Goal: Book appointment/travel/reservation

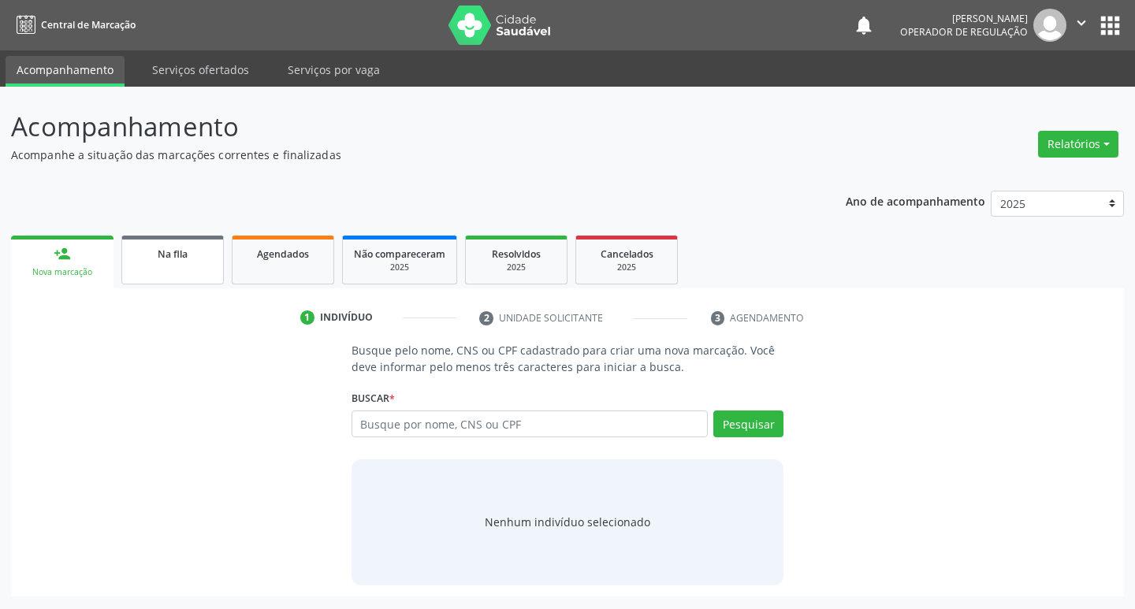
click at [194, 255] on div "Na fila" at bounding box center [172, 253] width 79 height 17
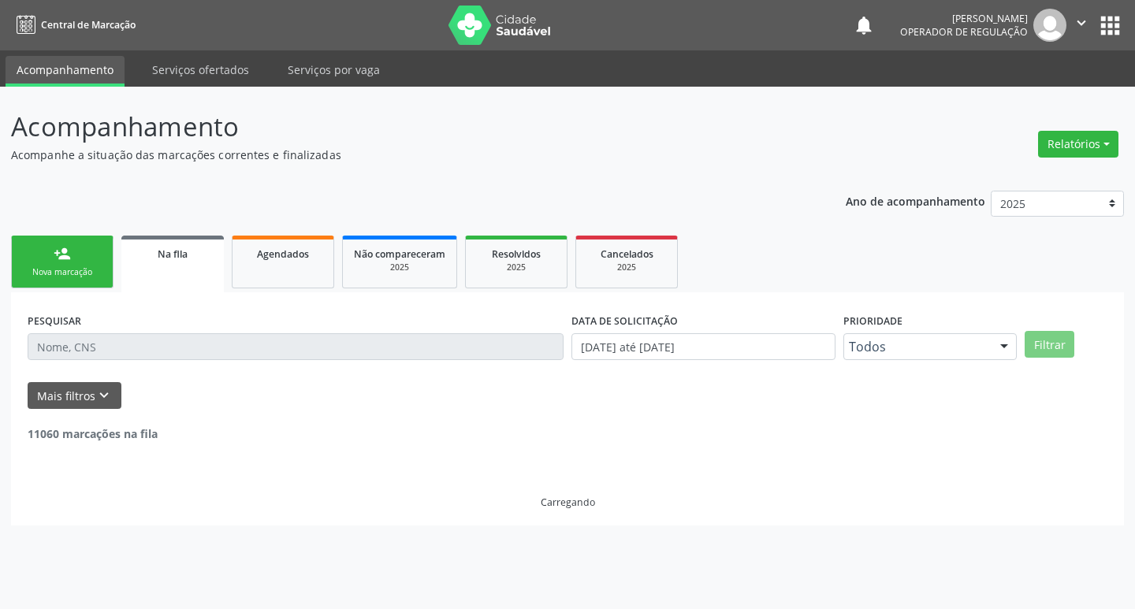
click at [199, 339] on input "text" at bounding box center [296, 347] width 536 height 27
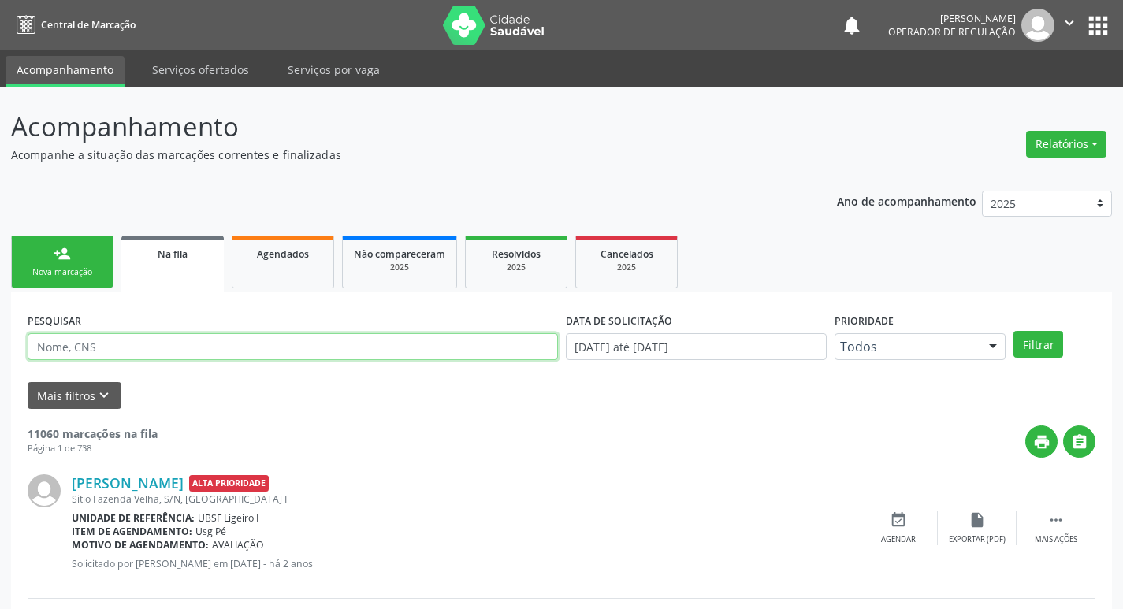
click at [202, 343] on input "text" at bounding box center [293, 347] width 531 height 27
drag, startPoint x: 202, startPoint y: 343, endPoint x: 212, endPoint y: 342, distance: 10.3
click at [202, 343] on input "text" at bounding box center [293, 347] width 531 height 27
type input "99151820404"
click at [1014, 331] on button "Filtrar" at bounding box center [1039, 344] width 50 height 27
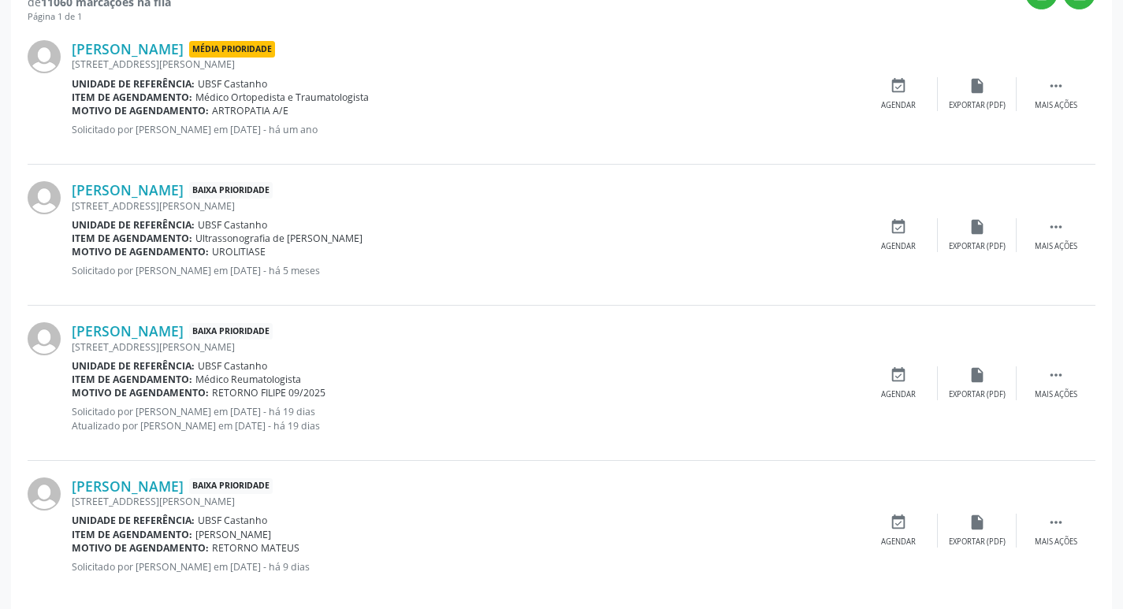
scroll to position [468, 0]
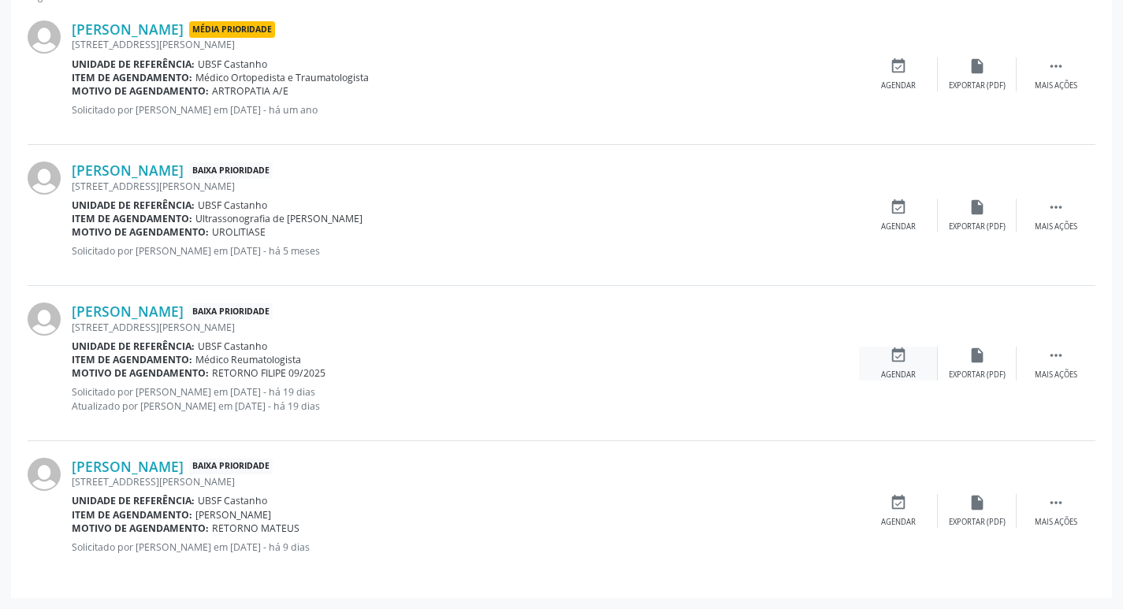
click at [915, 361] on div "event_available Agendar" at bounding box center [898, 364] width 79 height 34
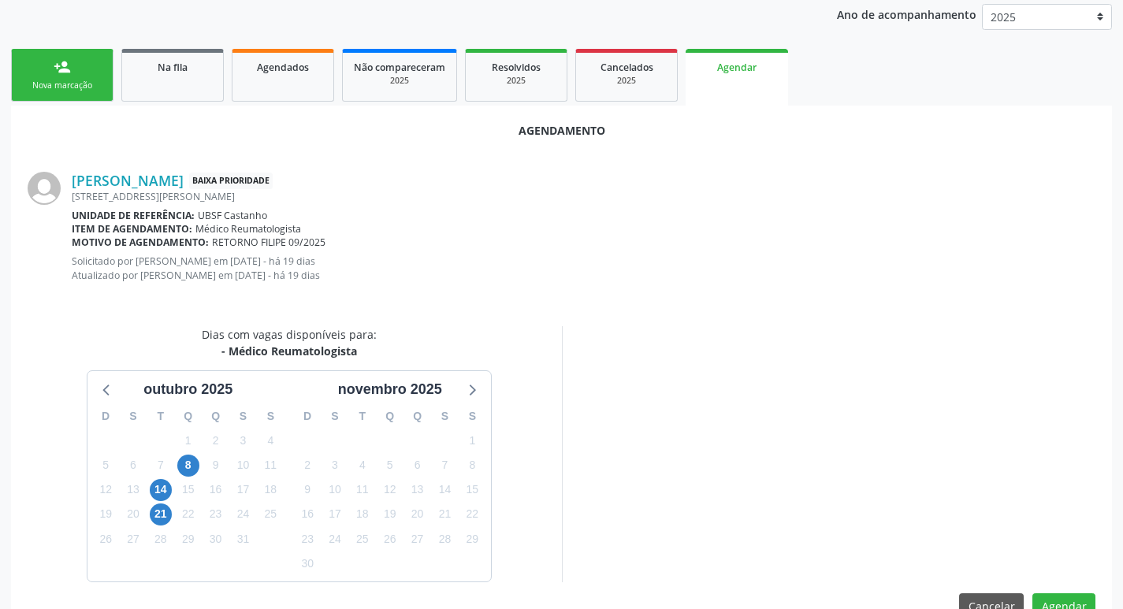
scroll to position [188, 0]
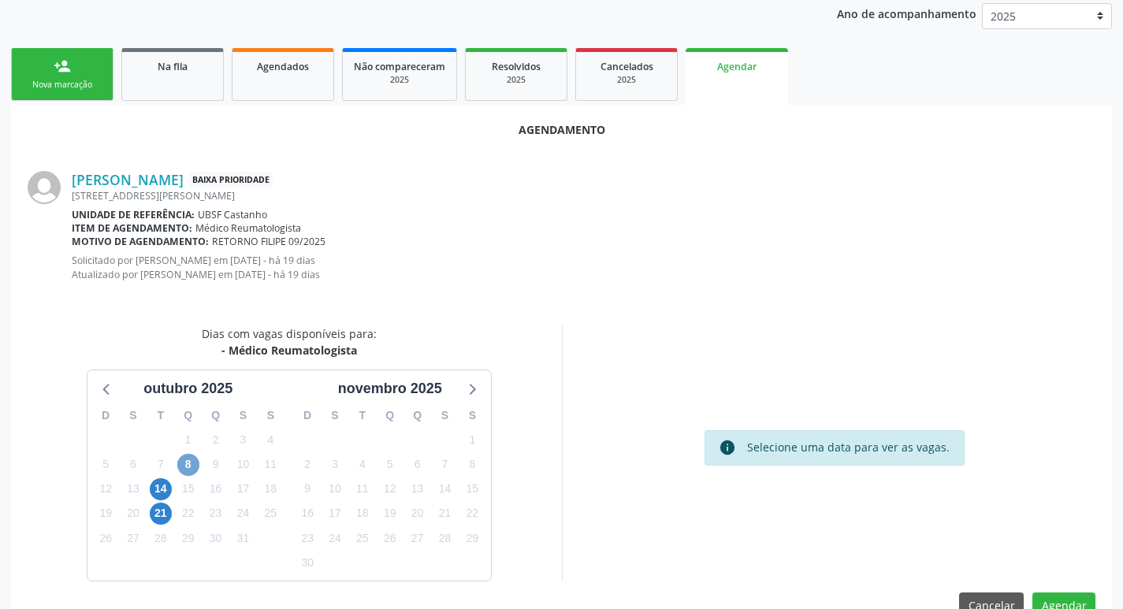
click at [193, 471] on span "8" at bounding box center [188, 465] width 22 height 22
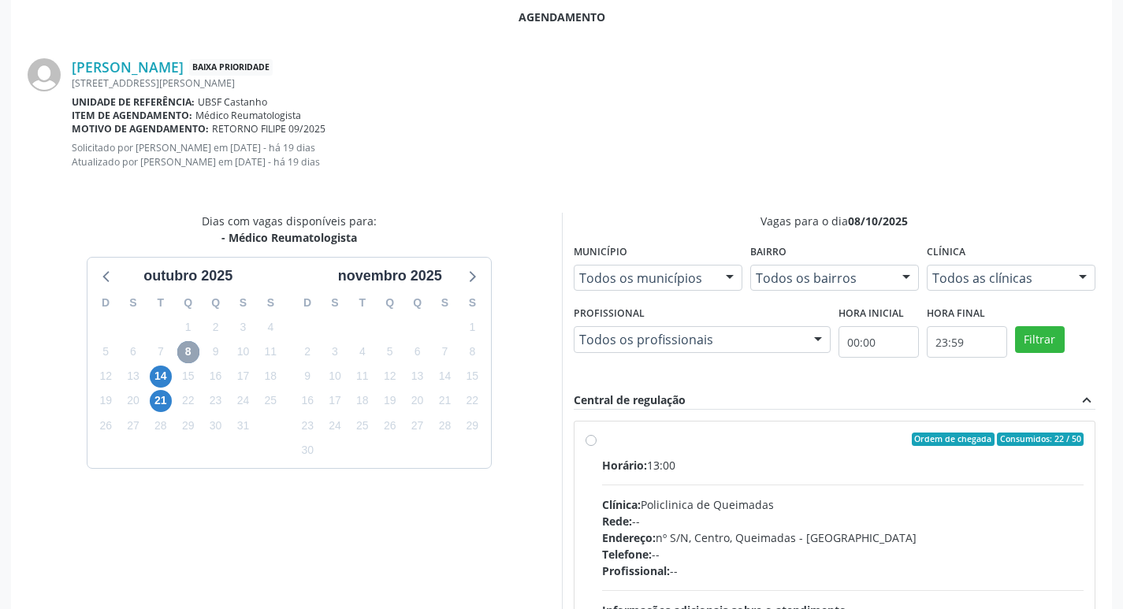
scroll to position [453, 0]
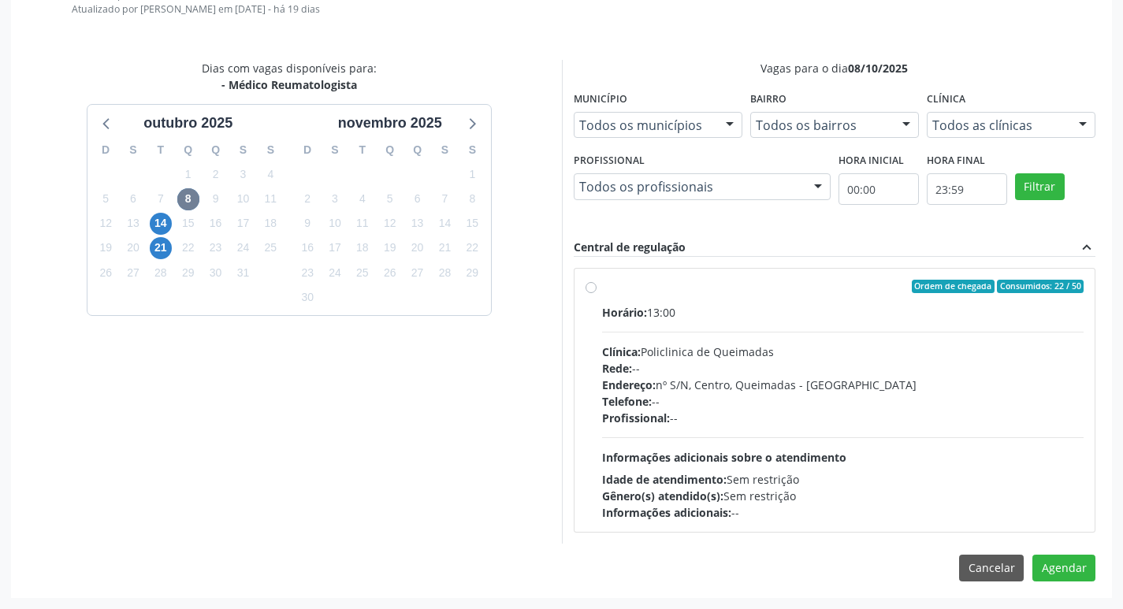
click at [873, 371] on div "Rede: --" at bounding box center [843, 368] width 483 height 17
click at [597, 294] on input "Ordem de chegada Consumidos: 22 / 50 Horário: 13:00 Clínica: Policlinica de Que…" at bounding box center [591, 287] width 11 height 14
radio input "true"
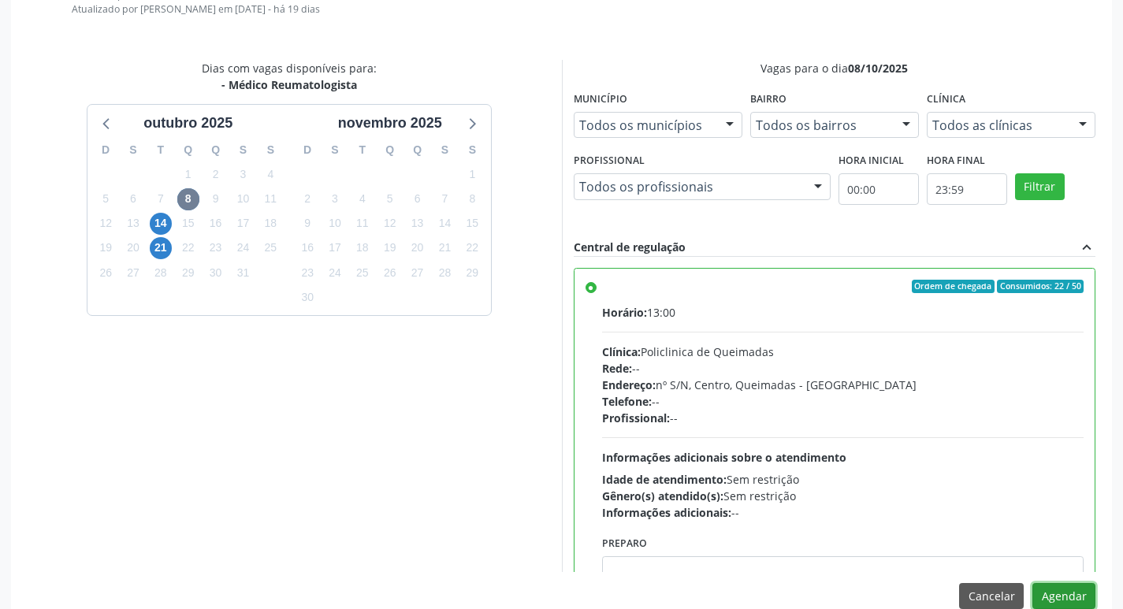
click at [1064, 600] on button "Agendar" at bounding box center [1064, 596] width 63 height 27
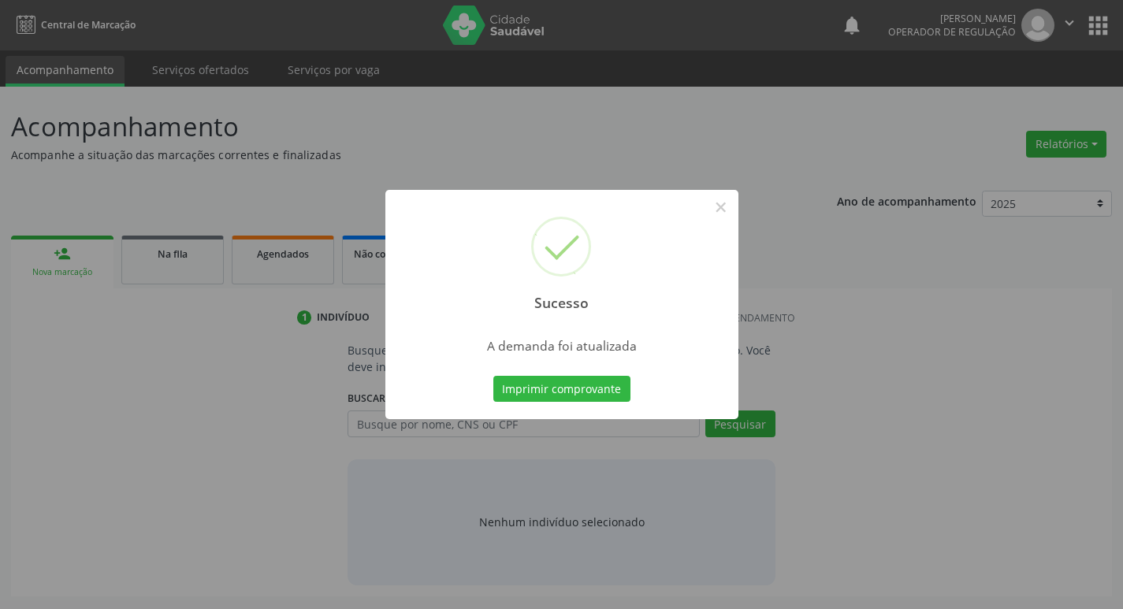
scroll to position [0, 0]
click at [598, 392] on button "Imprimir comprovante" at bounding box center [567, 389] width 137 height 27
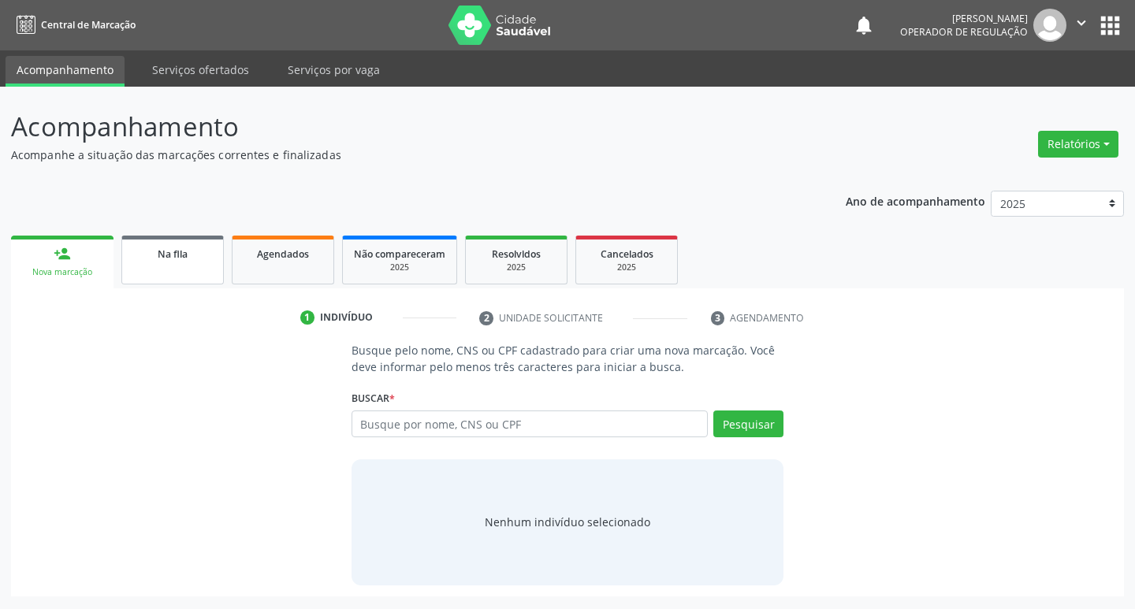
click at [189, 246] on div "Na fila" at bounding box center [172, 253] width 79 height 17
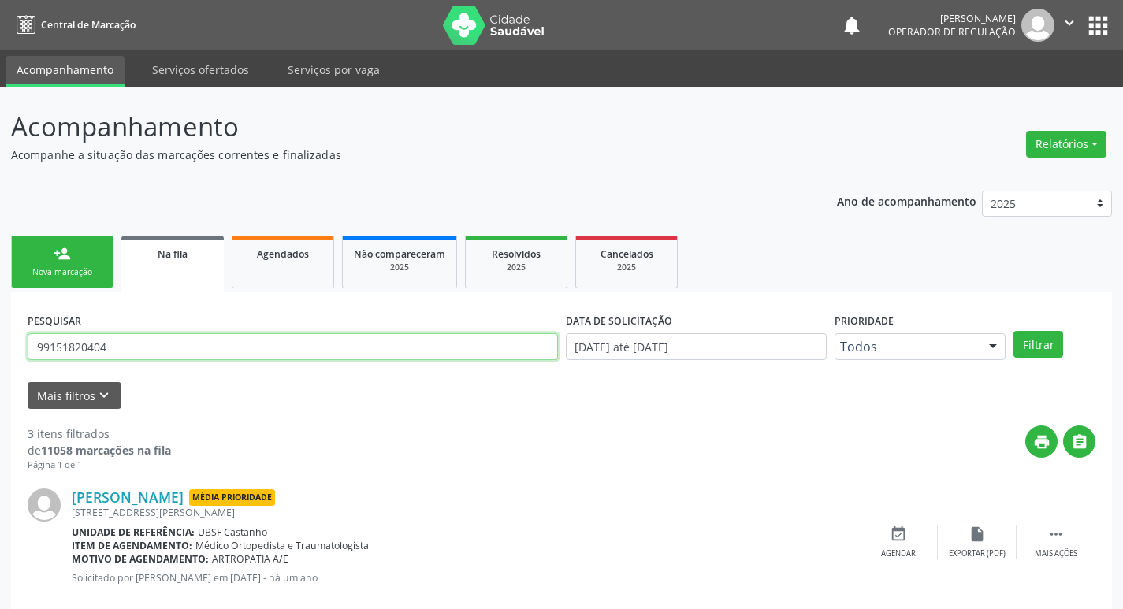
click at [224, 346] on input "99151820404" at bounding box center [293, 347] width 531 height 27
type input "702102824654570"
click at [1014, 331] on button "Filtrar" at bounding box center [1039, 344] width 50 height 27
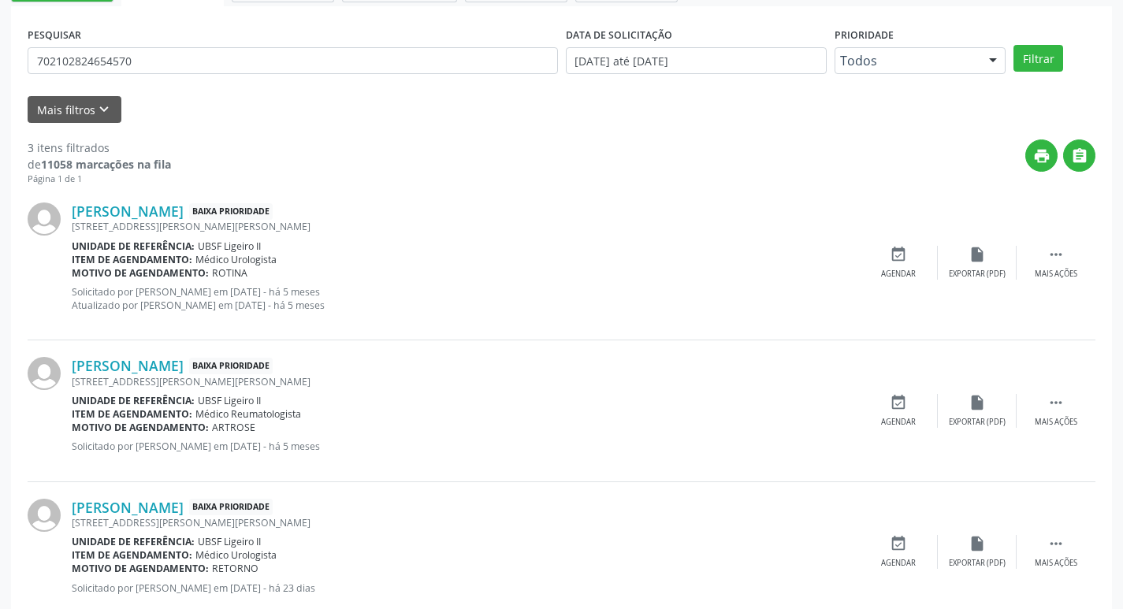
scroll to position [327, 0]
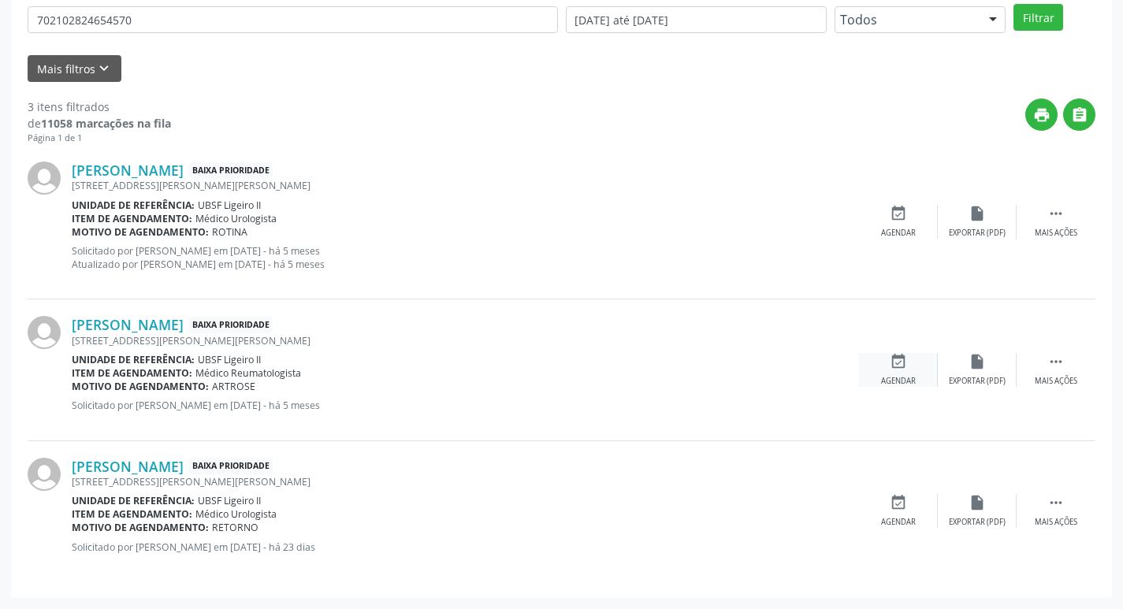
click at [908, 367] on div "event_available Agendar" at bounding box center [898, 370] width 79 height 34
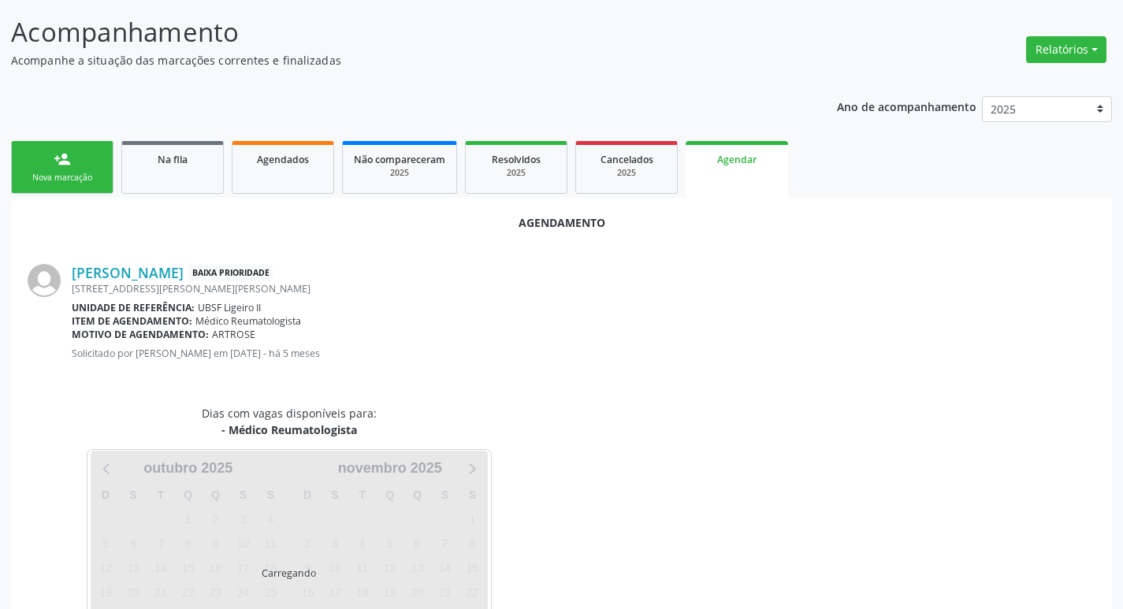
scroll to position [174, 0]
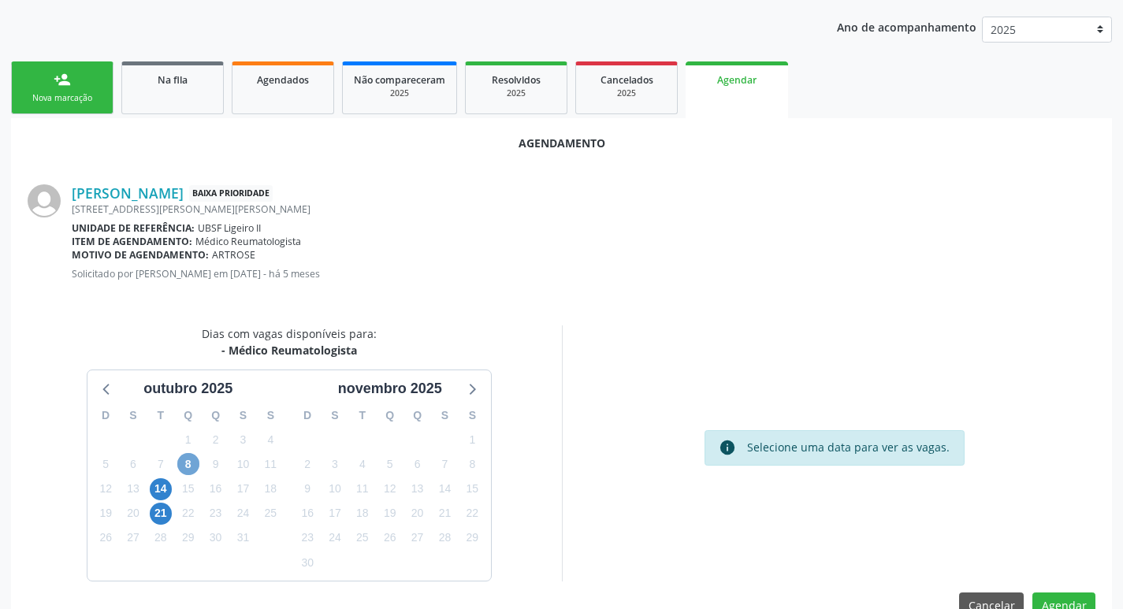
click at [190, 464] on span "8" at bounding box center [188, 464] width 22 height 22
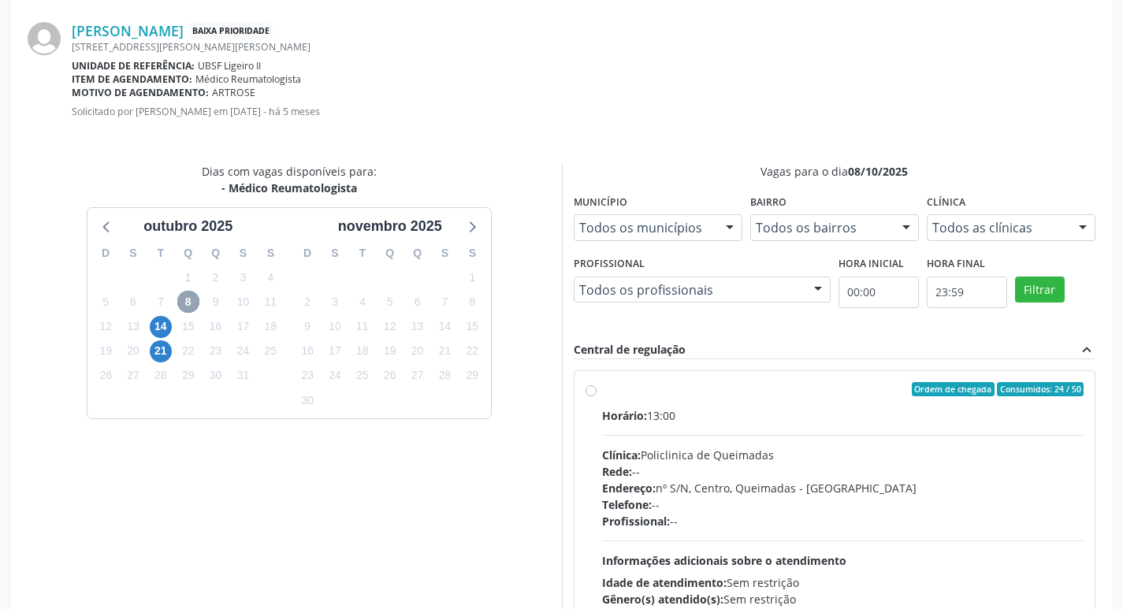
scroll to position [439, 0]
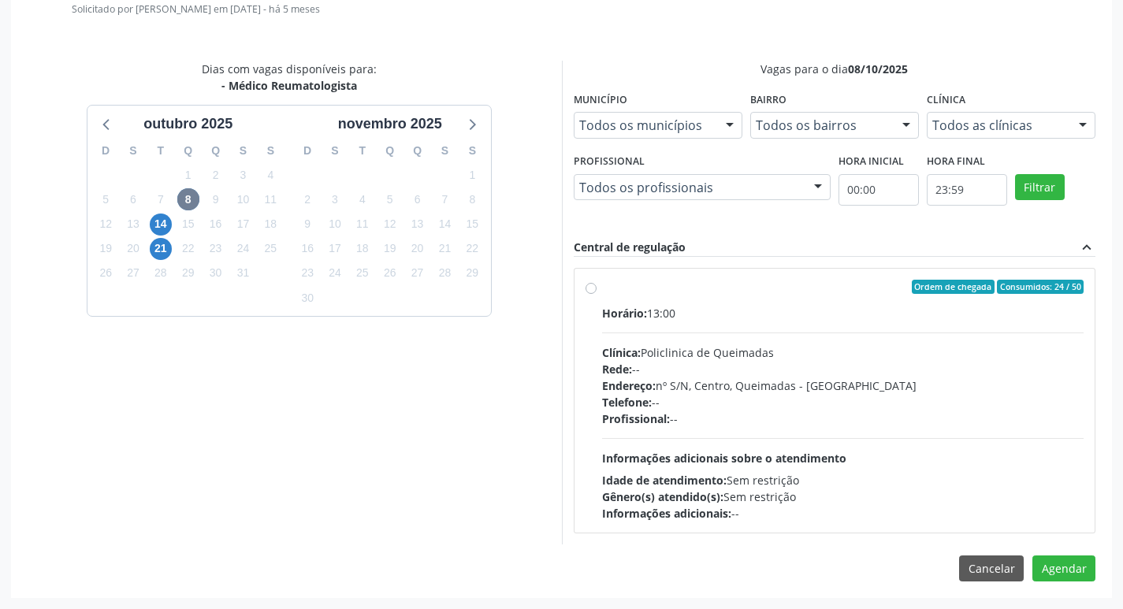
click at [776, 297] on label "Ordem de chegada Consumidos: 24 / 50 Horário: 13:00 Clínica: Policlinica de Que…" at bounding box center [843, 401] width 483 height 242
click at [597, 294] on input "Ordem de chegada Consumidos: 24 / 50 Horário: 13:00 Clínica: Policlinica de Que…" at bounding box center [591, 287] width 11 height 14
radio input "true"
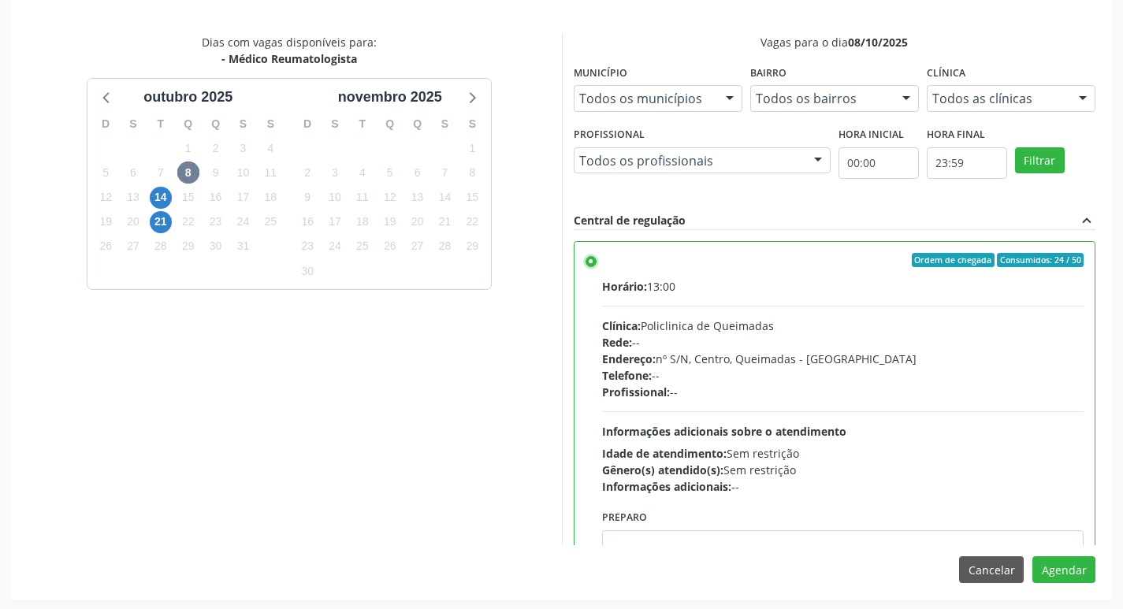
scroll to position [468, 0]
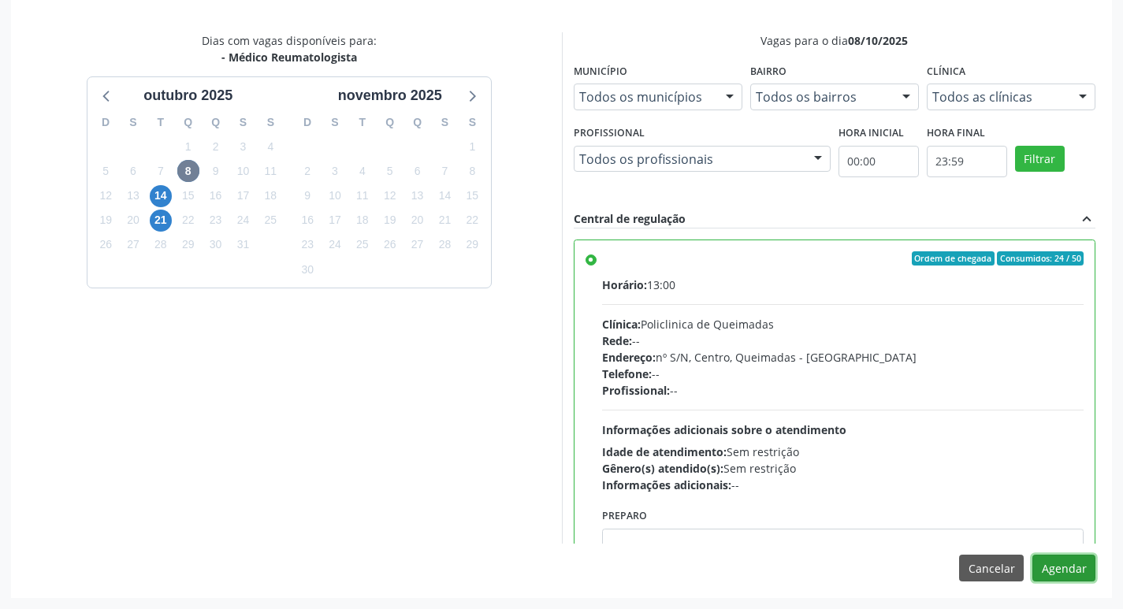
click at [1079, 568] on button "Agendar" at bounding box center [1064, 568] width 63 height 27
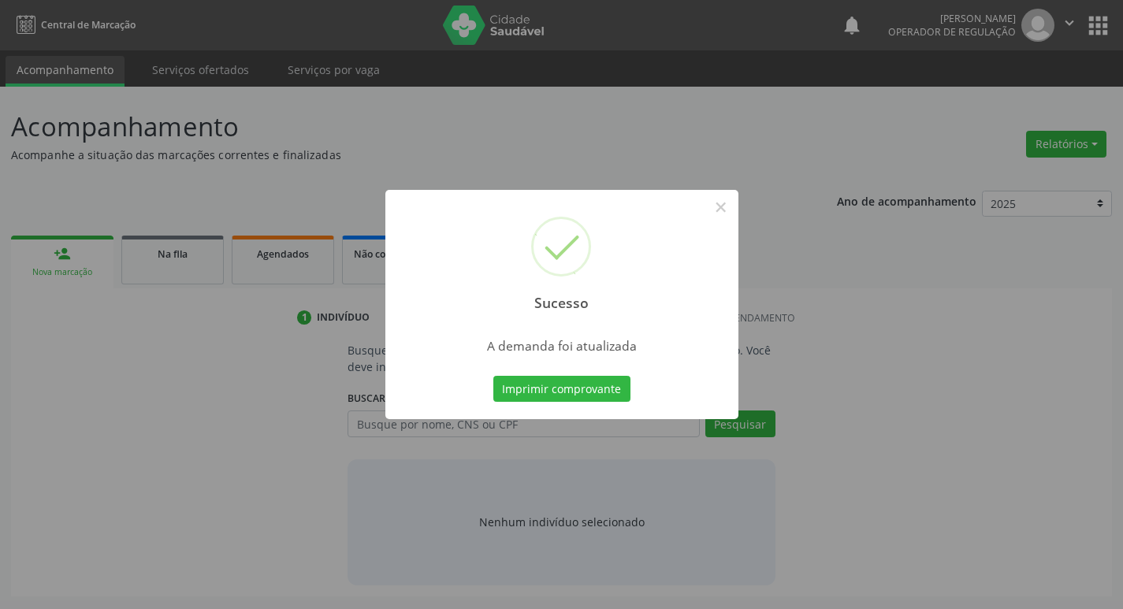
scroll to position [0, 0]
click at [598, 379] on button "Imprimir comprovante" at bounding box center [567, 389] width 137 height 27
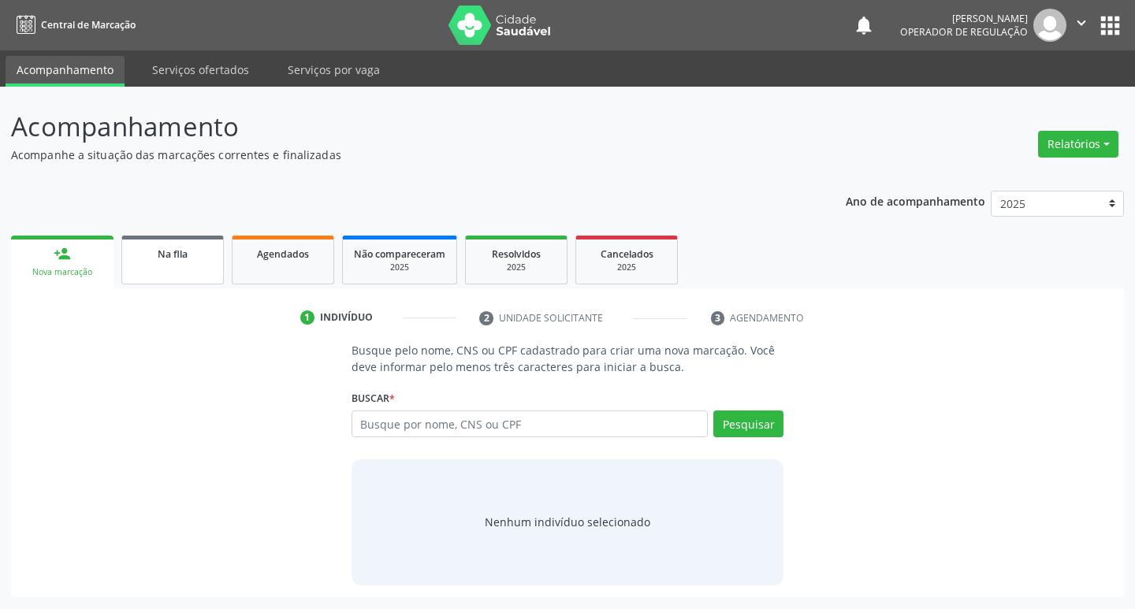
click at [170, 277] on link "Na fila" at bounding box center [172, 260] width 102 height 49
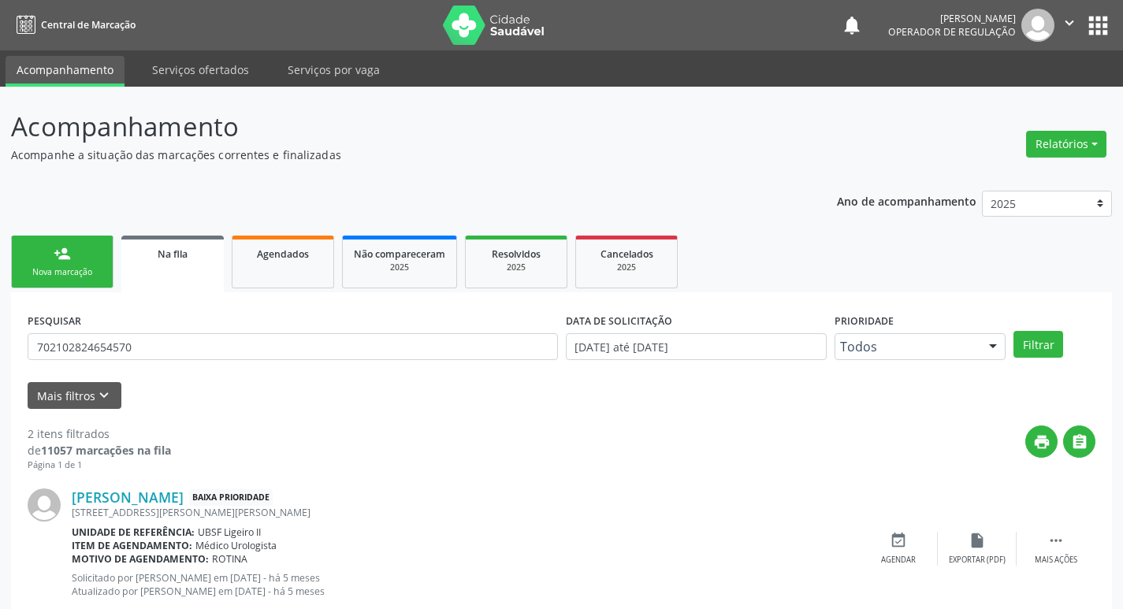
click at [189, 321] on div "PESQUISAR 702102824654570" at bounding box center [293, 339] width 538 height 61
click at [190, 368] on div "PESQUISAR 702102824654570" at bounding box center [293, 339] width 538 height 61
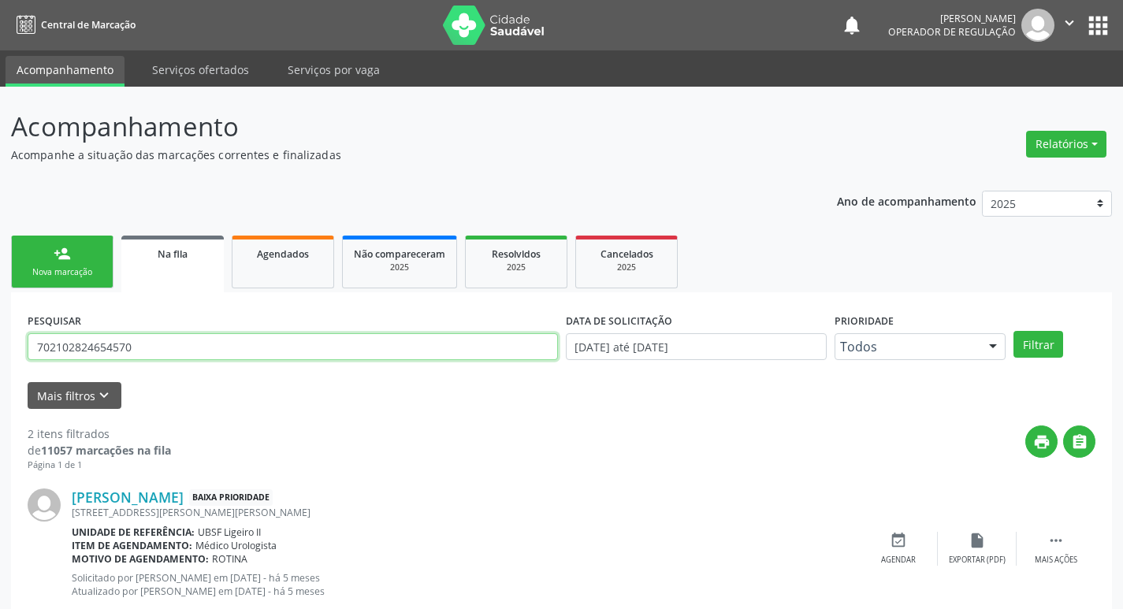
click at [191, 355] on input "702102824654570" at bounding box center [293, 347] width 531 height 27
type input "700604914681268"
click at [1014, 331] on button "Filtrar" at bounding box center [1039, 344] width 50 height 27
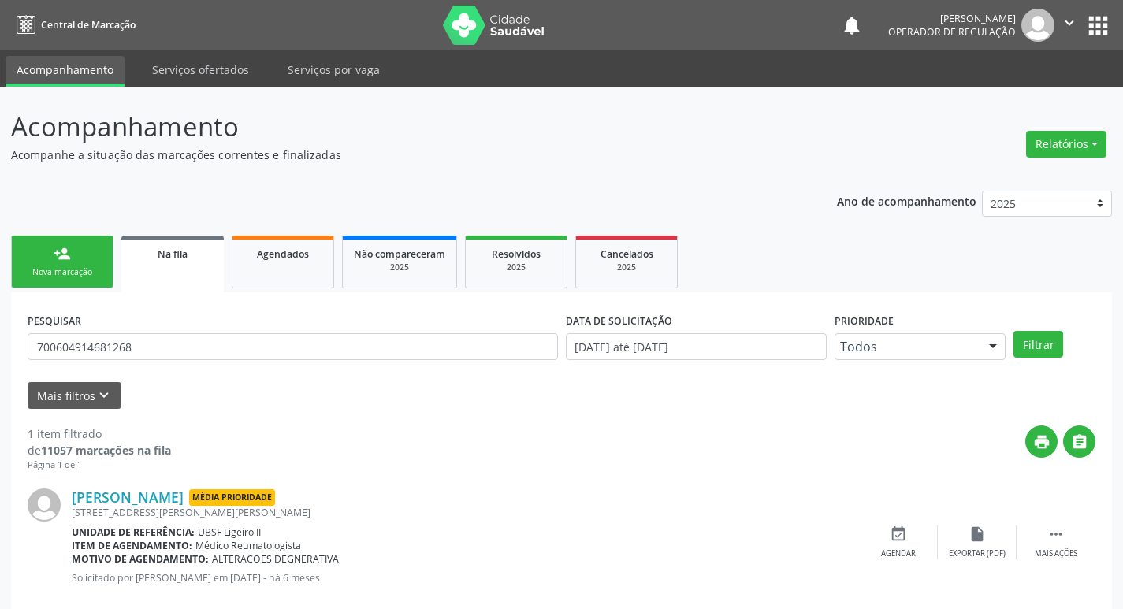
scroll to position [31, 0]
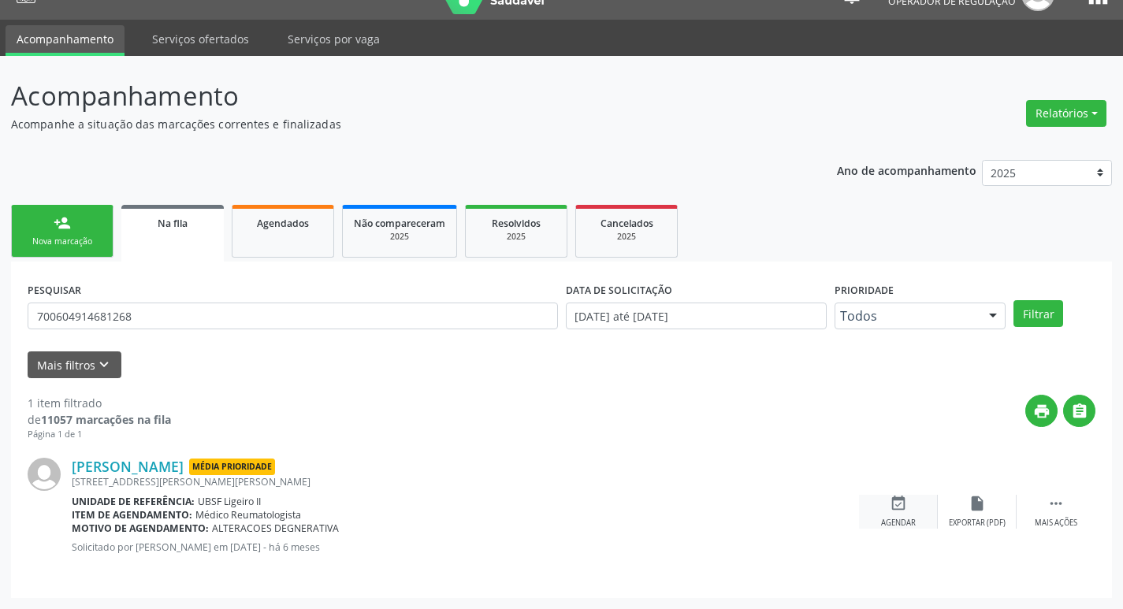
click at [916, 495] on div "event_available Agendar" at bounding box center [898, 512] width 79 height 34
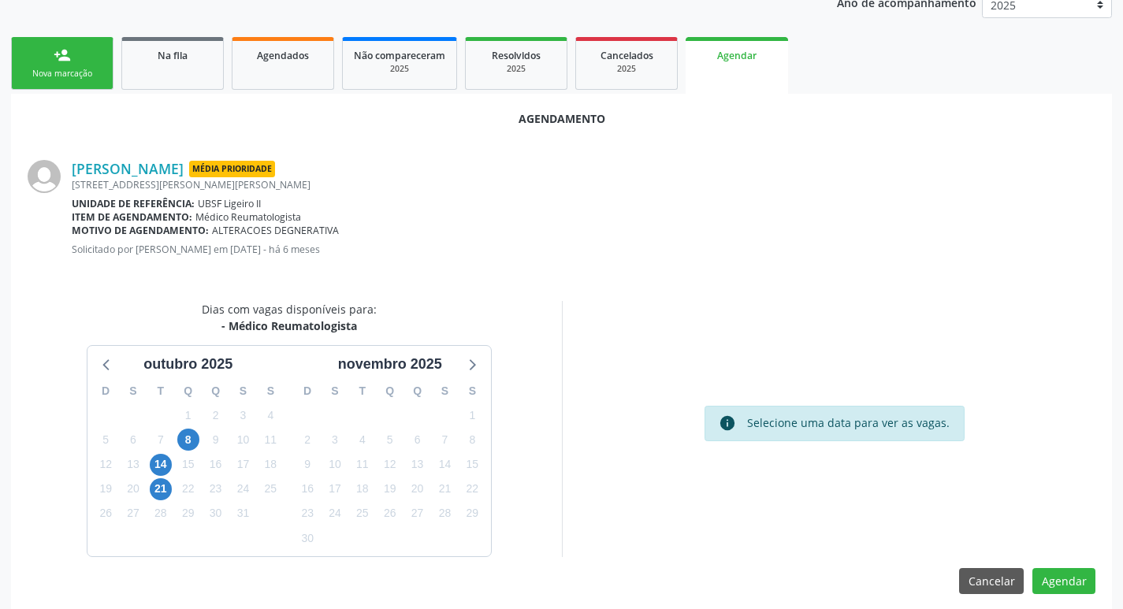
scroll to position [211, 0]
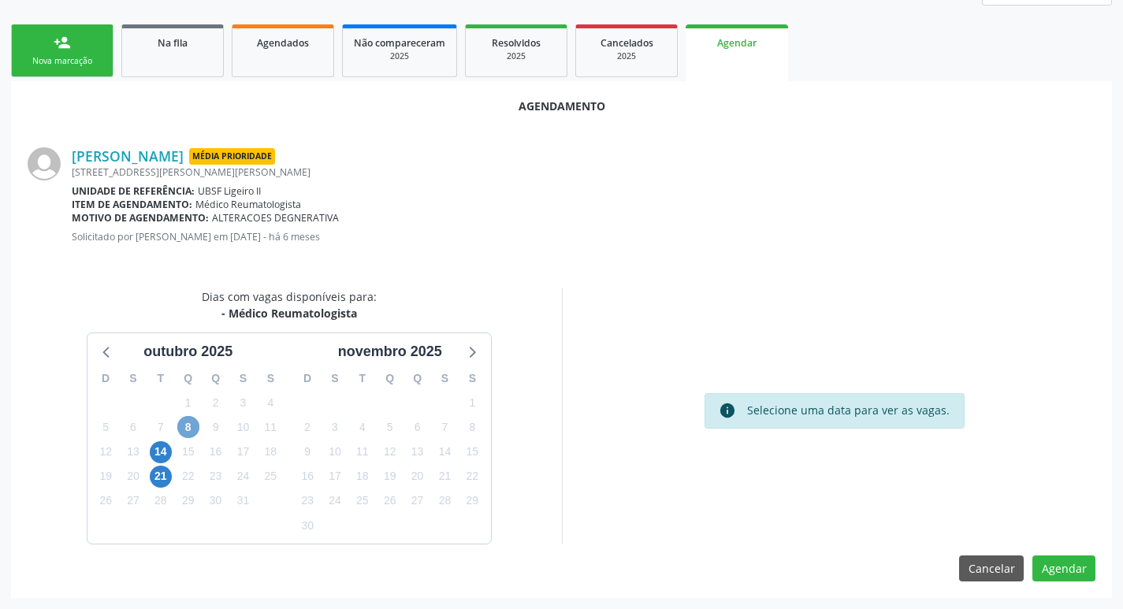
click at [192, 426] on span "8" at bounding box center [188, 427] width 22 height 22
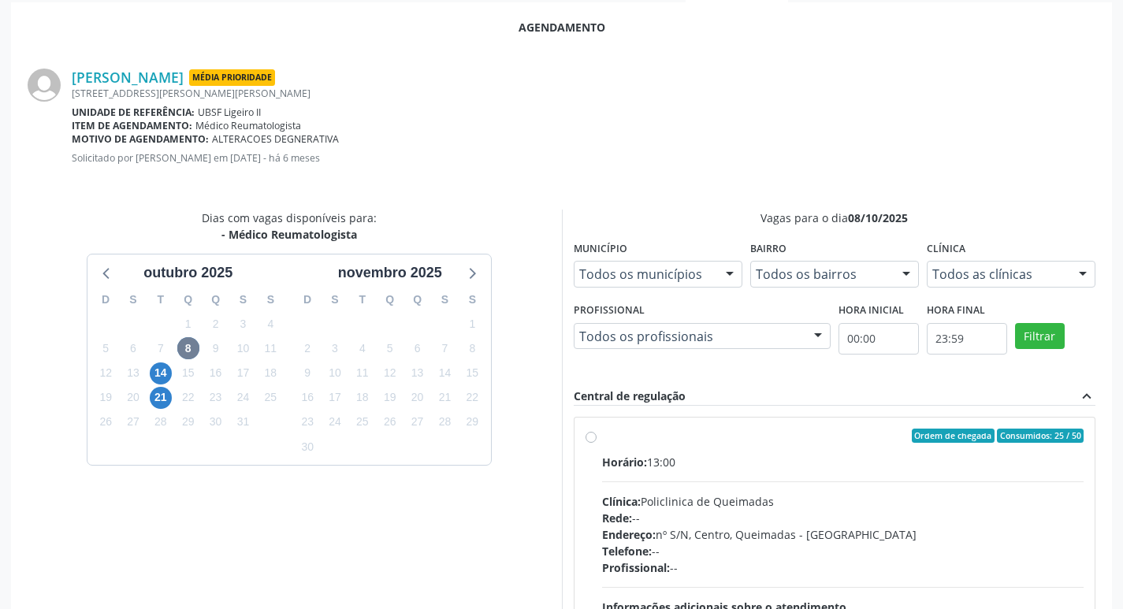
click at [741, 470] on div "Horário: 13:00" at bounding box center [843, 462] width 483 height 17
click at [597, 443] on input "Ordem de chegada Consumidos: 25 / 50 Horário: 13:00 Clínica: Policlinica de Que…" at bounding box center [591, 436] width 11 height 14
radio input "true"
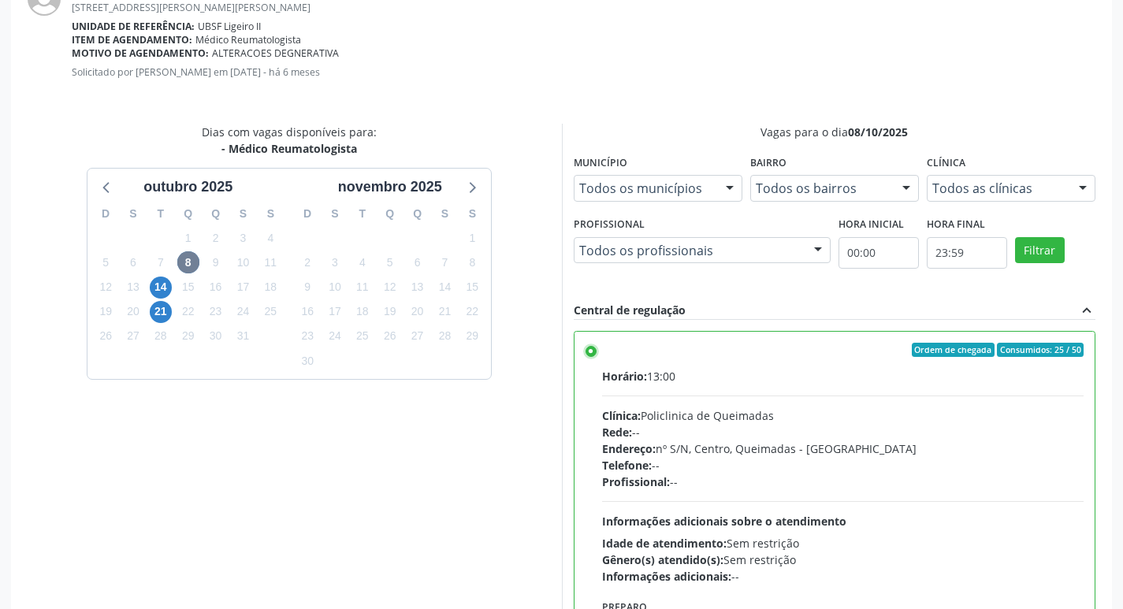
scroll to position [468, 0]
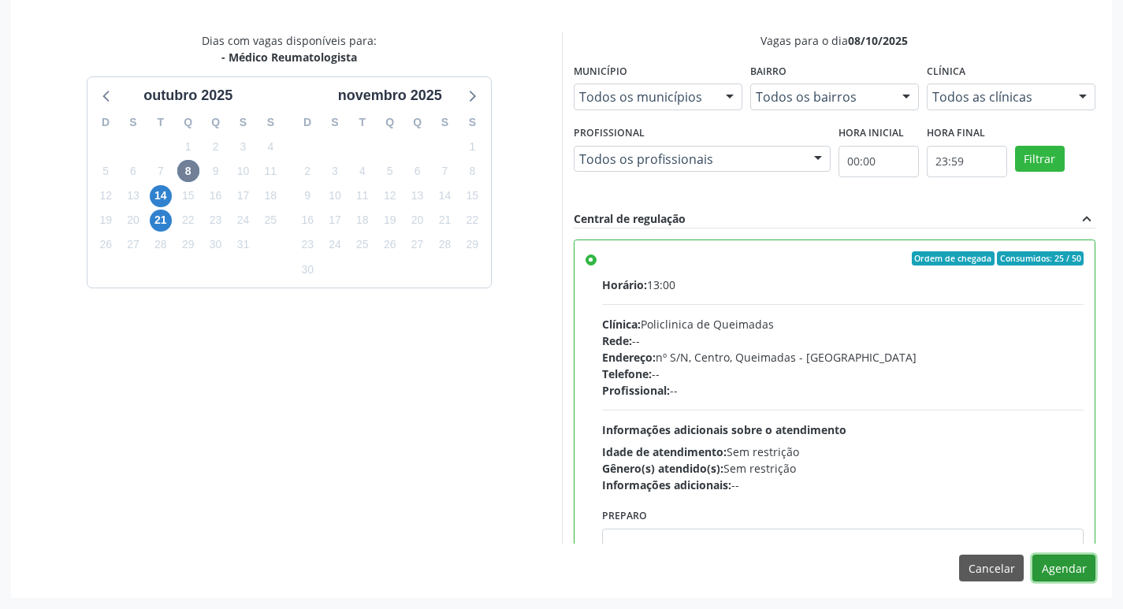
click at [1068, 556] on button "Agendar" at bounding box center [1064, 568] width 63 height 27
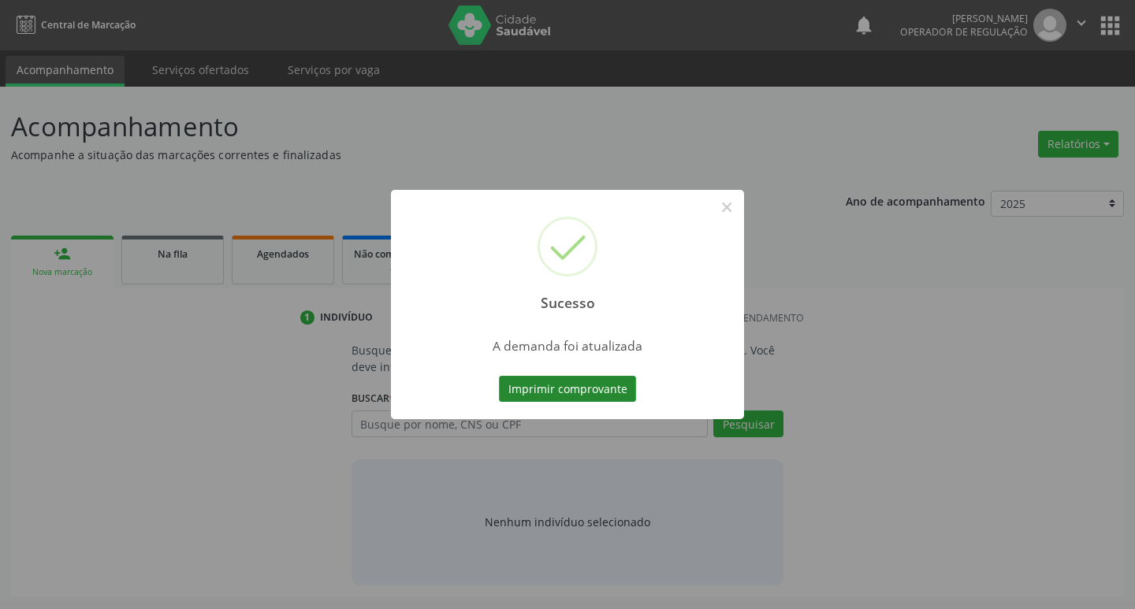
click at [550, 391] on button "Imprimir comprovante" at bounding box center [567, 389] width 137 height 27
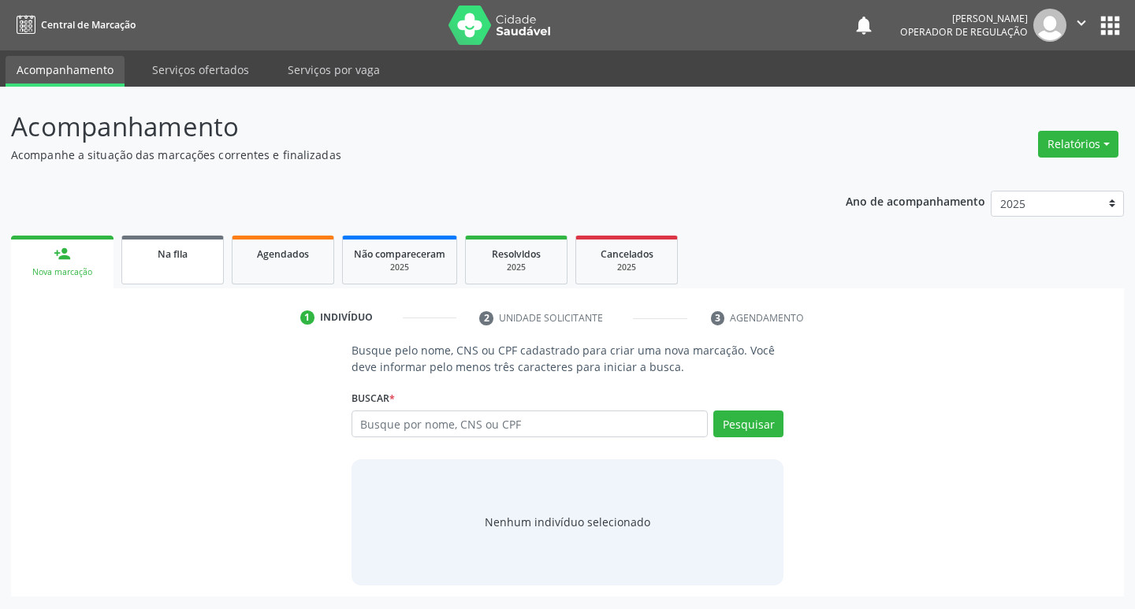
click at [167, 260] on span "Na fila" at bounding box center [173, 254] width 30 height 13
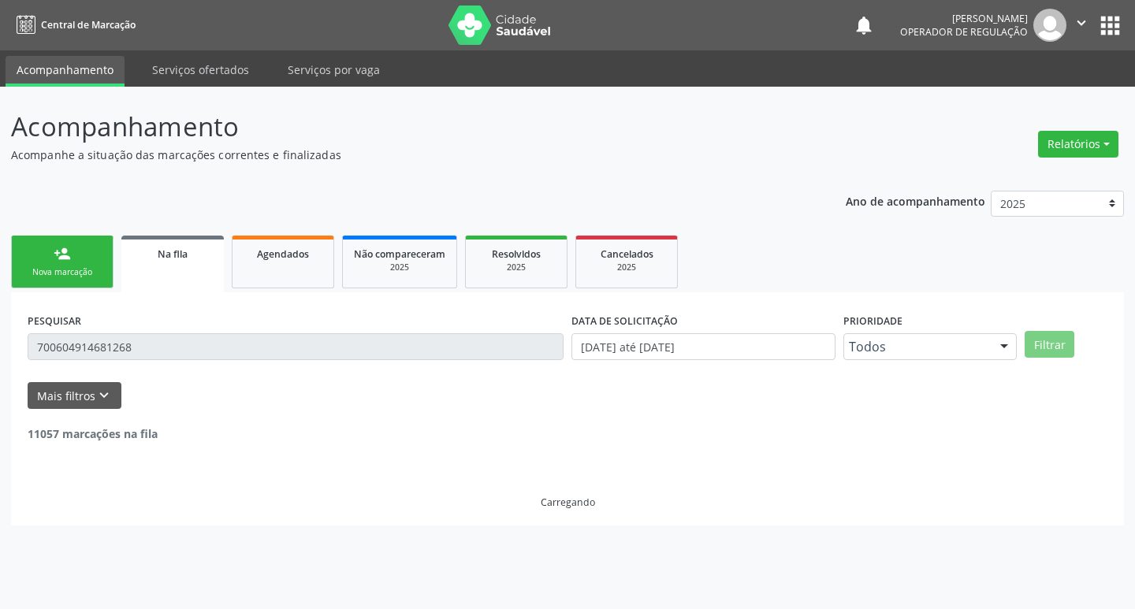
click at [288, 355] on input "700604914681268" at bounding box center [296, 347] width 536 height 27
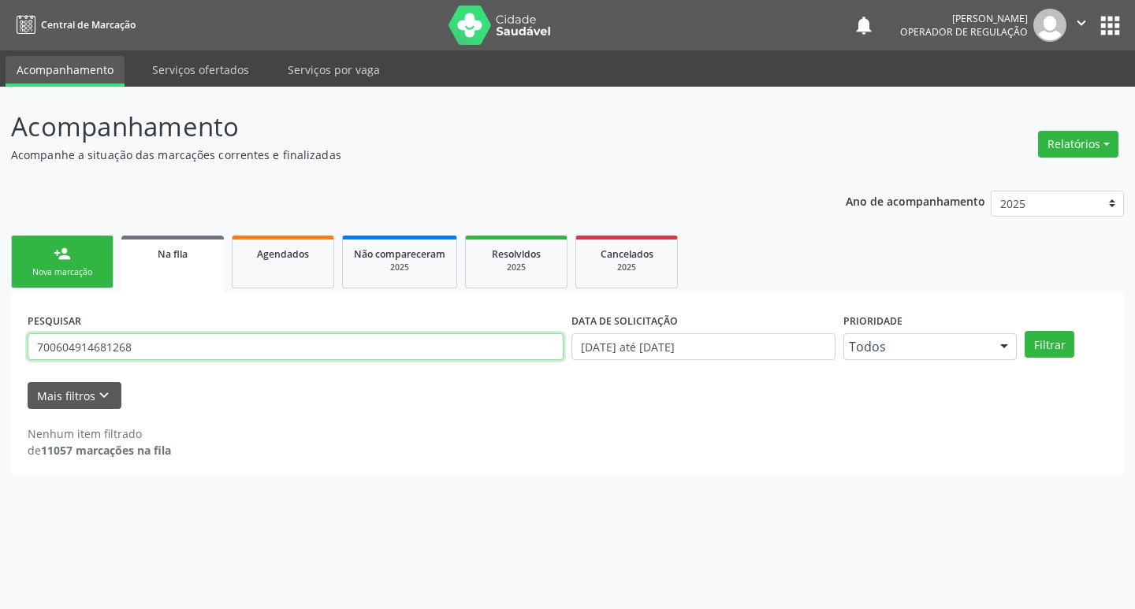
click at [288, 355] on input "700604914681268" at bounding box center [296, 347] width 536 height 27
click at [1025, 331] on button "Filtrar" at bounding box center [1050, 344] width 50 height 27
click at [388, 349] on input "7002044120644283" at bounding box center [296, 347] width 536 height 27
type input "700204412064428"
click at [1025, 331] on button "Filtrar" at bounding box center [1050, 344] width 50 height 27
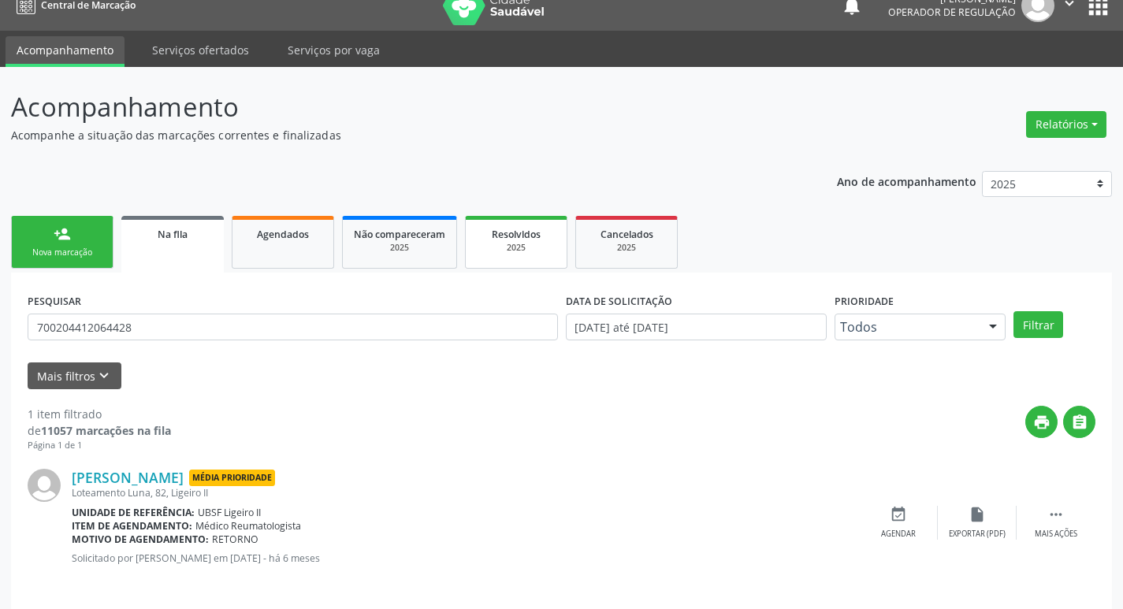
scroll to position [31, 0]
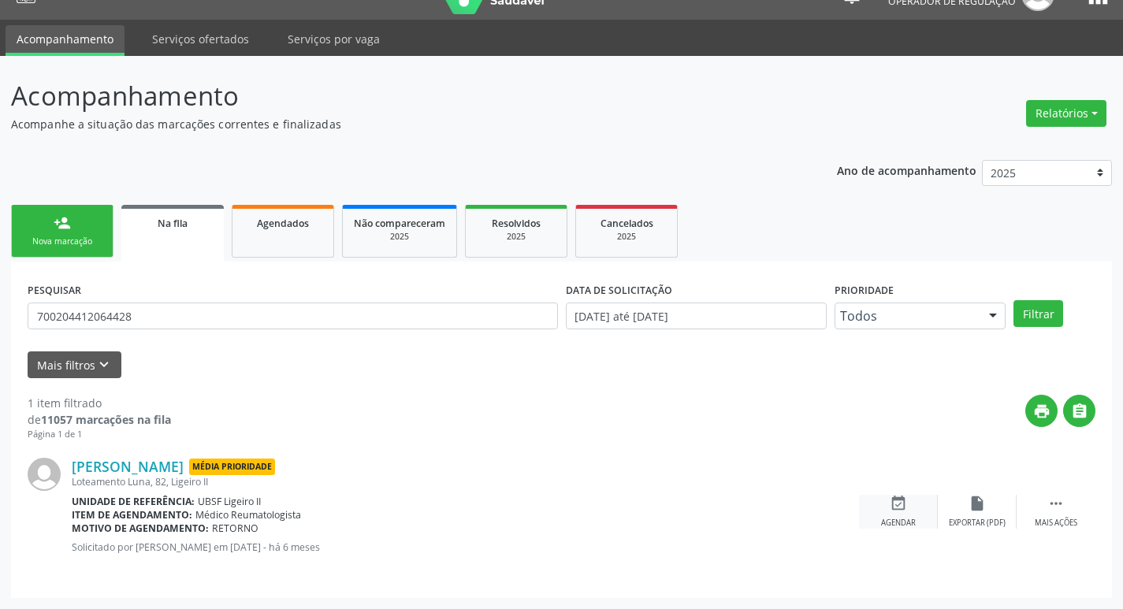
click at [911, 507] on div "event_available Agendar" at bounding box center [898, 512] width 79 height 34
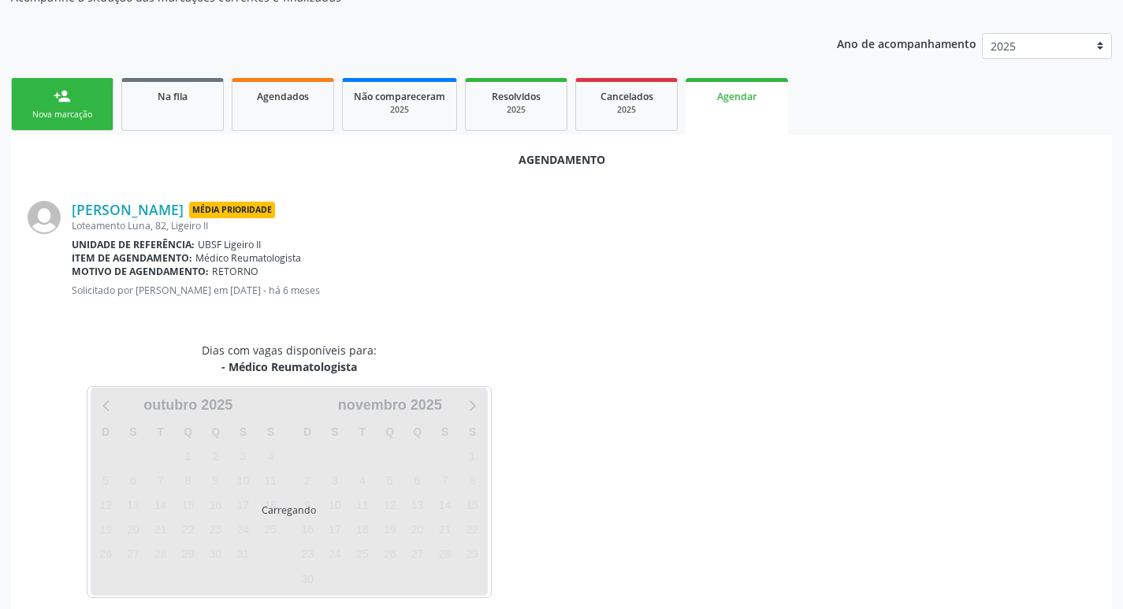
scroll to position [174, 0]
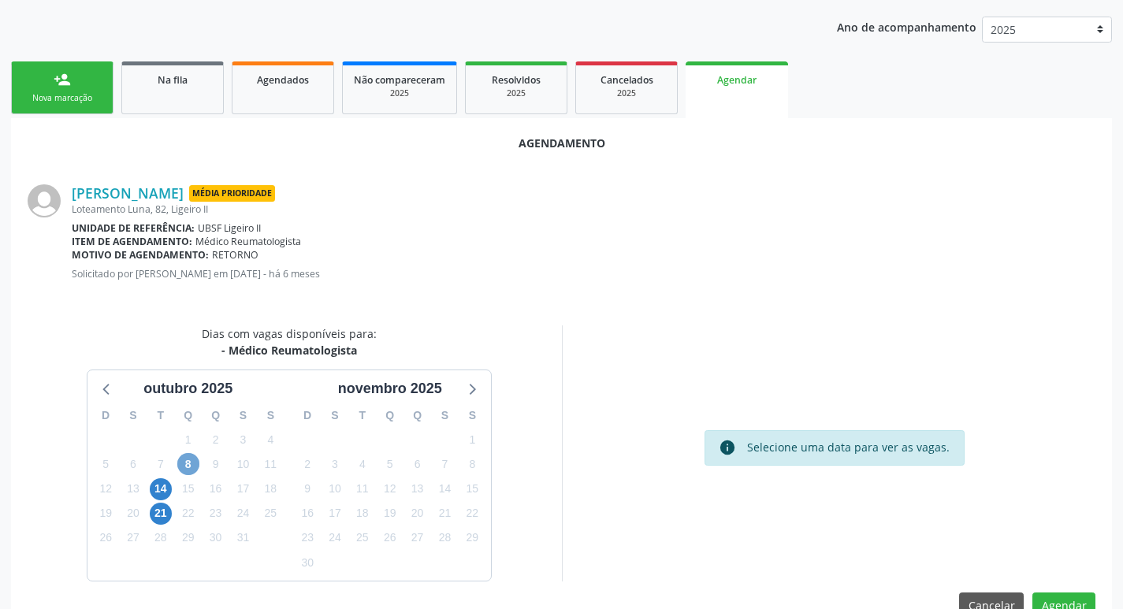
click at [187, 462] on span "8" at bounding box center [188, 464] width 22 height 22
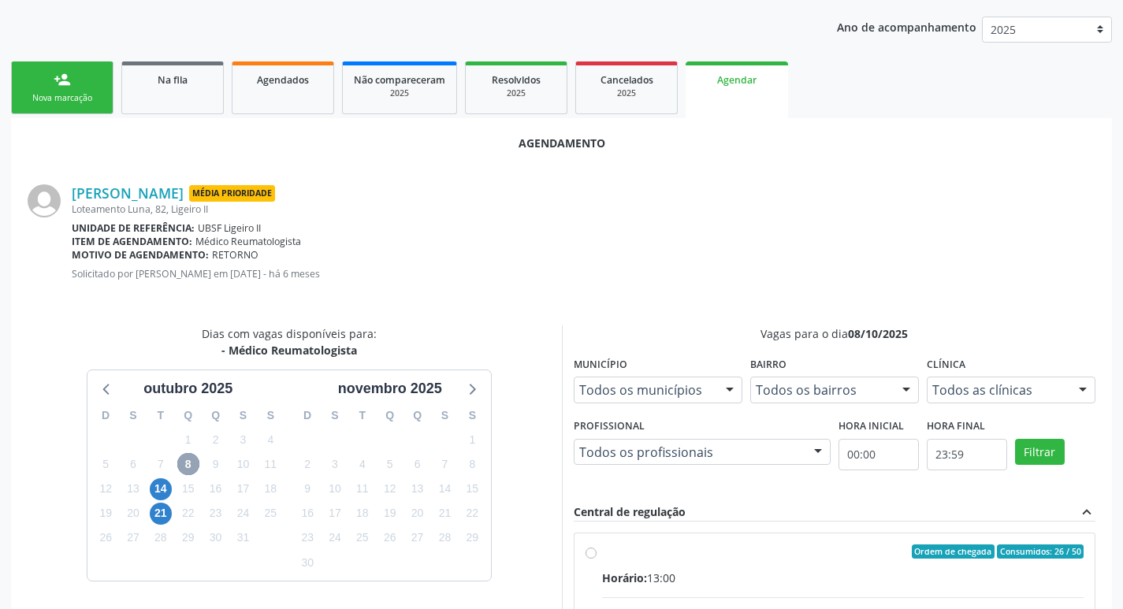
scroll to position [211, 0]
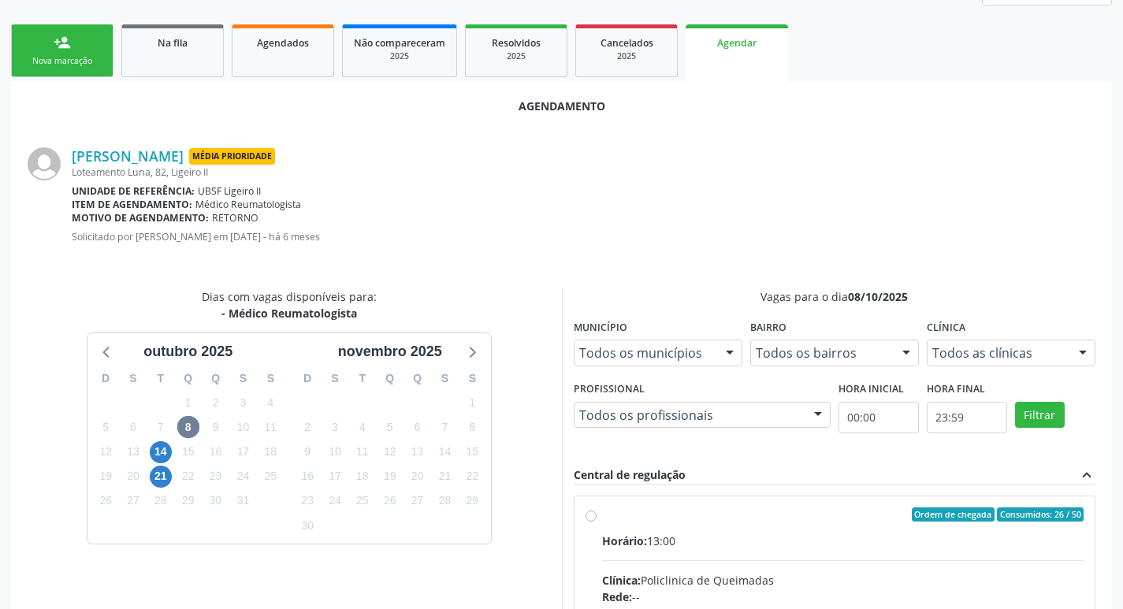
click at [883, 478] on div "Central de regulação expand_less" at bounding box center [835, 476] width 523 height 18
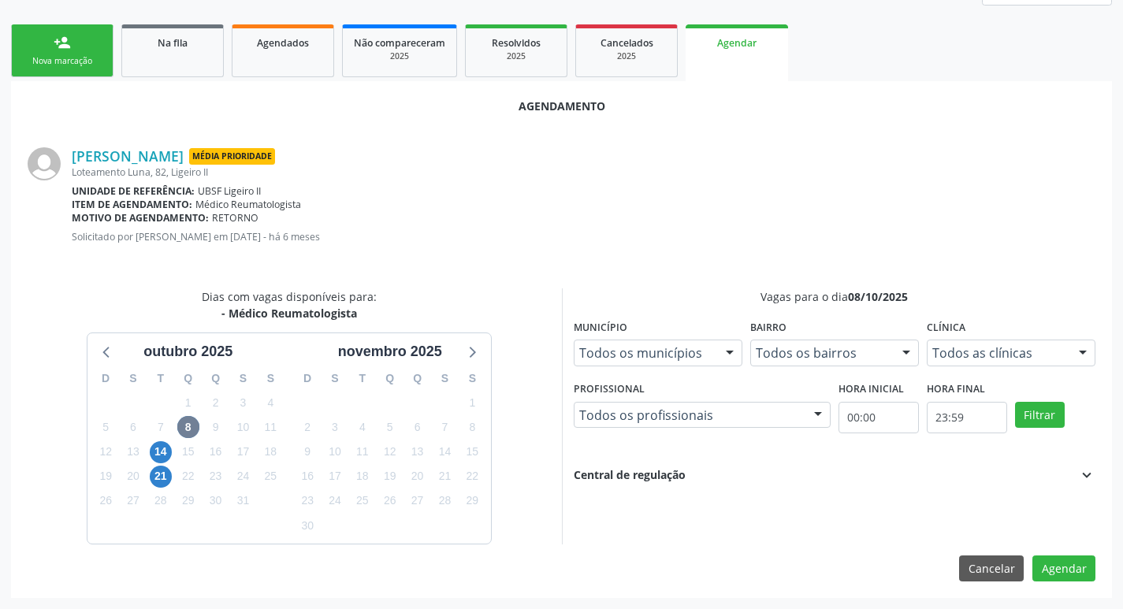
click at [883, 478] on div "Central de regulação expand_more" at bounding box center [835, 475] width 523 height 17
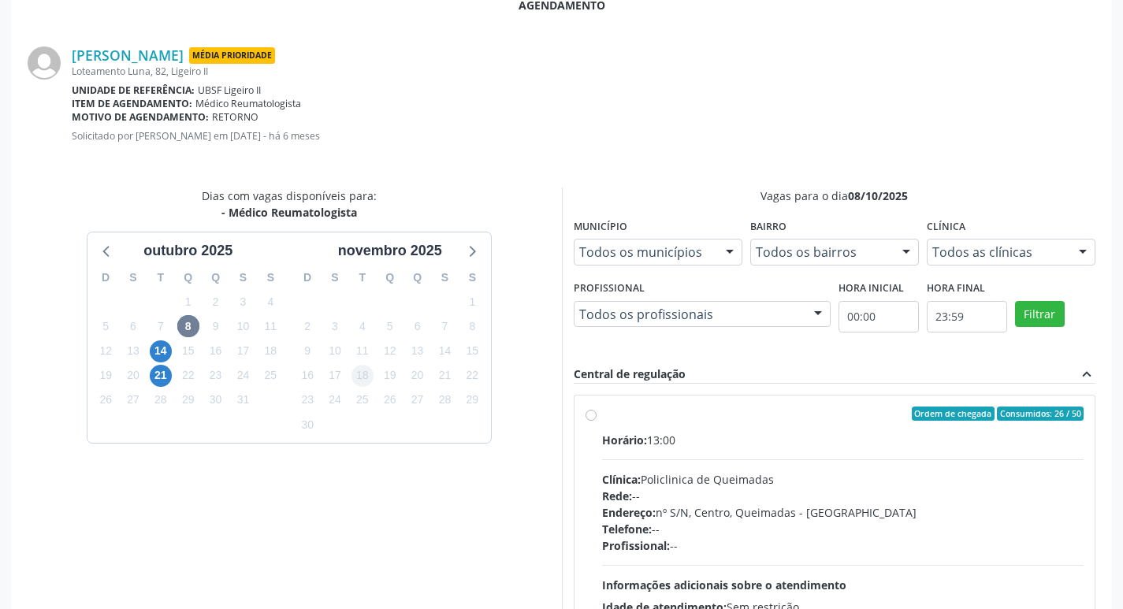
scroll to position [439, 0]
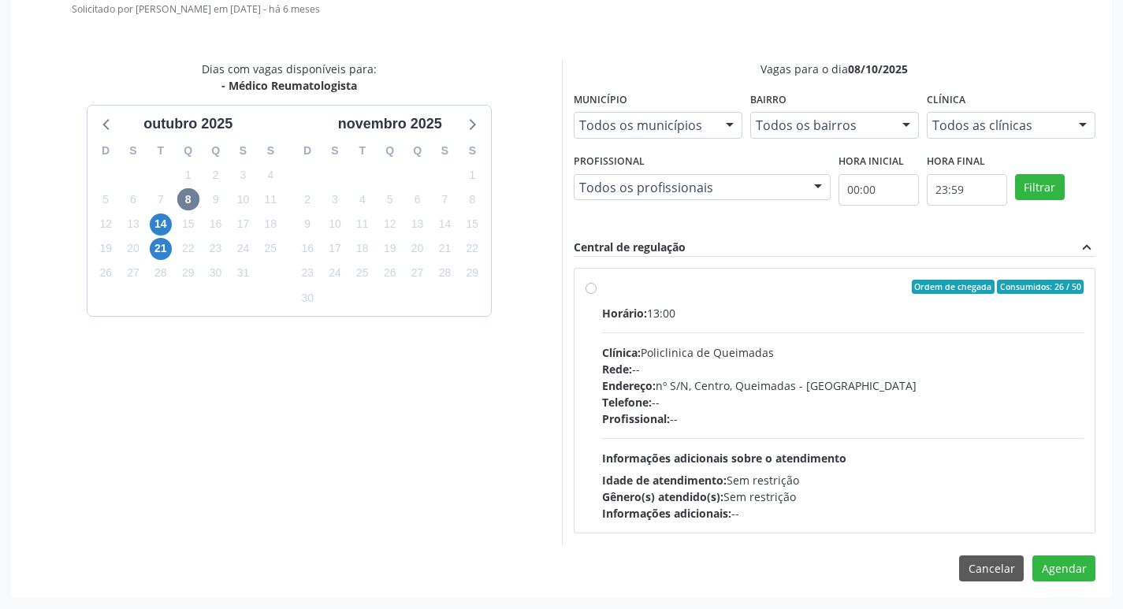
click at [993, 404] on div "Telefone: --" at bounding box center [843, 402] width 483 height 17
click at [597, 294] on input "Ordem de chegada Consumidos: 26 / 50 Horário: 13:00 Clínica: Policlinica de Que…" at bounding box center [591, 287] width 11 height 14
radio input "true"
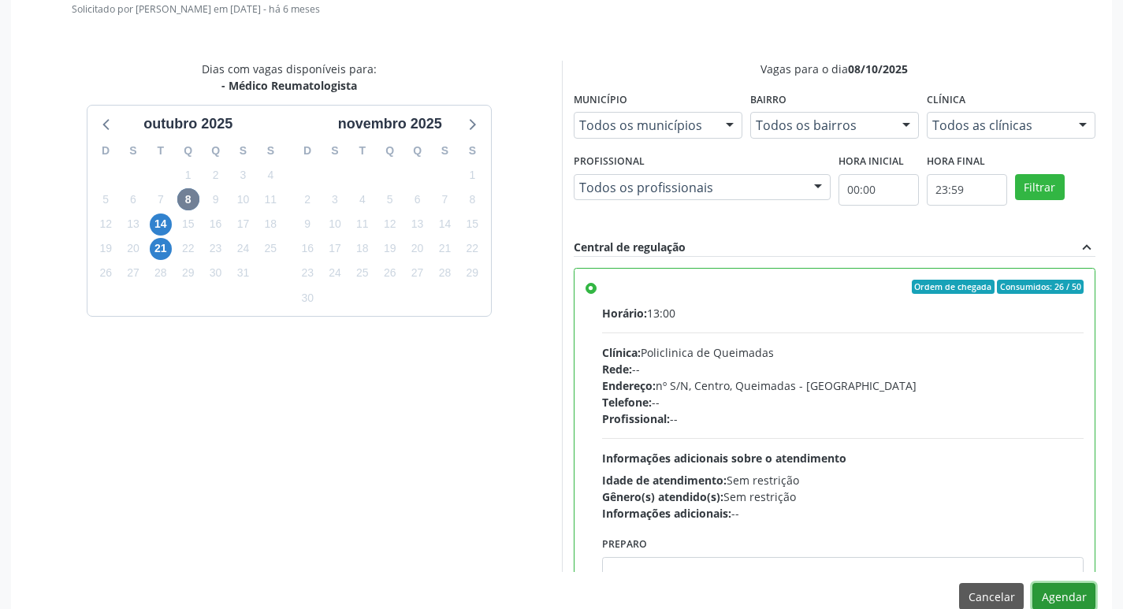
click at [1070, 592] on button "Agendar" at bounding box center [1064, 596] width 63 height 27
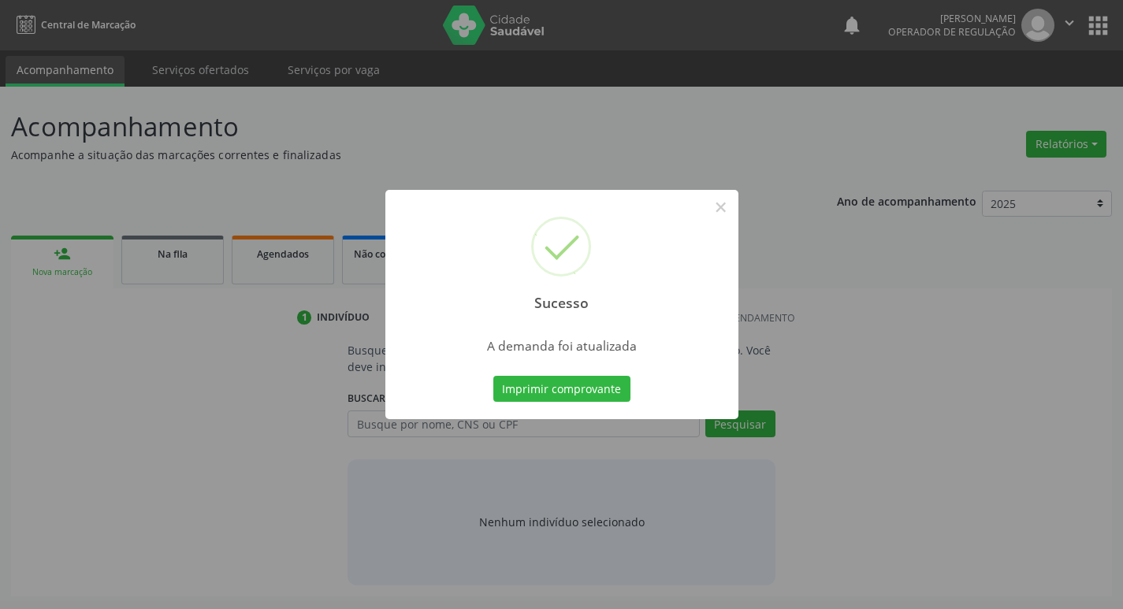
scroll to position [0, 0]
click at [622, 393] on button "Imprimir comprovante" at bounding box center [567, 389] width 137 height 27
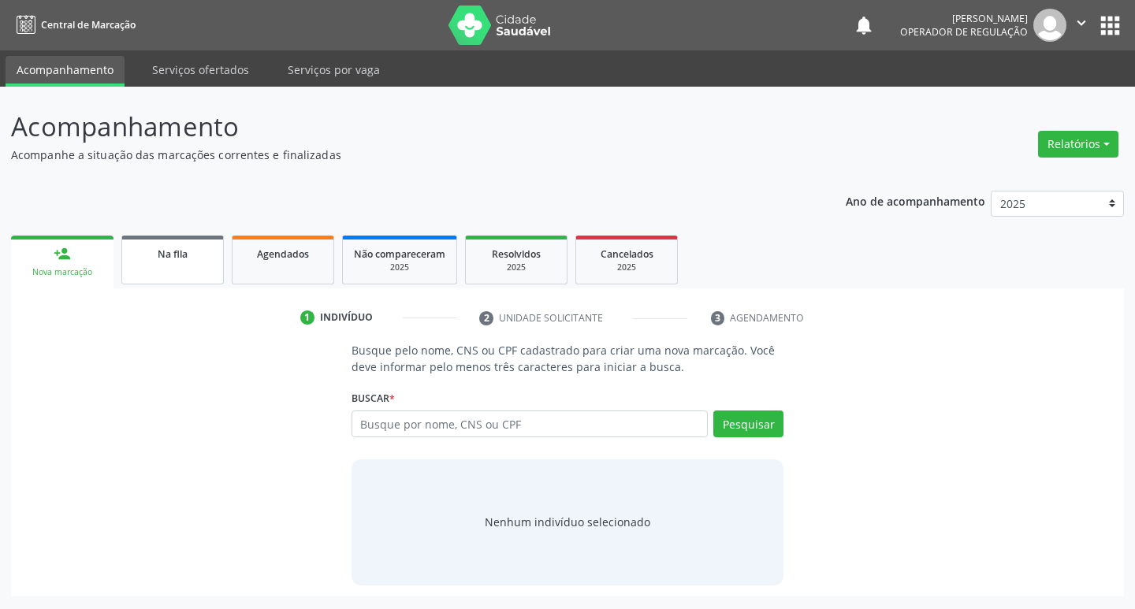
click at [192, 272] on link "Na fila" at bounding box center [172, 260] width 102 height 49
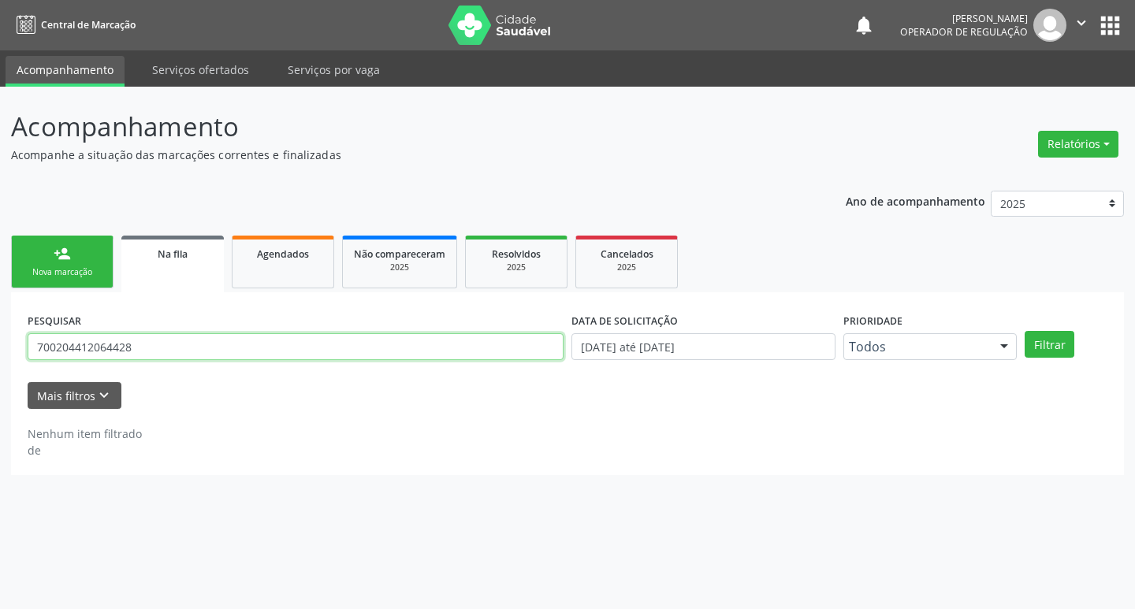
click at [244, 343] on input "700204412064428" at bounding box center [296, 347] width 536 height 27
click at [1025, 331] on button "Filtrar" at bounding box center [1050, 344] width 50 height 27
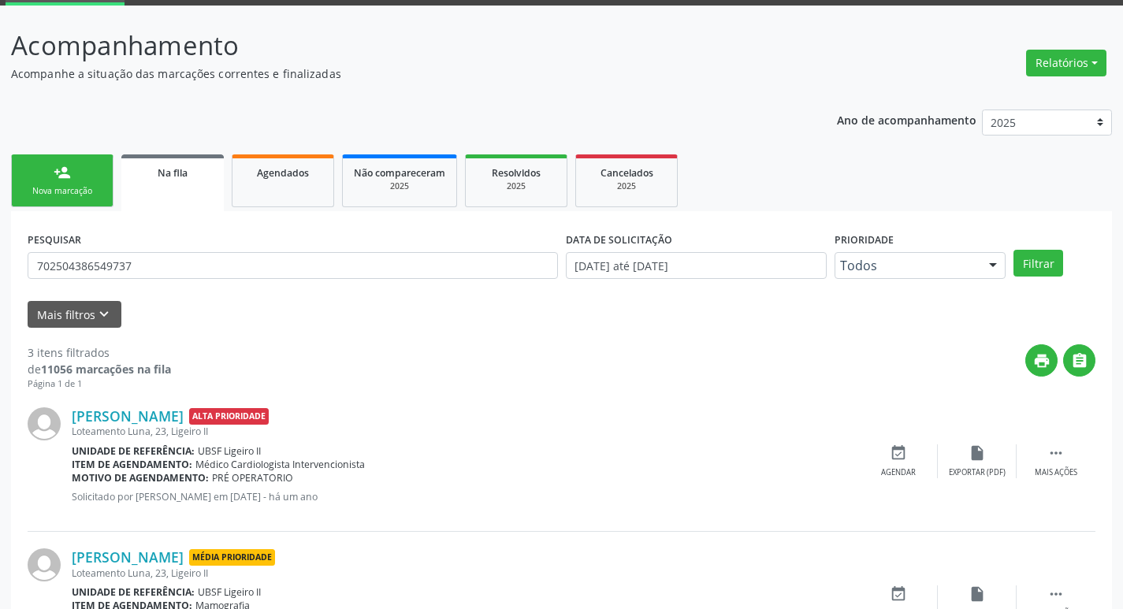
scroll to position [77, 0]
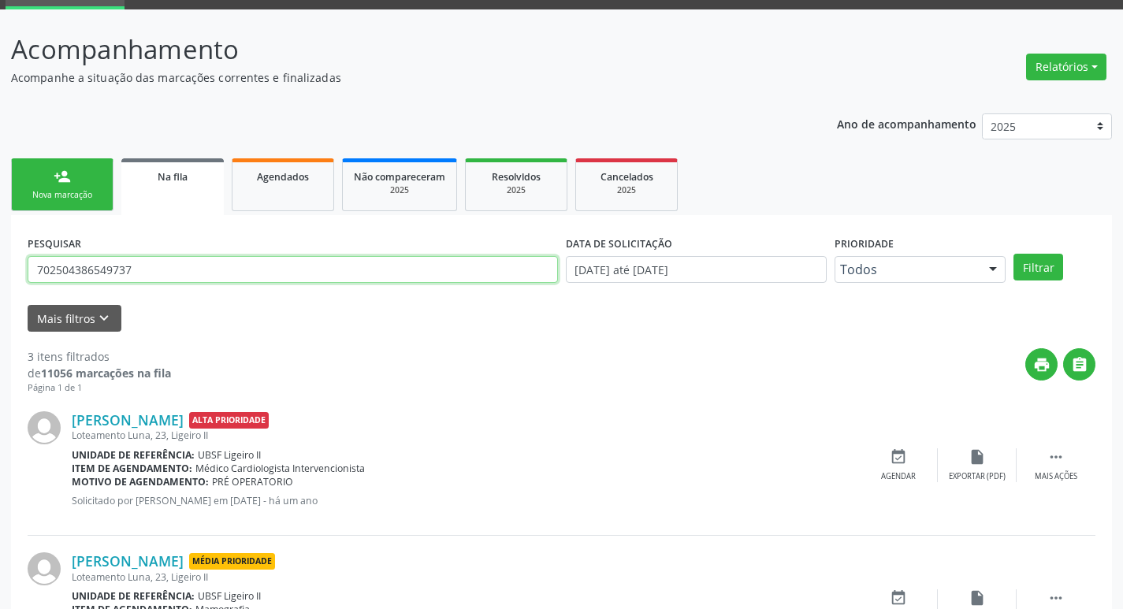
click at [174, 261] on input "702504386549737" at bounding box center [293, 269] width 531 height 27
type input "7"
click at [131, 259] on input "text" at bounding box center [293, 269] width 531 height 27
type input "705003446637554"
click at [1014, 254] on button "Filtrar" at bounding box center [1039, 267] width 50 height 27
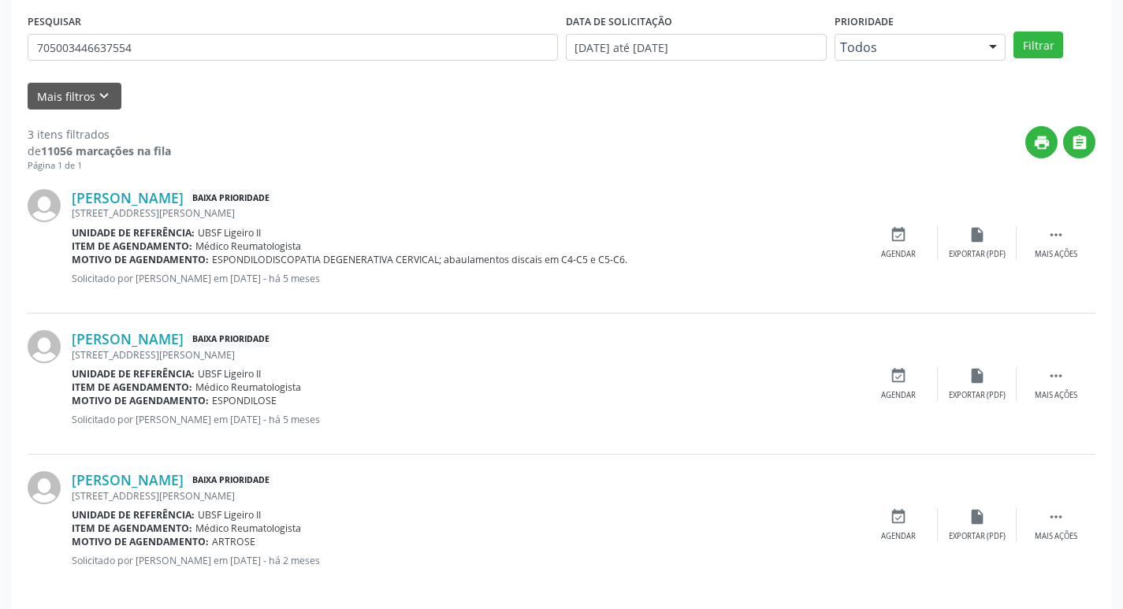
scroll to position [314, 0]
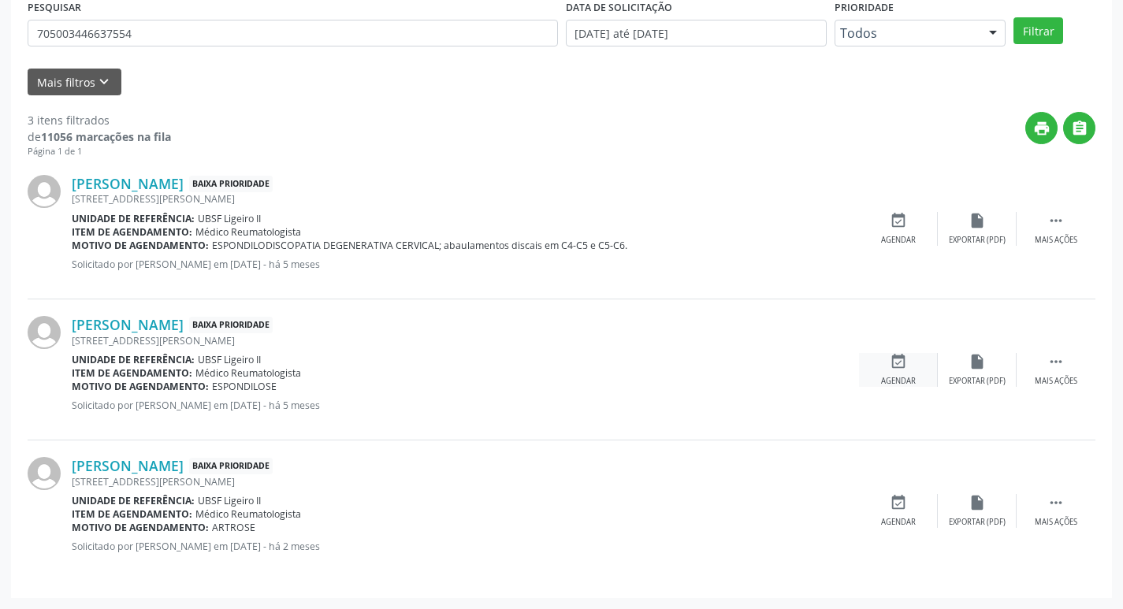
click at [915, 363] on div "event_available Agendar" at bounding box center [898, 370] width 79 height 34
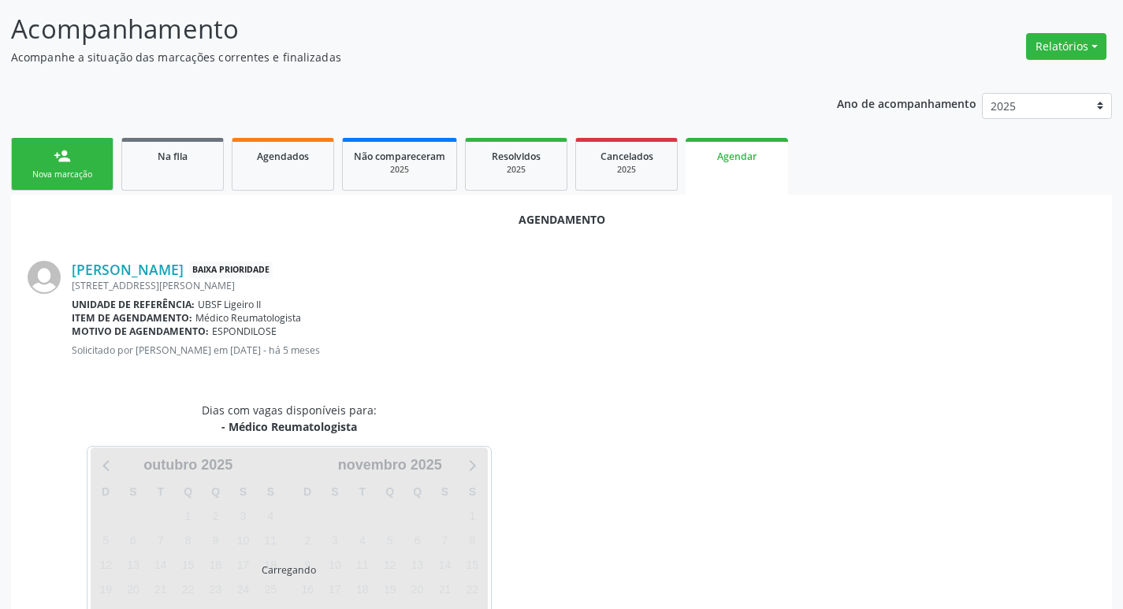
scroll to position [174, 0]
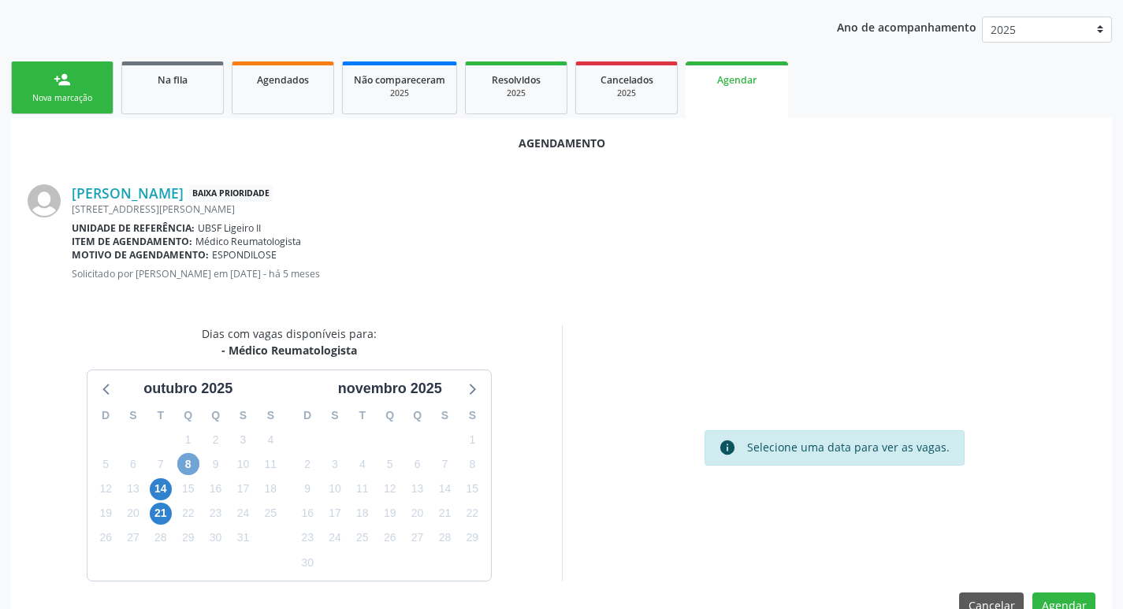
click at [184, 461] on span "8" at bounding box center [188, 464] width 22 height 22
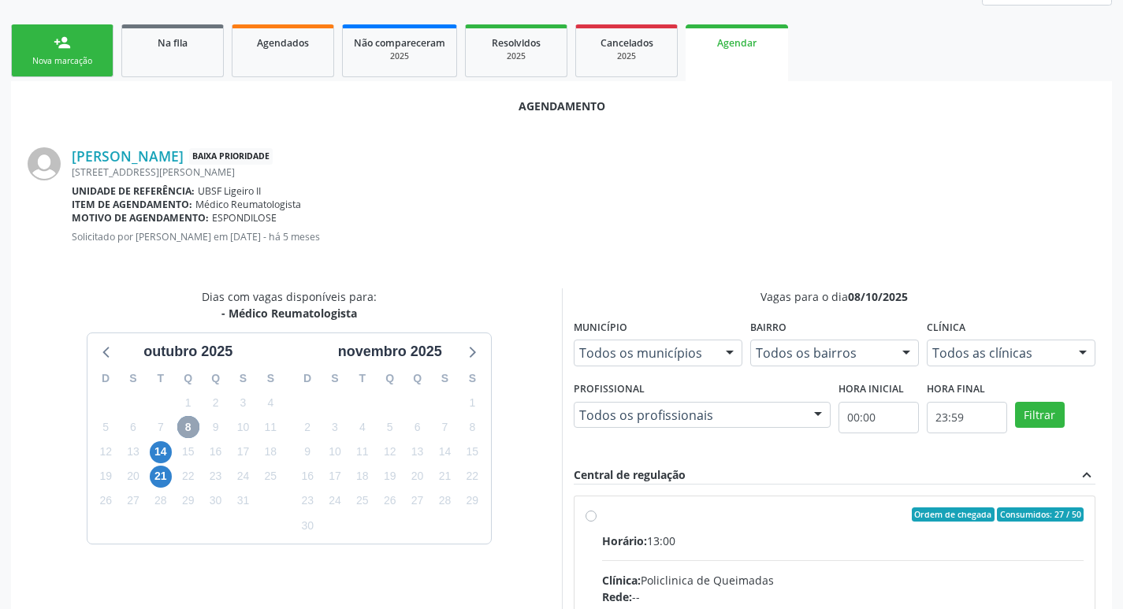
scroll to position [439, 0]
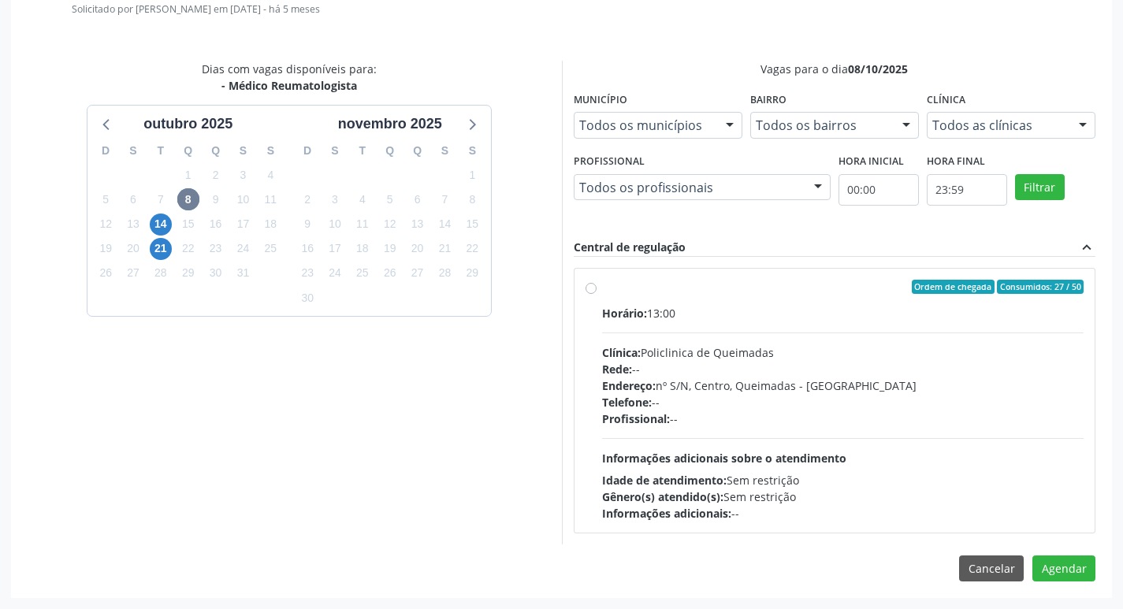
click at [841, 389] on div "Endereço: nº S/N, Centro, Queimadas - [GEOGRAPHIC_DATA]" at bounding box center [843, 386] width 483 height 17
click at [597, 294] on input "Ordem de chegada Consumidos: 27 / 50 Horário: 13:00 Clínica: Policlinica de Que…" at bounding box center [591, 287] width 11 height 14
radio input "true"
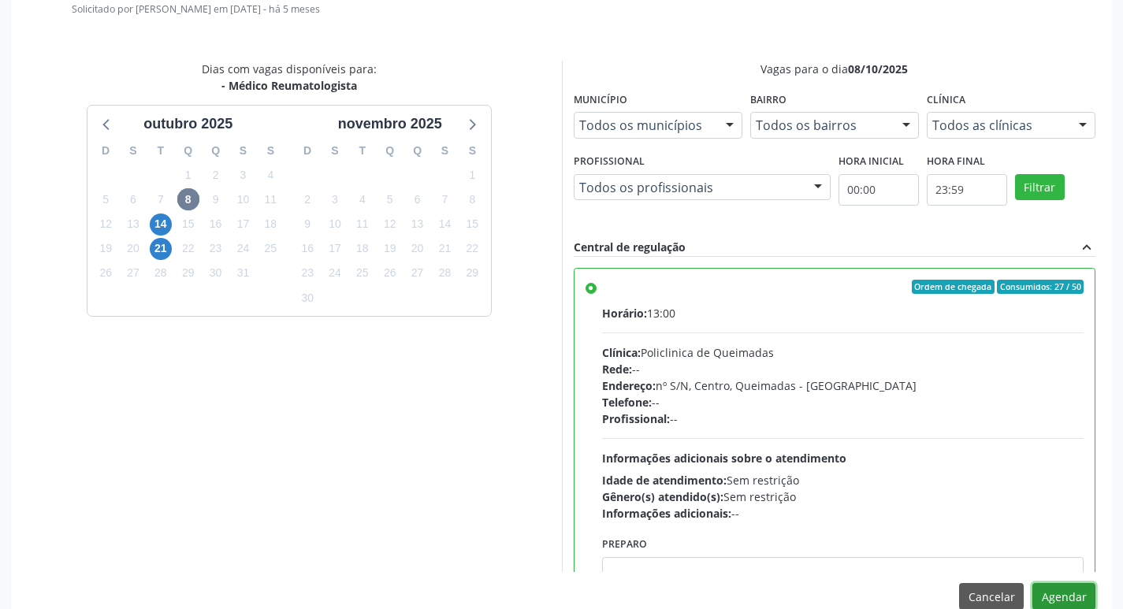
drag, startPoint x: 1060, startPoint y: 598, endPoint x: 925, endPoint y: 577, distance: 137.1
click at [1061, 598] on button "Agendar" at bounding box center [1064, 596] width 63 height 27
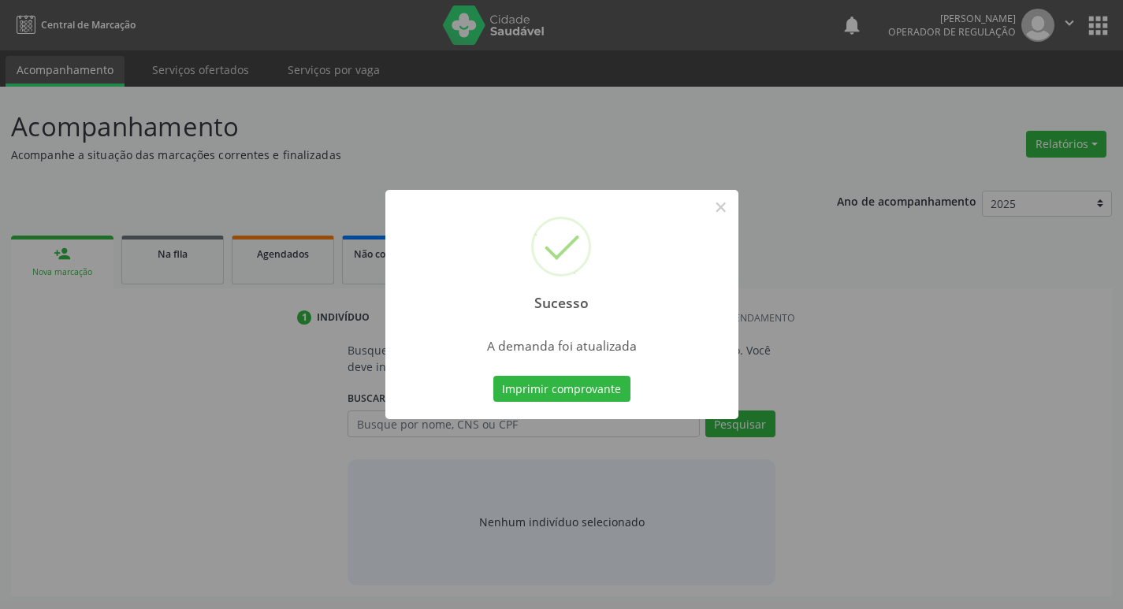
scroll to position [0, 0]
click at [582, 376] on button "Imprimir comprovante" at bounding box center [567, 389] width 137 height 27
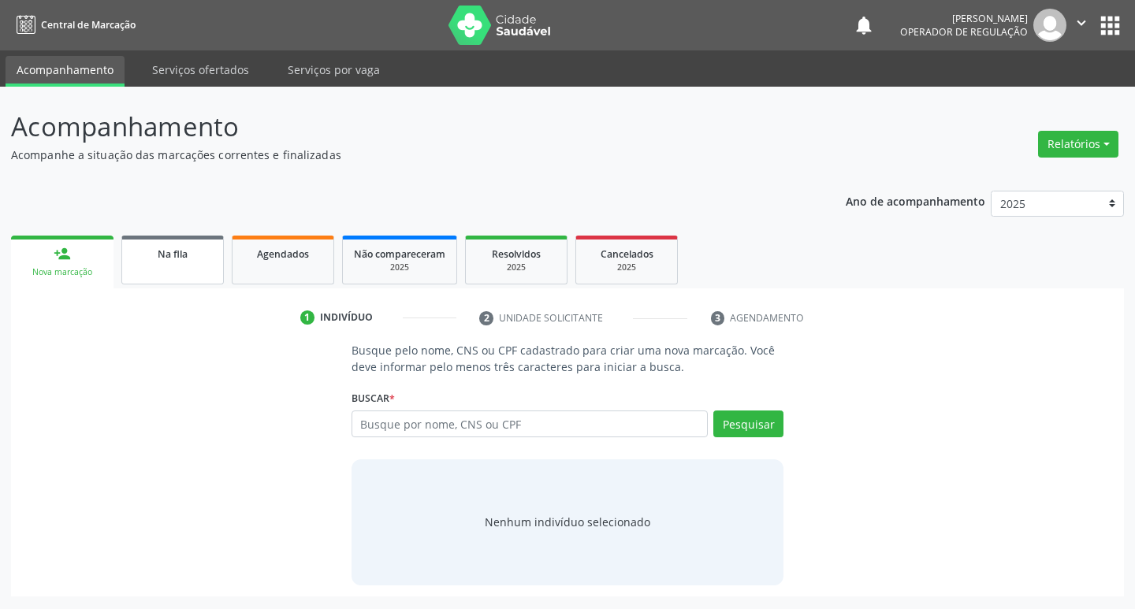
click at [150, 266] on link "Na fila" at bounding box center [172, 260] width 102 height 49
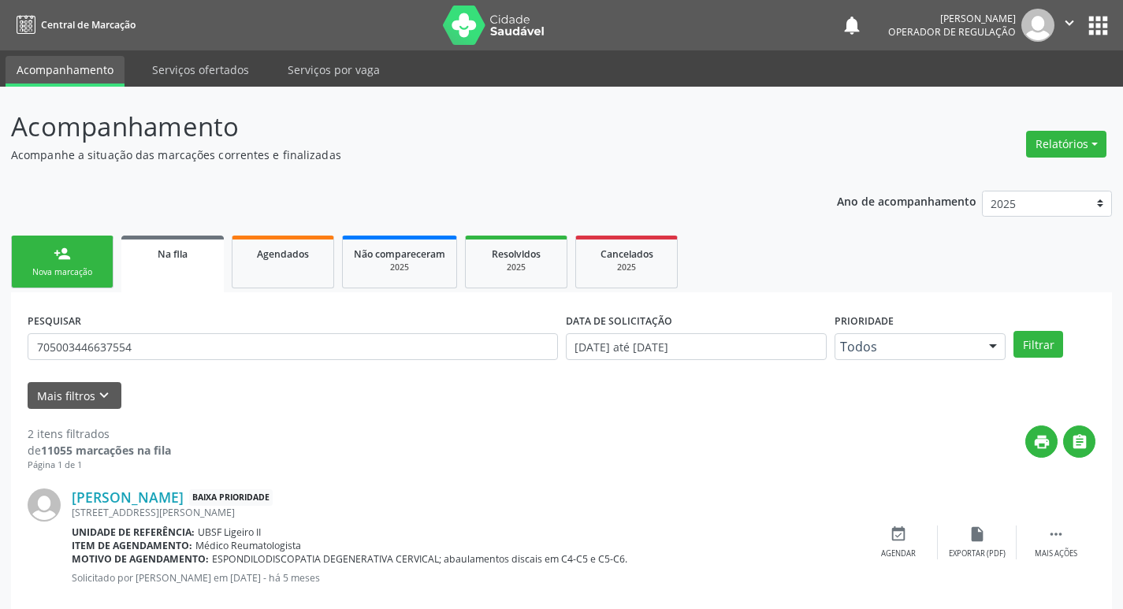
click at [189, 328] on div "PESQUISAR 705003446637554" at bounding box center [293, 339] width 538 height 61
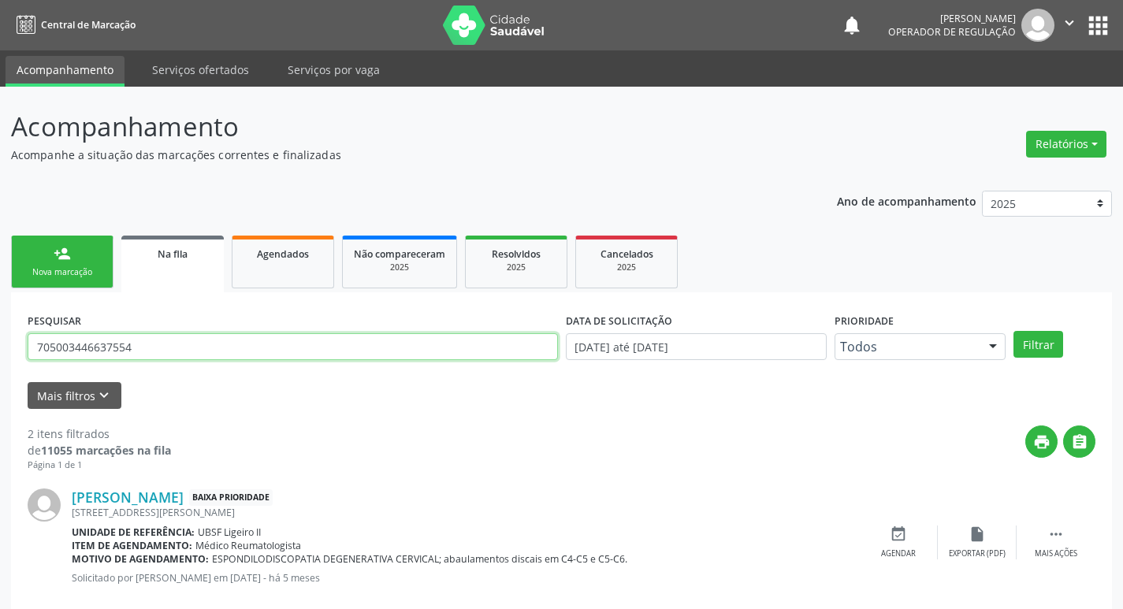
click at [195, 341] on input "705003446637554" at bounding box center [293, 347] width 531 height 27
type input "701800258532179"
click at [1014, 331] on button "Filtrar" at bounding box center [1039, 344] width 50 height 27
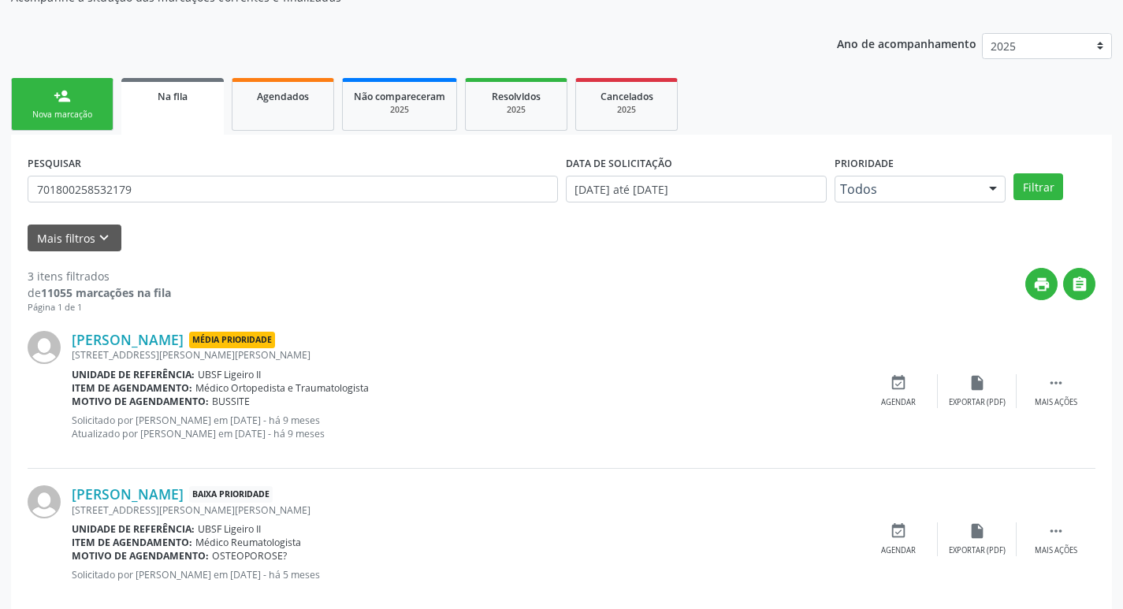
scroll to position [327, 0]
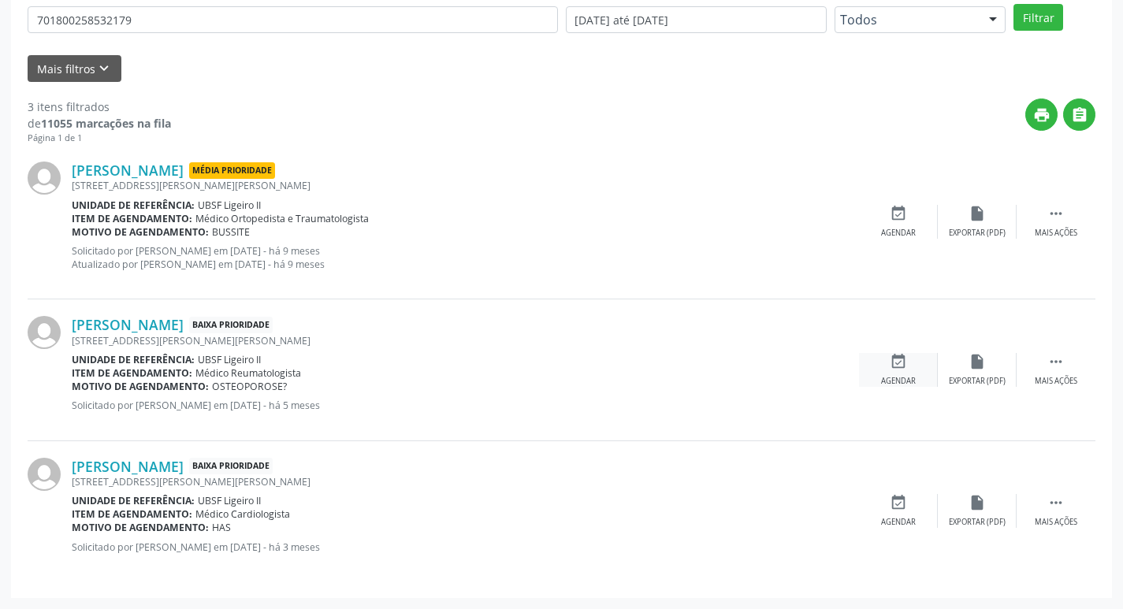
click at [921, 370] on div "event_available Agendar" at bounding box center [898, 370] width 79 height 34
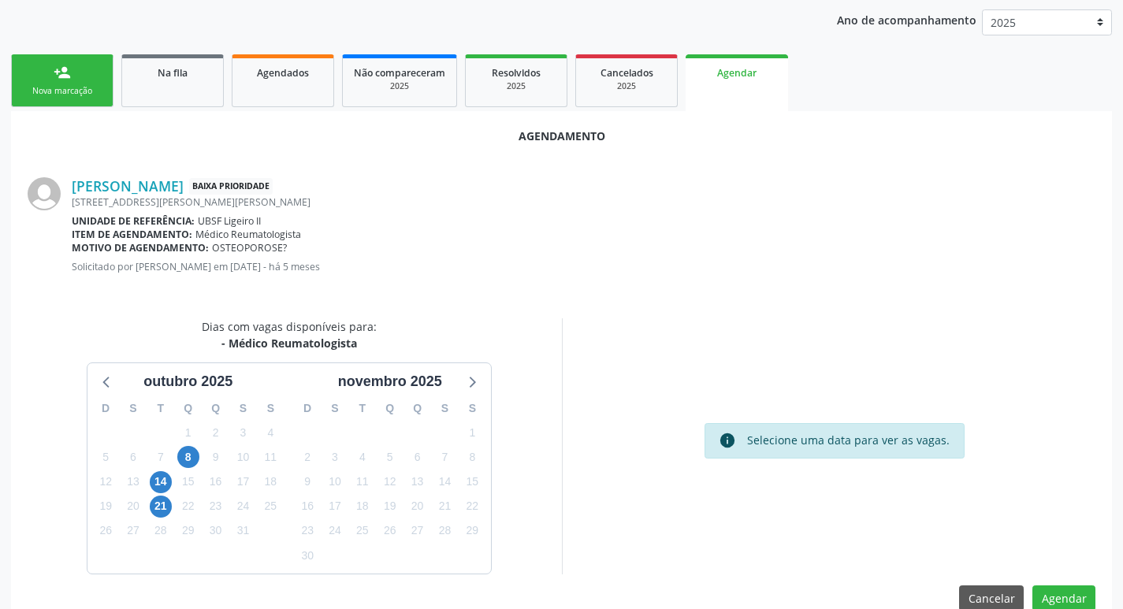
scroll to position [211, 0]
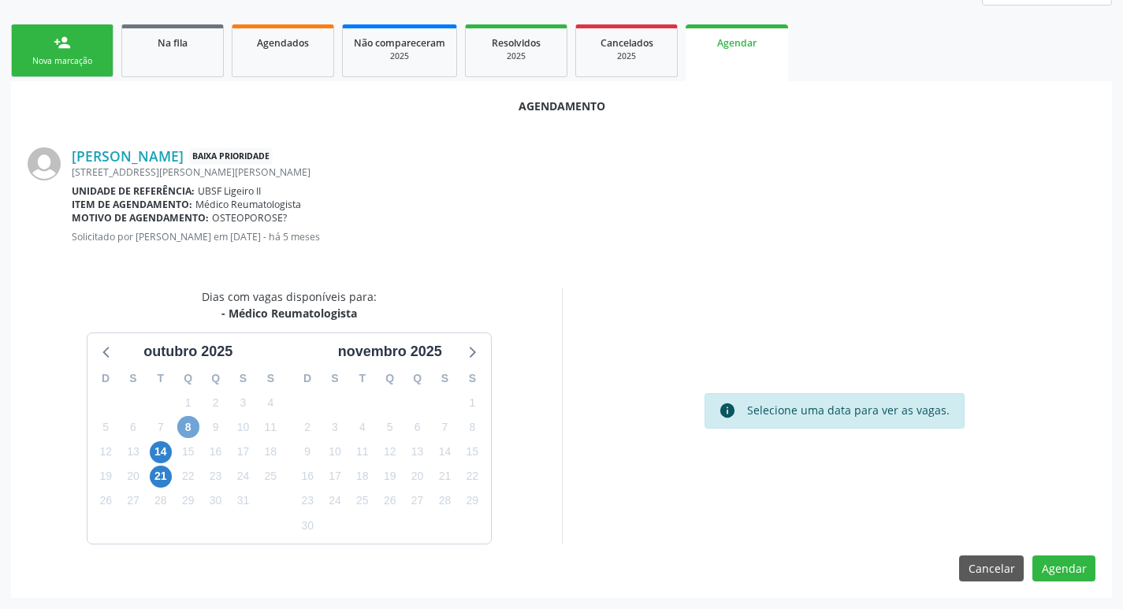
drag, startPoint x: 184, startPoint y: 429, endPoint x: 238, endPoint y: 398, distance: 62.5
click at [184, 430] on span "8" at bounding box center [188, 427] width 22 height 22
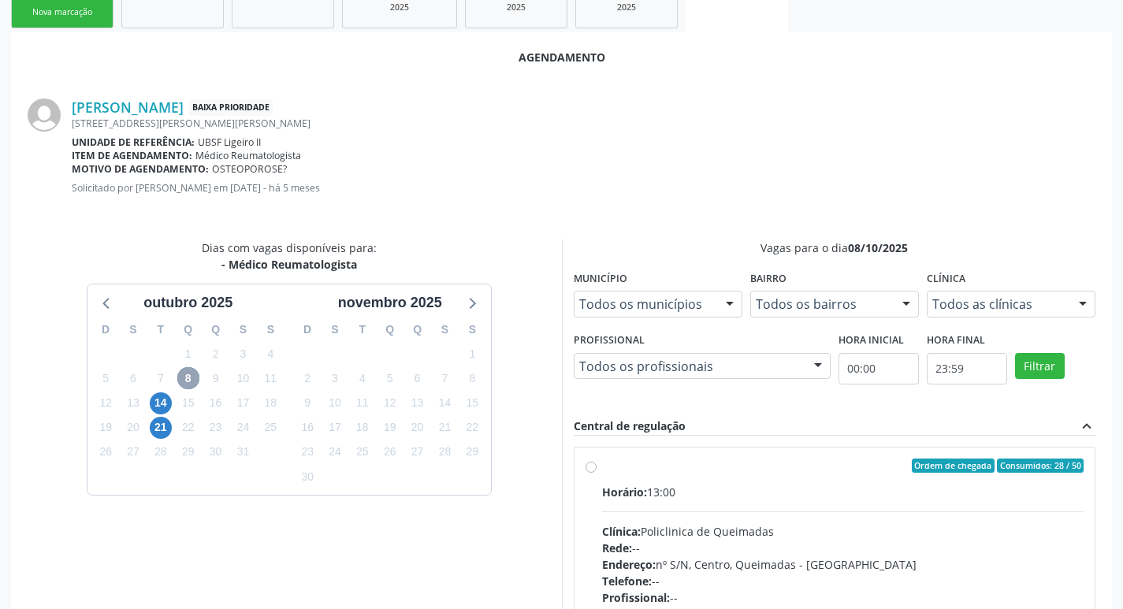
scroll to position [439, 0]
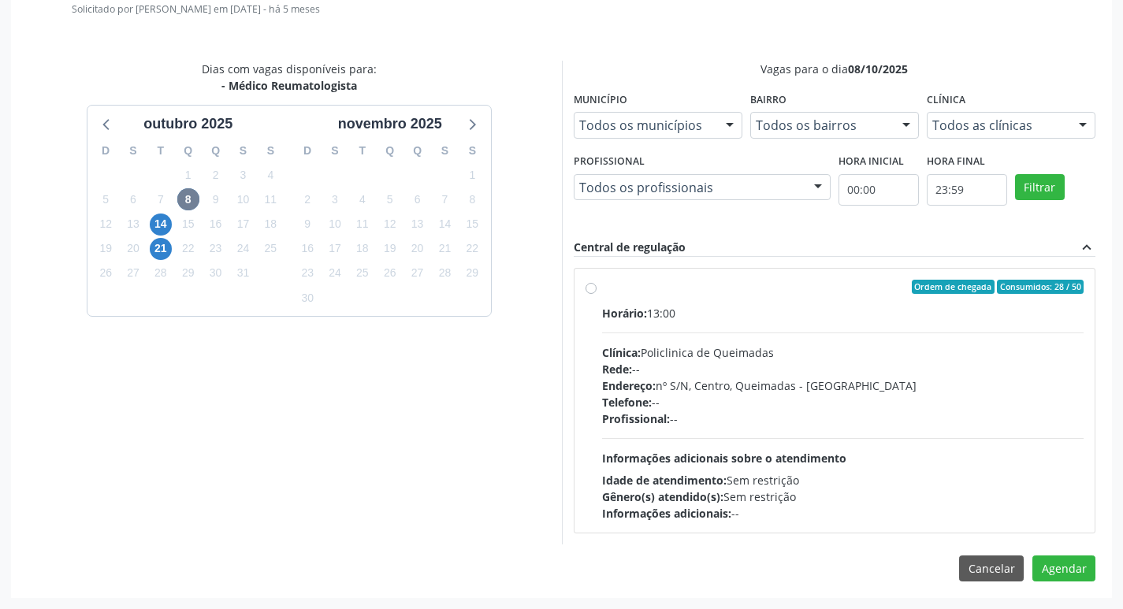
click at [973, 322] on div "Horário: 13:00 Clínica: Policlinica de Queimadas Rede: -- Endereço: nº S/N, Cen…" at bounding box center [843, 413] width 483 height 217
click at [597, 294] on input "Ordem de chegada Consumidos: 28 / 50 Horário: 13:00 Clínica: Policlinica de Que…" at bounding box center [591, 287] width 11 height 14
radio input "true"
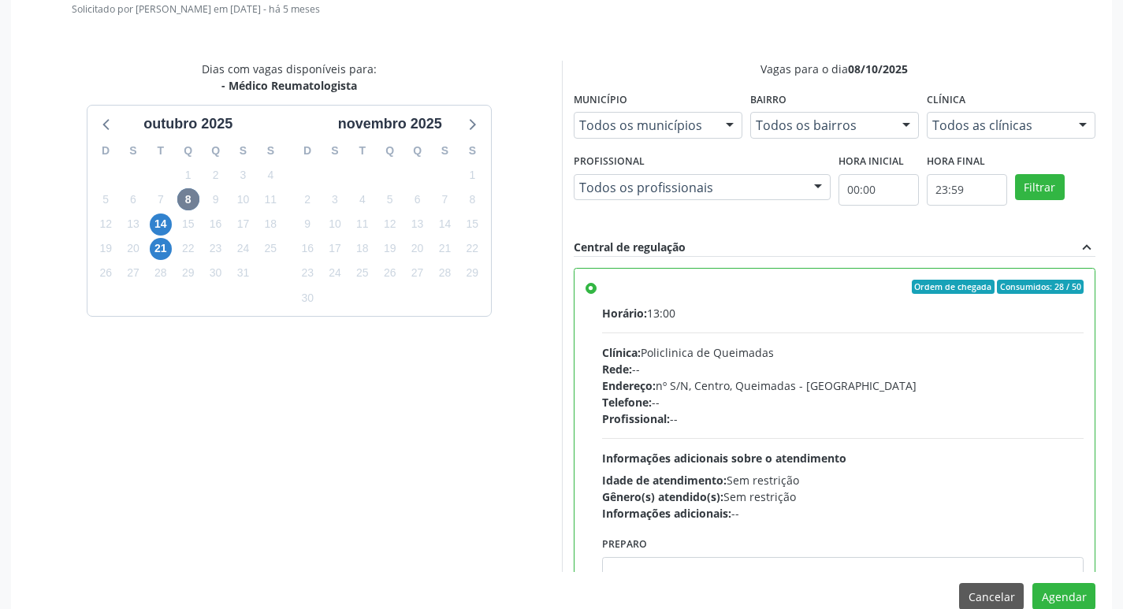
click at [1043, 580] on div "Agendamento [PERSON_NAME] Baixa Prioridade [STREET_ADDRESS][PERSON_NAME][PERSON…" at bounding box center [561, 239] width 1101 height 773
click at [1052, 587] on button "Agendar" at bounding box center [1064, 596] width 63 height 27
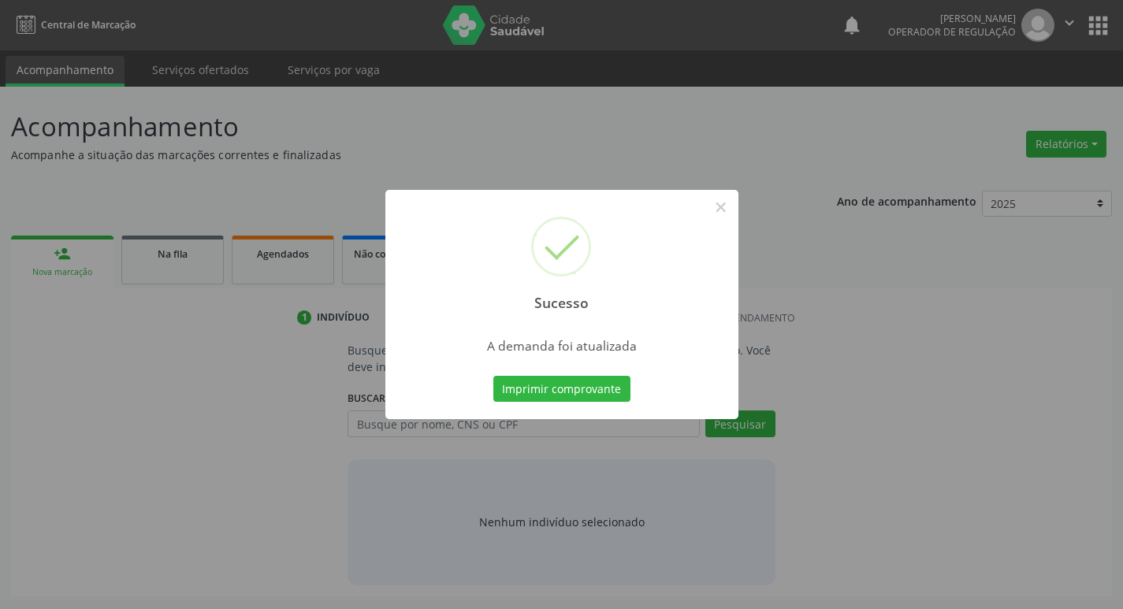
scroll to position [0, 0]
click at [541, 393] on button "Imprimir comprovante" at bounding box center [567, 389] width 137 height 27
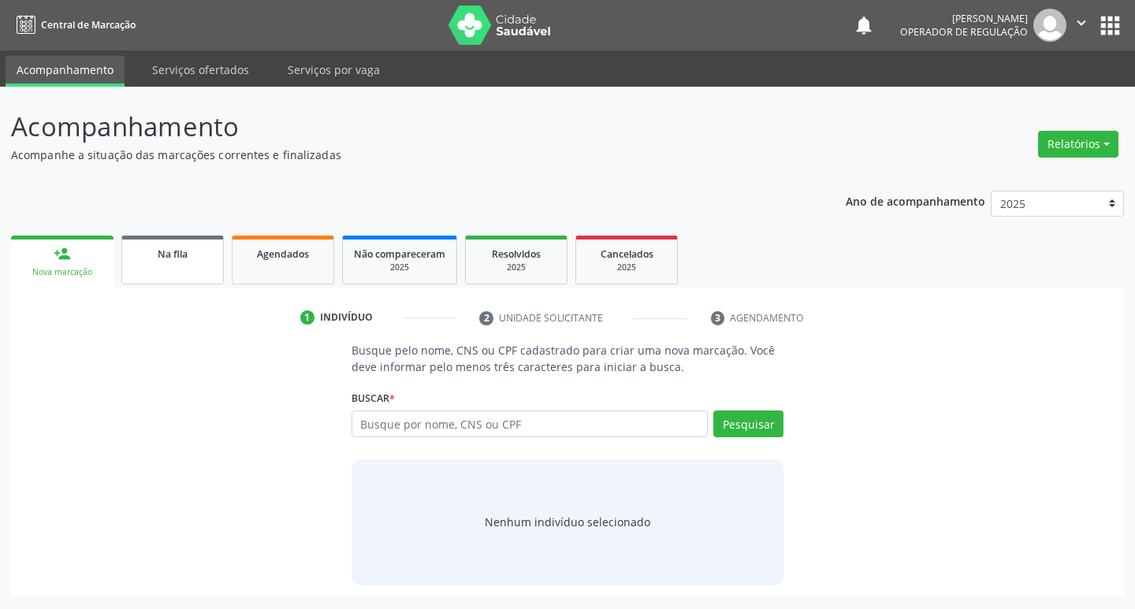
drag, startPoint x: 156, startPoint y: 240, endPoint x: 211, endPoint y: 271, distance: 63.2
click at [155, 240] on link "Na fila" at bounding box center [172, 260] width 102 height 49
click at [160, 258] on span "Na fila" at bounding box center [173, 254] width 30 height 13
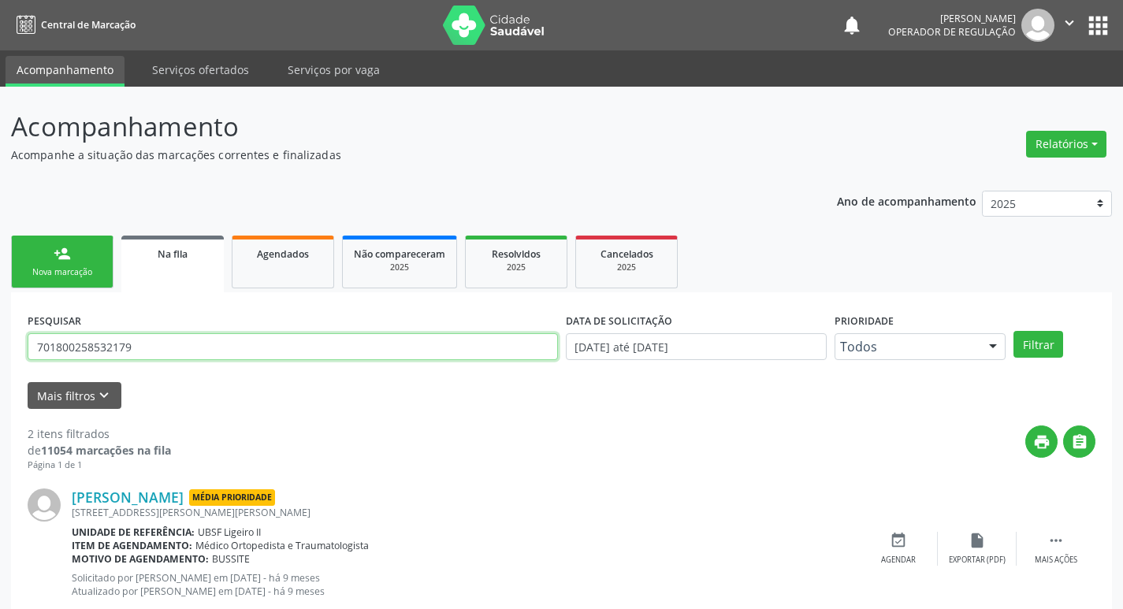
click at [382, 349] on input "701800258532179" at bounding box center [293, 347] width 531 height 27
type input "700000428439505"
click at [1014, 331] on button "Filtrar" at bounding box center [1039, 344] width 50 height 27
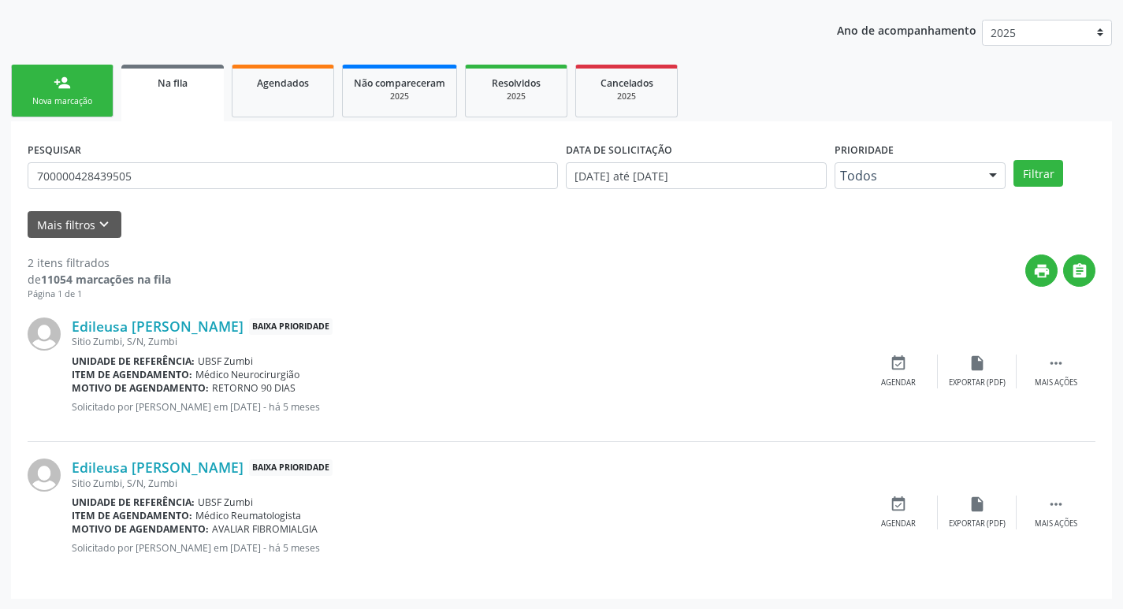
scroll to position [172, 0]
click at [909, 519] on div "Agendar" at bounding box center [898, 523] width 35 height 11
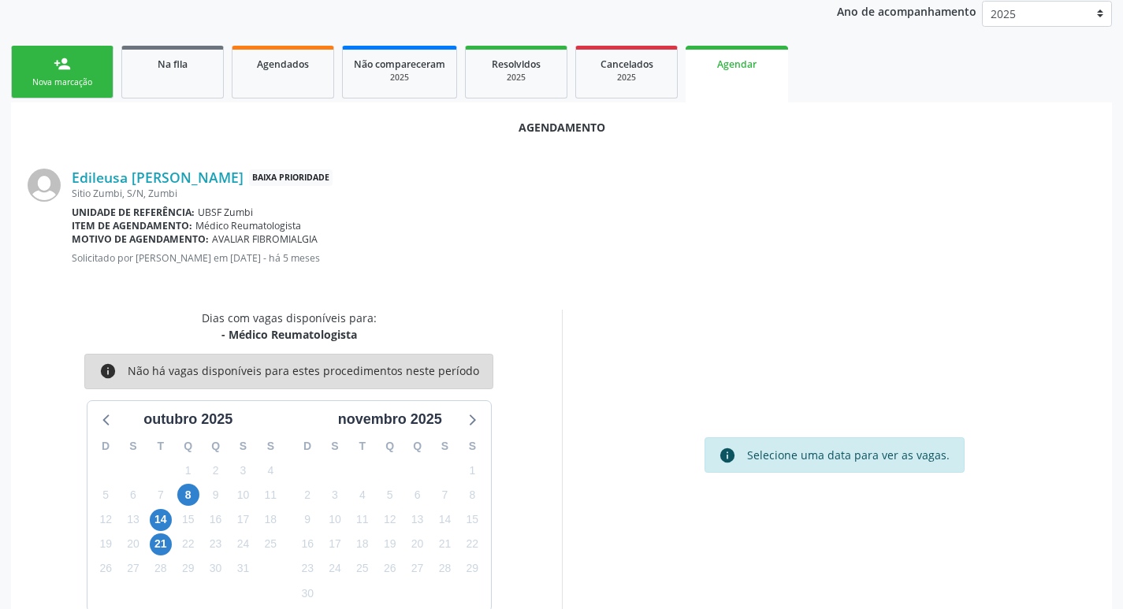
scroll to position [211, 0]
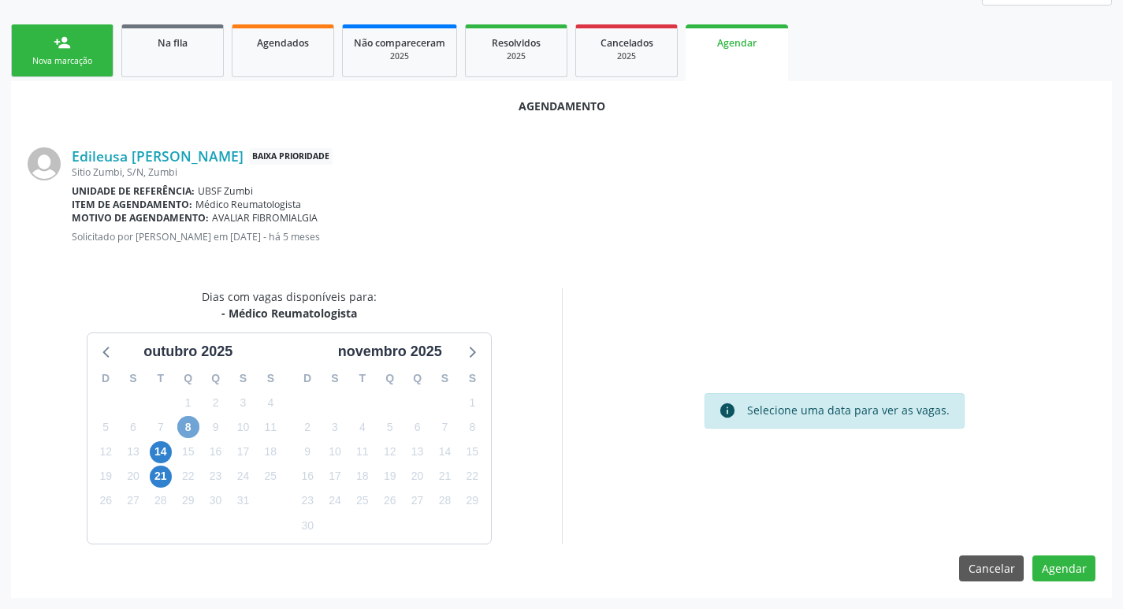
click at [198, 425] on span "8" at bounding box center [188, 427] width 22 height 22
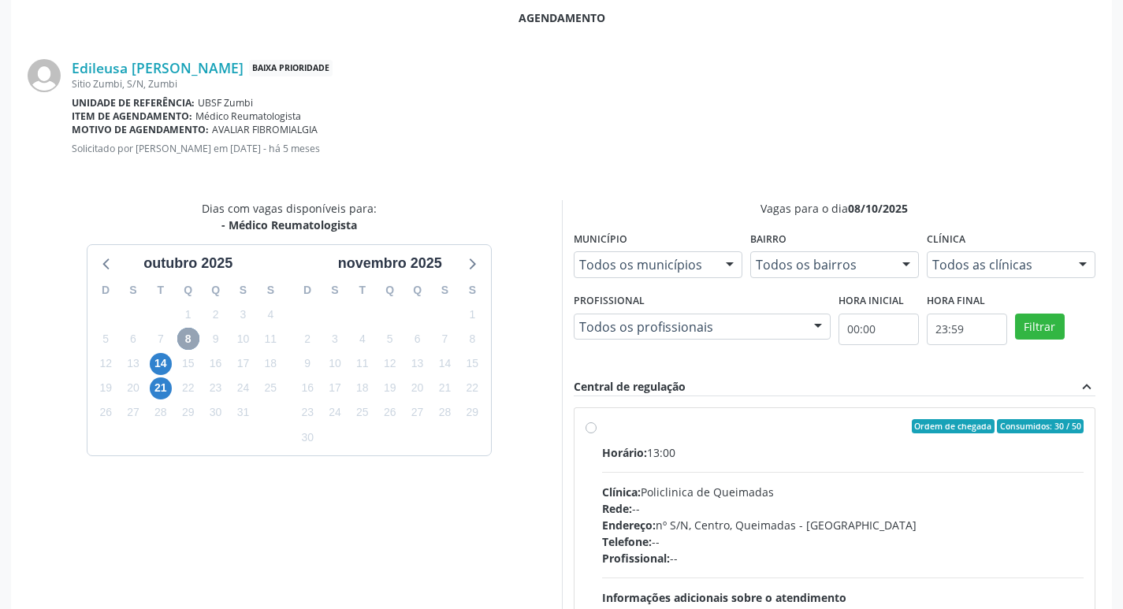
scroll to position [439, 0]
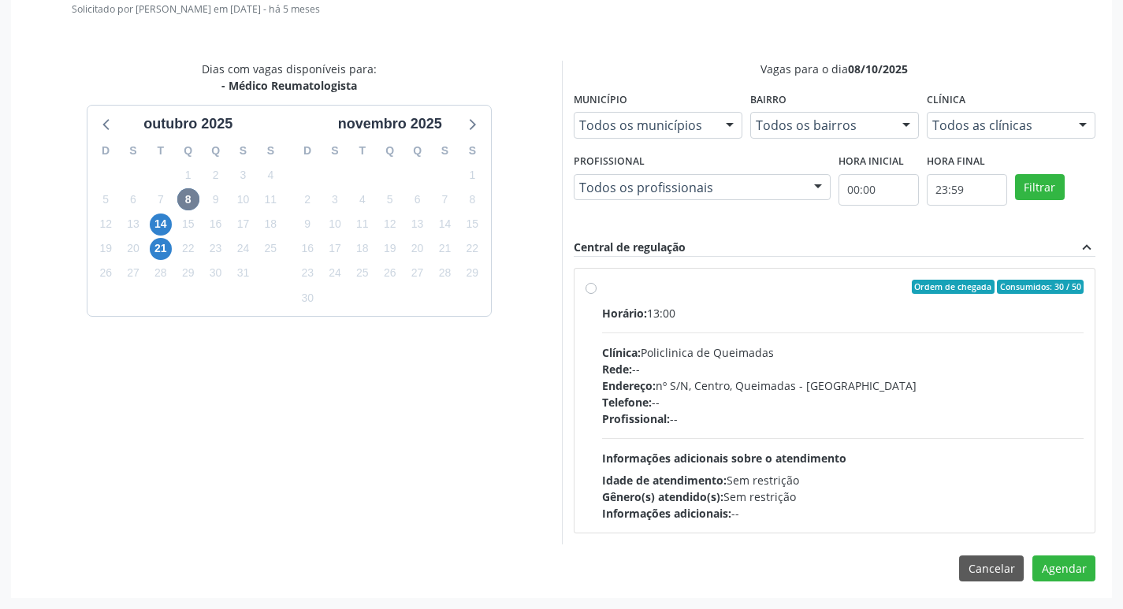
click at [851, 303] on label "Ordem de chegada Consumidos: 30 / 50 Horário: 13:00 Clínica: Policlinica de Que…" at bounding box center [843, 401] width 483 height 242
click at [597, 294] on input "Ordem de chegada Consumidos: 30 / 50 Horário: 13:00 Clínica: Policlinica de Que…" at bounding box center [591, 287] width 11 height 14
radio input "true"
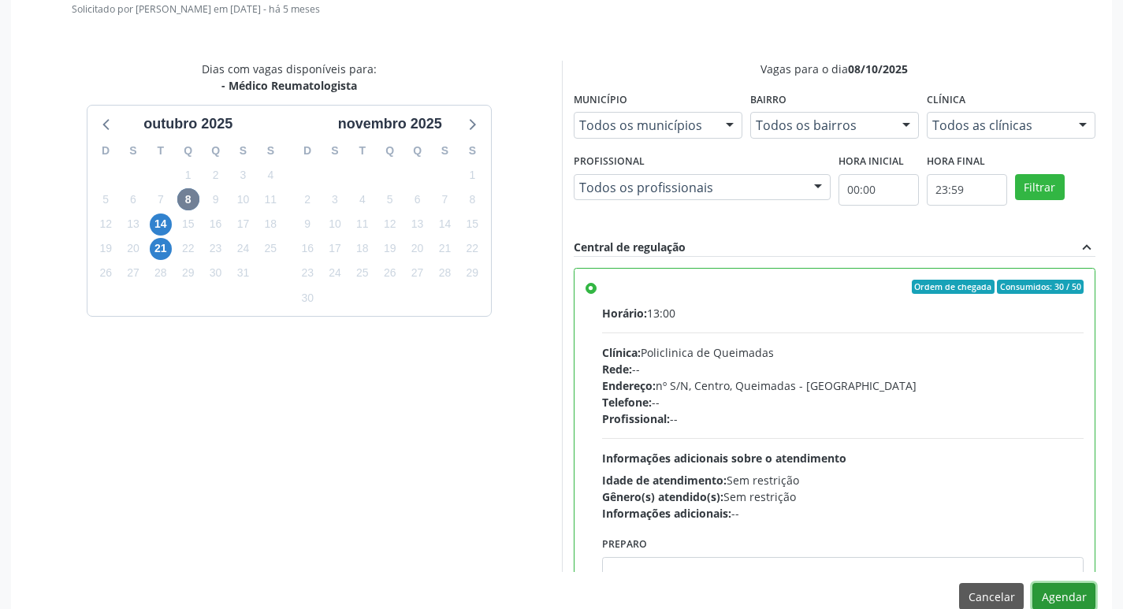
click at [1061, 591] on button "Agendar" at bounding box center [1064, 596] width 63 height 27
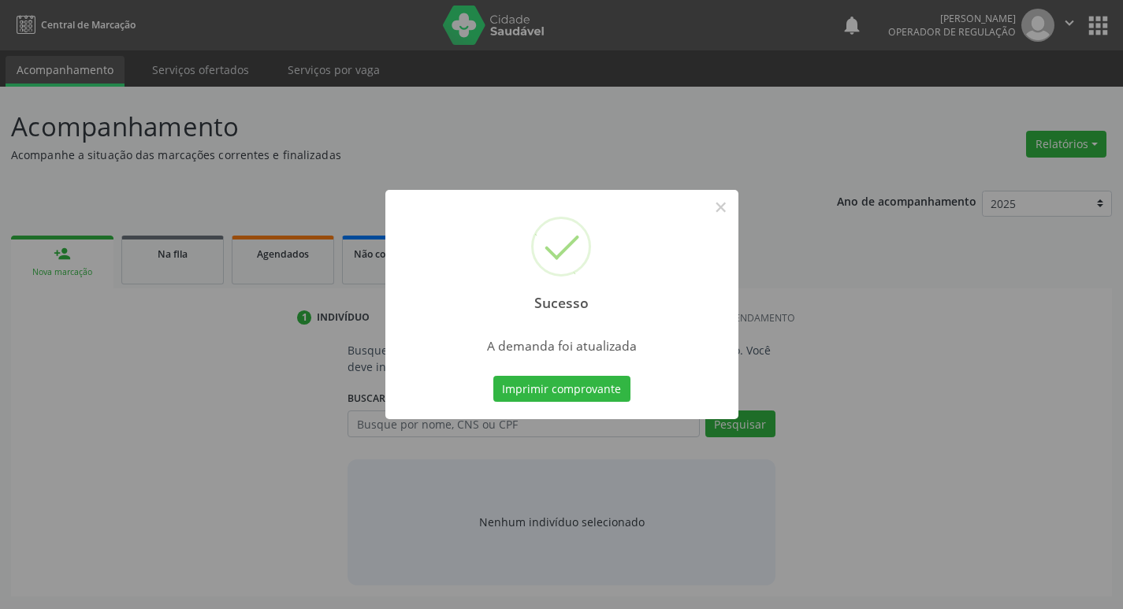
scroll to position [0, 0]
click at [538, 384] on button "Imprimir comprovante" at bounding box center [567, 389] width 137 height 27
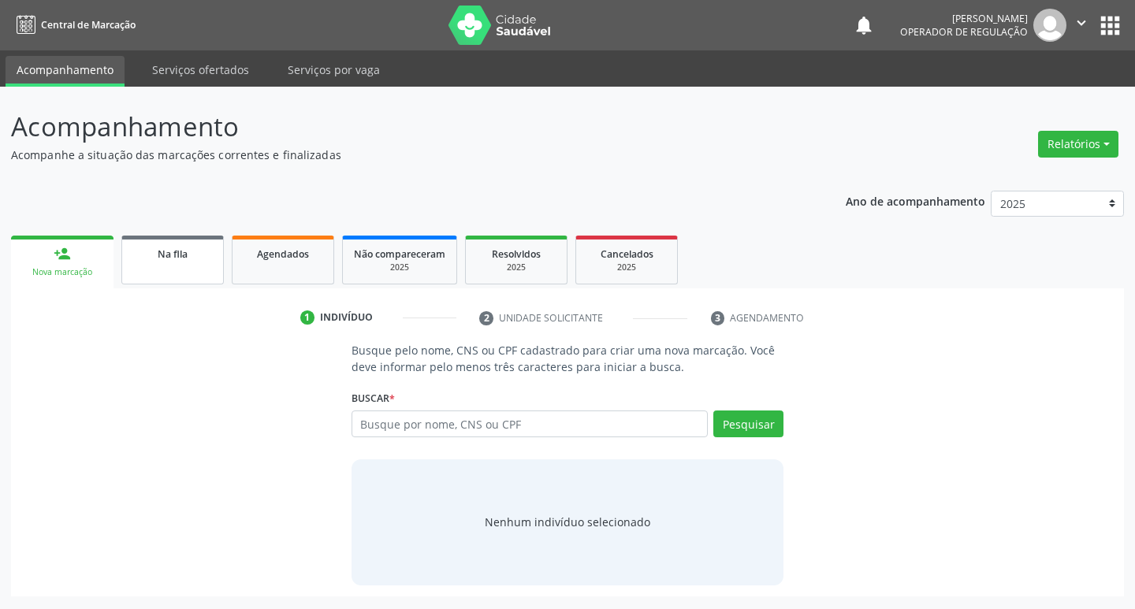
click at [153, 256] on div "Na fila" at bounding box center [172, 253] width 79 height 17
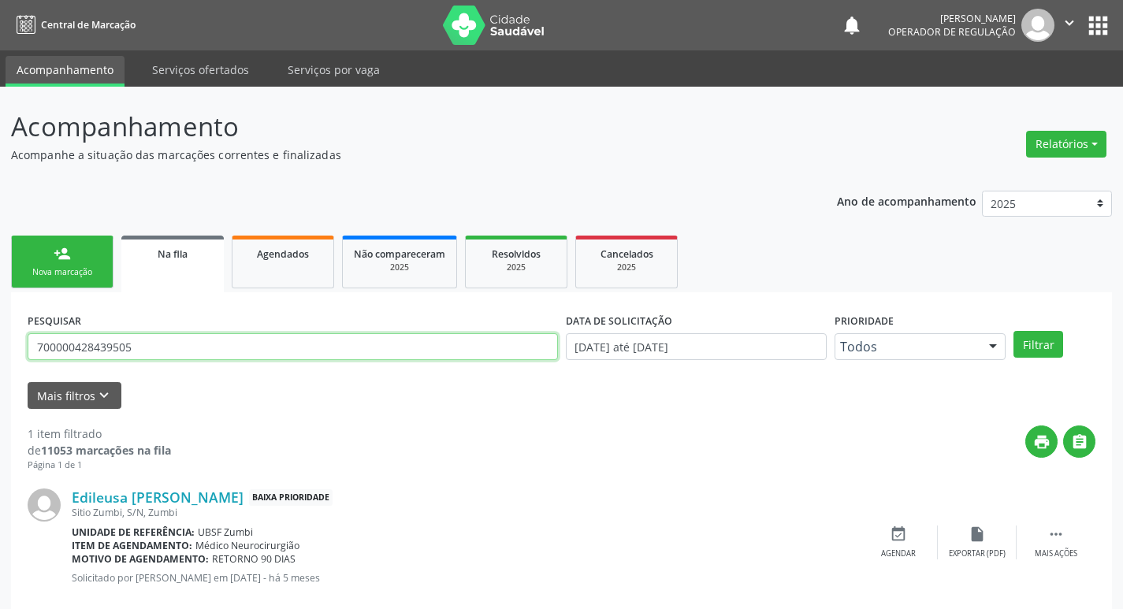
click at [315, 340] on input "700000428439505" at bounding box center [293, 347] width 531 height 27
type input "700008762204003"
click at [1014, 331] on button "Filtrar" at bounding box center [1039, 344] width 50 height 27
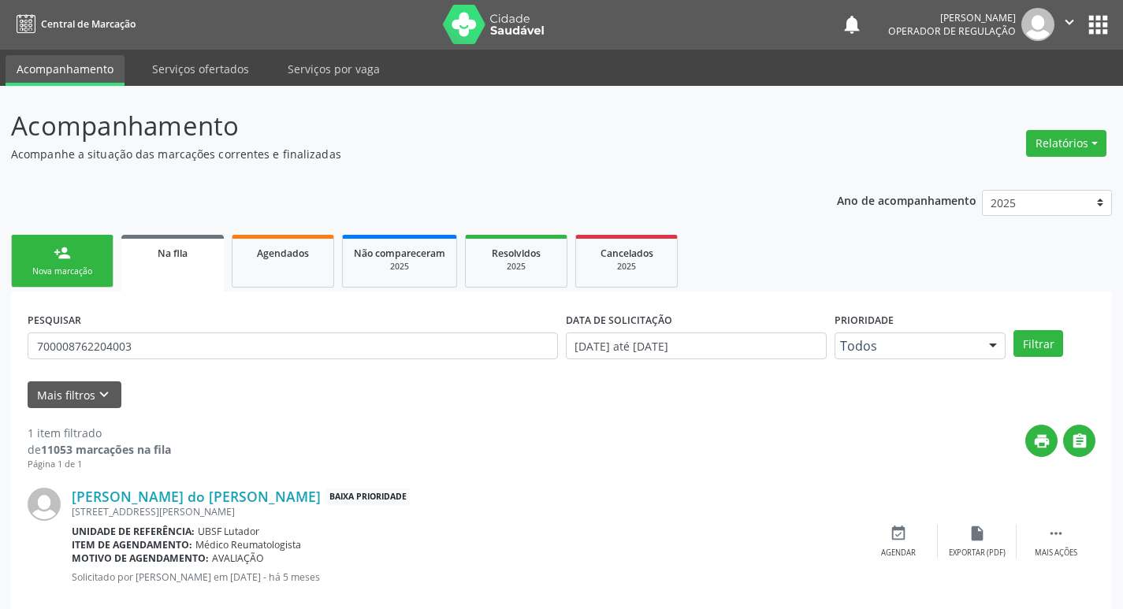
scroll to position [31, 0]
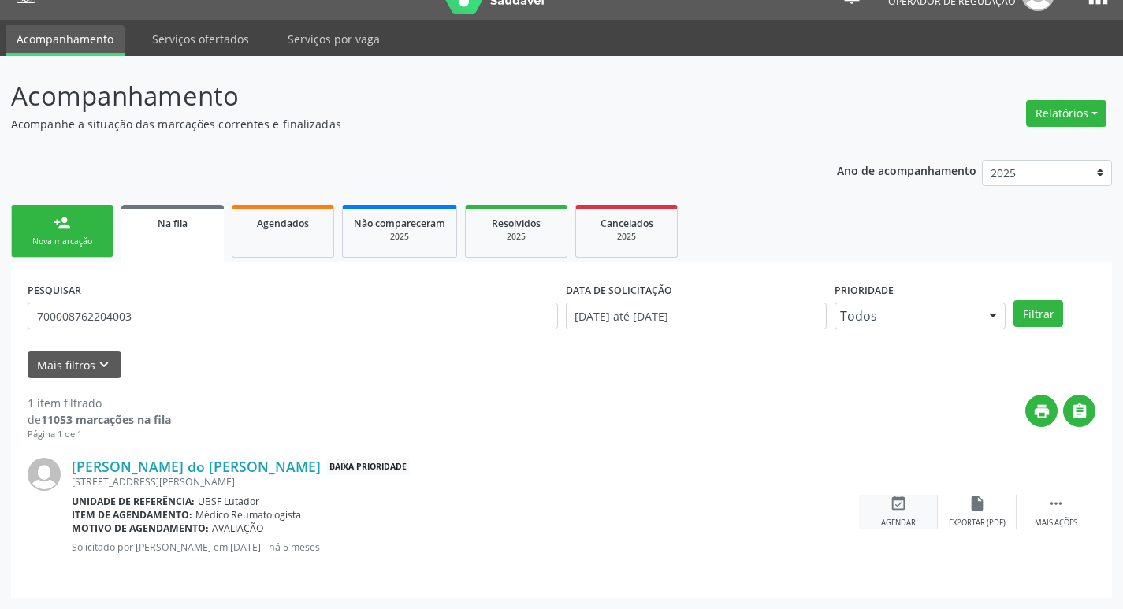
click at [904, 501] on icon "event_available" at bounding box center [898, 503] width 17 height 17
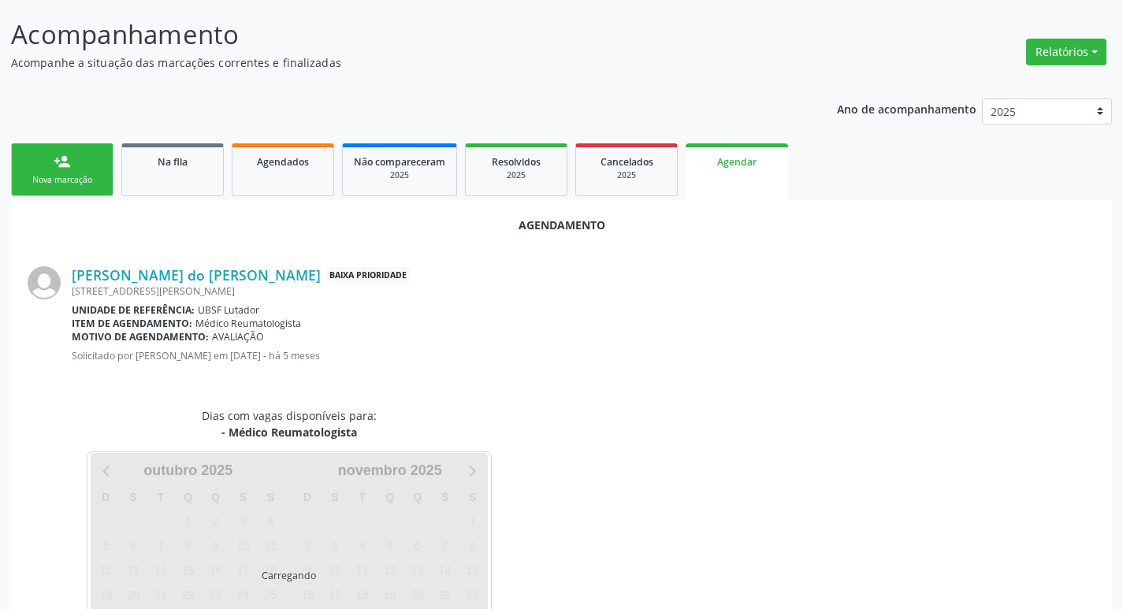
scroll to position [174, 0]
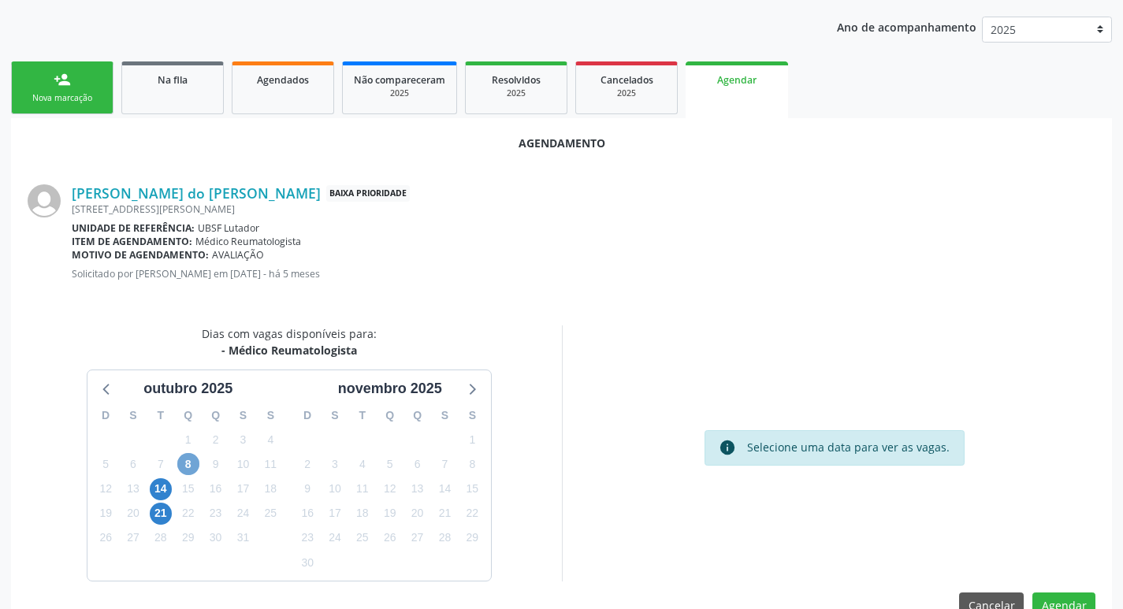
click at [185, 456] on span "8" at bounding box center [188, 464] width 22 height 22
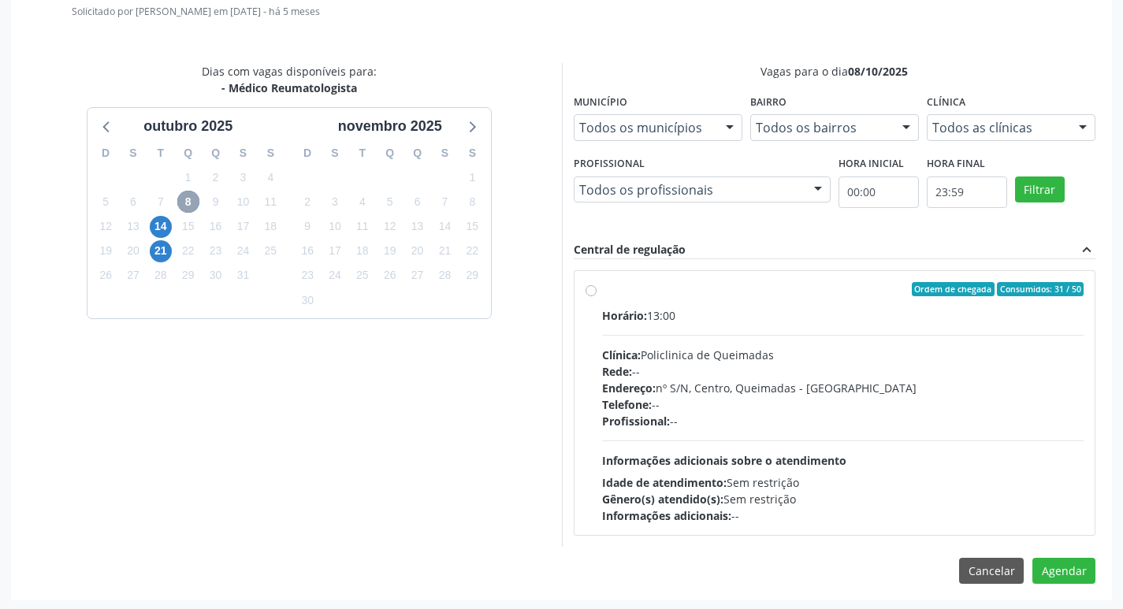
scroll to position [439, 0]
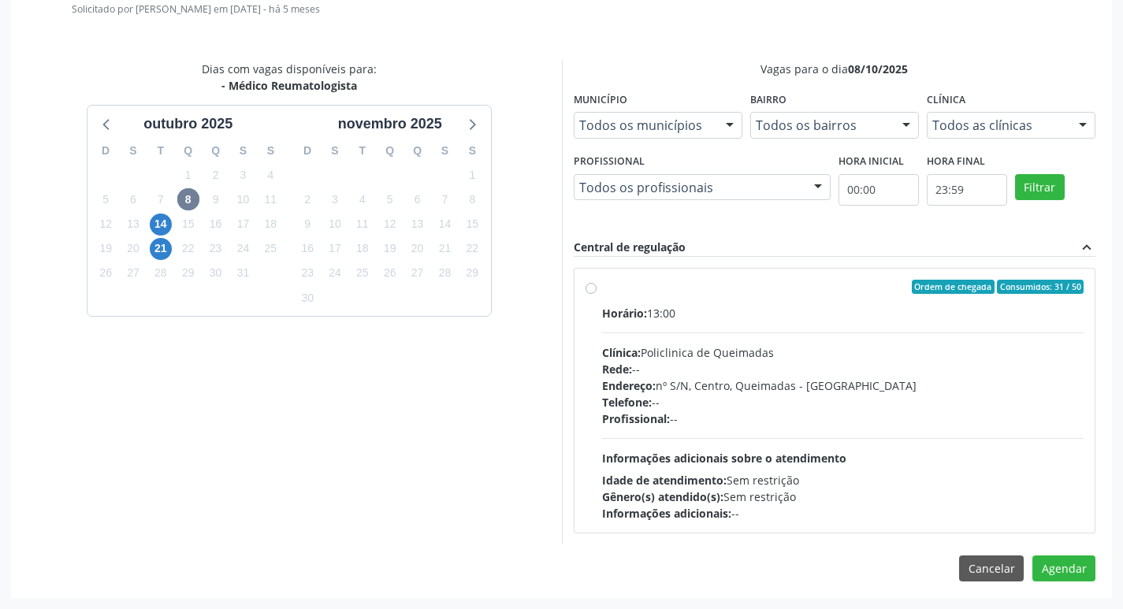
click at [729, 327] on div "Horário: 13:00 Clínica: Policlinica de Queimadas Rede: -- Endereço: nº S/N, Cen…" at bounding box center [843, 413] width 483 height 217
click at [597, 294] on input "Ordem de chegada Consumidos: 31 / 50 Horário: 13:00 Clínica: Policlinica de Que…" at bounding box center [591, 287] width 11 height 14
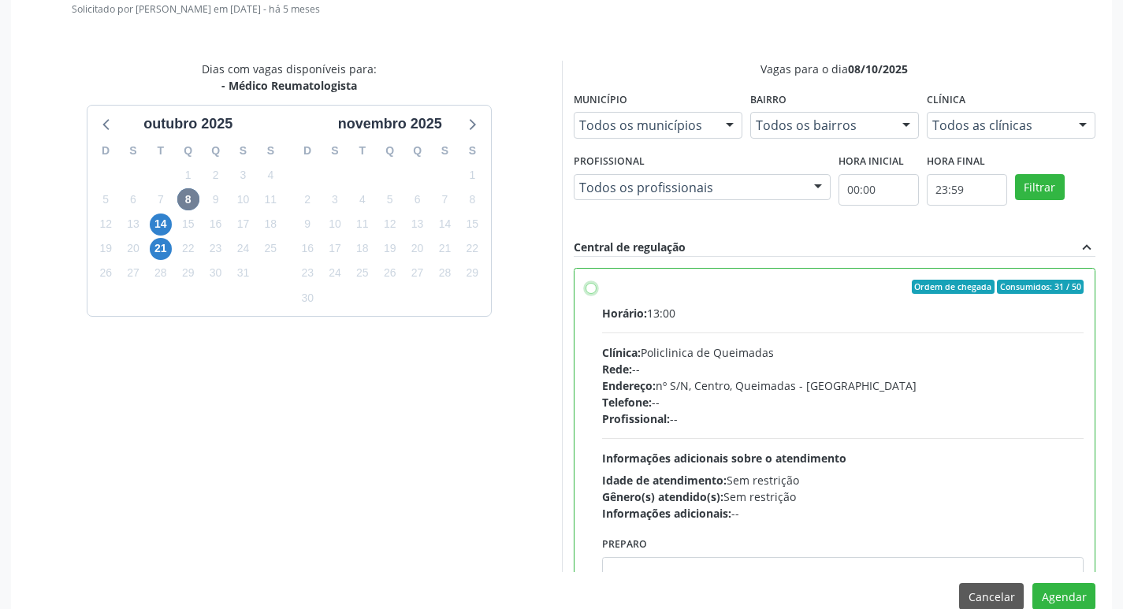
radio input "true"
click at [1059, 595] on button "Agendar" at bounding box center [1064, 596] width 63 height 27
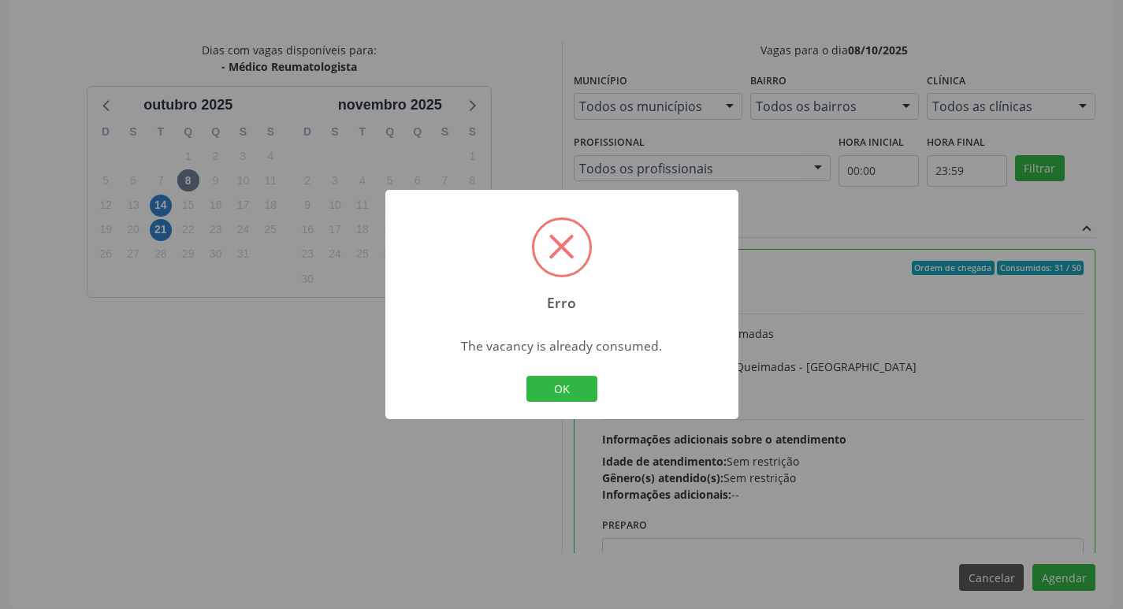
scroll to position [468, 0]
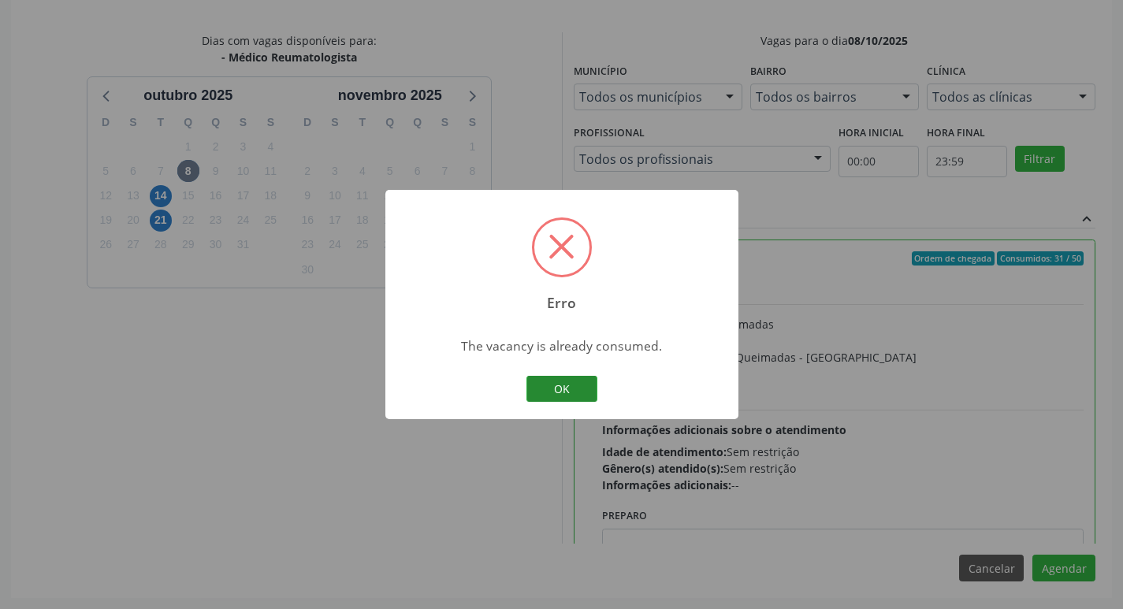
click at [556, 380] on button "OK" at bounding box center [562, 389] width 71 height 27
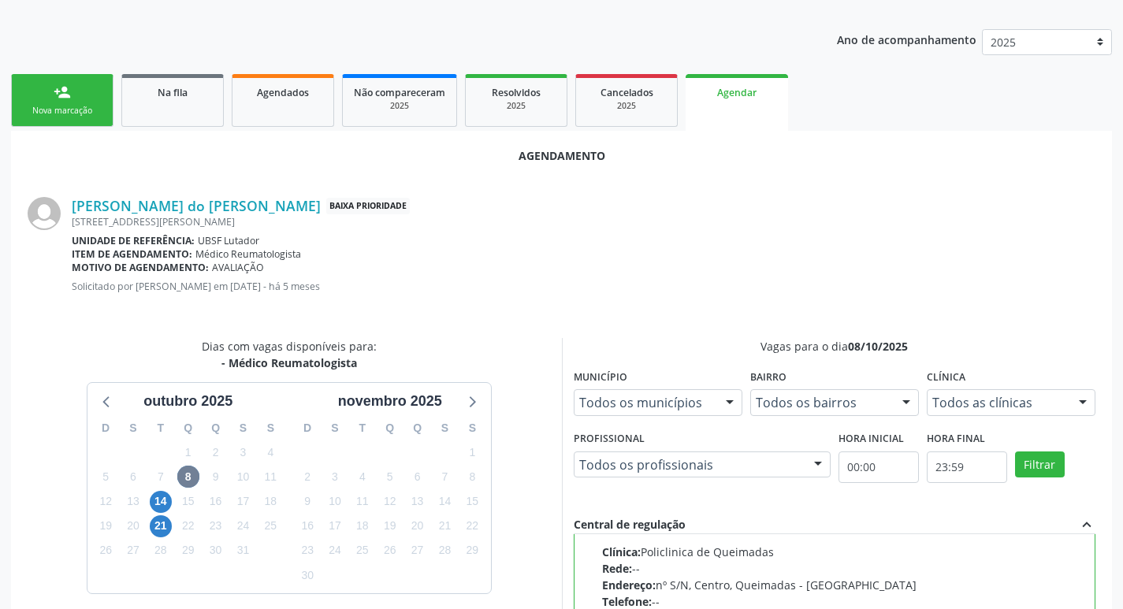
scroll to position [152, 0]
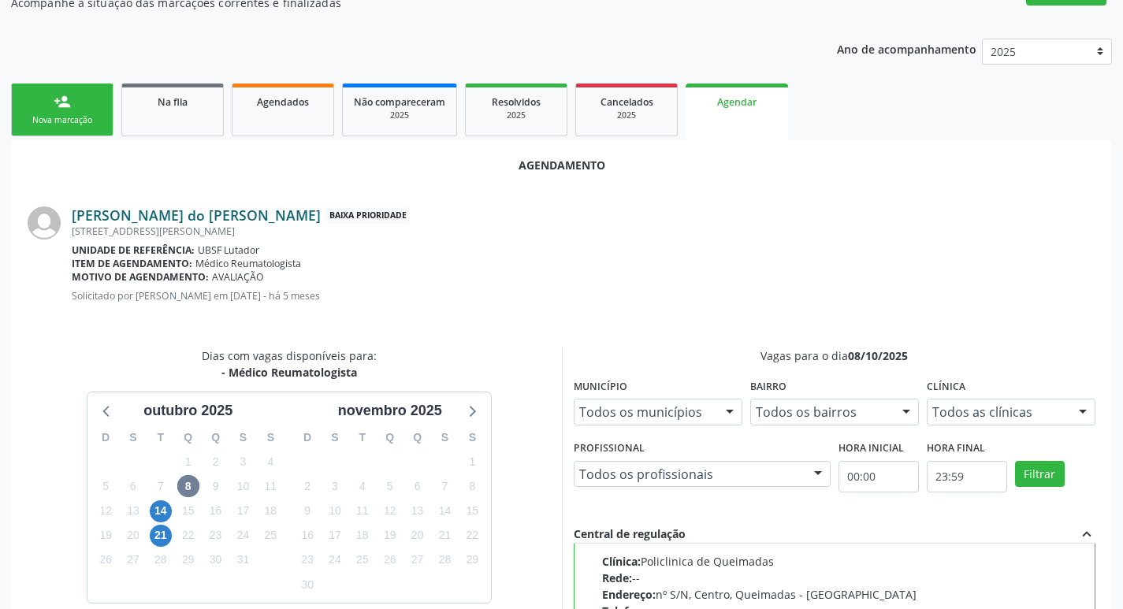
click at [179, 217] on link "[PERSON_NAME] do [PERSON_NAME]" at bounding box center [196, 215] width 249 height 17
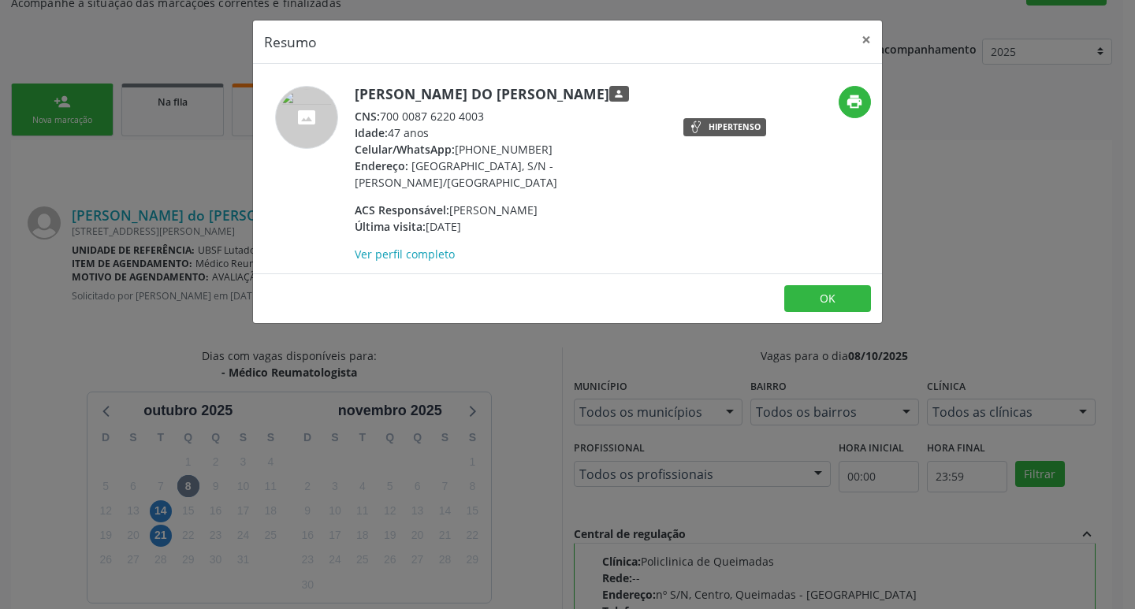
drag, startPoint x: 384, startPoint y: 110, endPoint x: 494, endPoint y: 116, distance: 110.5
click at [494, 116] on div "CNS: 700 0087 6220 4003" at bounding box center [508, 116] width 307 height 17
copy div "700 0087 6220 4003"
click at [872, 38] on button "×" at bounding box center [867, 39] width 32 height 39
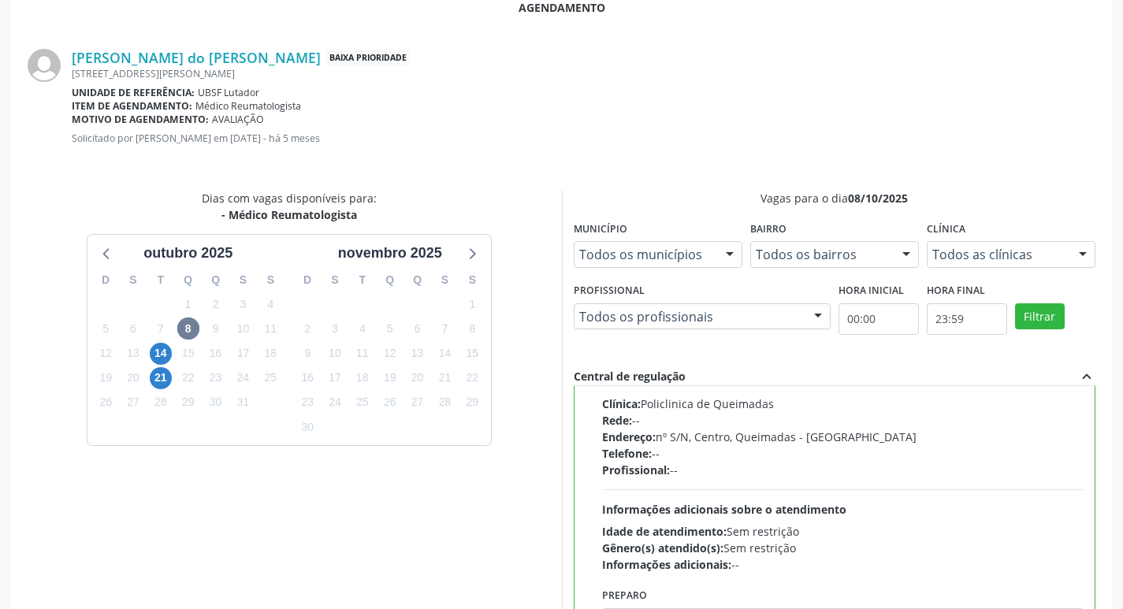
scroll to position [468, 0]
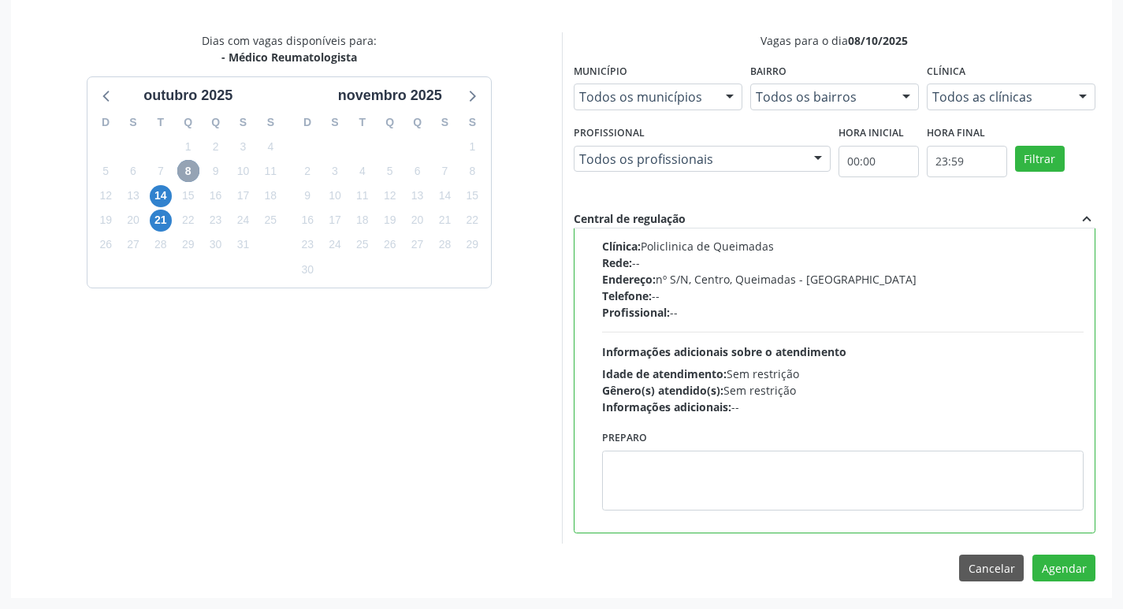
click at [186, 167] on span "8" at bounding box center [188, 171] width 22 height 22
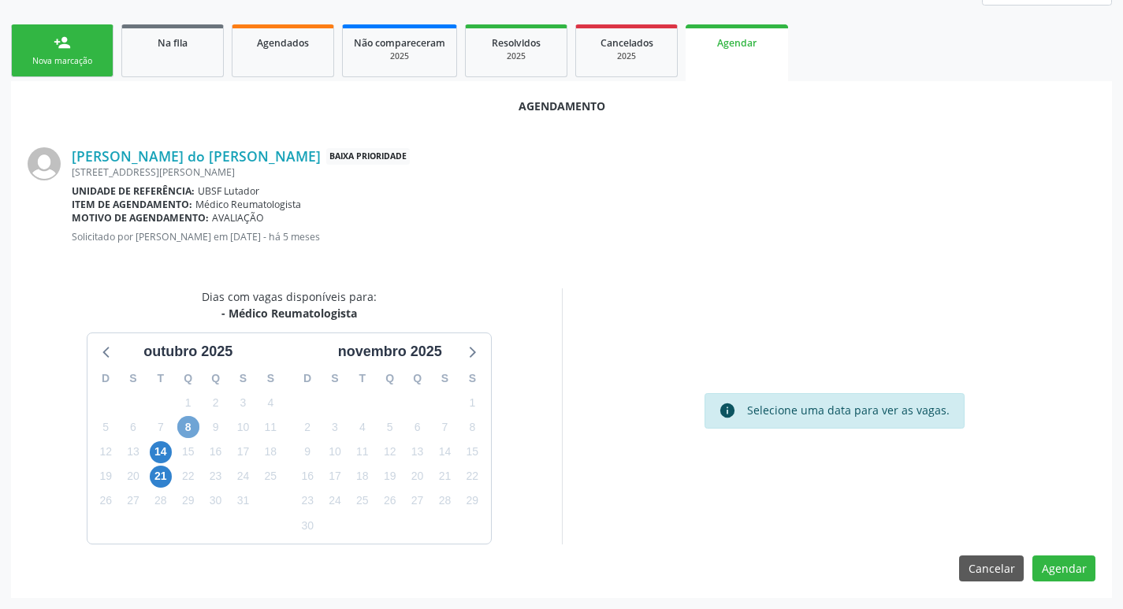
click at [185, 424] on span "8" at bounding box center [188, 427] width 22 height 22
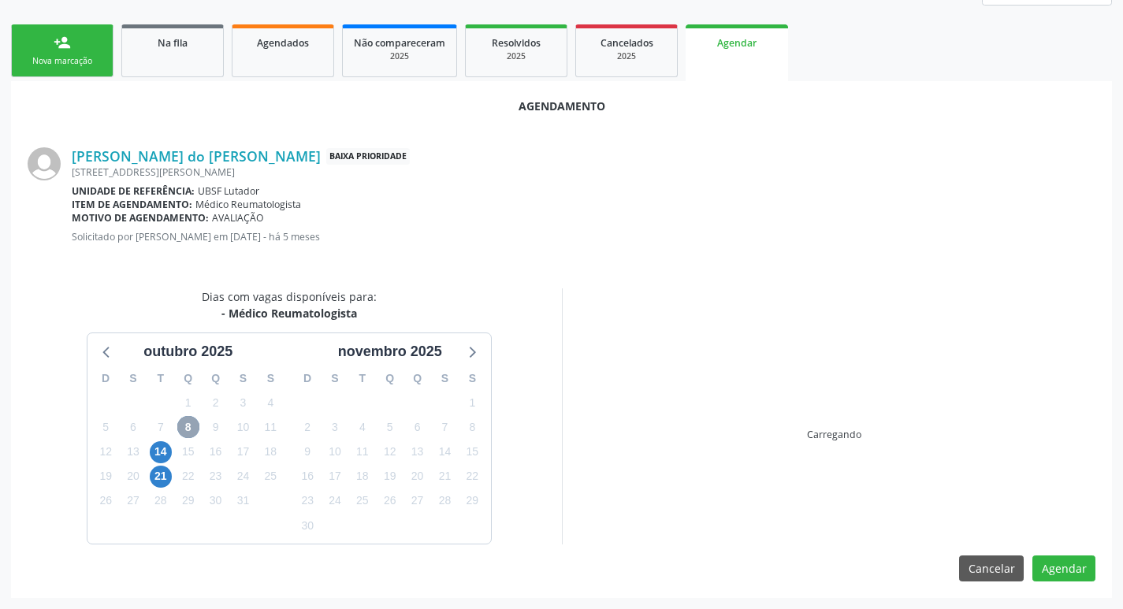
scroll to position [439, 0]
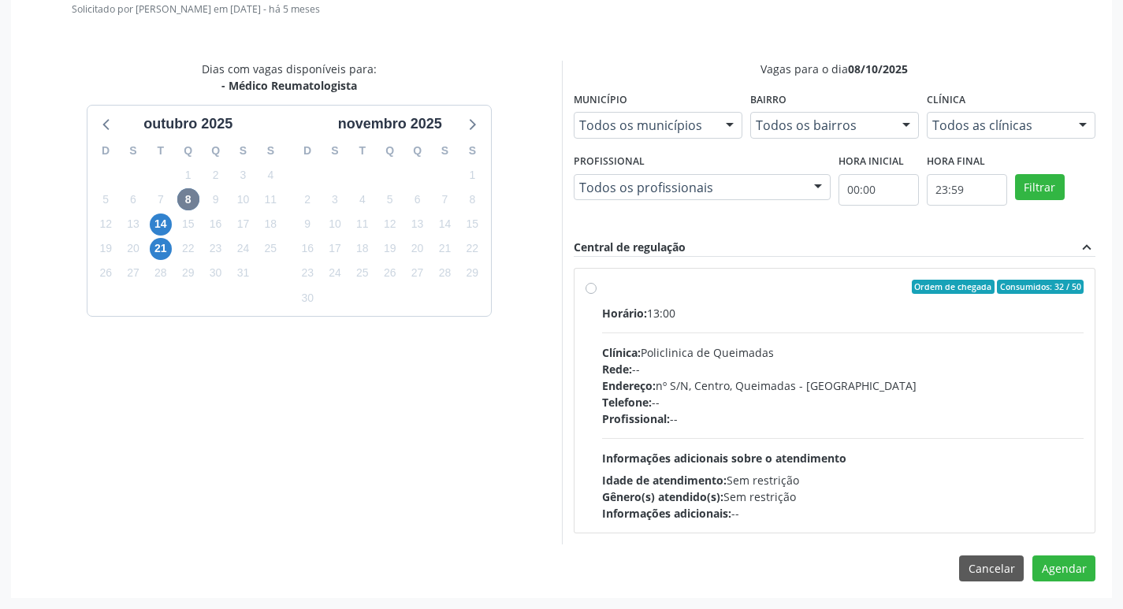
click at [907, 322] on div "Horário: 13:00 Clínica: Policlinica de Queimadas Rede: -- Endereço: nº S/N, Cen…" at bounding box center [843, 413] width 483 height 217
click at [597, 294] on input "Ordem de chegada Consumidos: 32 / 50 Horário: 13:00 Clínica: Policlinica de Que…" at bounding box center [591, 287] width 11 height 14
radio input "true"
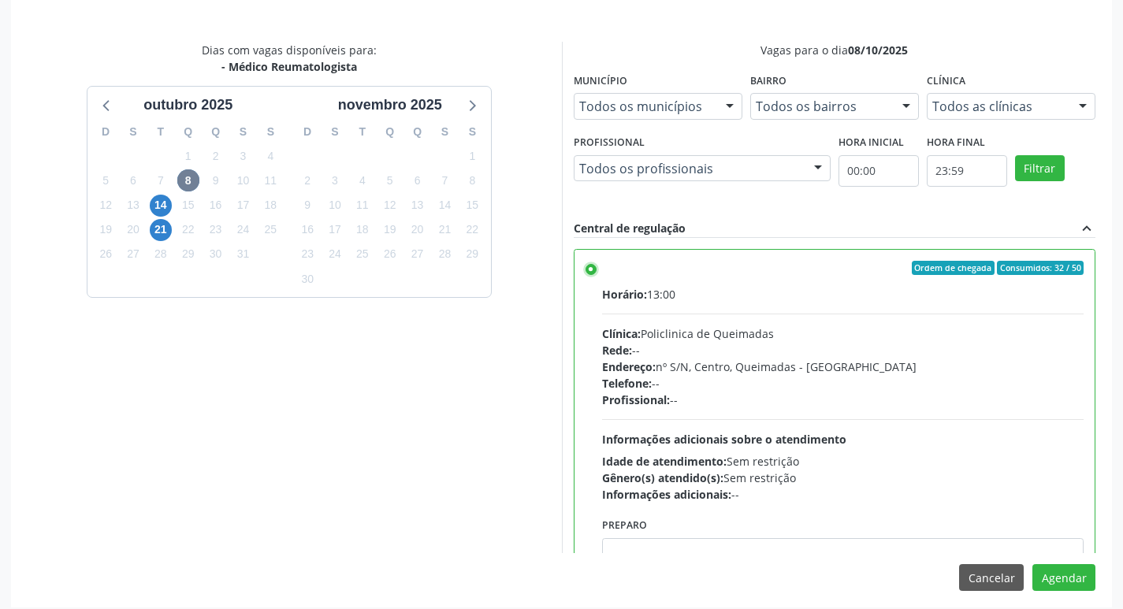
scroll to position [468, 0]
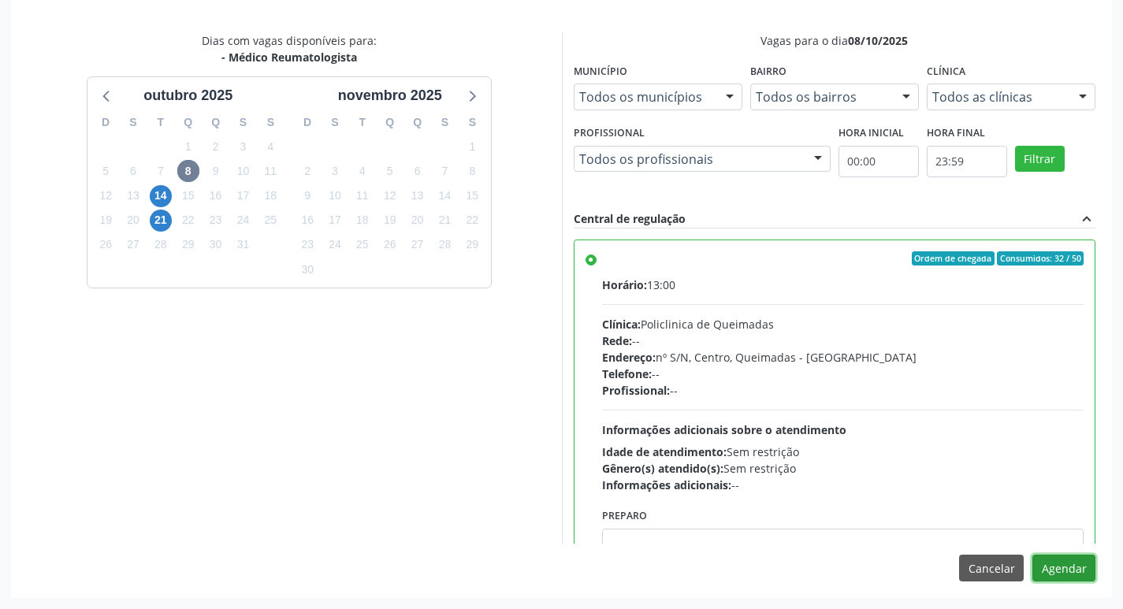
click at [1073, 557] on button "Agendar" at bounding box center [1064, 568] width 63 height 27
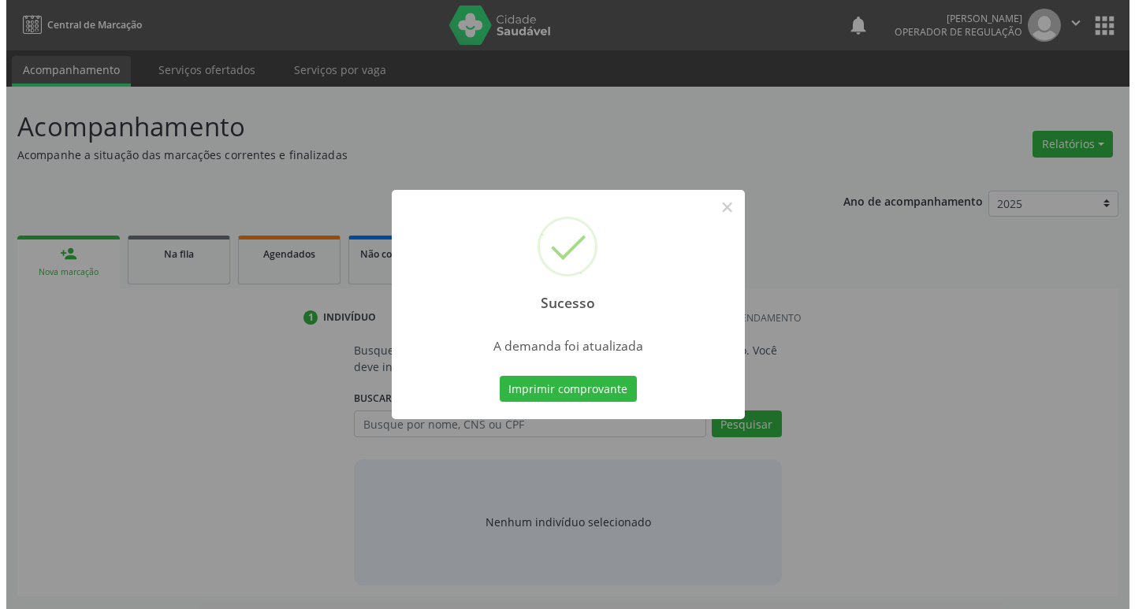
scroll to position [0, 0]
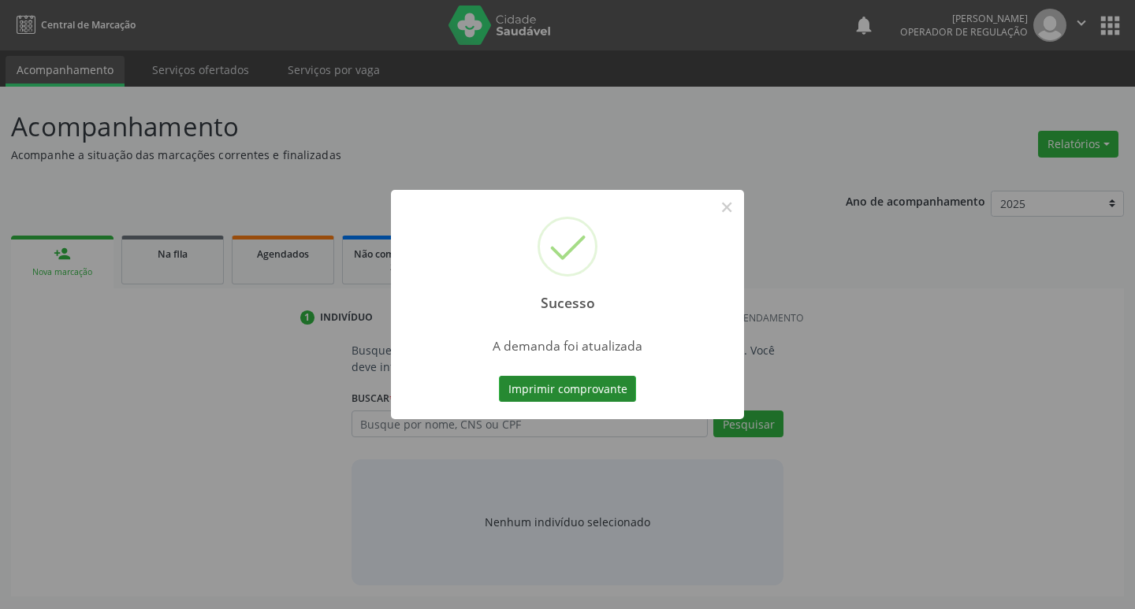
click at [605, 396] on button "Imprimir comprovante" at bounding box center [567, 389] width 137 height 27
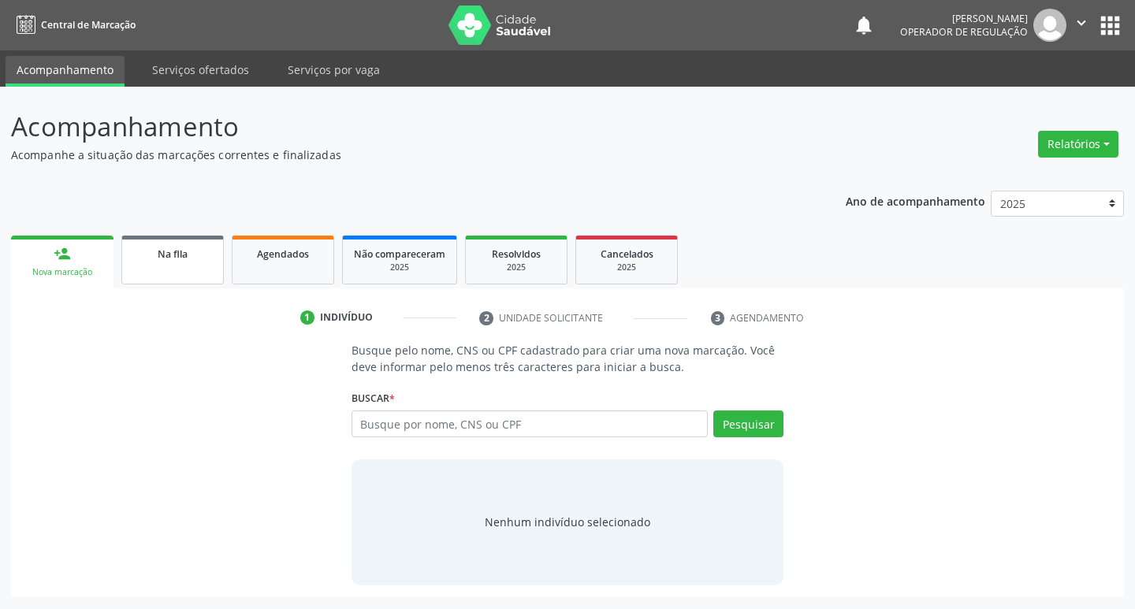
click at [137, 250] on div "Na fila" at bounding box center [172, 253] width 79 height 17
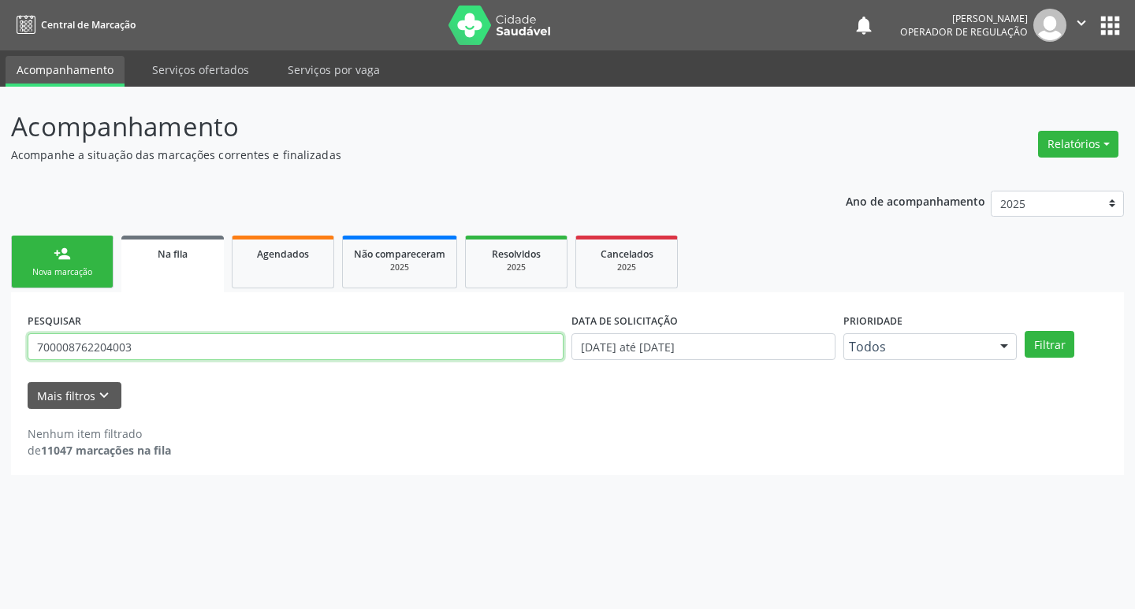
click at [206, 334] on input "700008762204003" at bounding box center [296, 347] width 536 height 27
type input "702109737526694"
click at [1025, 331] on button "Filtrar" at bounding box center [1050, 344] width 50 height 27
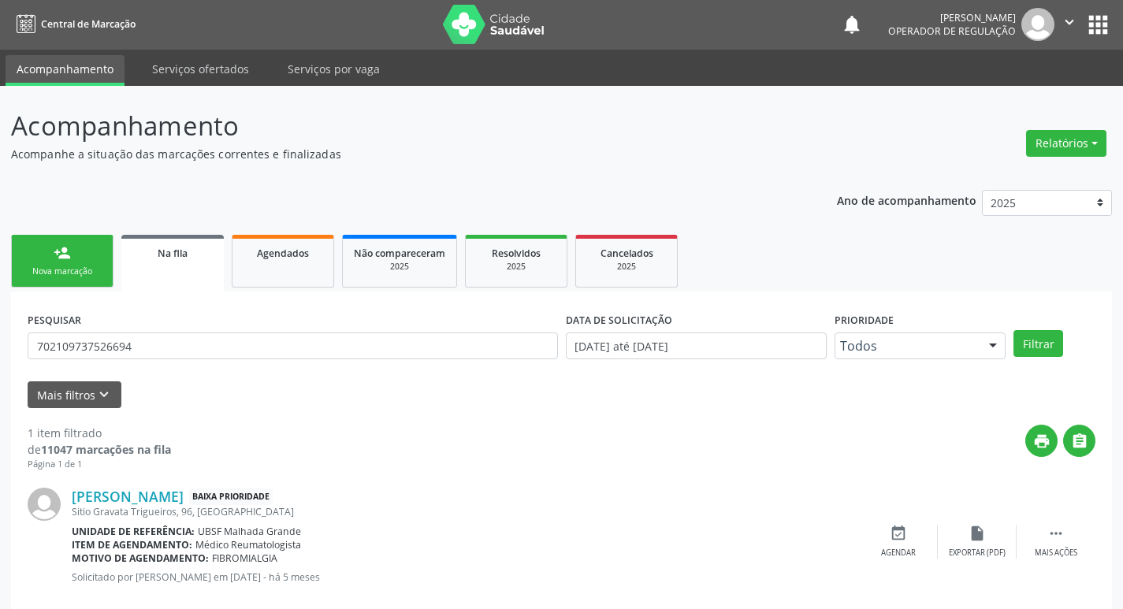
scroll to position [31, 0]
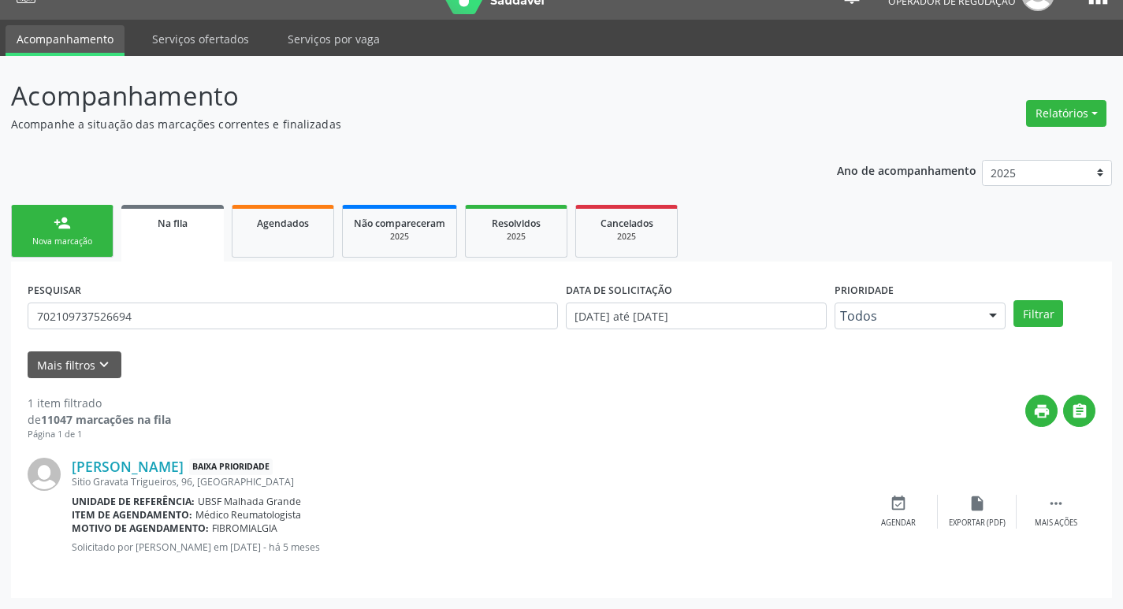
click at [915, 494] on div "[PERSON_NAME] Baixa Prioridade [STREET_ADDRESS] Grande Unidade de referência: U…" at bounding box center [562, 512] width 1068 height 140
click at [912, 499] on div "event_available Agendar" at bounding box center [898, 512] width 79 height 34
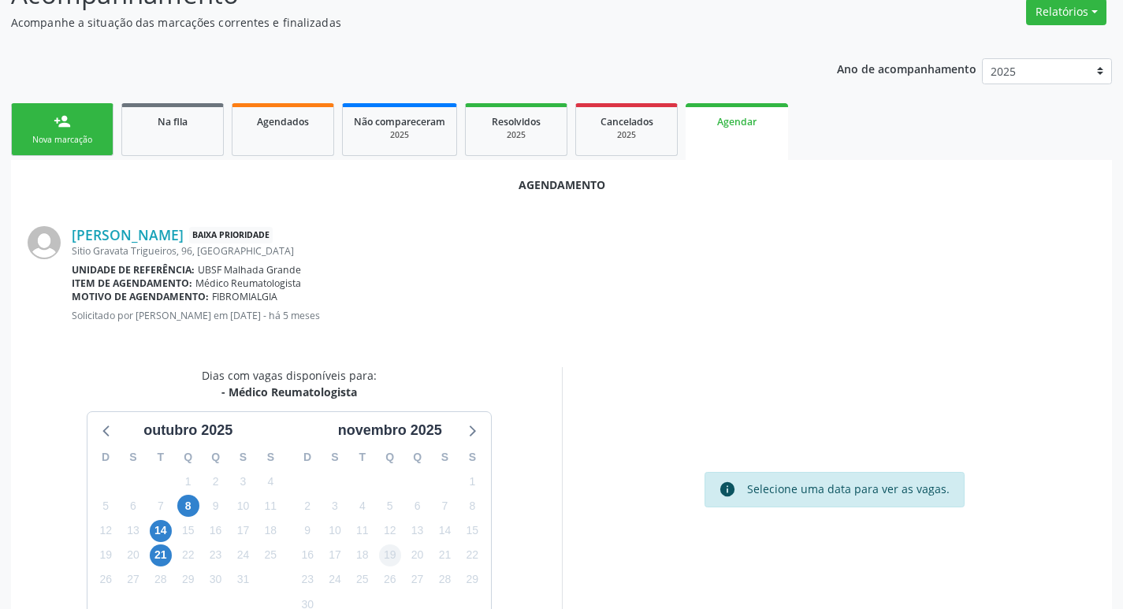
scroll to position [211, 0]
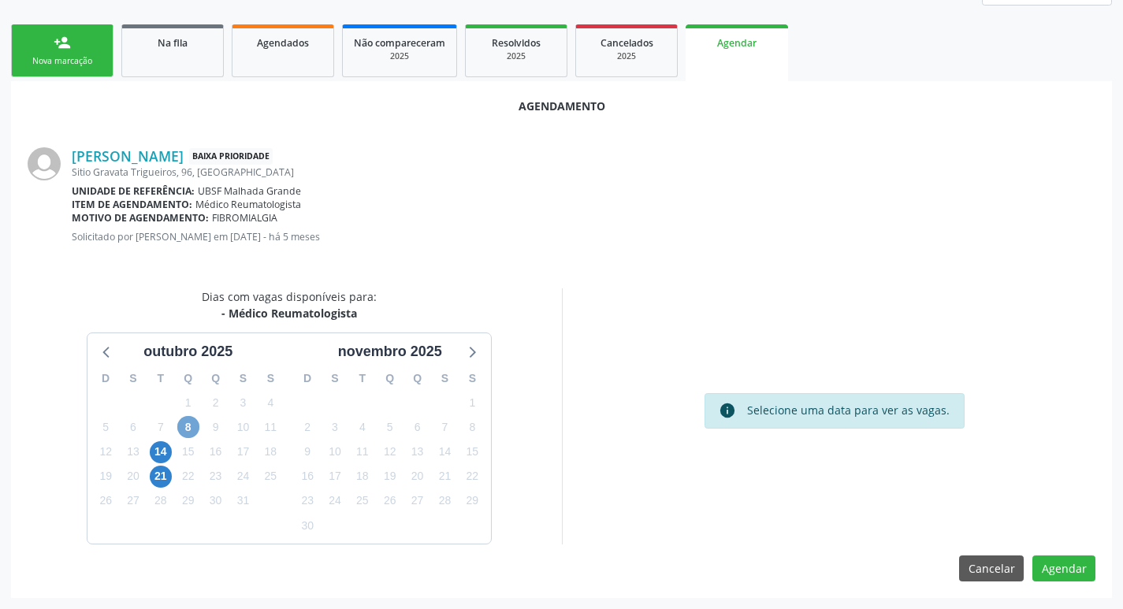
click at [196, 430] on span "8" at bounding box center [188, 427] width 22 height 22
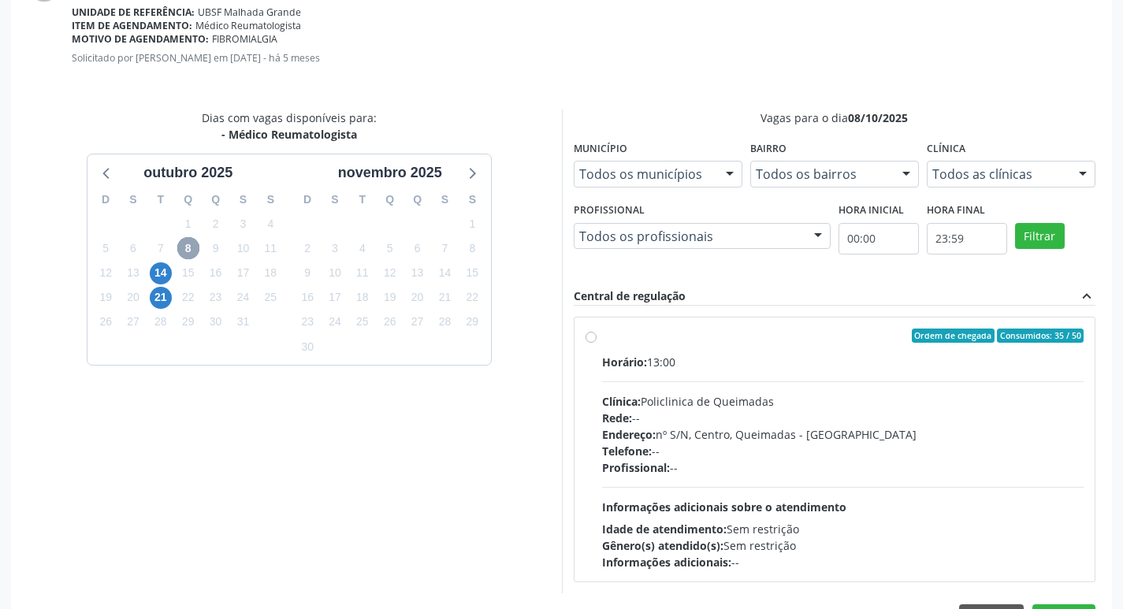
scroll to position [439, 0]
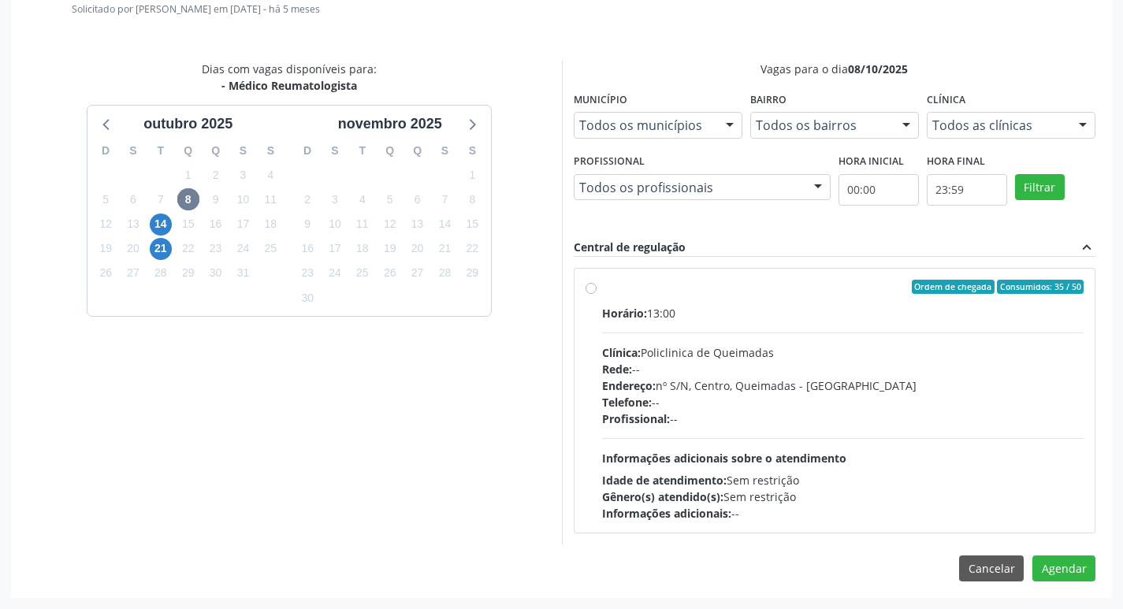
click at [982, 300] on label "Ordem de chegada Consumidos: 35 / 50 Horário: 13:00 Clínica: Policlinica de Que…" at bounding box center [843, 401] width 483 height 242
click at [597, 294] on input "Ordem de chegada Consumidos: 35 / 50 Horário: 13:00 Clínica: Policlinica de Que…" at bounding box center [591, 287] width 11 height 14
radio input "true"
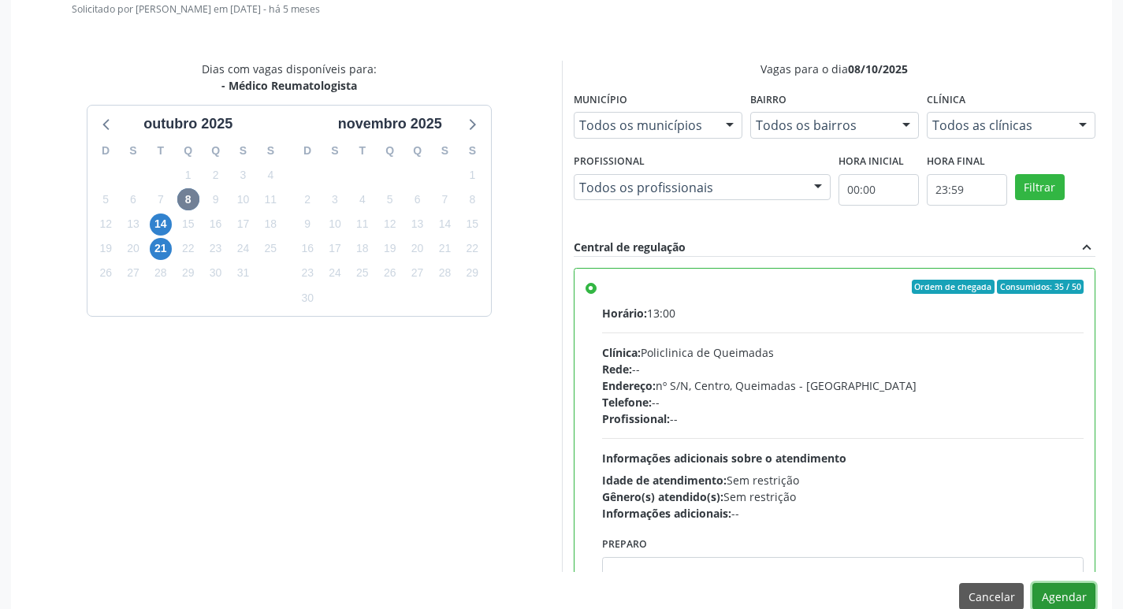
click at [1061, 602] on button "Agendar" at bounding box center [1064, 596] width 63 height 27
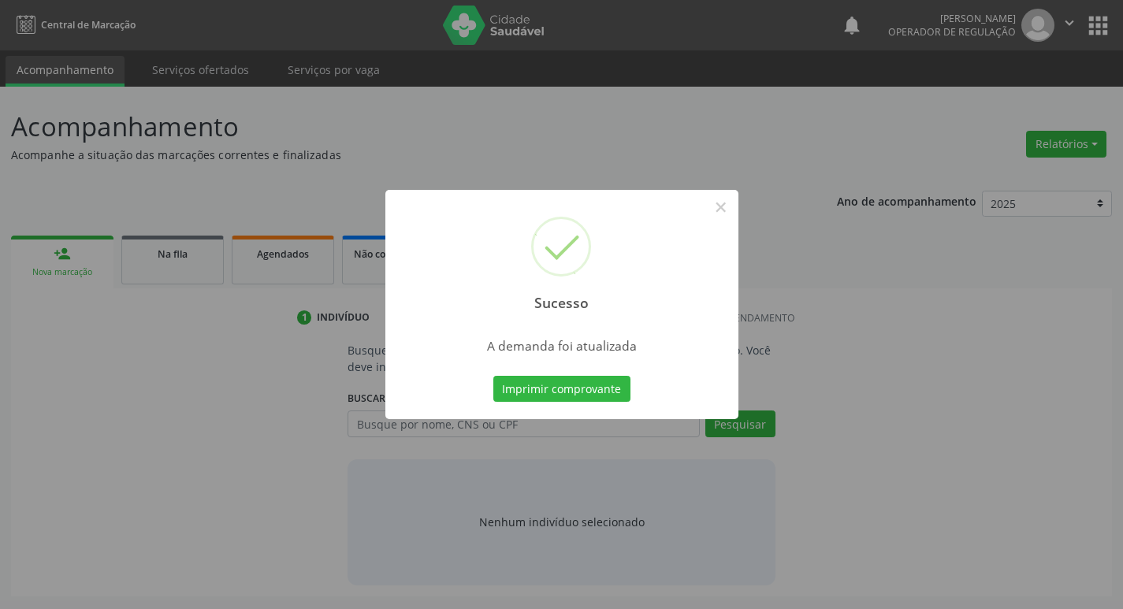
scroll to position [0, 0]
click at [594, 393] on button "Imprimir comprovante" at bounding box center [567, 389] width 137 height 27
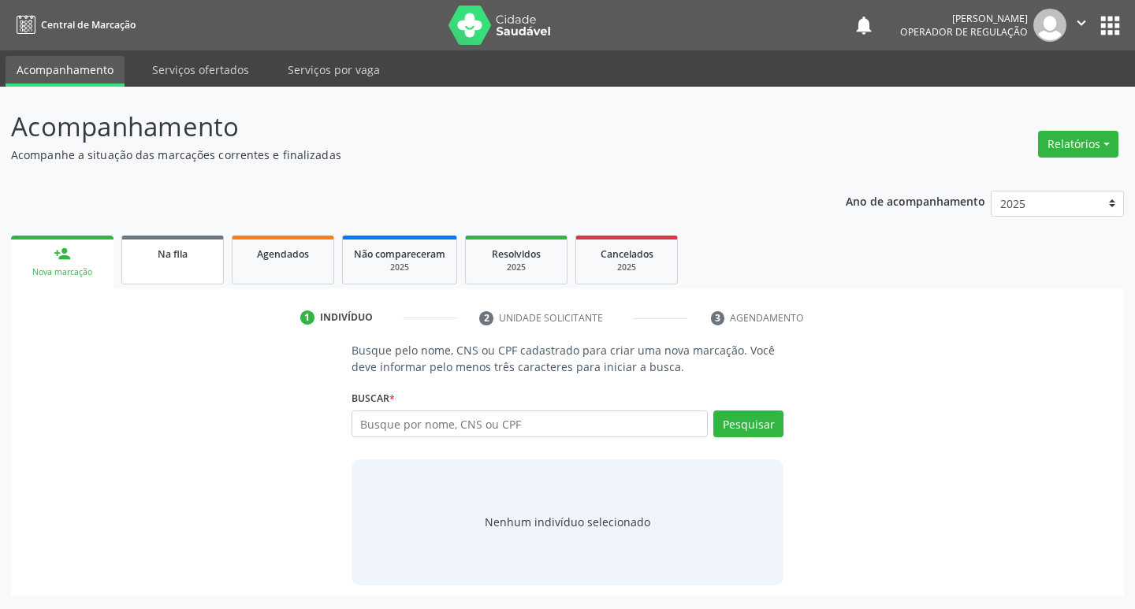
click at [175, 263] on link "Na fila" at bounding box center [172, 260] width 102 height 49
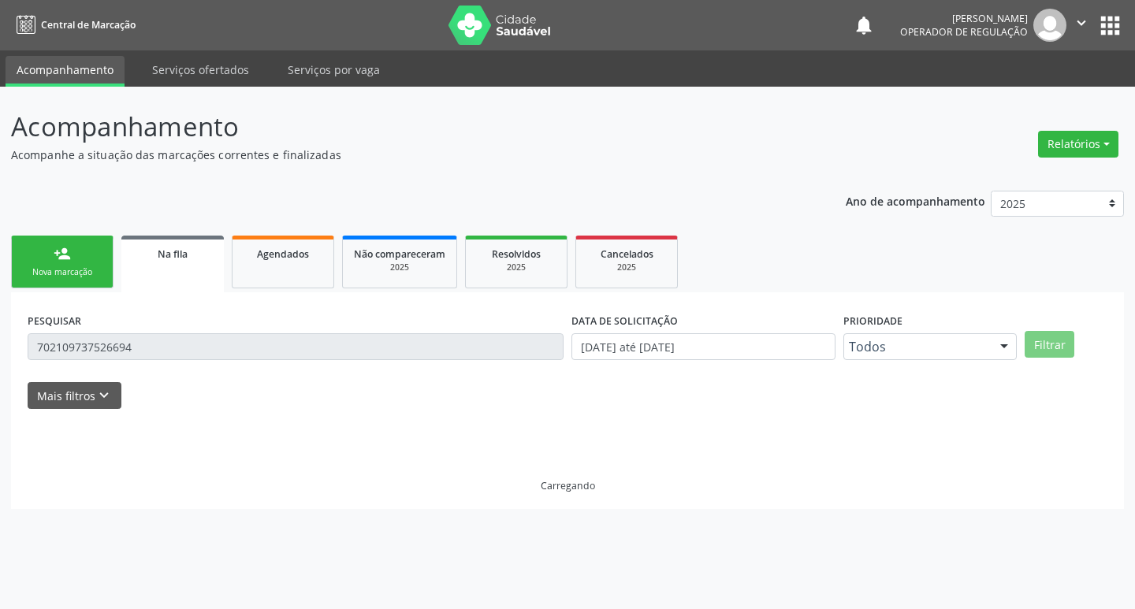
click at [219, 337] on input "702109737526694" at bounding box center [296, 347] width 536 height 27
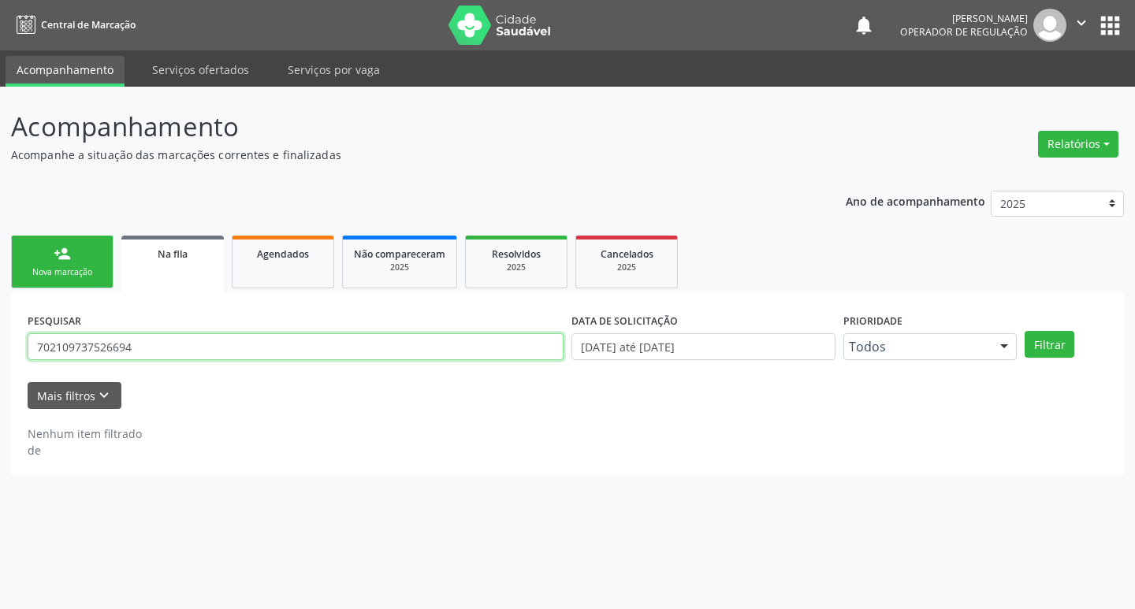
click at [219, 337] on input "702109737526694" at bounding box center [296, 347] width 536 height 27
type input "702902585898078"
click at [1025, 331] on button "Filtrar" at bounding box center [1050, 344] width 50 height 27
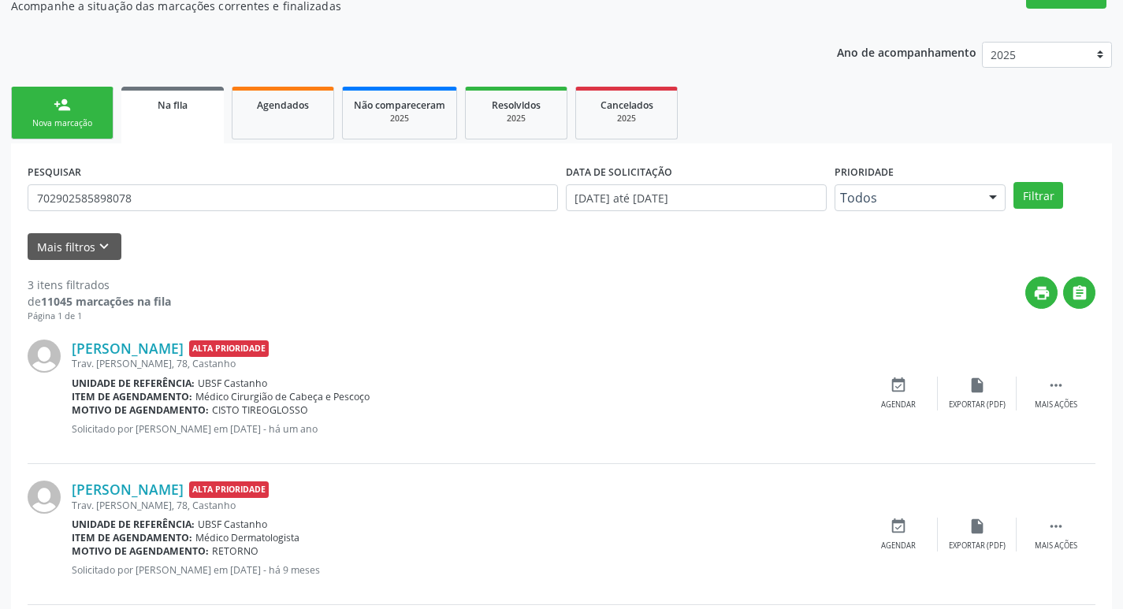
scroll to position [314, 0]
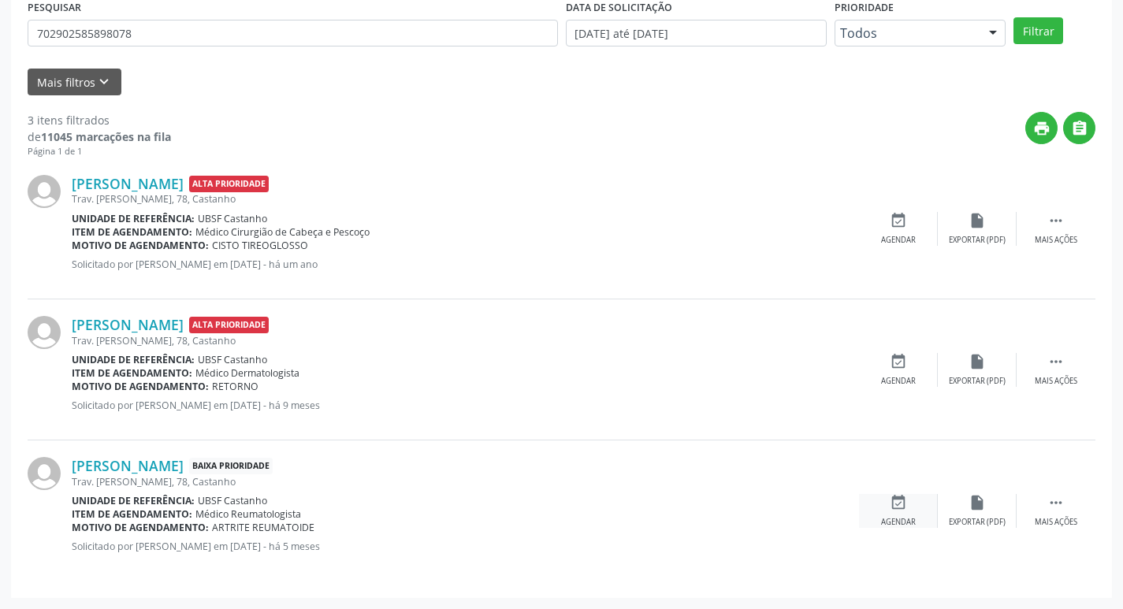
click at [889, 499] on div "event_available Agendar" at bounding box center [898, 511] width 79 height 34
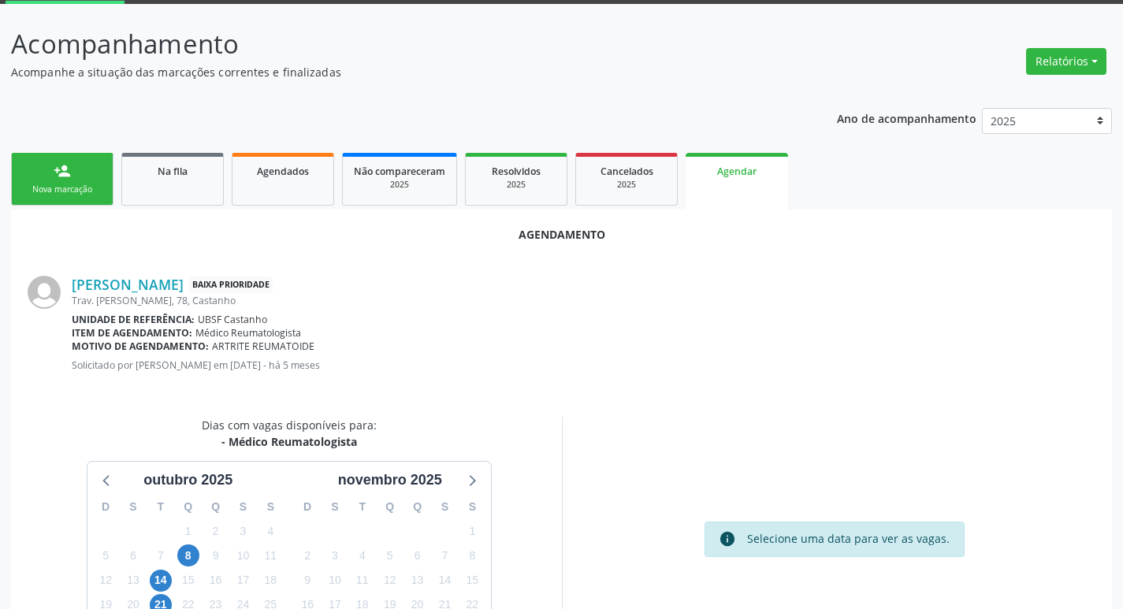
scroll to position [211, 0]
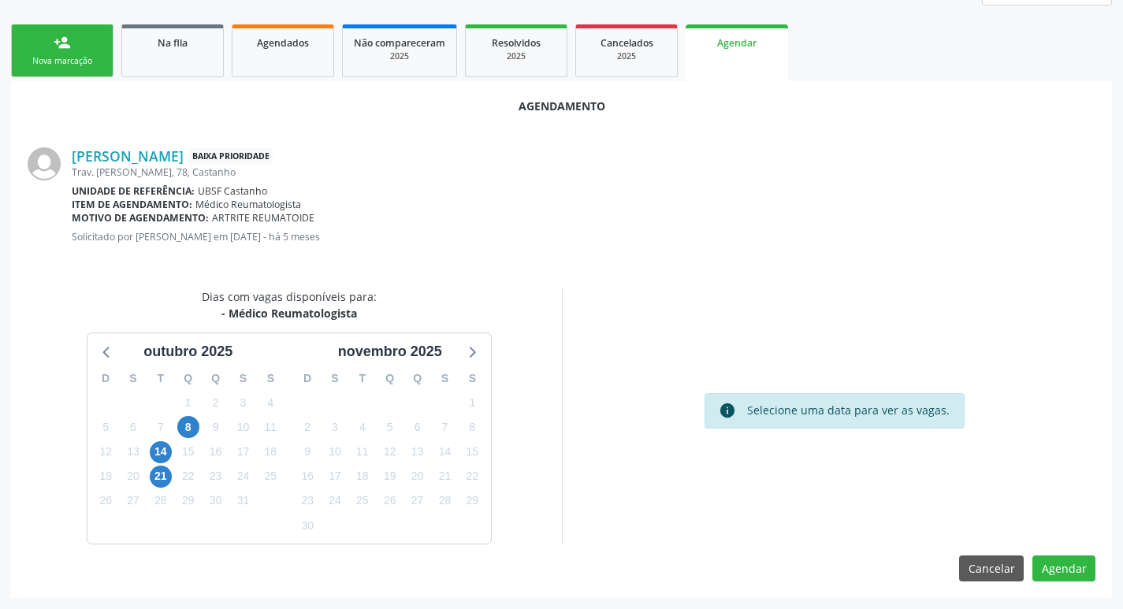
click at [203, 426] on div "9" at bounding box center [216, 427] width 28 height 24
click at [192, 426] on span "8" at bounding box center [188, 427] width 22 height 22
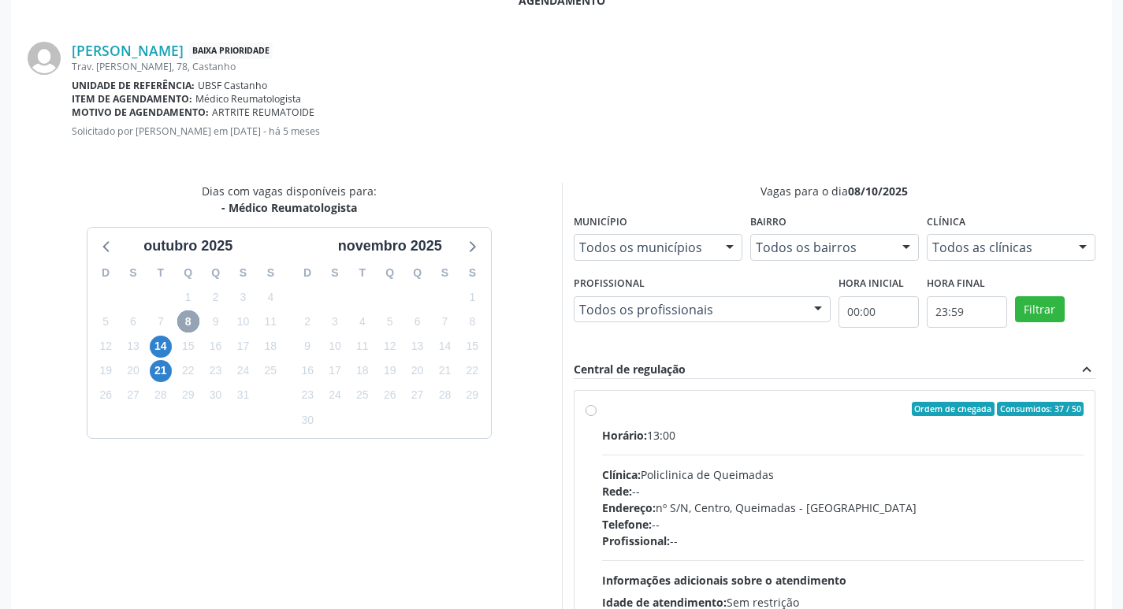
scroll to position [439, 0]
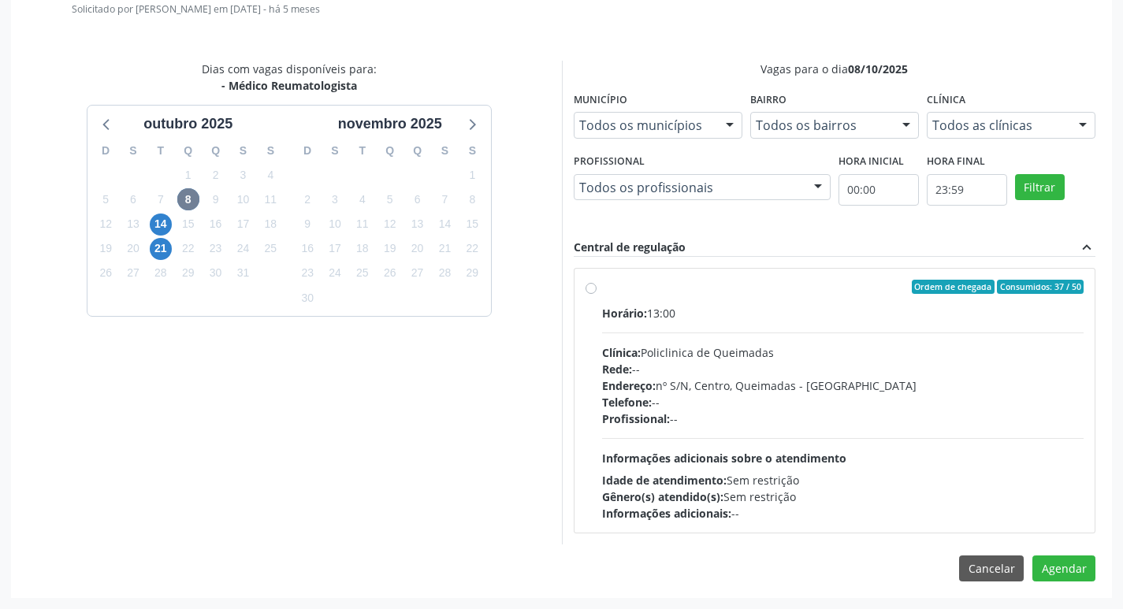
drag, startPoint x: 919, startPoint y: 356, endPoint x: 995, endPoint y: 485, distance: 149.5
click at [919, 356] on div "Clínica: Policlinica de Queimadas" at bounding box center [843, 353] width 483 height 17
click at [597, 294] on input "Ordem de chegada Consumidos: 37 / 50 Horário: 13:00 Clínica: Policlinica de Que…" at bounding box center [591, 287] width 11 height 14
radio input "true"
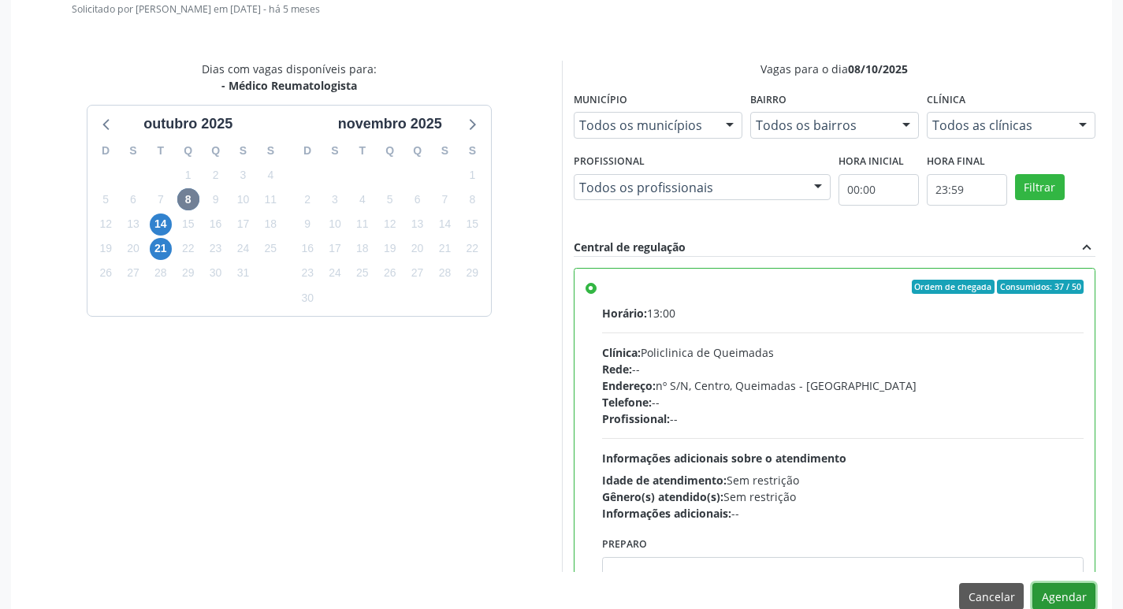
click at [1060, 594] on button "Agendar" at bounding box center [1064, 596] width 63 height 27
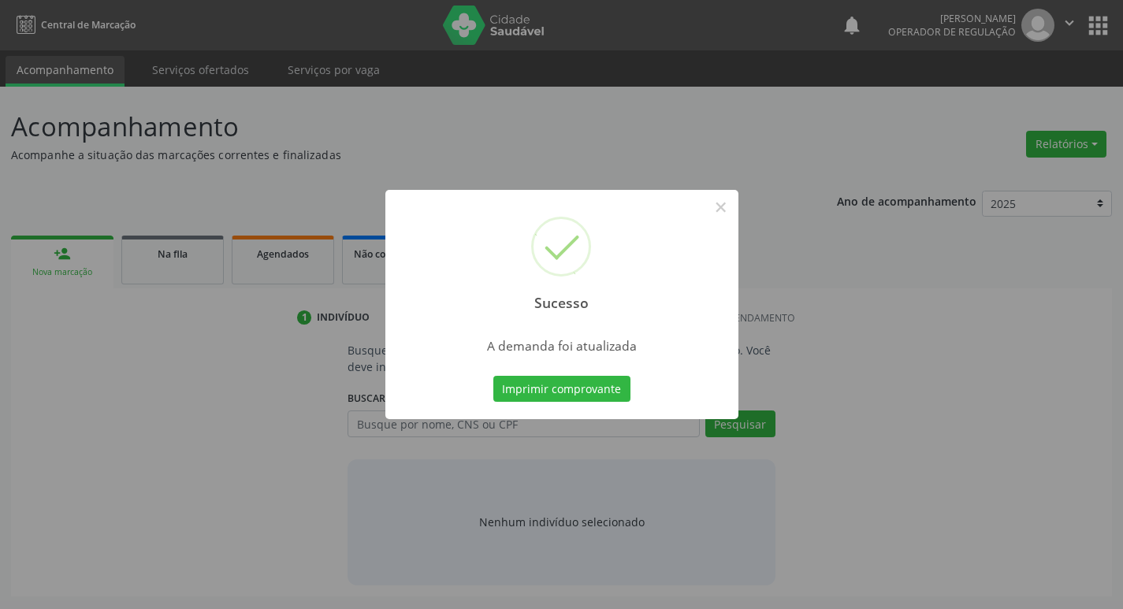
scroll to position [0, 0]
click at [583, 377] on button "Imprimir comprovante" at bounding box center [567, 389] width 137 height 27
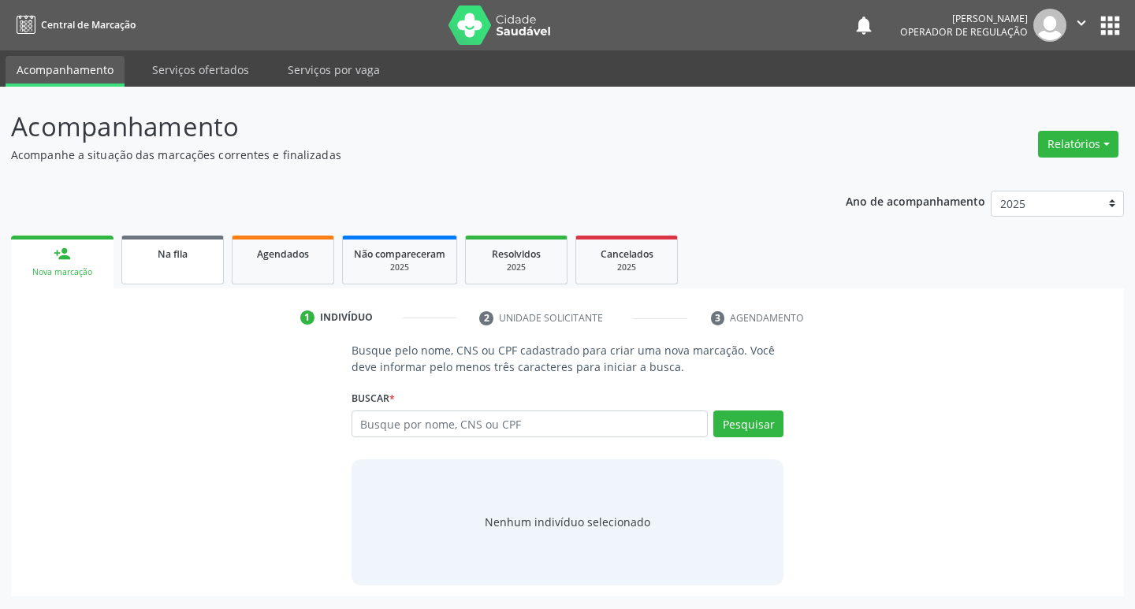
click at [172, 255] on span "Na fila" at bounding box center [173, 254] width 30 height 13
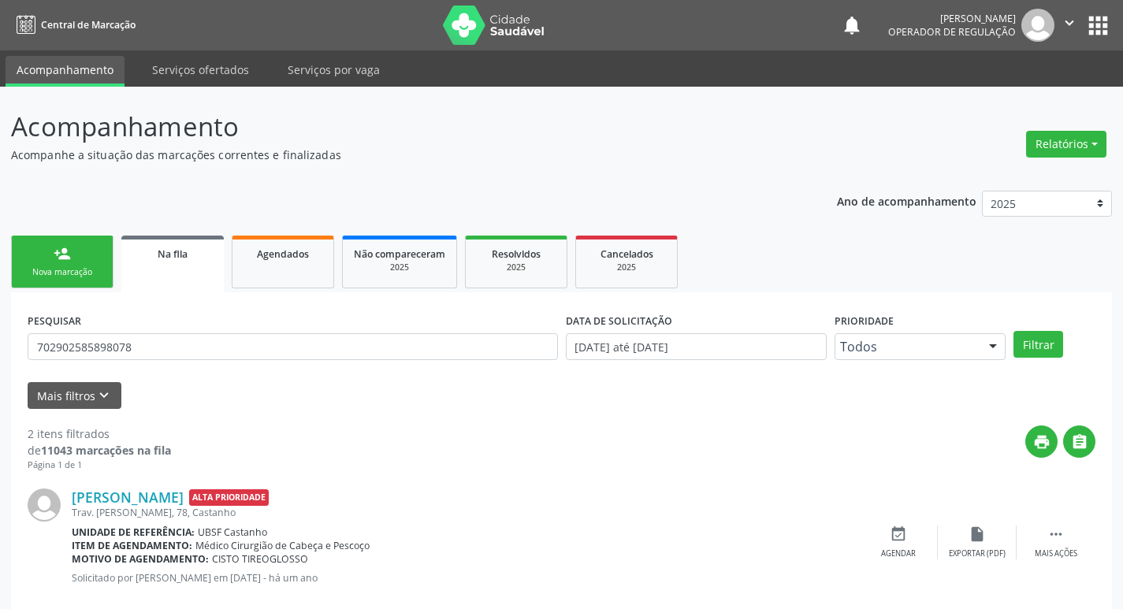
click at [141, 333] on div "PESQUISAR 702902585898078" at bounding box center [293, 339] width 538 height 61
click at [185, 328] on div "PESQUISAR 702902585898078" at bounding box center [293, 339] width 538 height 61
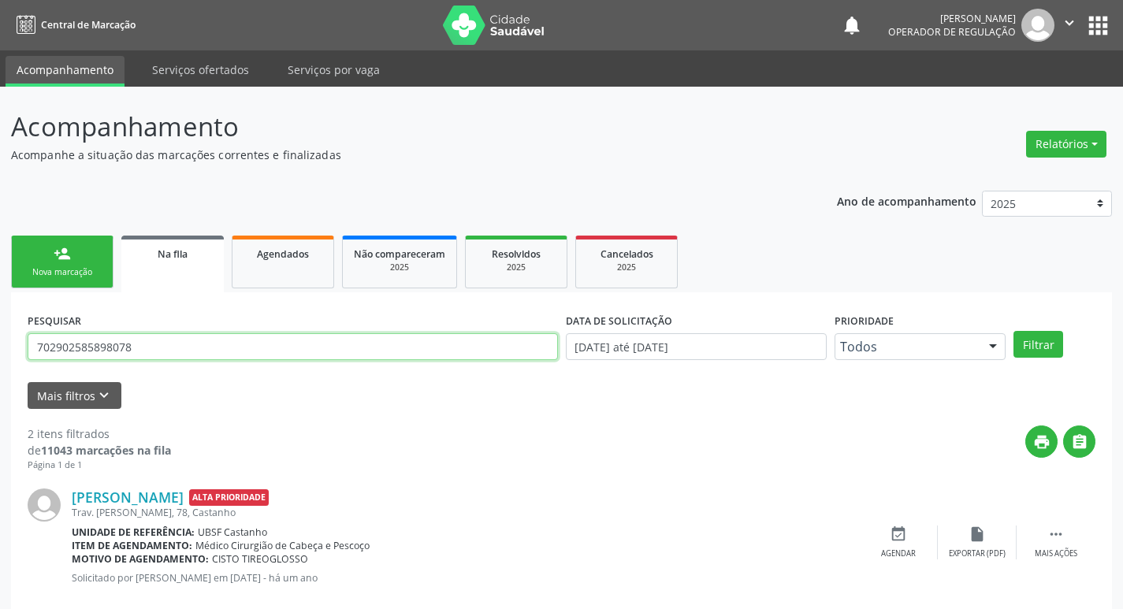
click at [185, 335] on input "702902585898078" at bounding box center [293, 347] width 531 height 27
type input "703101686010190"
click at [1014, 331] on button "Filtrar" at bounding box center [1039, 344] width 50 height 27
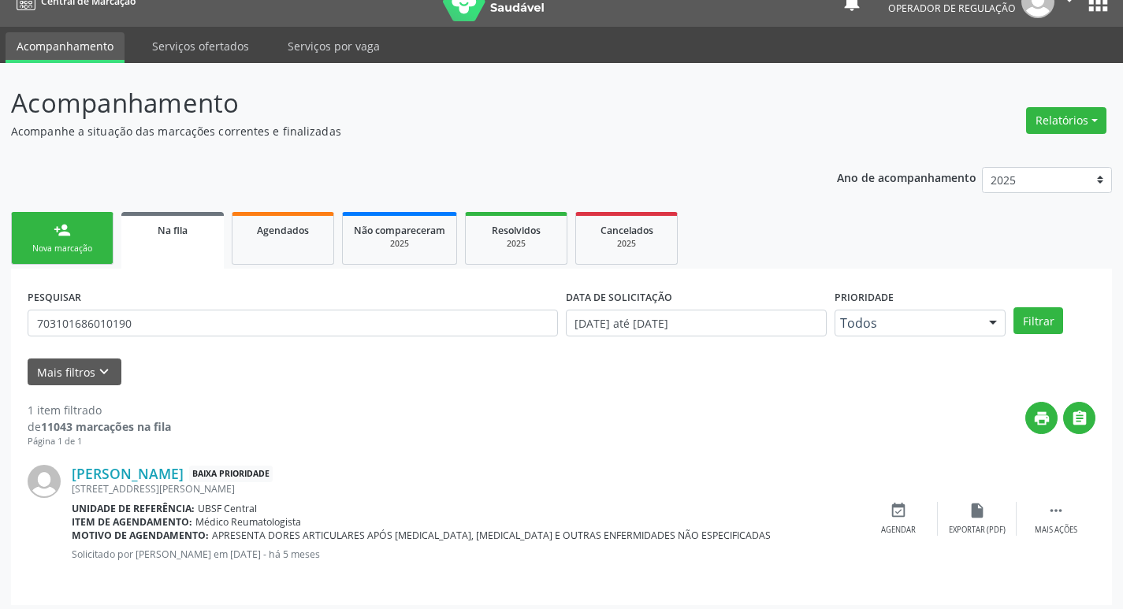
scroll to position [31, 0]
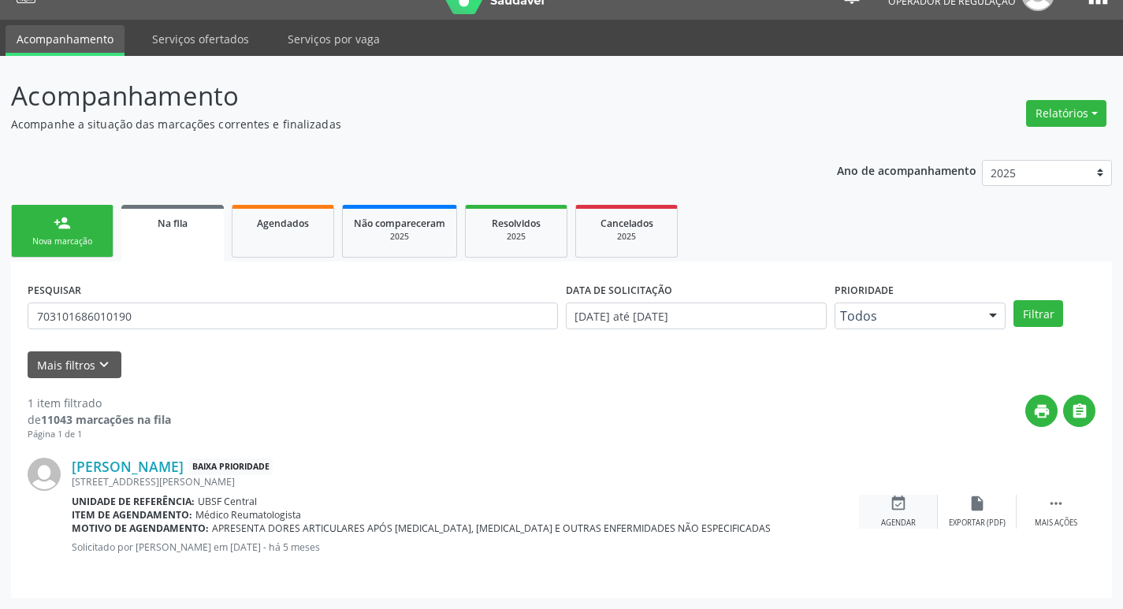
click at [902, 508] on icon "event_available" at bounding box center [898, 503] width 17 height 17
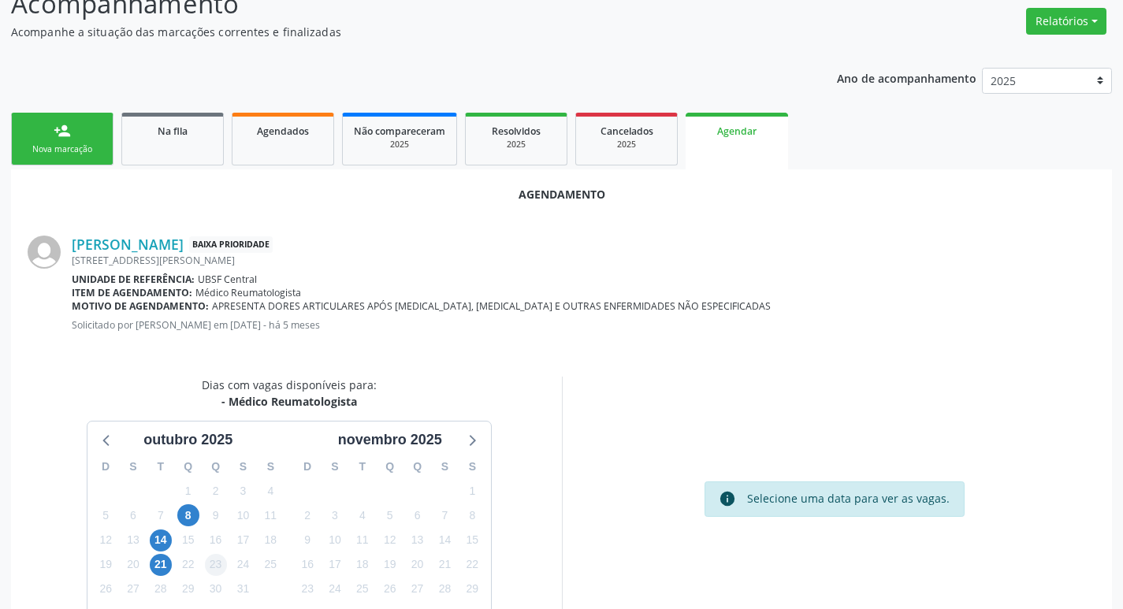
scroll to position [211, 0]
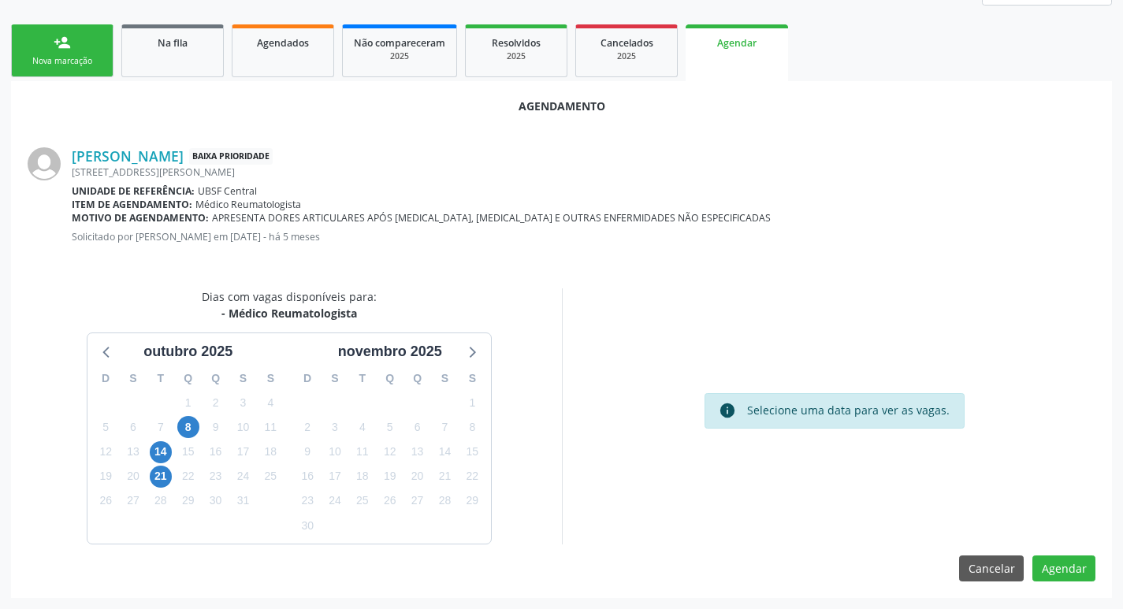
click at [196, 416] on div "8" at bounding box center [188, 427] width 22 height 24
drag, startPoint x: 190, startPoint y: 421, endPoint x: 388, endPoint y: 371, distance: 204.0
click at [190, 422] on span "8" at bounding box center [188, 427] width 22 height 22
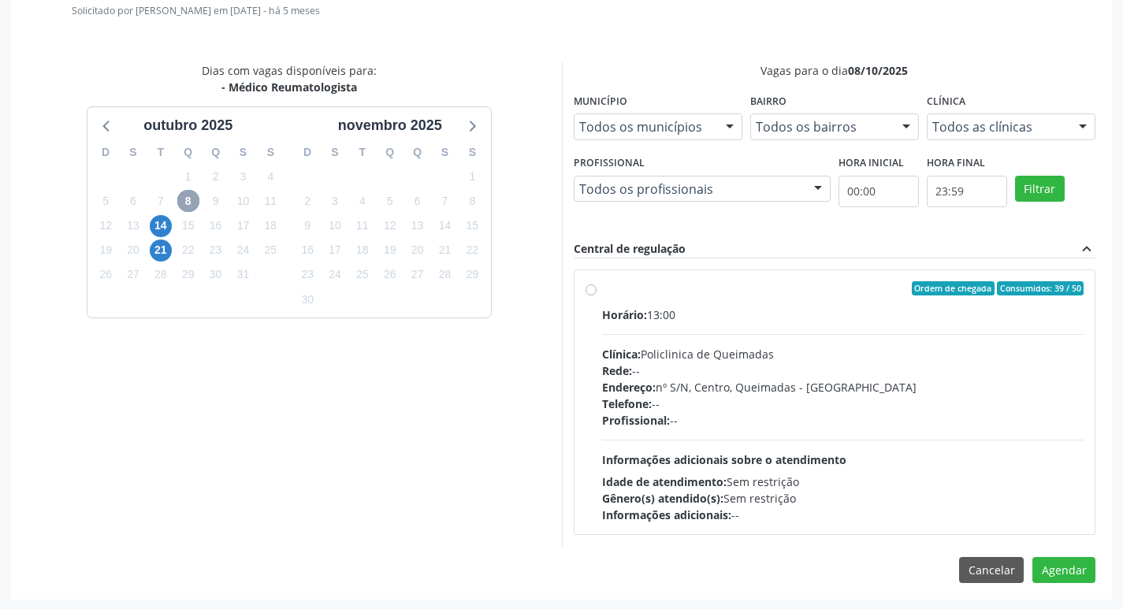
scroll to position [439, 0]
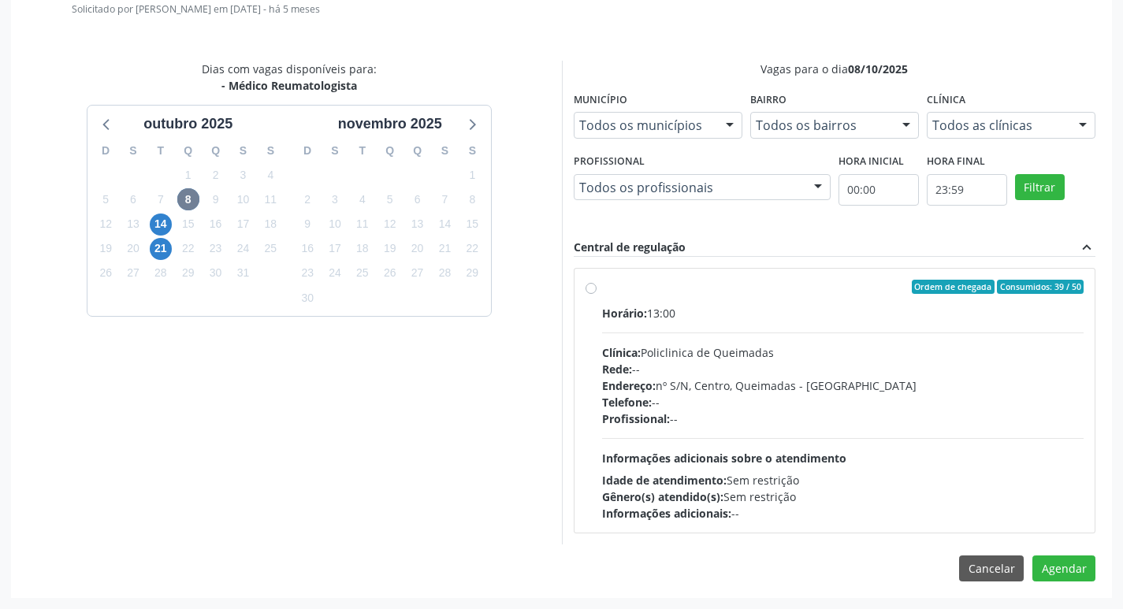
drag, startPoint x: 796, startPoint y: 306, endPoint x: 913, endPoint y: 397, distance: 147.8
click at [798, 306] on div "Horário: 13:00" at bounding box center [843, 313] width 483 height 17
click at [597, 294] on input "Ordem de chegada Consumidos: 39 / 50 Horário: 13:00 Clínica: Policlinica de Que…" at bounding box center [591, 287] width 11 height 14
radio input "true"
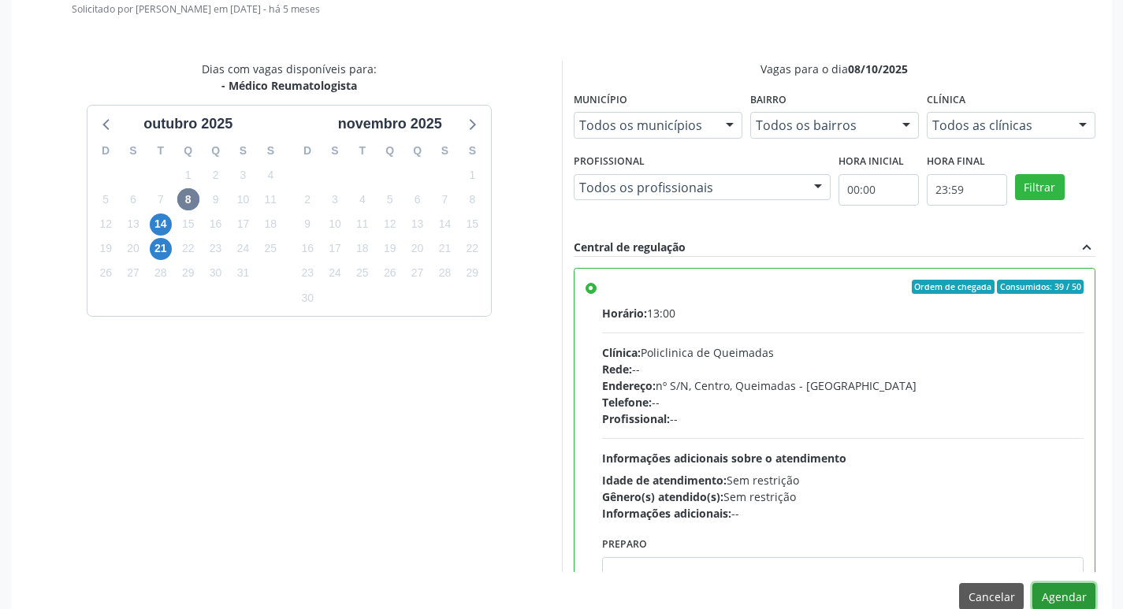
click at [1064, 602] on button "Agendar" at bounding box center [1064, 596] width 63 height 27
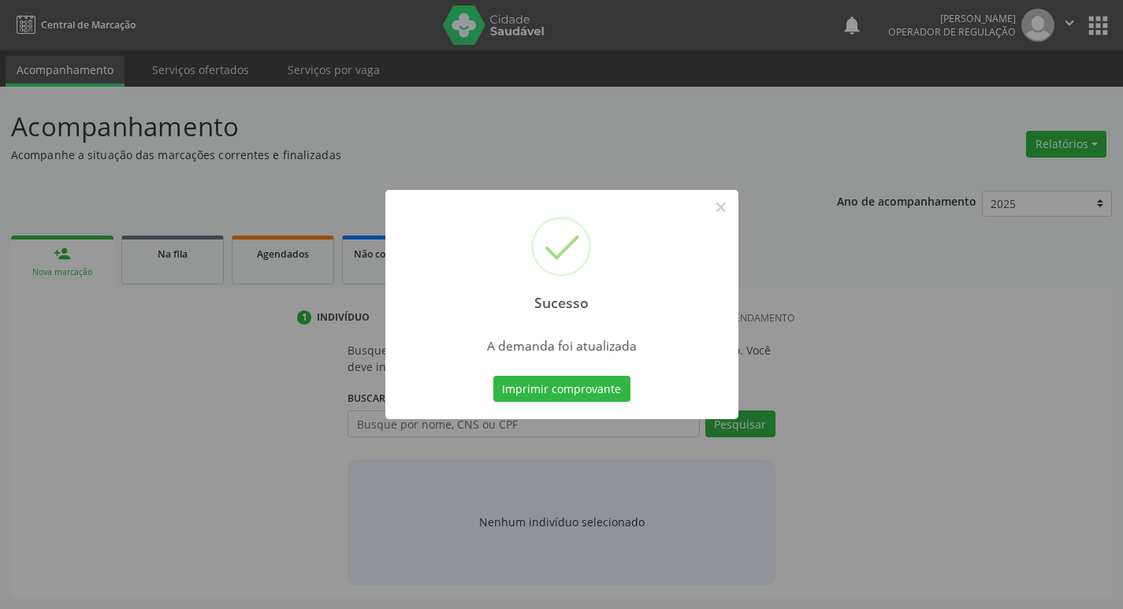
scroll to position [0, 0]
click at [546, 384] on button "Imprimir comprovante" at bounding box center [567, 389] width 137 height 27
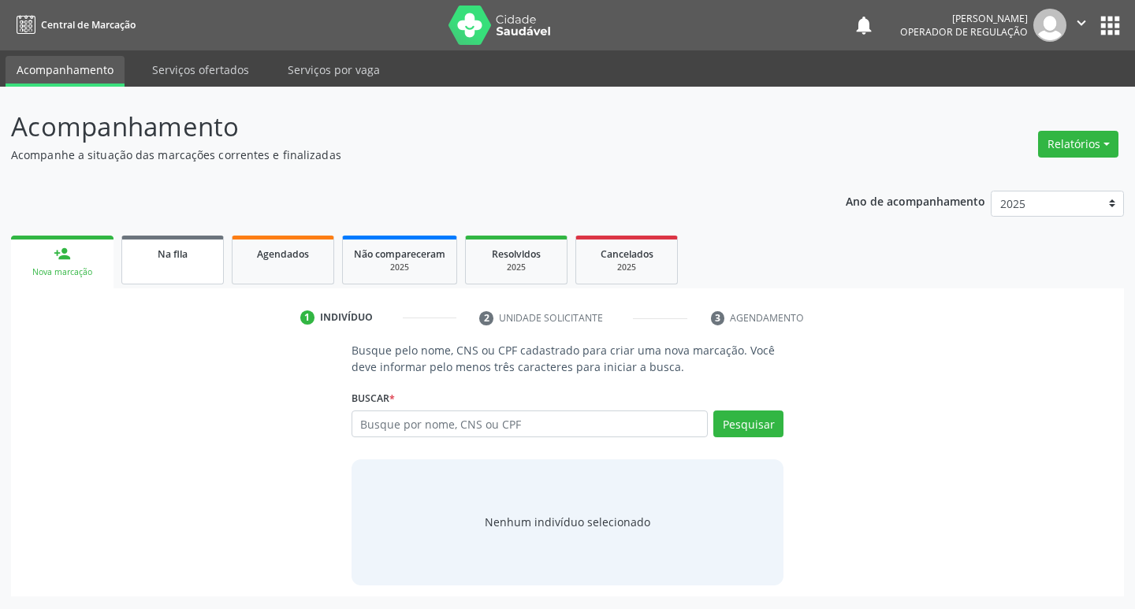
click at [195, 270] on link "Na fila" at bounding box center [172, 260] width 102 height 49
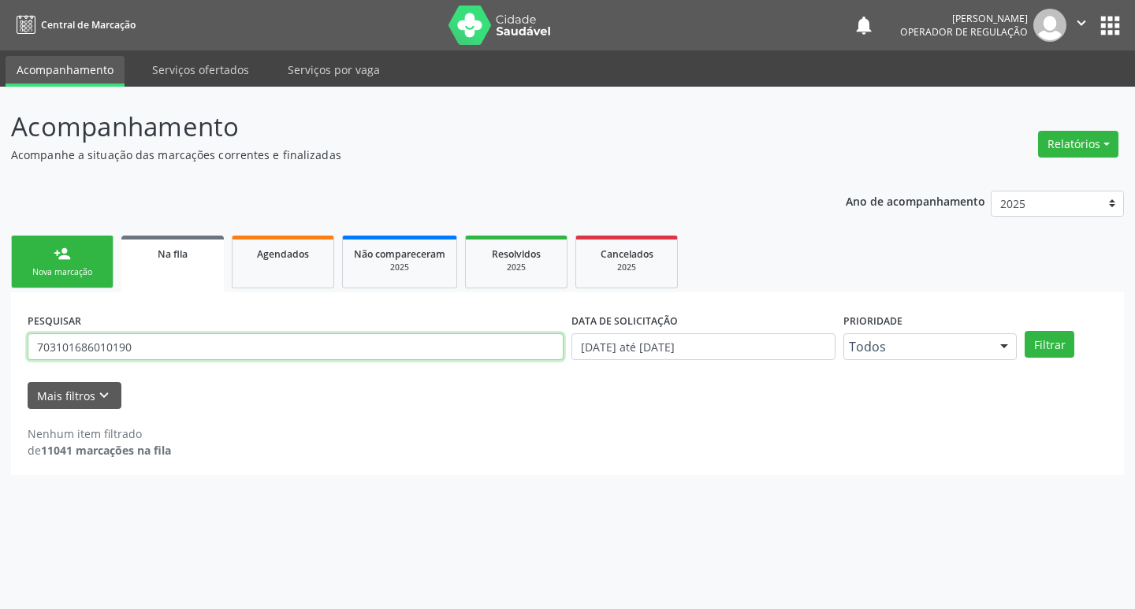
click at [199, 356] on input "703101686010190" at bounding box center [296, 347] width 536 height 27
type input "702206109568510"
click at [1025, 331] on button "Filtrar" at bounding box center [1050, 344] width 50 height 27
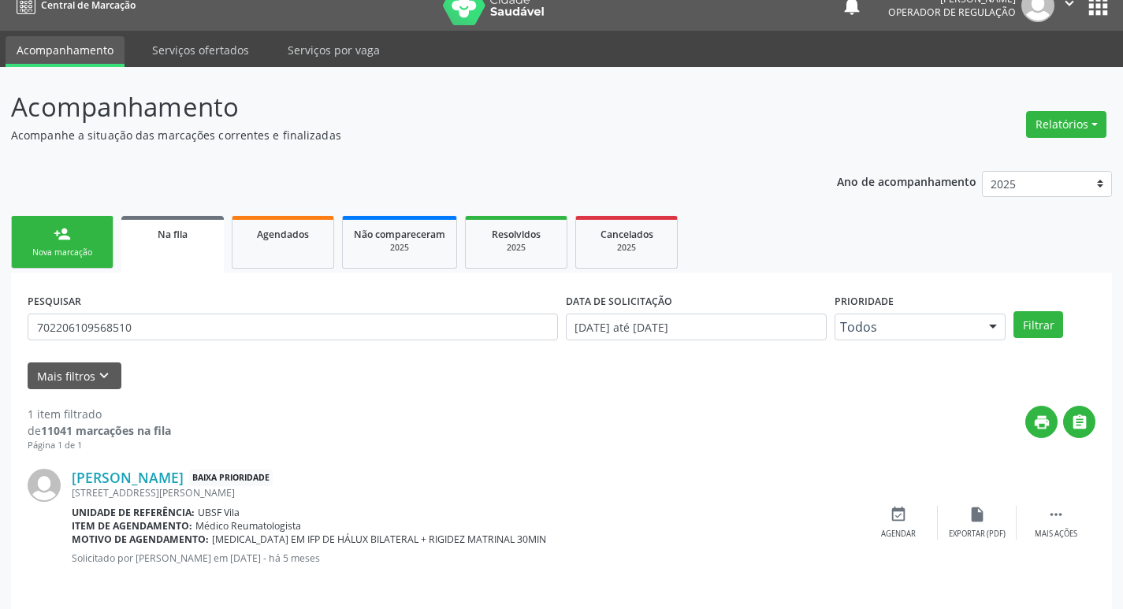
scroll to position [31, 0]
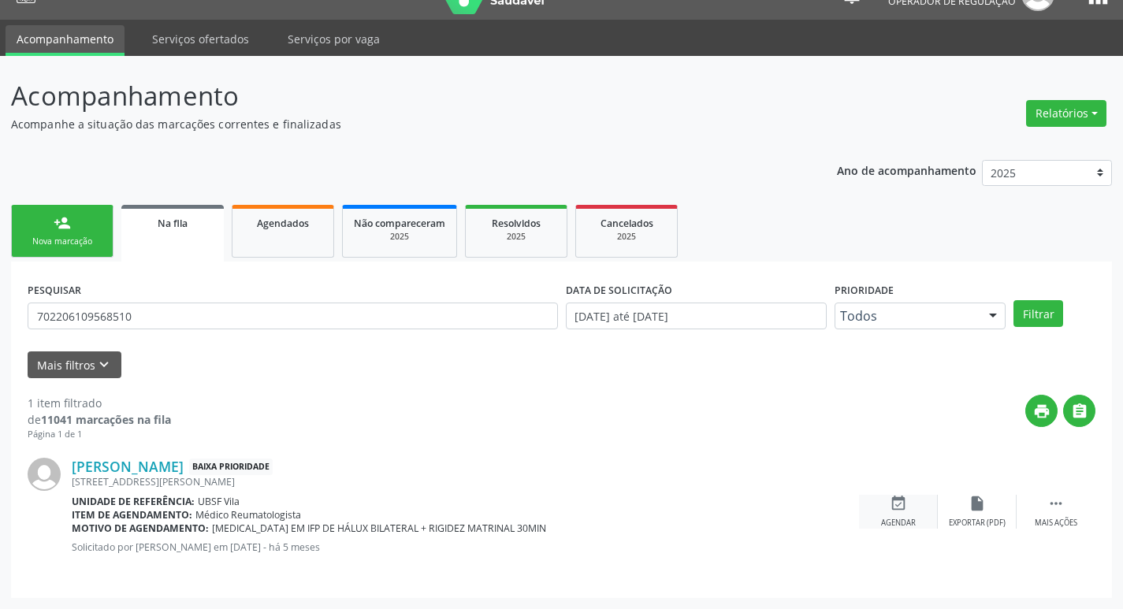
click at [918, 524] on div "event_available Agendar" at bounding box center [898, 512] width 79 height 34
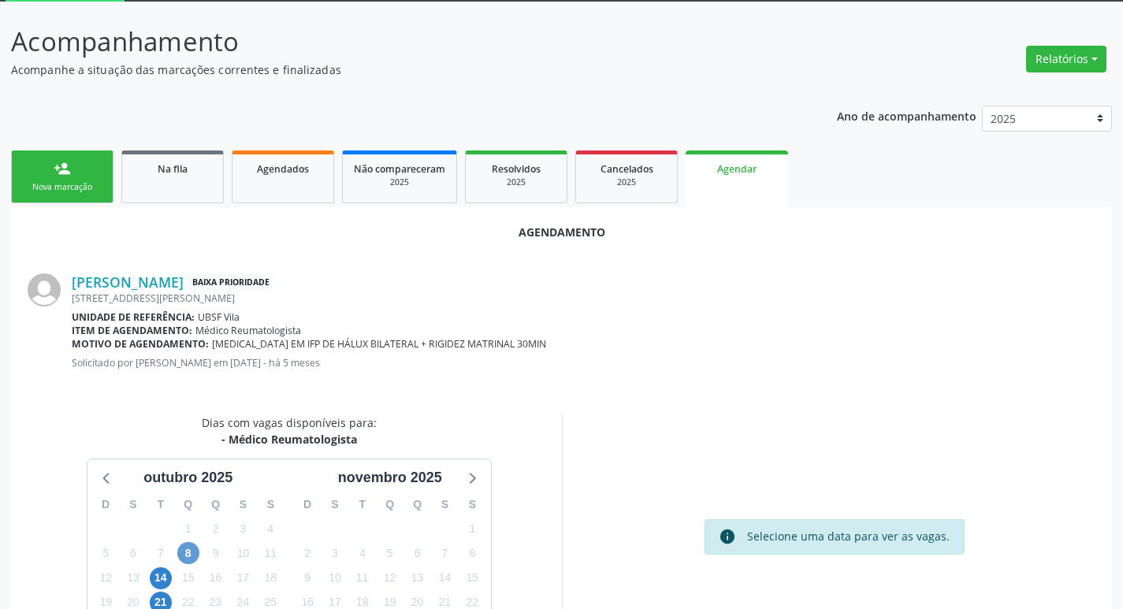
scroll to position [211, 0]
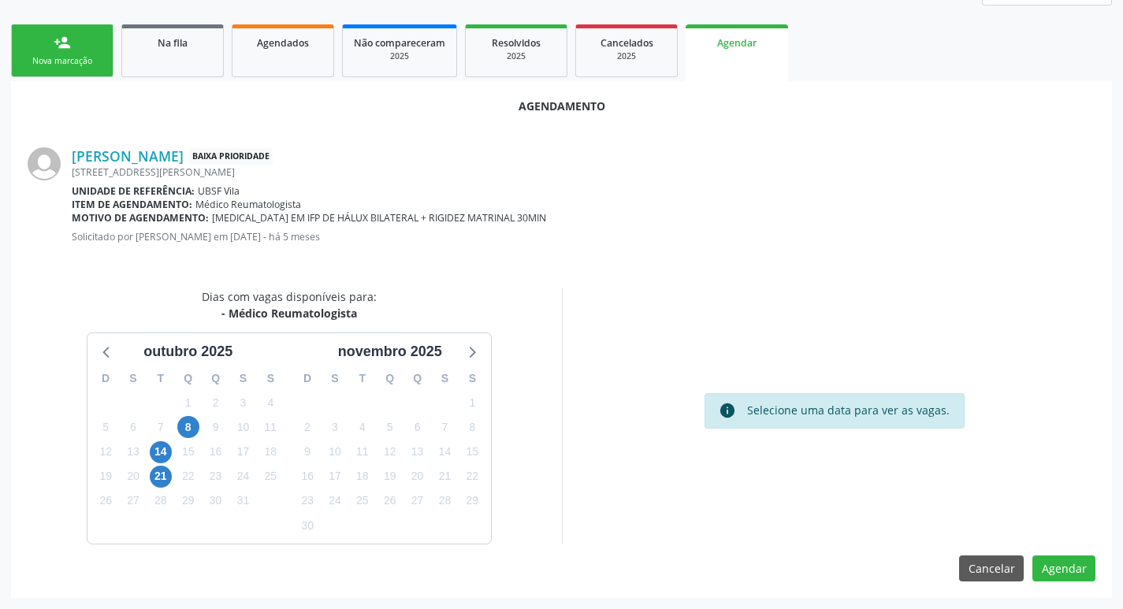
click at [203, 434] on div "9" at bounding box center [216, 427] width 28 height 24
click at [192, 429] on span "8" at bounding box center [188, 427] width 22 height 22
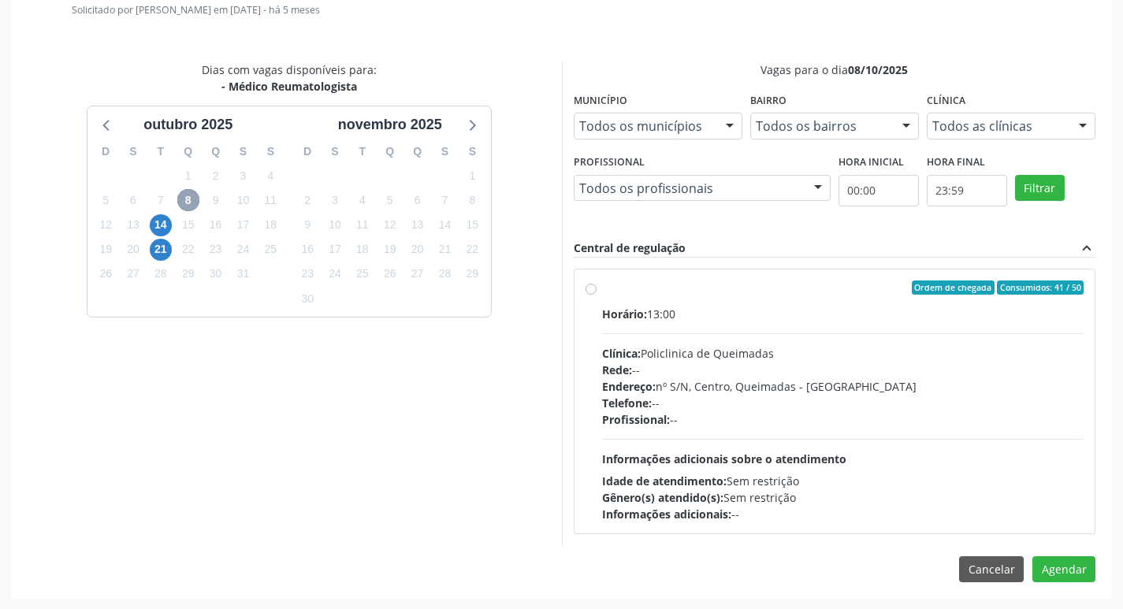
scroll to position [439, 0]
drag, startPoint x: 941, startPoint y: 340, endPoint x: 997, endPoint y: 423, distance: 100.4
click at [941, 340] on div "Horário: 13:00 Clínica: Policlinica de Queimadas Rede: -- Endereço: nº S/N, Cen…" at bounding box center [843, 413] width 483 height 217
click at [597, 294] on input "Ordem de chegada Consumidos: 41 / 50 Horário: 13:00 Clínica: Policlinica de Que…" at bounding box center [591, 287] width 11 height 14
radio input "true"
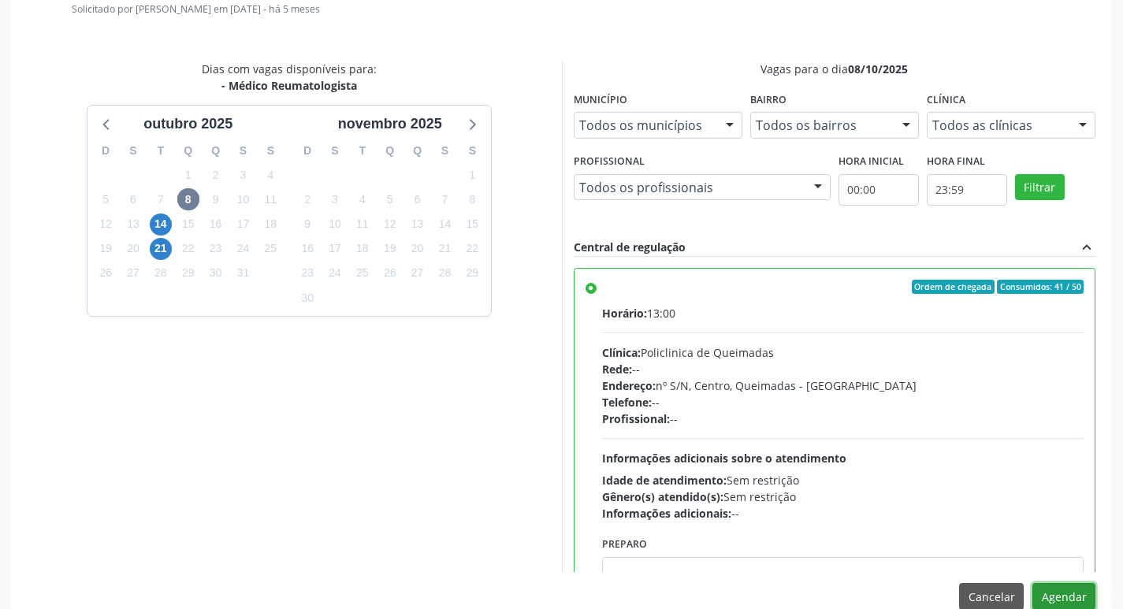
click at [1060, 594] on button "Agendar" at bounding box center [1064, 596] width 63 height 27
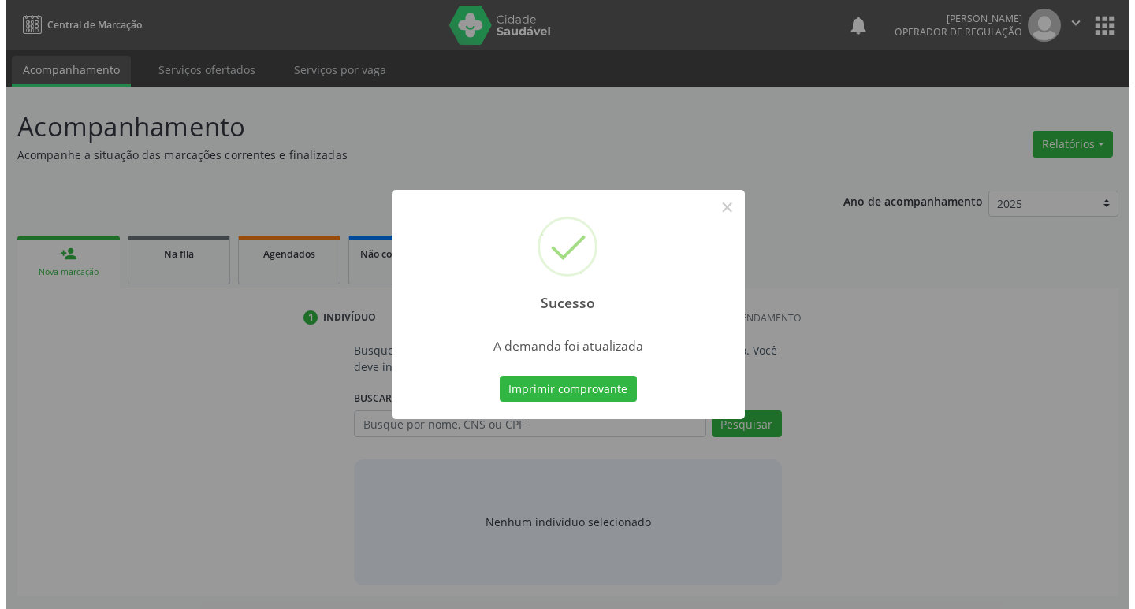
scroll to position [0, 0]
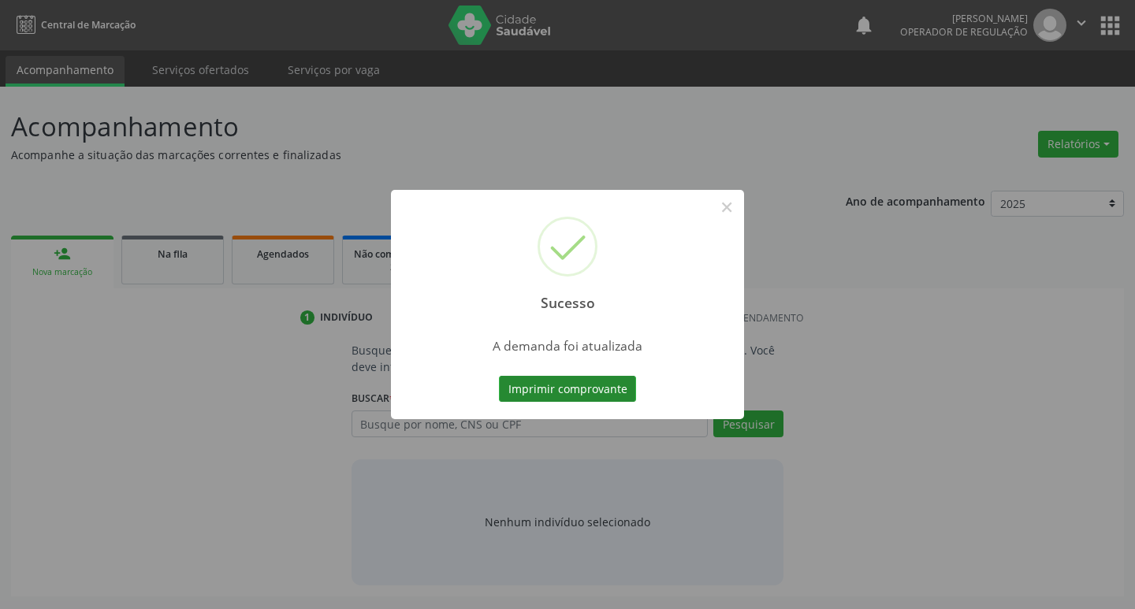
click at [534, 386] on button "Imprimir comprovante" at bounding box center [567, 389] width 137 height 27
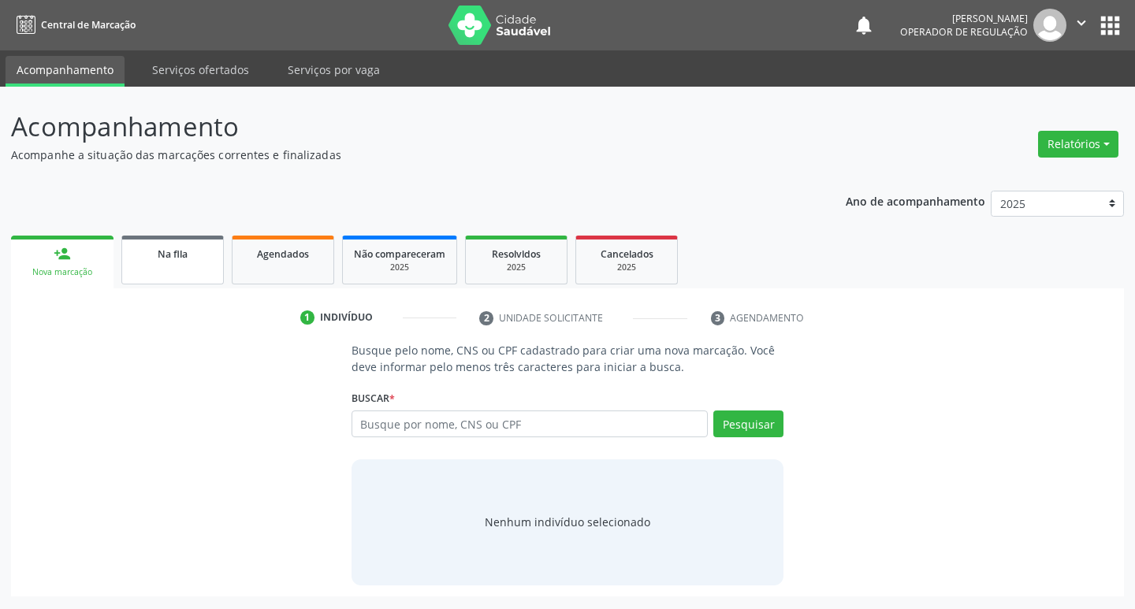
click at [162, 255] on span "Na fila" at bounding box center [173, 254] width 30 height 13
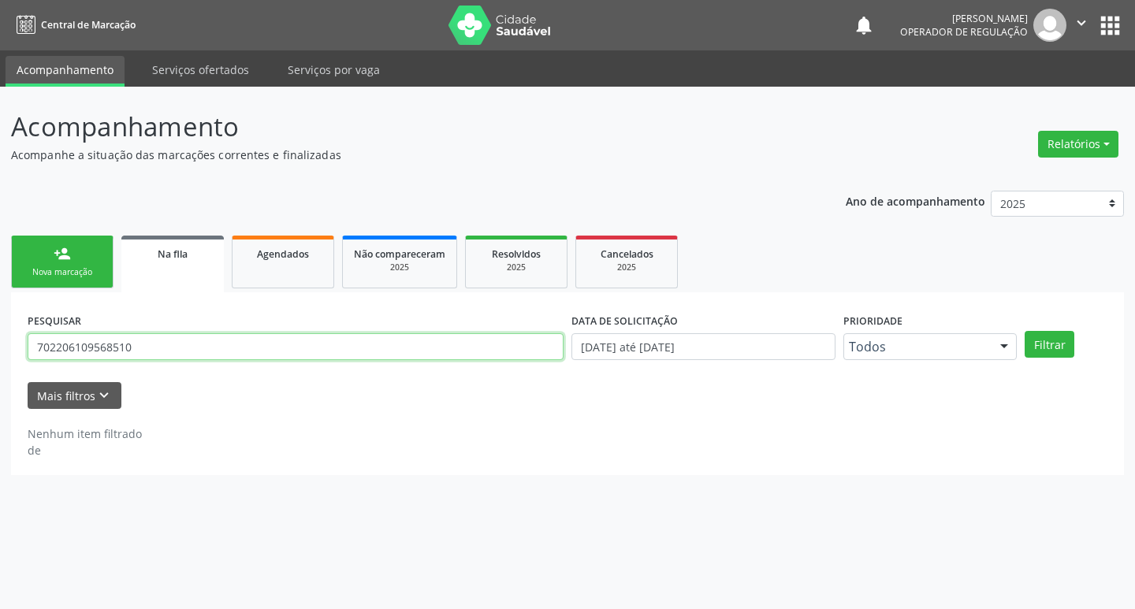
click at [364, 352] on input "702206109568510" at bounding box center [296, 347] width 536 height 27
type input "700503745541456"
click at [1025, 331] on button "Filtrar" at bounding box center [1050, 344] width 50 height 27
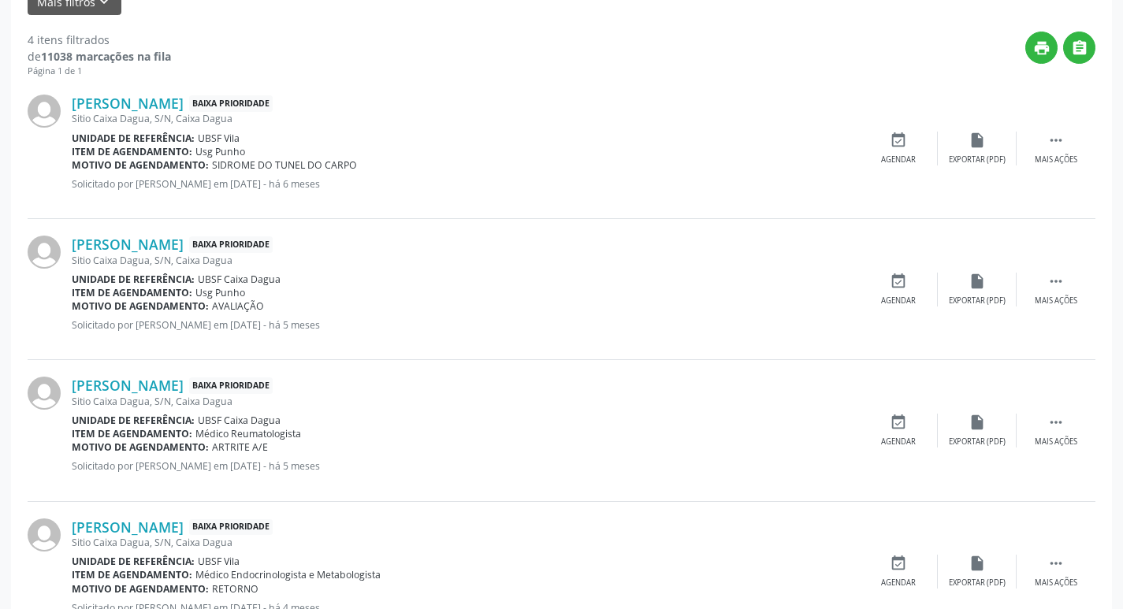
scroll to position [455, 0]
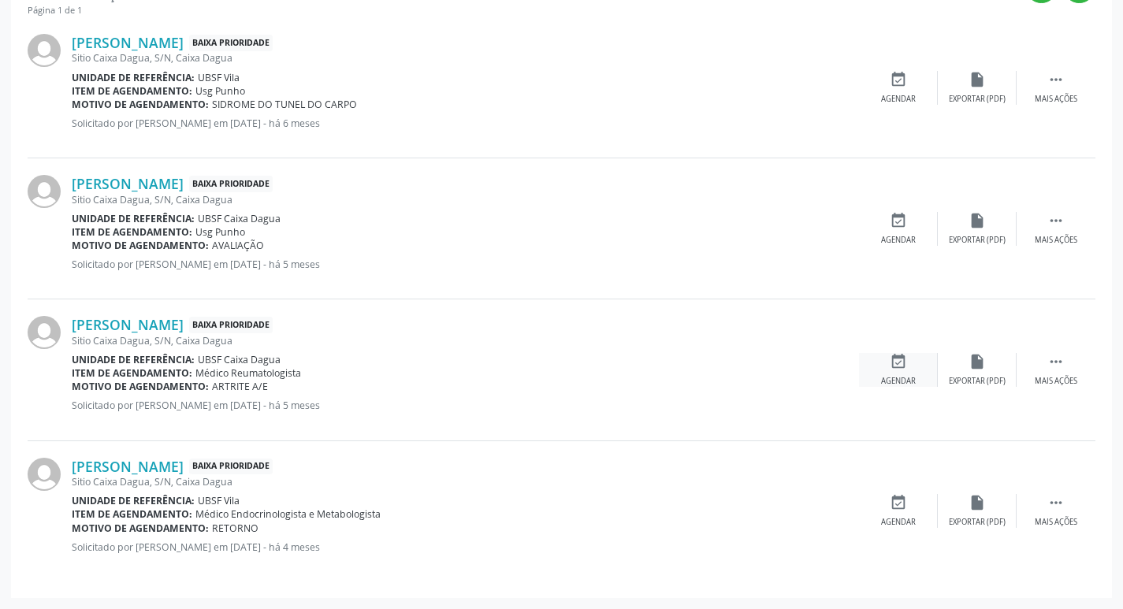
click at [905, 364] on icon "event_available" at bounding box center [898, 361] width 17 height 17
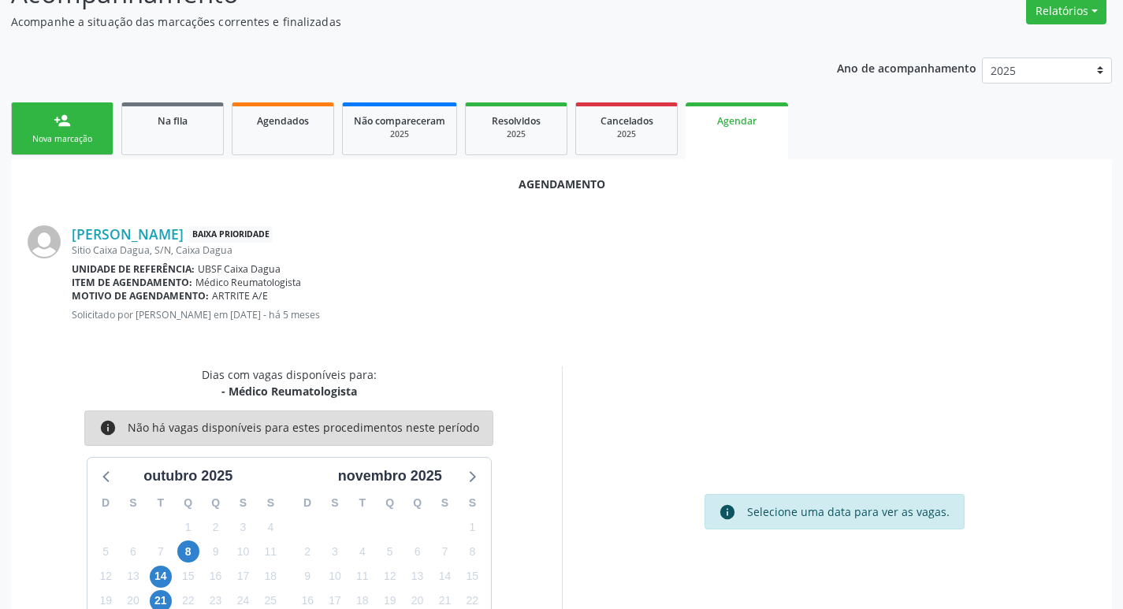
scroll to position [174, 0]
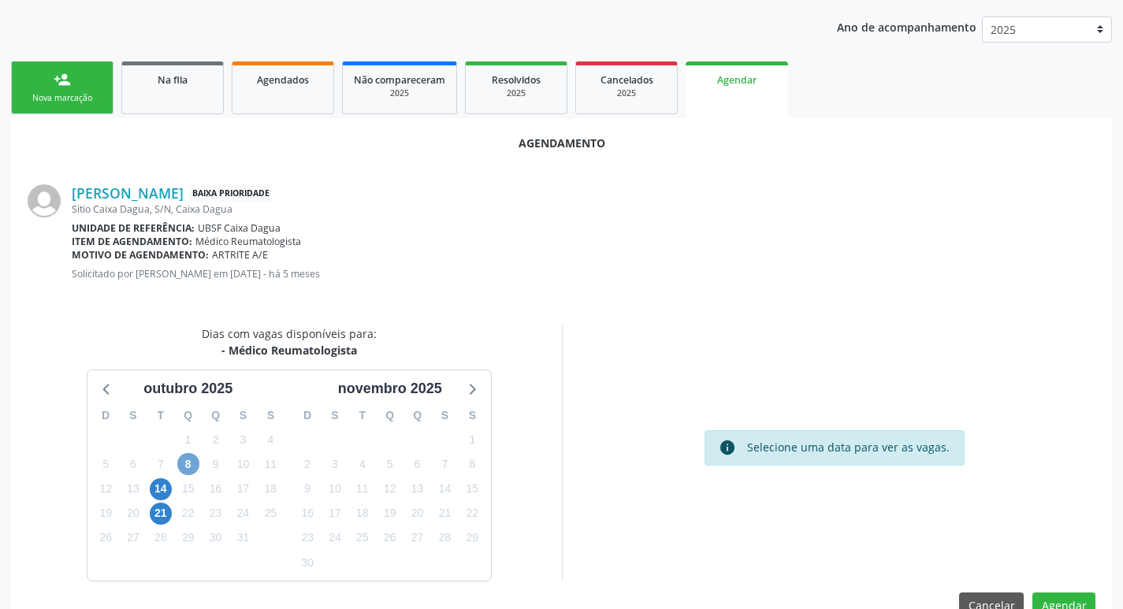
click at [188, 464] on span "8" at bounding box center [188, 464] width 22 height 22
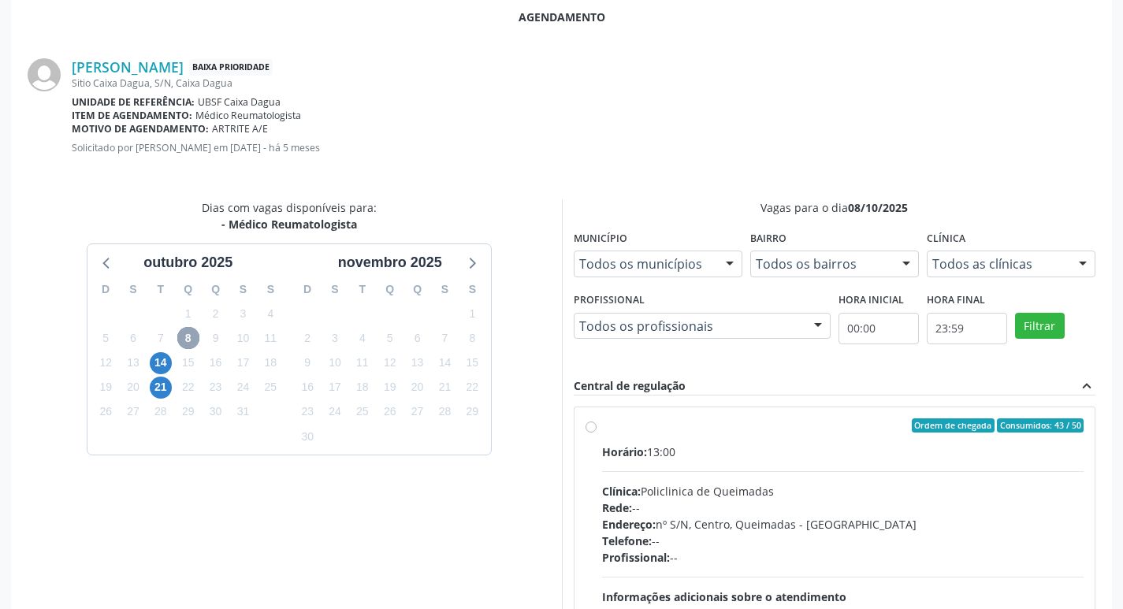
scroll to position [439, 0]
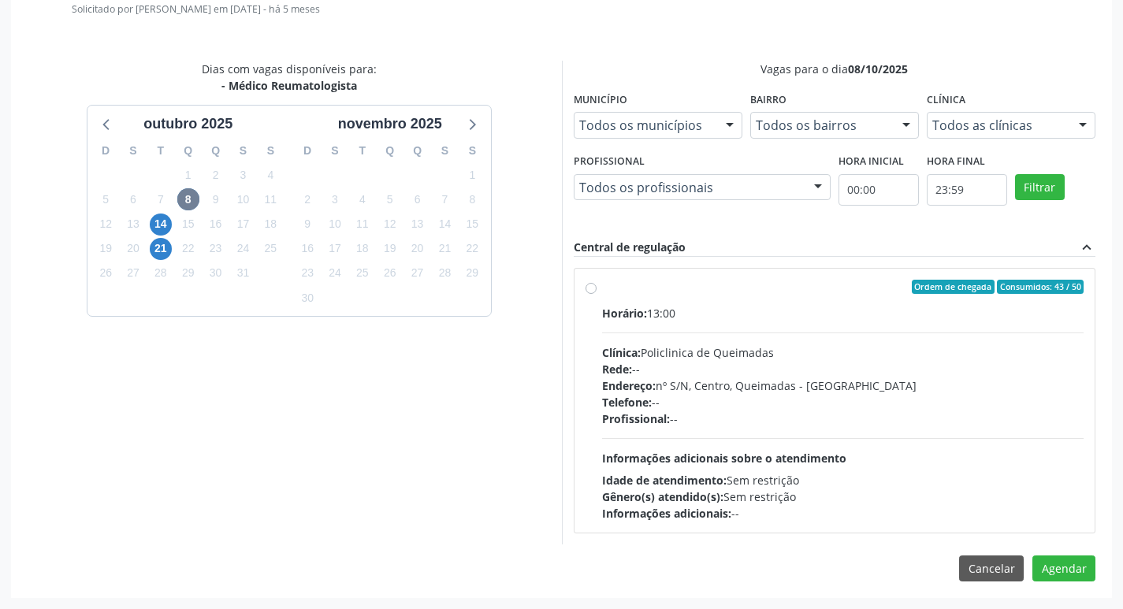
drag, startPoint x: 710, startPoint y: 320, endPoint x: 728, endPoint y: 324, distance: 18.6
click at [710, 320] on div "Horário: 13:00" at bounding box center [843, 313] width 483 height 17
click at [597, 294] on input "Ordem de chegada Consumidos: 43 / 50 Horário: 13:00 Clínica: Policlinica de Que…" at bounding box center [591, 287] width 11 height 14
radio input "true"
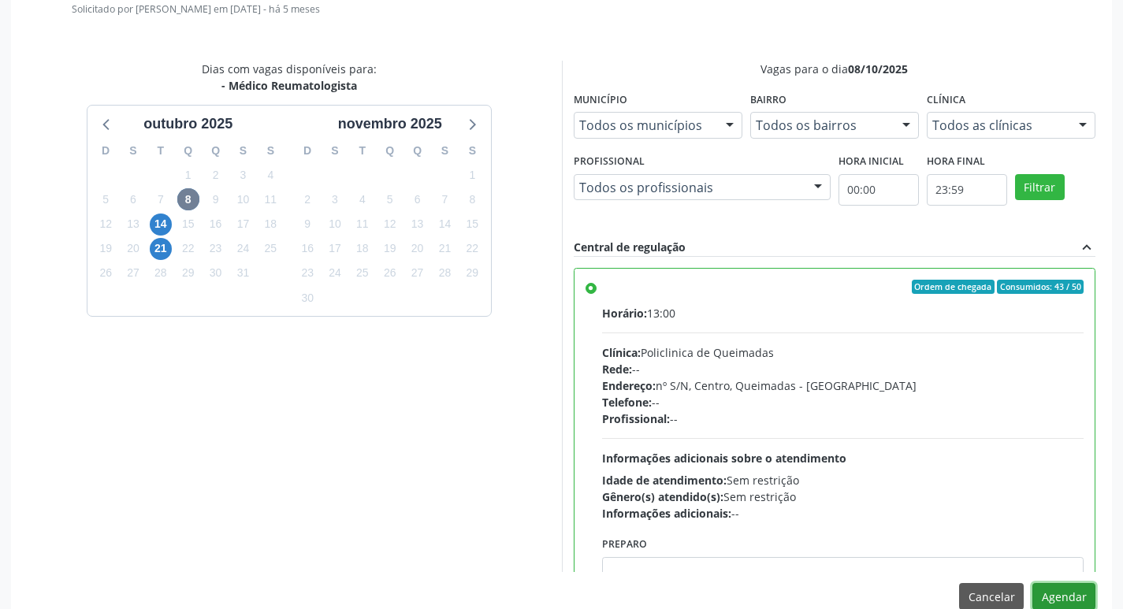
click at [1067, 605] on button "Agendar" at bounding box center [1064, 596] width 63 height 27
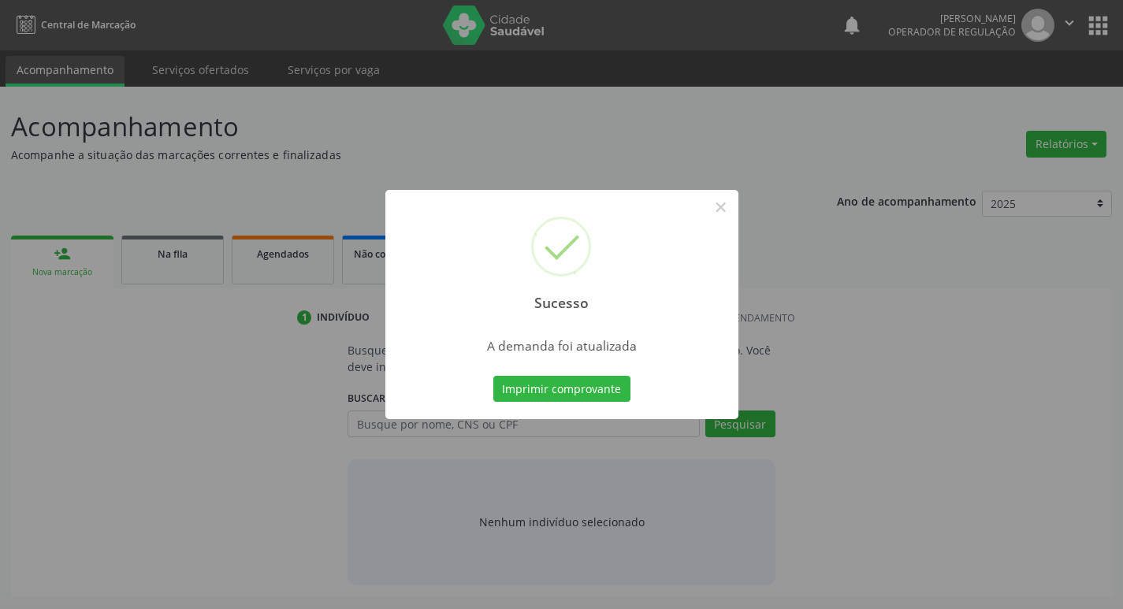
scroll to position [0, 0]
click at [592, 386] on button "Imprimir comprovante" at bounding box center [567, 389] width 137 height 27
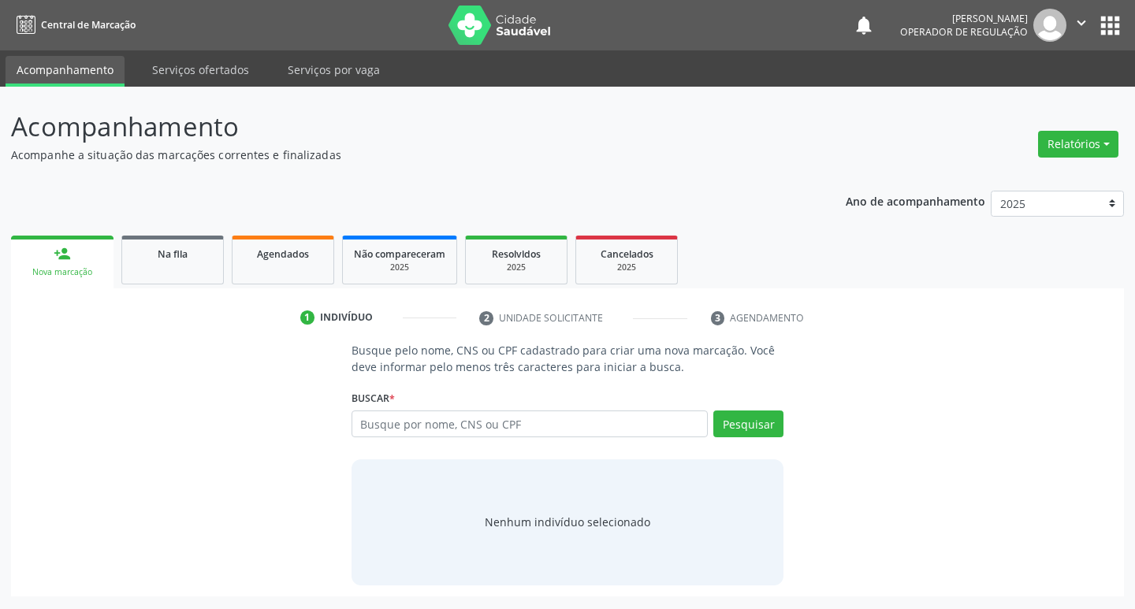
click at [196, 285] on ul "person_add Nova marcação Na fila Agendados Não compareceram 2025 Resolvidos 202…" at bounding box center [567, 260] width 1113 height 57
click at [198, 266] on link "Na fila" at bounding box center [172, 260] width 102 height 49
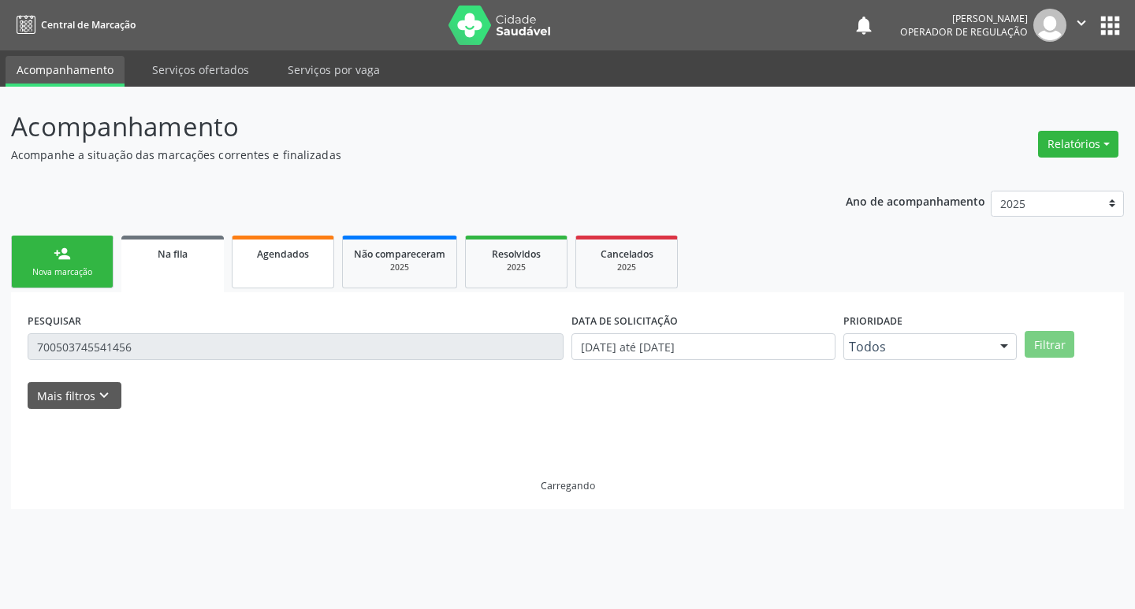
click at [278, 265] on link "Agendados" at bounding box center [283, 262] width 102 height 53
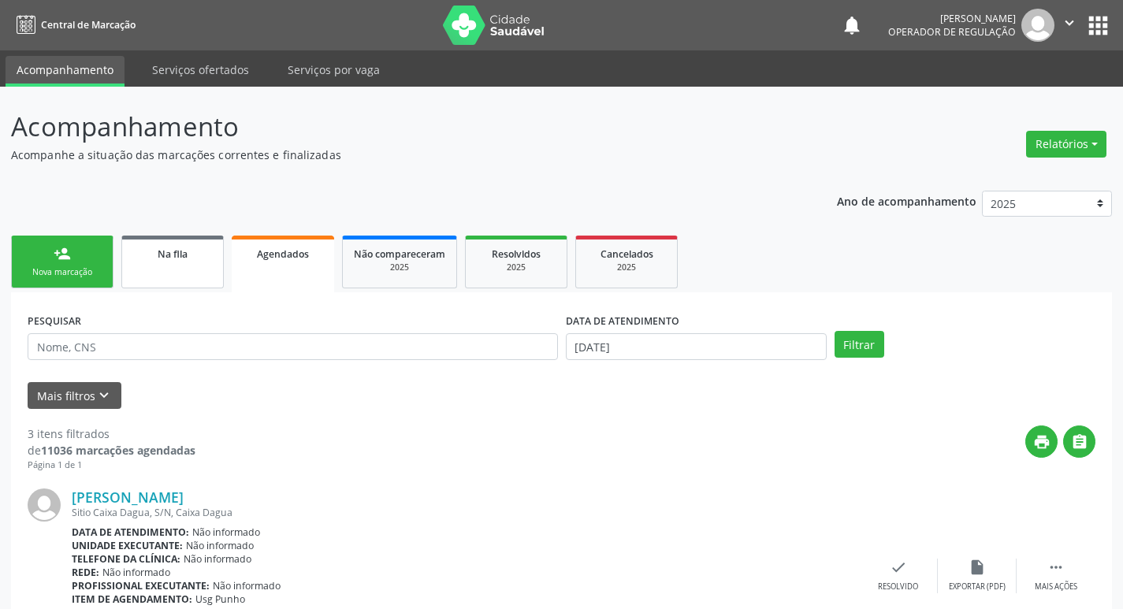
click at [169, 271] on link "Na fila" at bounding box center [172, 262] width 102 height 53
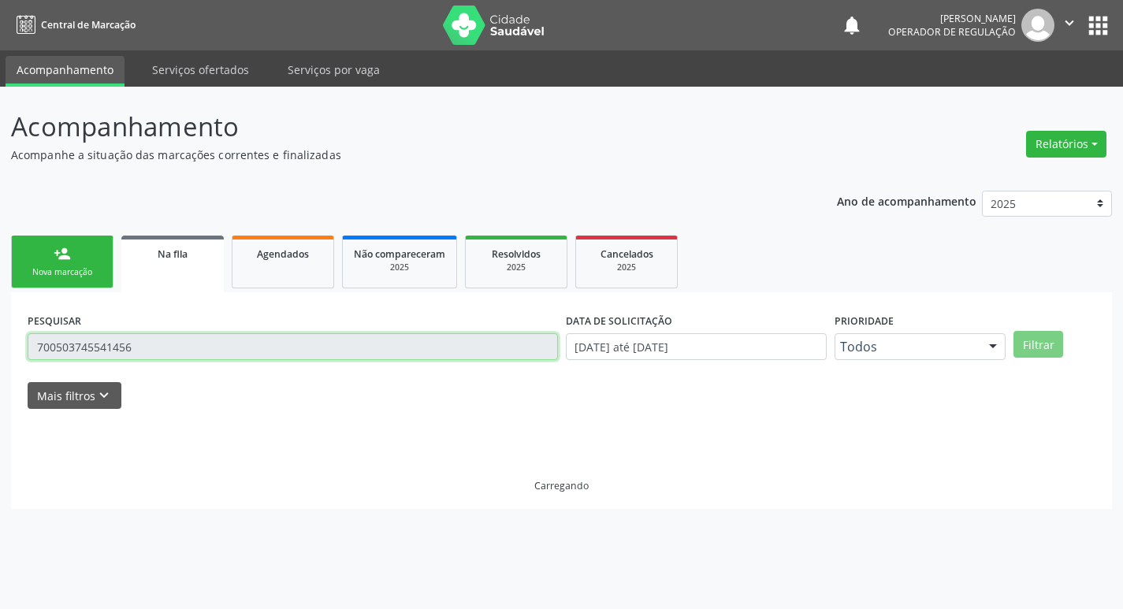
click at [136, 352] on input "700503745541456" at bounding box center [293, 347] width 531 height 27
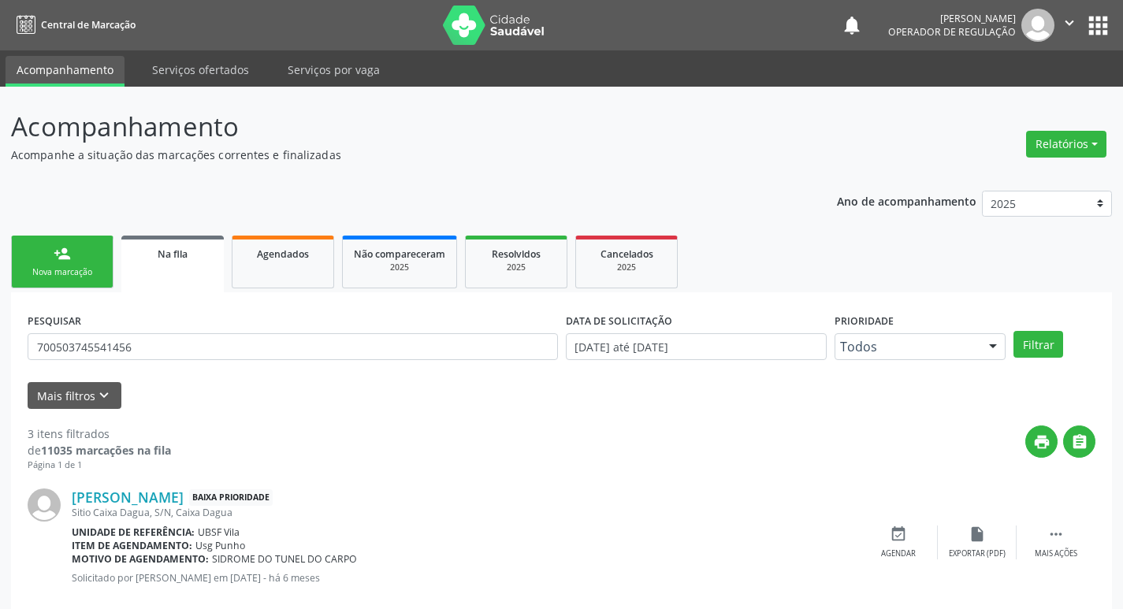
click at [170, 254] on span "Na fila" at bounding box center [173, 254] width 30 height 13
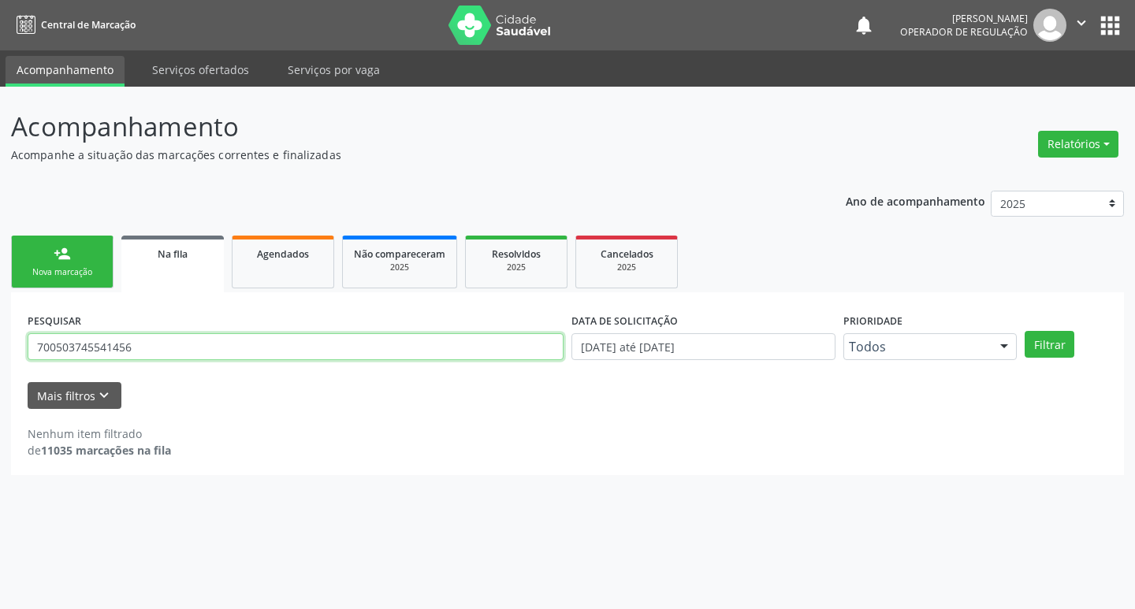
click at [161, 335] on input "700503745541456" at bounding box center [296, 347] width 536 height 27
type input "704206223986683"
click at [1025, 331] on button "Filtrar" at bounding box center [1050, 344] width 50 height 27
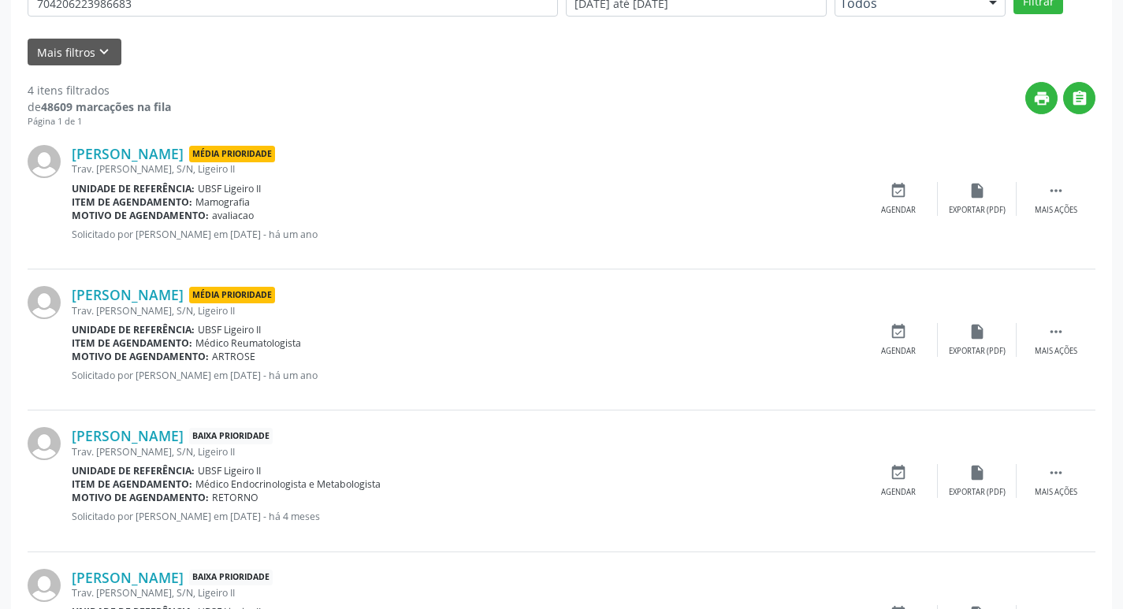
scroll to position [455, 0]
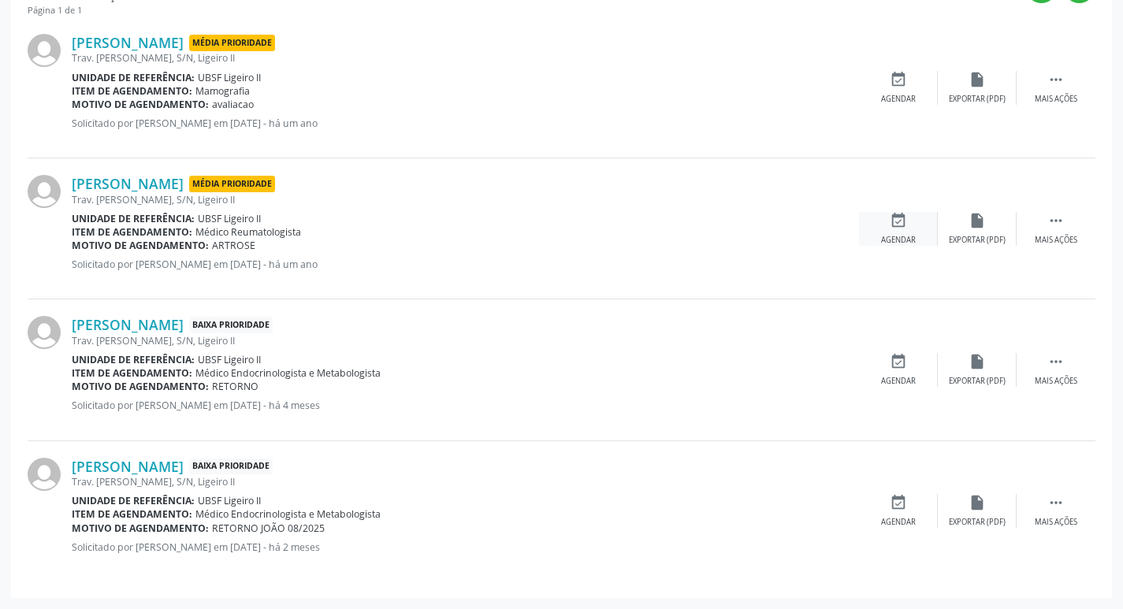
click at [901, 233] on div "event_available Agendar" at bounding box center [898, 229] width 79 height 34
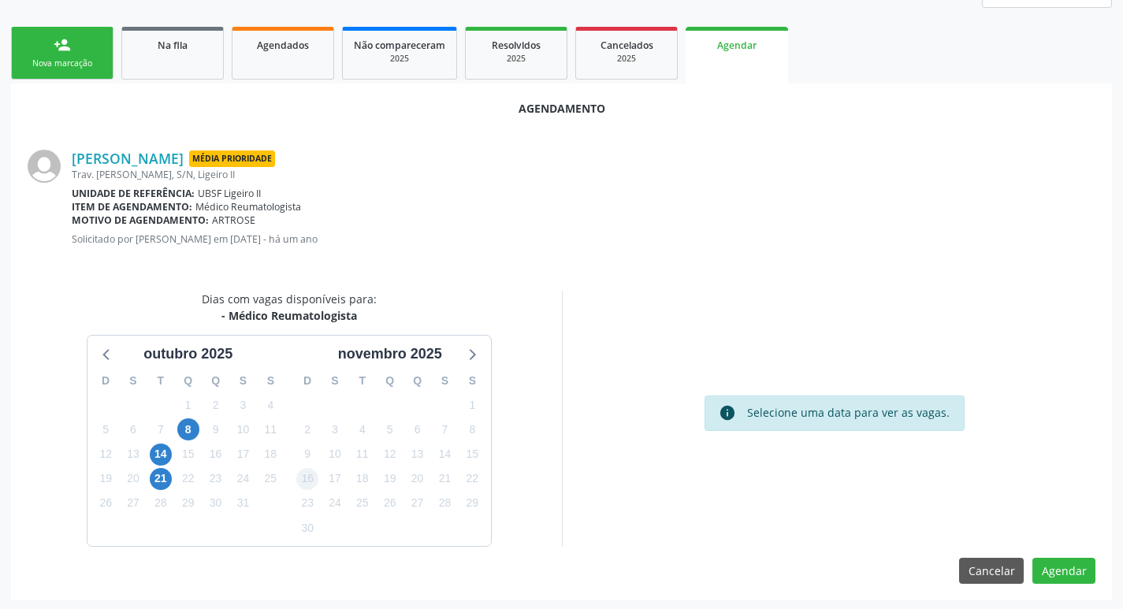
scroll to position [211, 0]
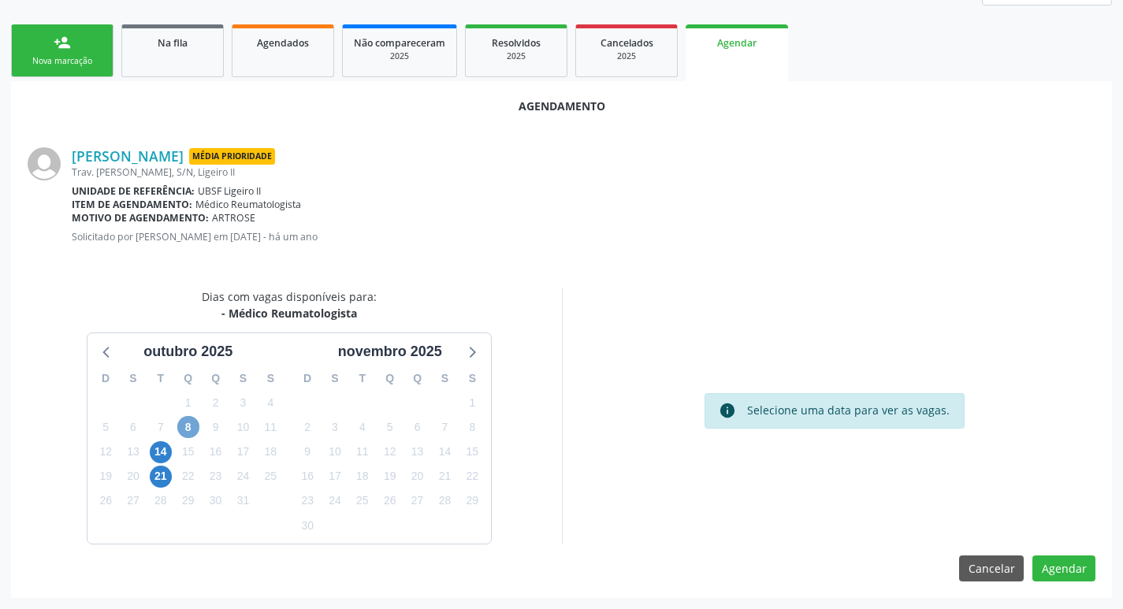
click at [188, 428] on span "8" at bounding box center [188, 427] width 22 height 22
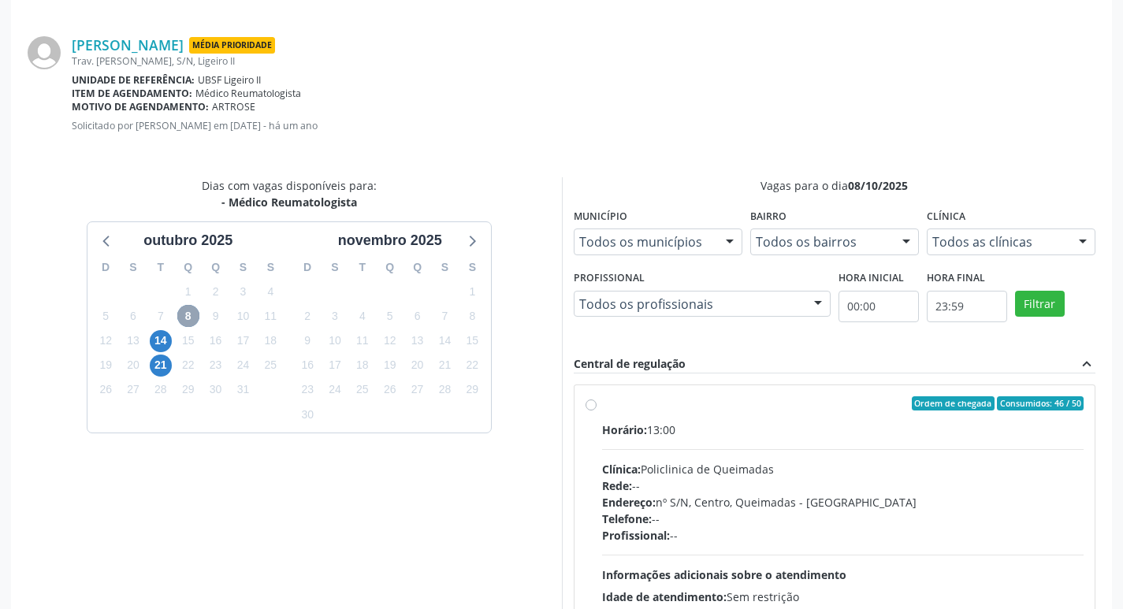
scroll to position [439, 0]
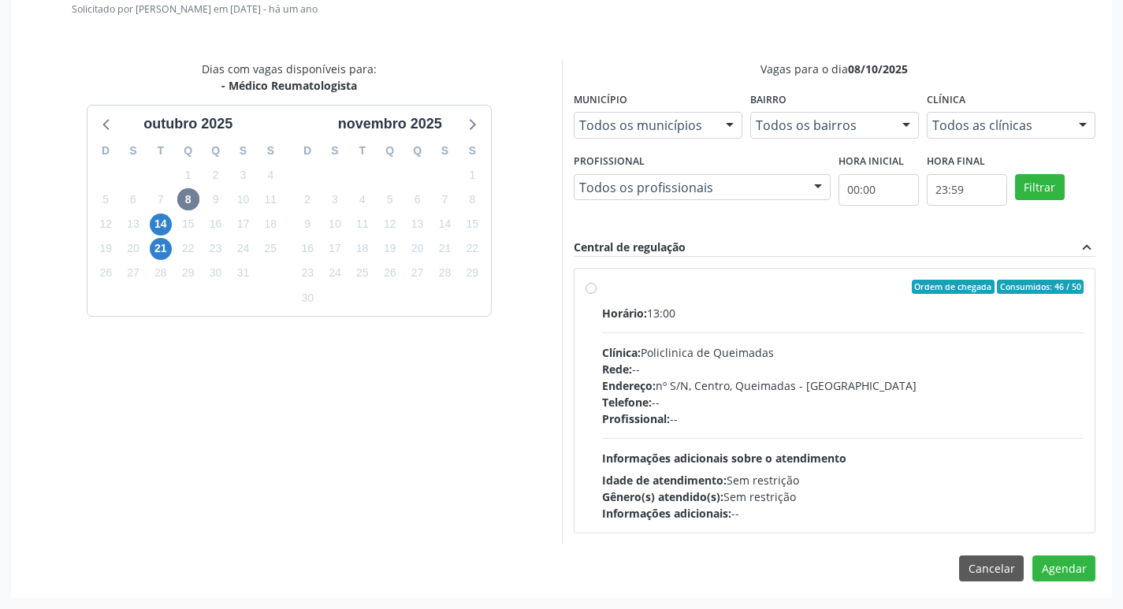
click at [856, 308] on div "Horário: 13:00" at bounding box center [843, 313] width 483 height 17
click at [597, 294] on input "Ordem de chegada Consumidos: 46 / 50 Horário: 13:00 Clínica: Policlinica de Que…" at bounding box center [591, 287] width 11 height 14
radio input "true"
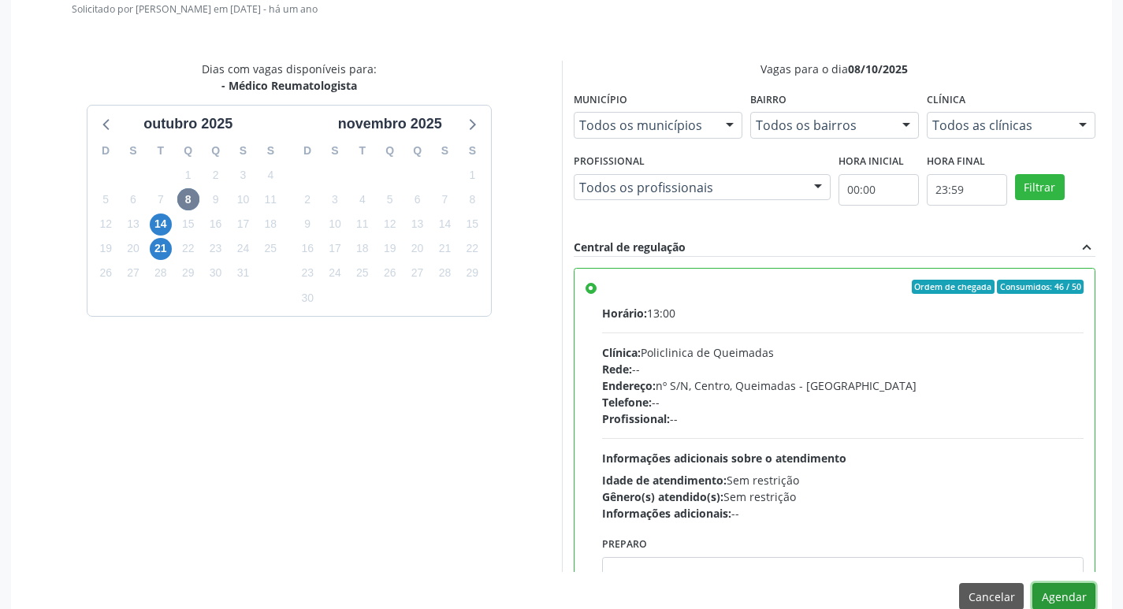
drag, startPoint x: 1069, startPoint y: 585, endPoint x: 961, endPoint y: 566, distance: 109.7
click at [1068, 585] on button "Agendar" at bounding box center [1064, 596] width 63 height 27
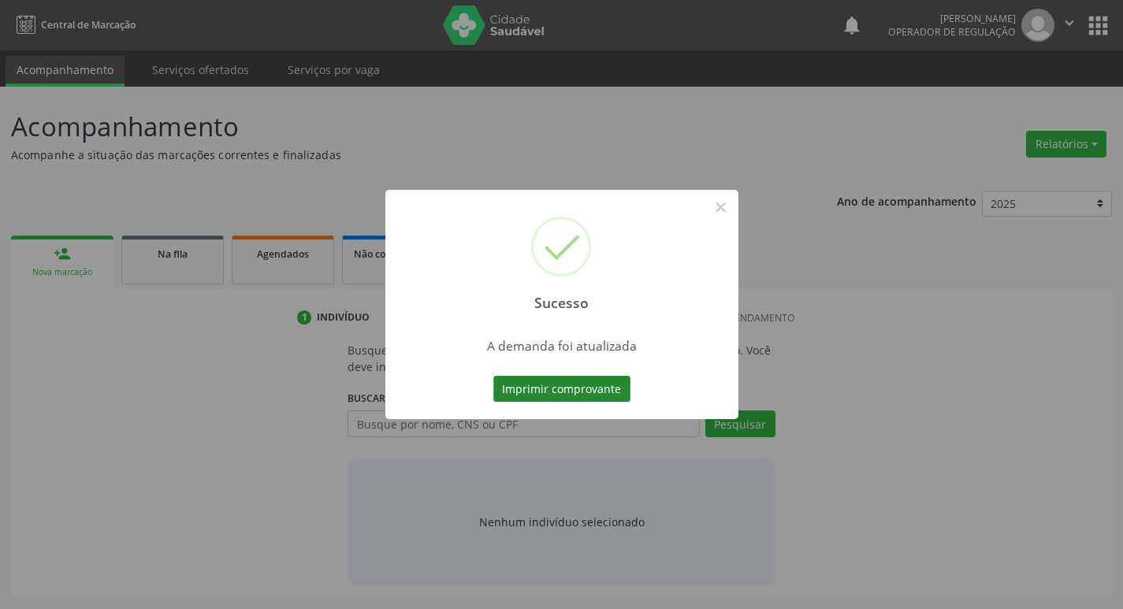
scroll to position [0, 0]
click at [587, 386] on button "Imprimir comprovante" at bounding box center [567, 389] width 137 height 27
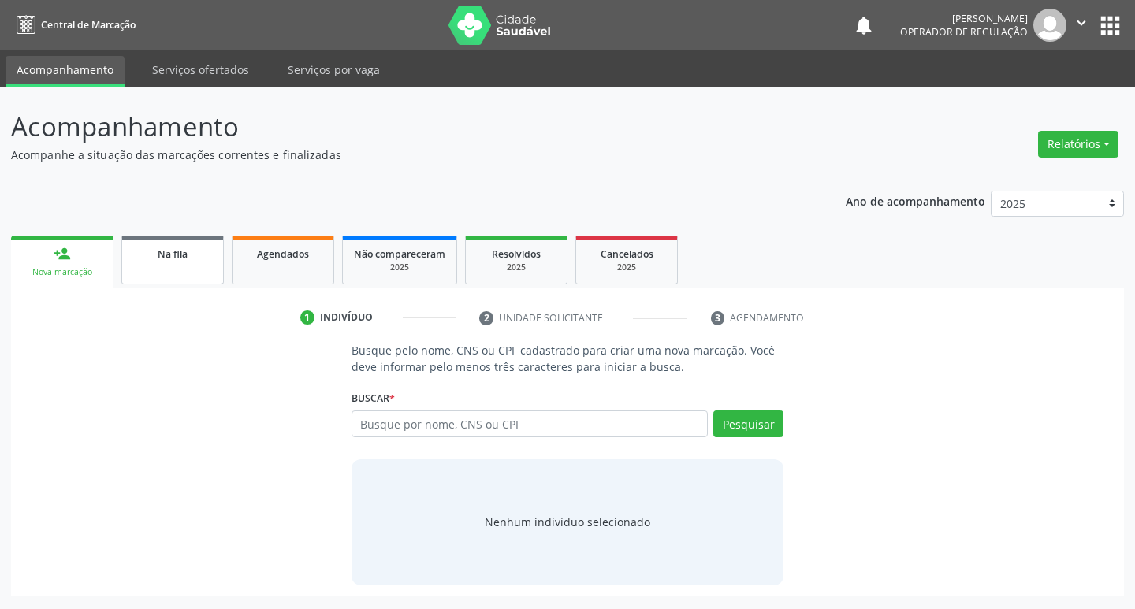
click at [144, 259] on div "Na fila" at bounding box center [172, 253] width 79 height 17
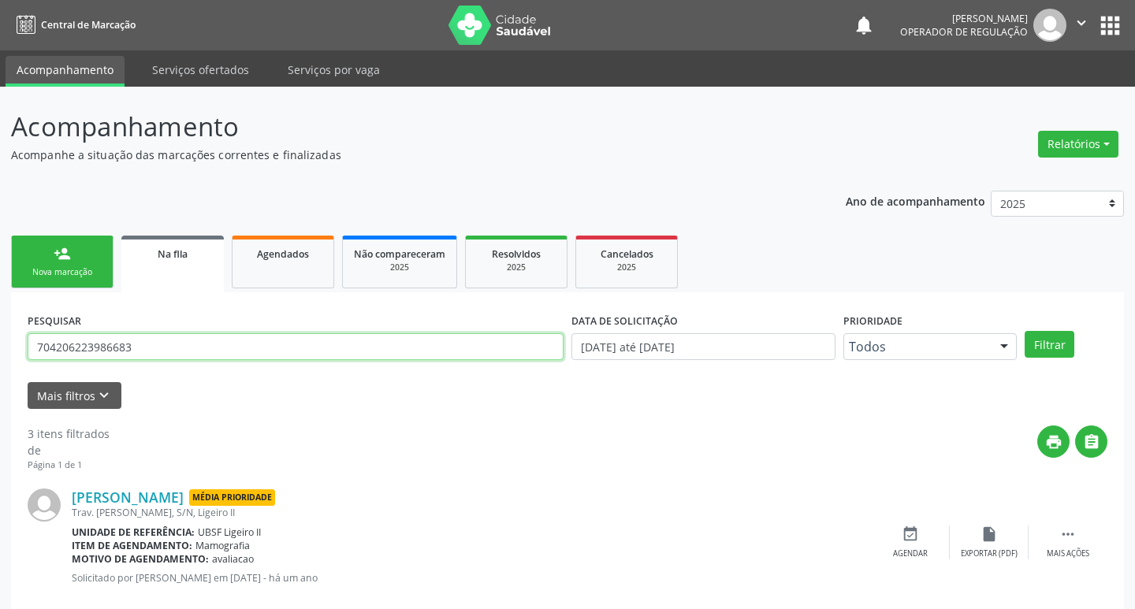
click at [270, 350] on input "704206223986683" at bounding box center [296, 347] width 536 height 27
click at [270, 350] on input "704206223986683" at bounding box center [293, 347] width 531 height 27
type input "702003305010488"
click at [1014, 331] on button "Filtrar" at bounding box center [1039, 344] width 50 height 27
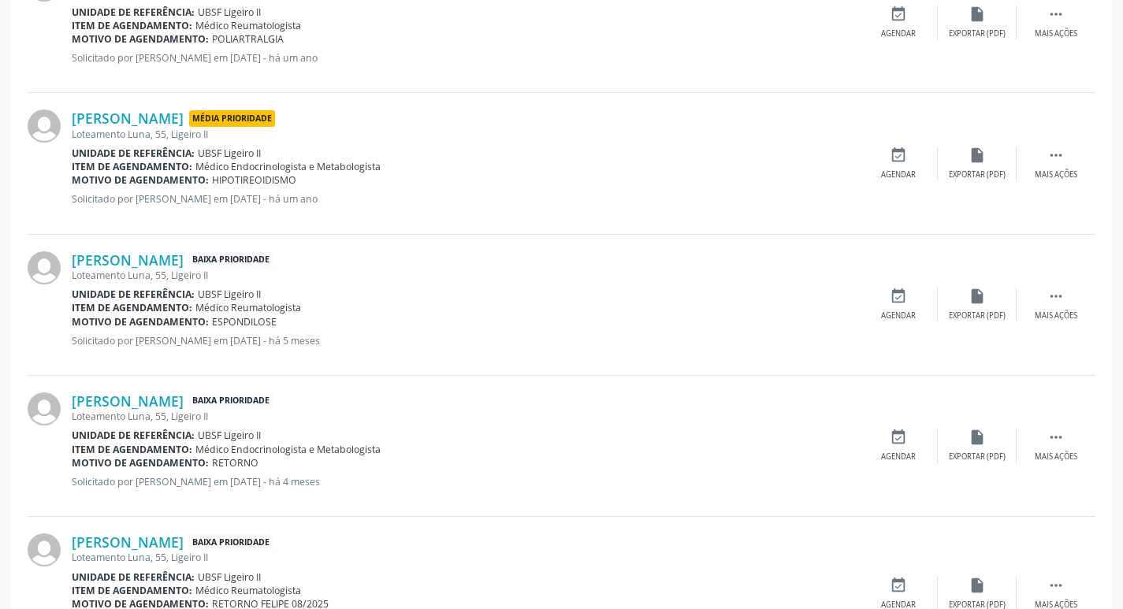
scroll to position [751, 0]
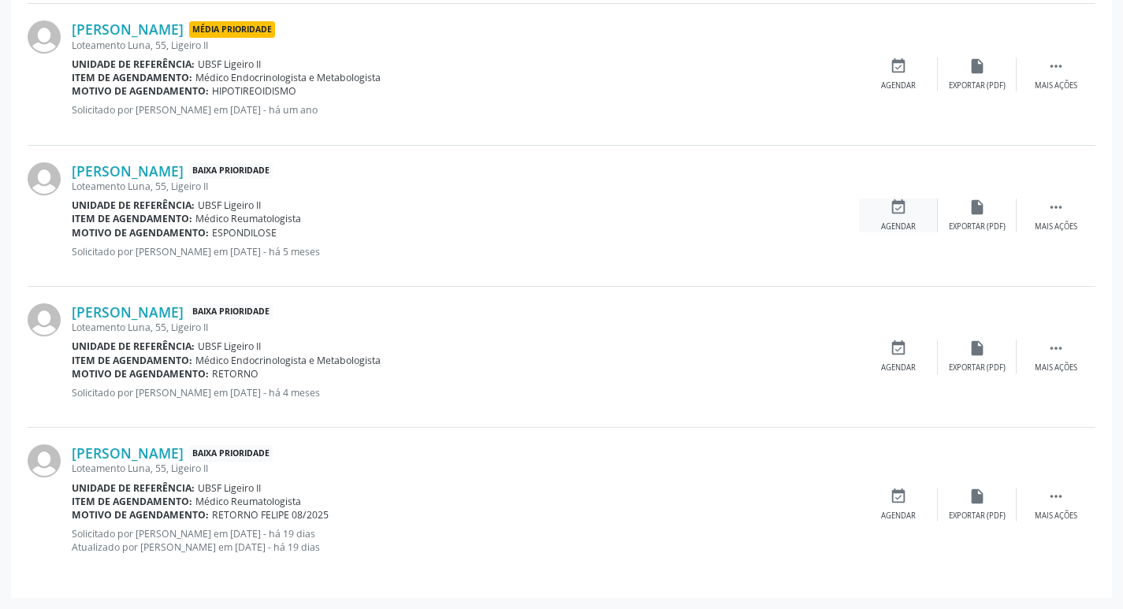
click at [905, 211] on icon "event_available" at bounding box center [898, 207] width 17 height 17
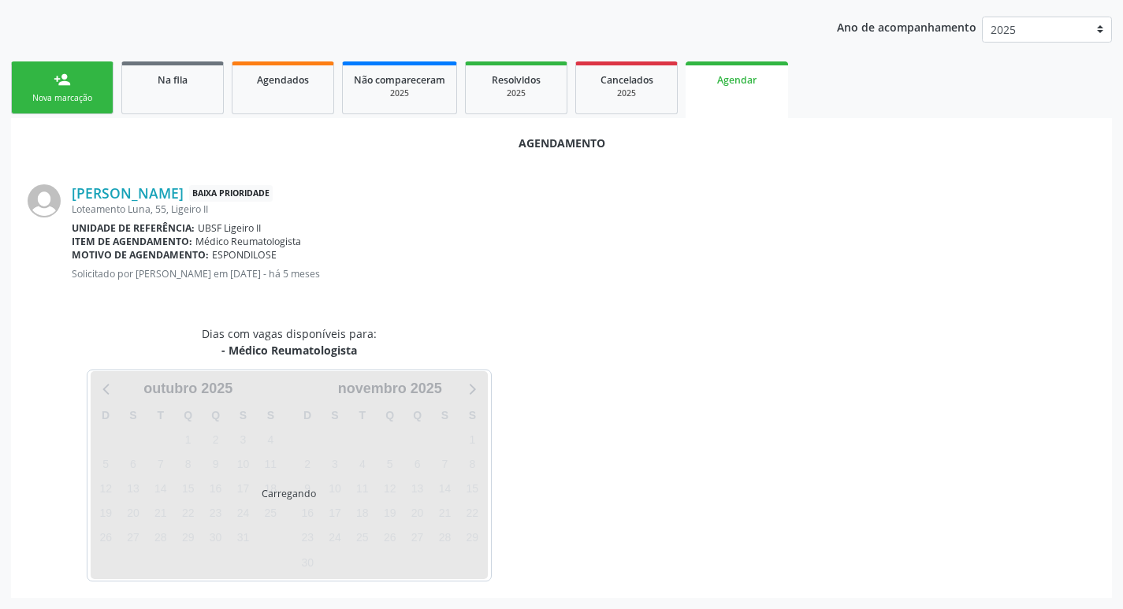
scroll to position [0, 0]
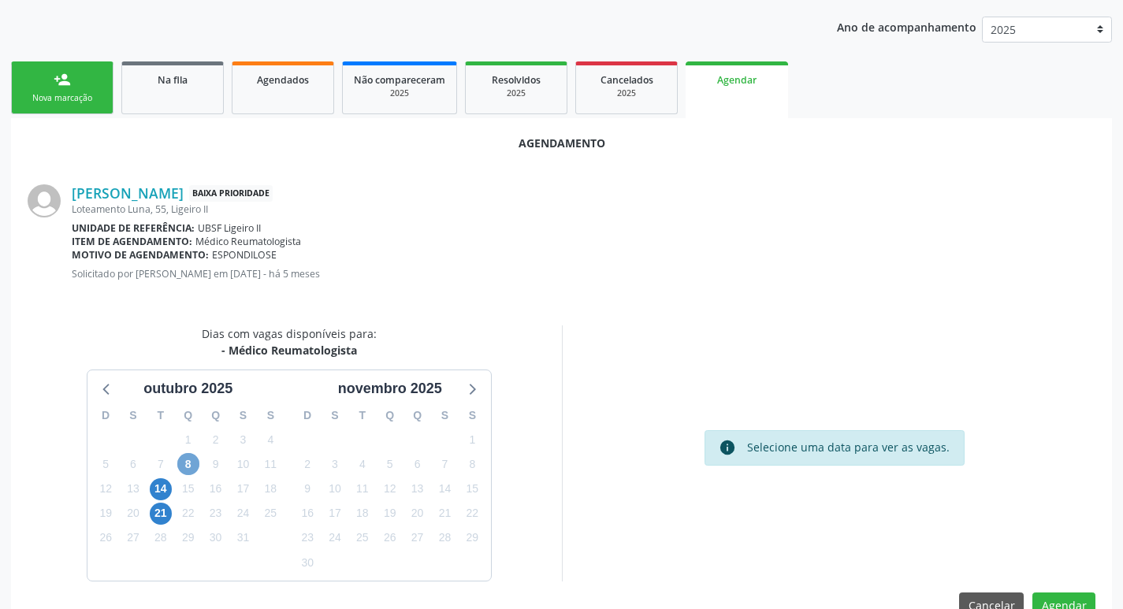
click at [195, 458] on span "8" at bounding box center [188, 464] width 22 height 22
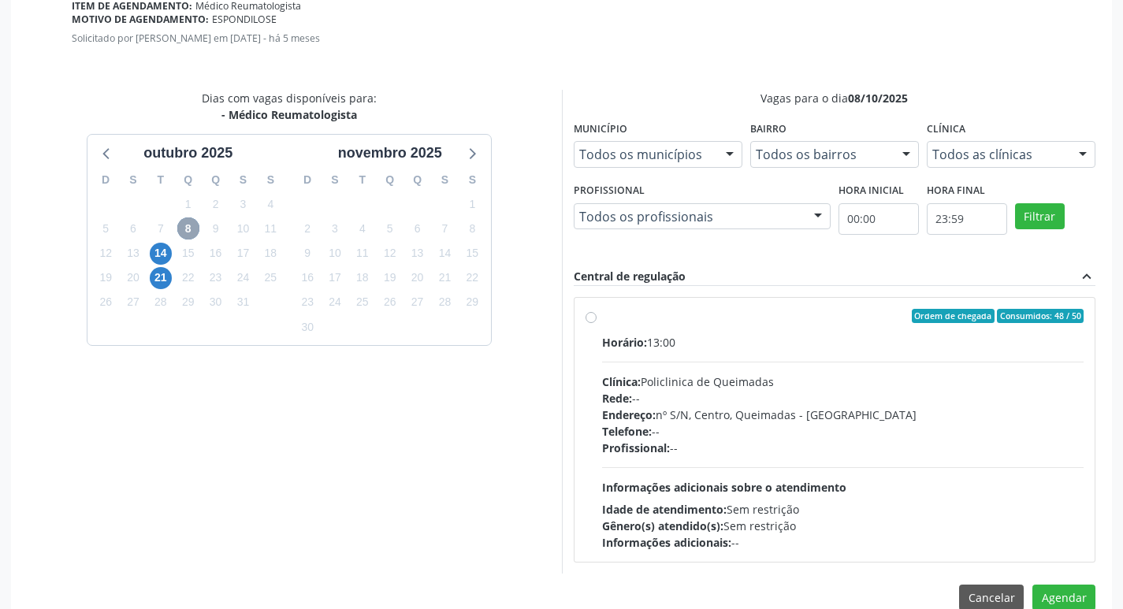
scroll to position [439, 0]
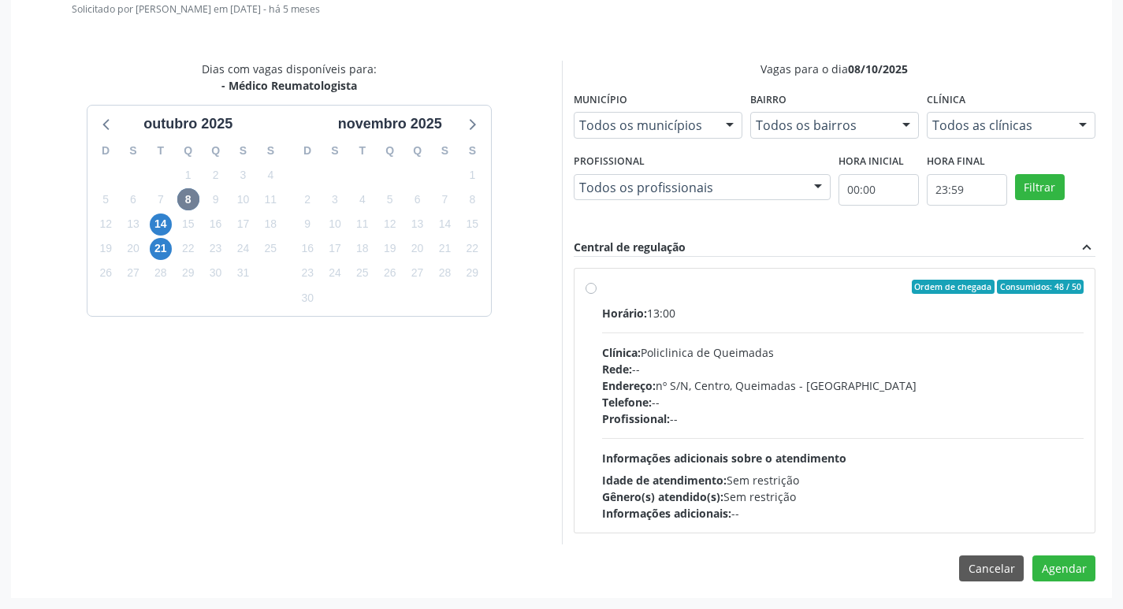
drag, startPoint x: 919, startPoint y: 338, endPoint x: 957, endPoint y: 403, distance: 75.3
click at [919, 337] on div "Horário: 13:00 Clínica: Policlinica de Queimadas Rede: -- Endereço: nº S/N, Cen…" at bounding box center [843, 413] width 483 height 217
click at [597, 294] on input "Ordem de chegada Consumidos: 48 / 50 Horário: 13:00 Clínica: Policlinica de Que…" at bounding box center [591, 287] width 11 height 14
radio input "true"
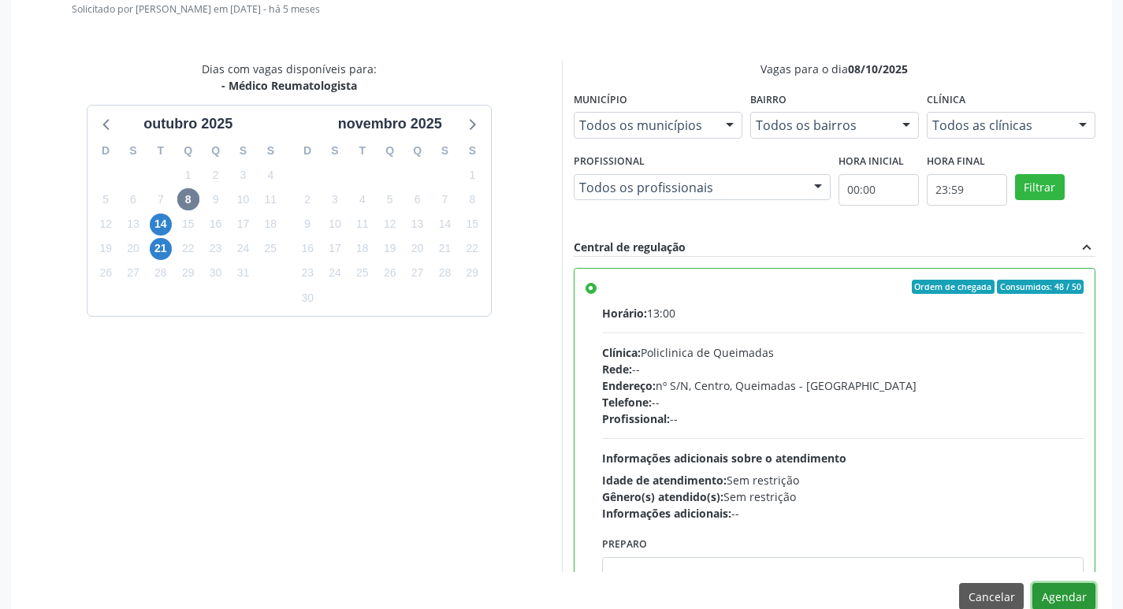
click at [1063, 586] on button "Agendar" at bounding box center [1064, 596] width 63 height 27
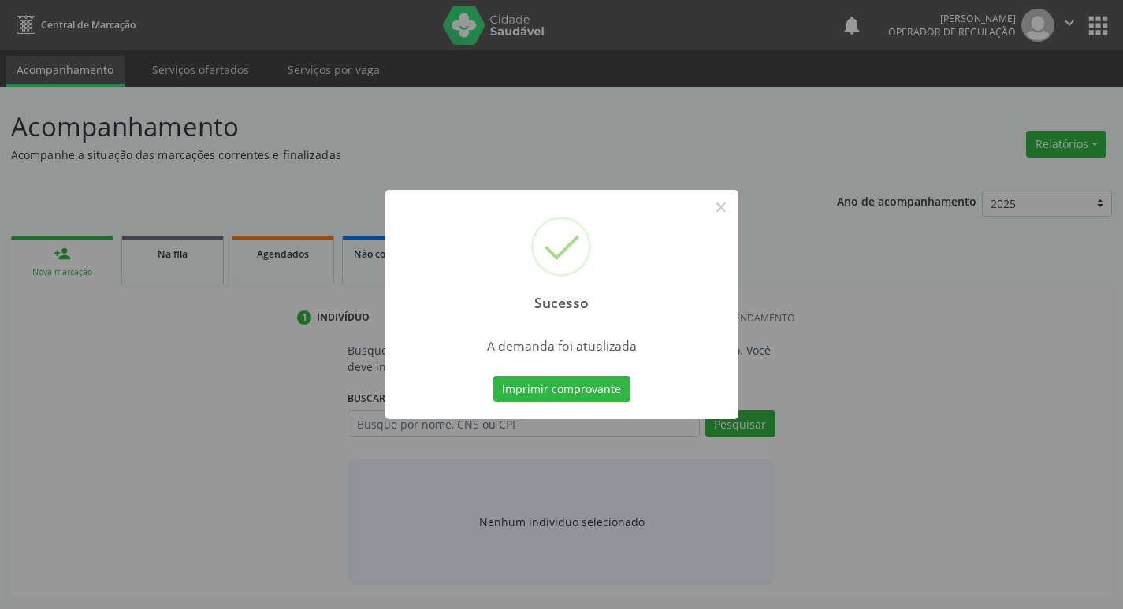
scroll to position [0, 0]
click at [556, 396] on button "Imprimir comprovante" at bounding box center [567, 389] width 137 height 27
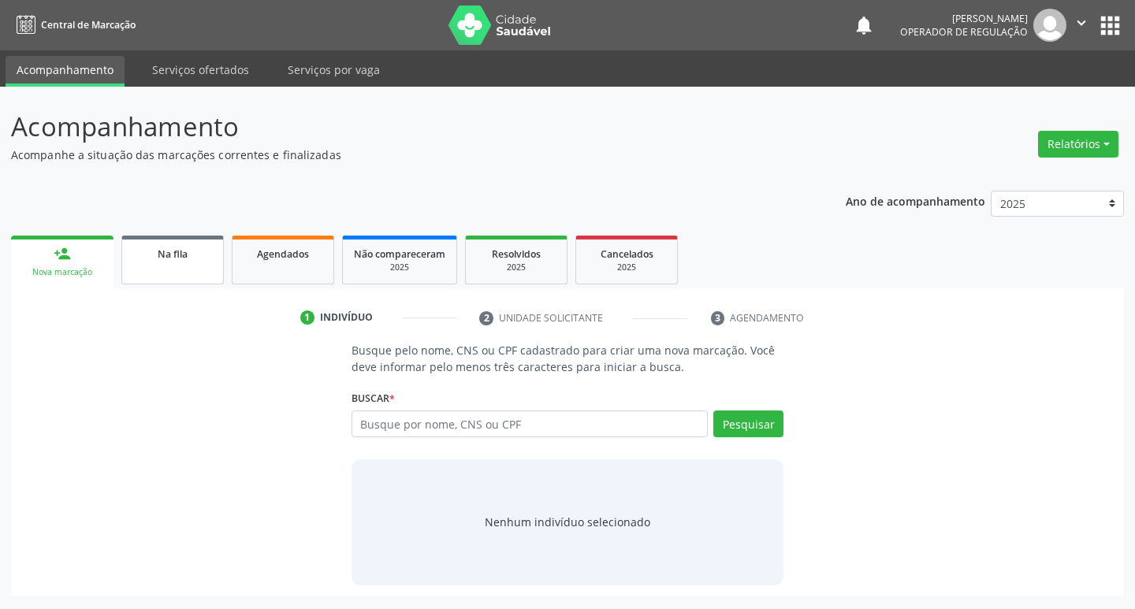
click at [214, 262] on link "Na fila" at bounding box center [172, 260] width 102 height 49
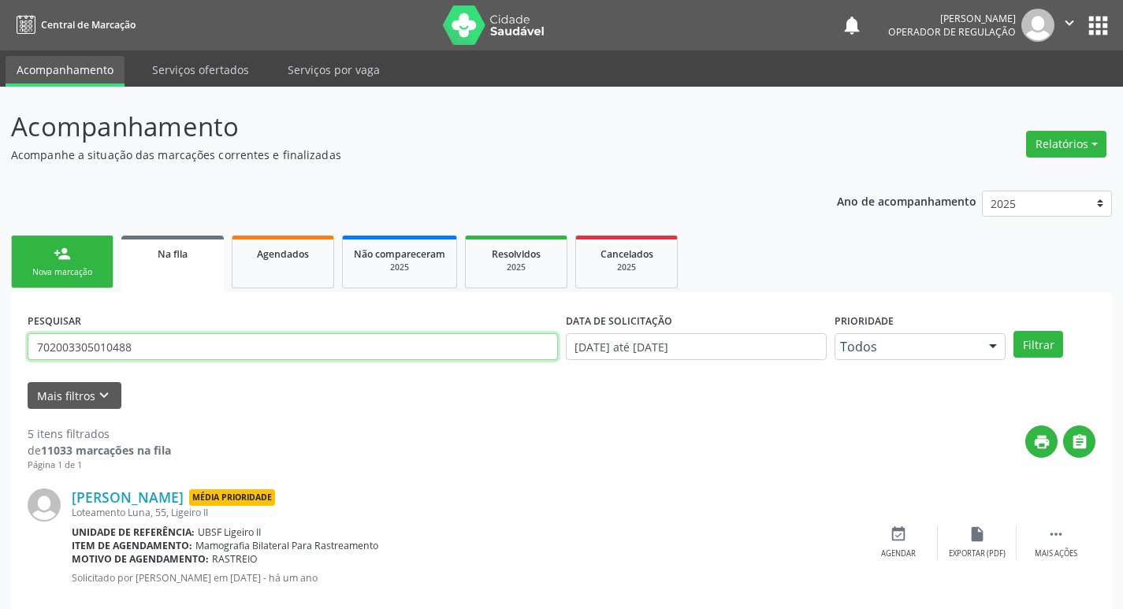
click at [202, 350] on input "702003305010488" at bounding box center [293, 347] width 531 height 27
click at [1014, 331] on button "Filtrar" at bounding box center [1039, 344] width 50 height 27
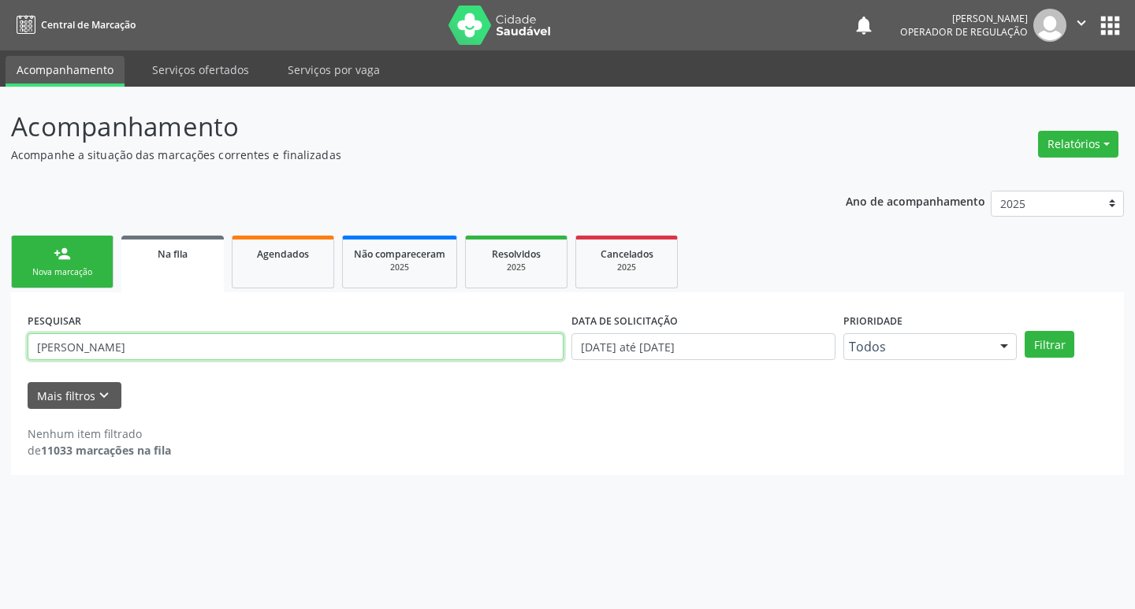
click at [184, 349] on input "[PERSON_NAME]" at bounding box center [296, 347] width 536 height 27
type input "[PERSON_NAME]"
click at [1025, 331] on button "Filtrar" at bounding box center [1050, 344] width 50 height 27
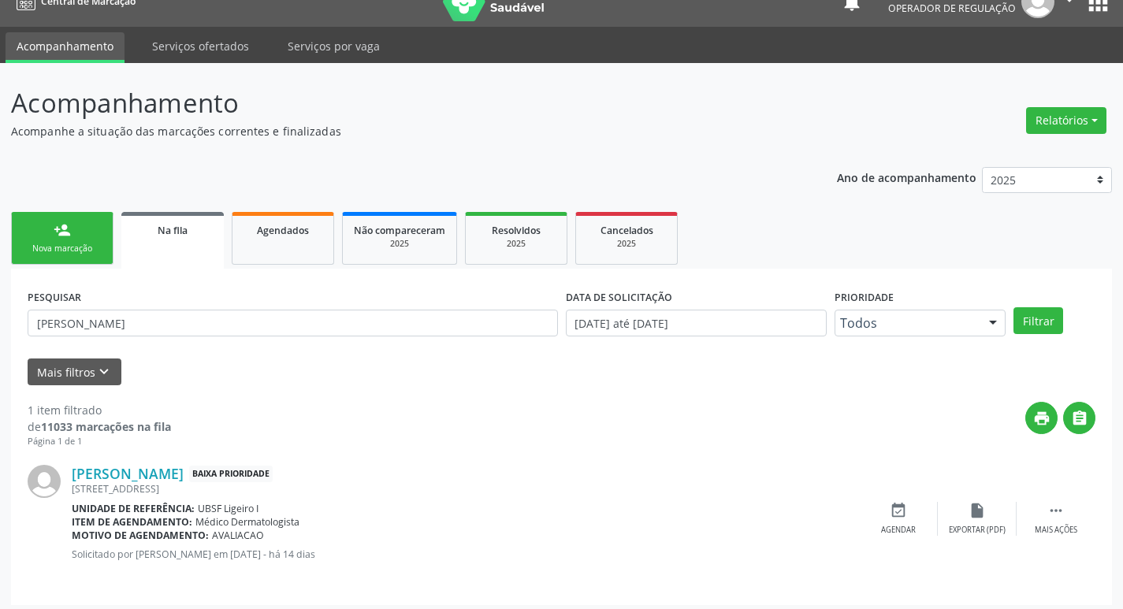
scroll to position [31, 0]
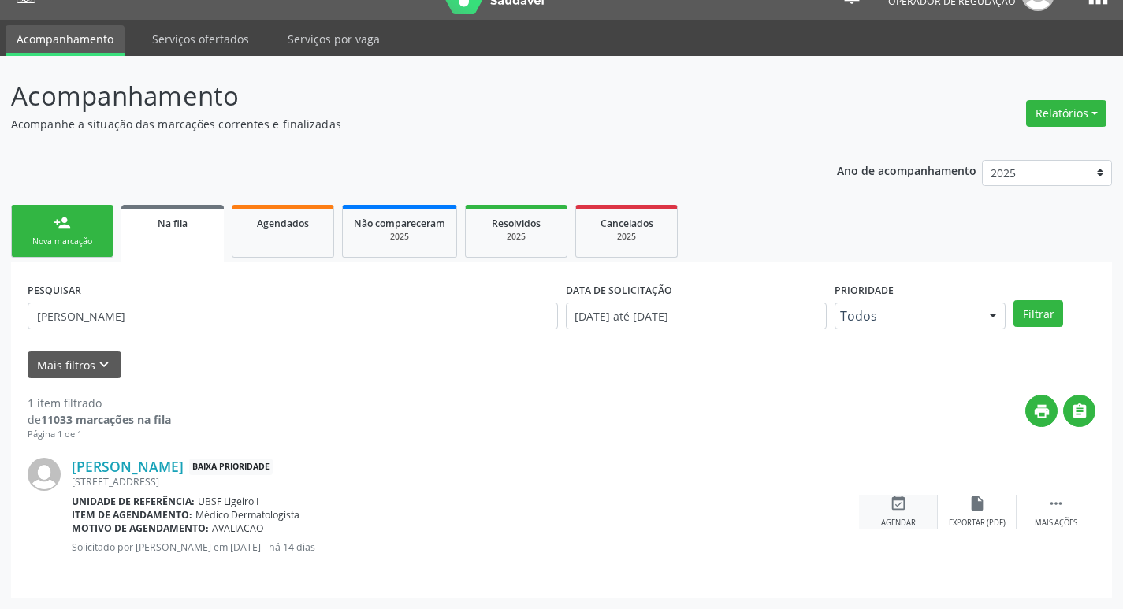
click at [913, 516] on div "event_available Agendar" at bounding box center [898, 512] width 79 height 34
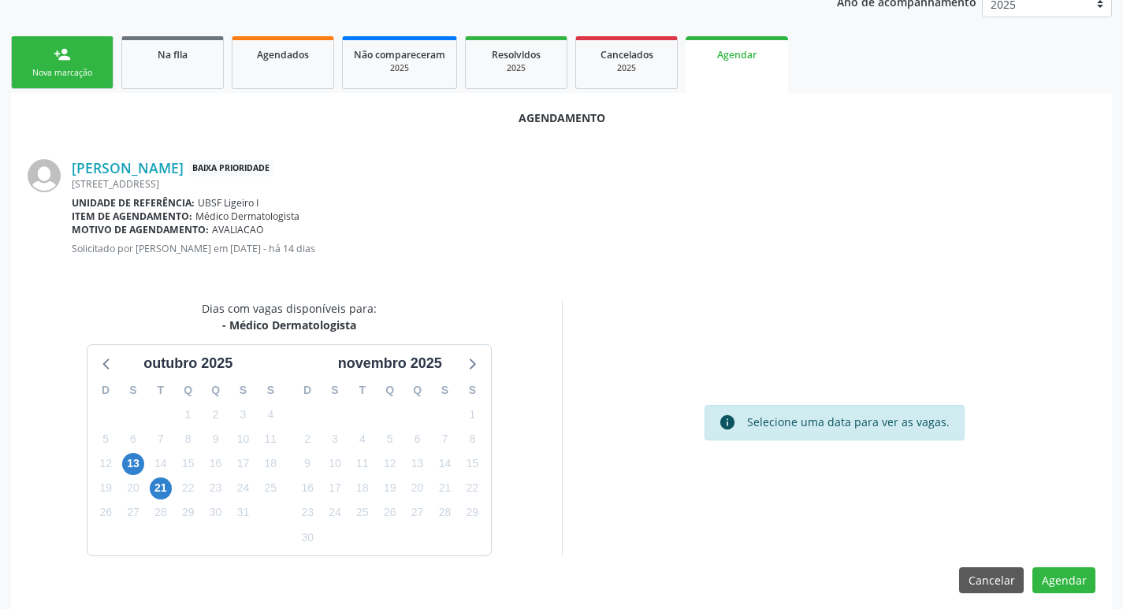
scroll to position [211, 0]
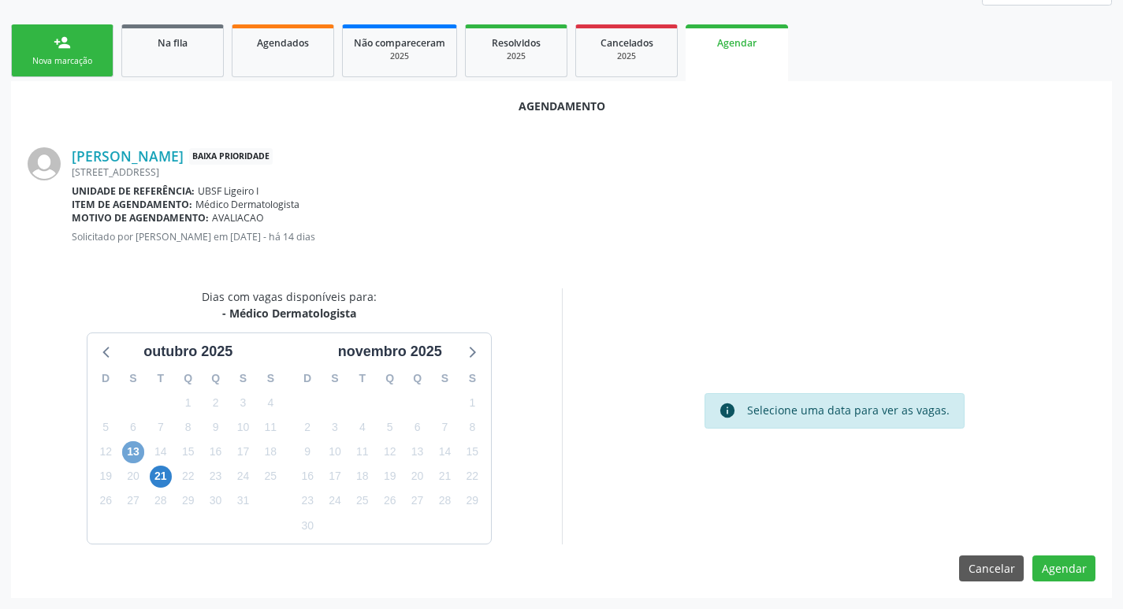
click at [131, 445] on span "13" at bounding box center [133, 453] width 22 height 22
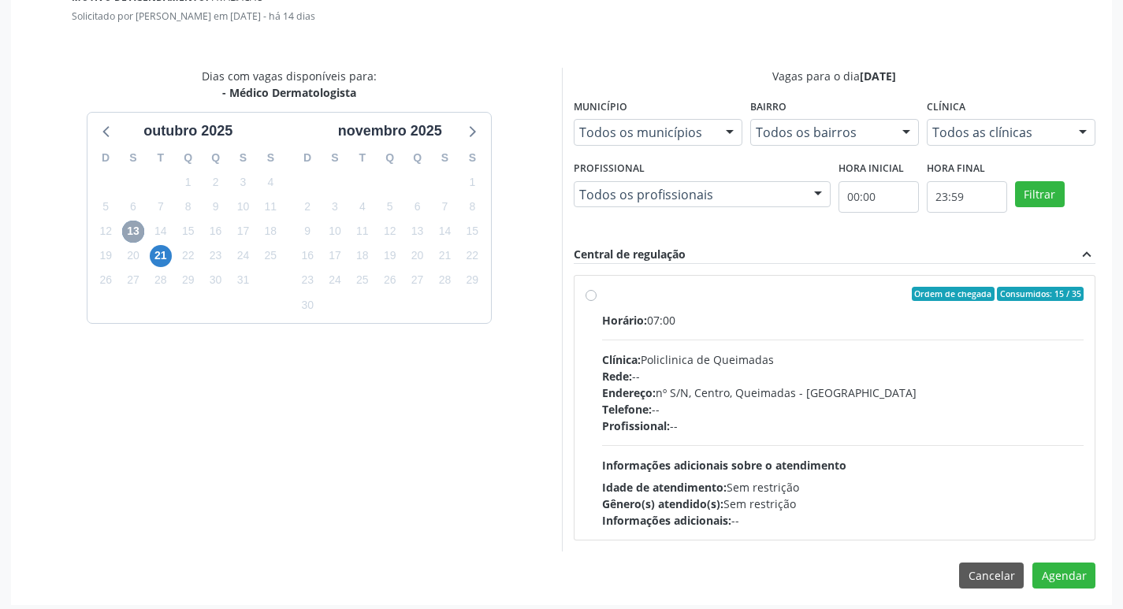
scroll to position [439, 0]
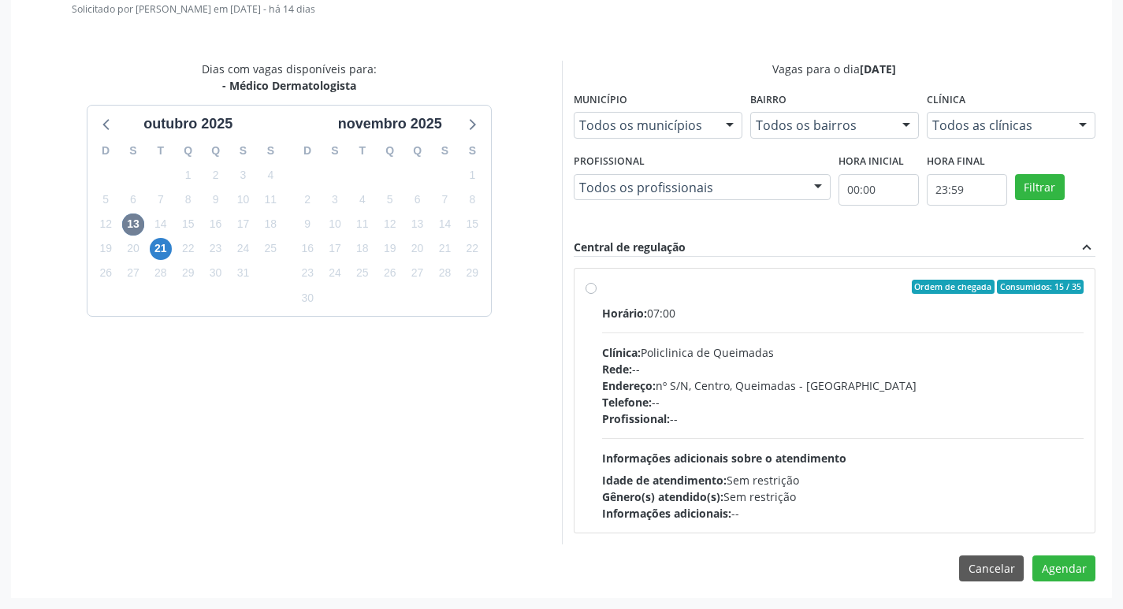
click at [848, 322] on div "Horário: 07:00 Clínica: Policlinica de Queimadas Rede: -- Endereço: nº S/N, Cen…" at bounding box center [843, 413] width 483 height 217
click at [597, 294] on input "Ordem de chegada Consumidos: 15 / 35 Horário: 07:00 Clínica: Policlinica de Que…" at bounding box center [591, 287] width 11 height 14
radio input "true"
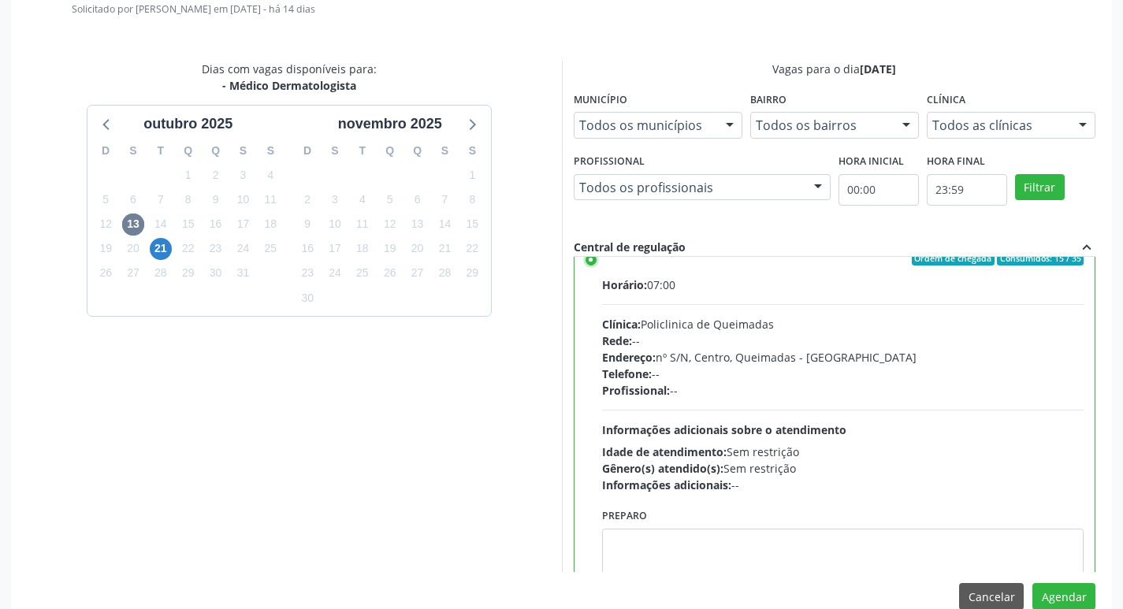
scroll to position [78, 0]
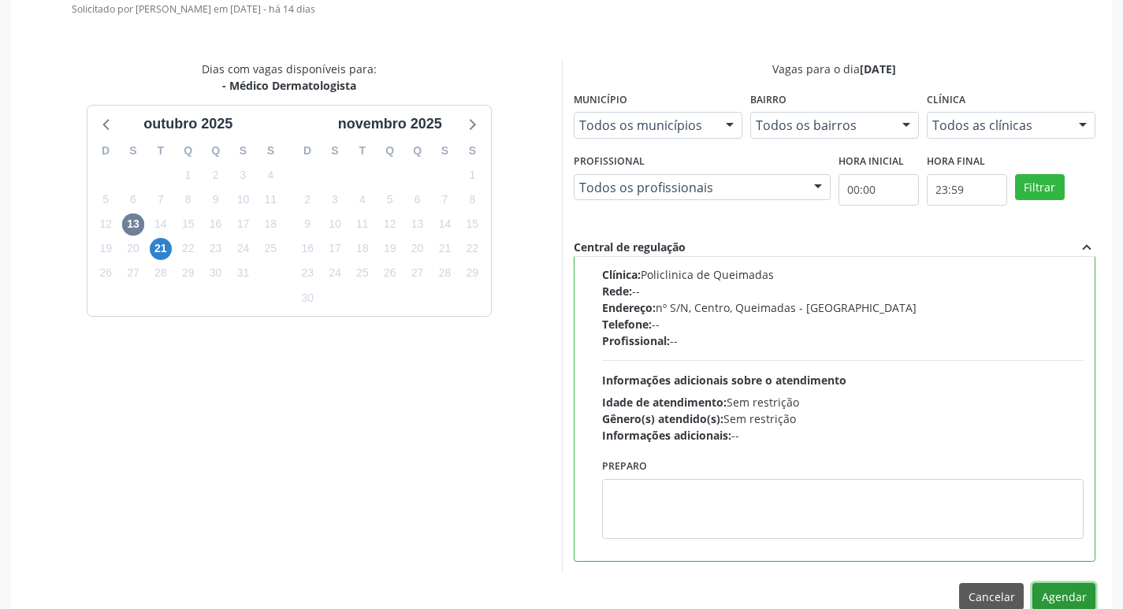
click at [1071, 601] on button "Agendar" at bounding box center [1064, 596] width 63 height 27
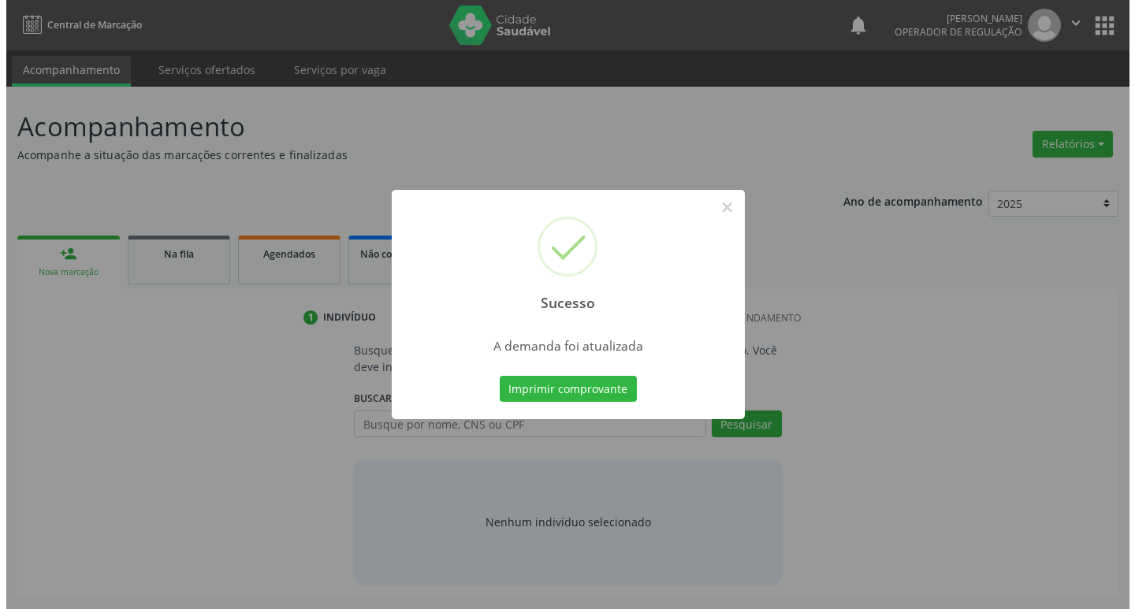
scroll to position [0, 0]
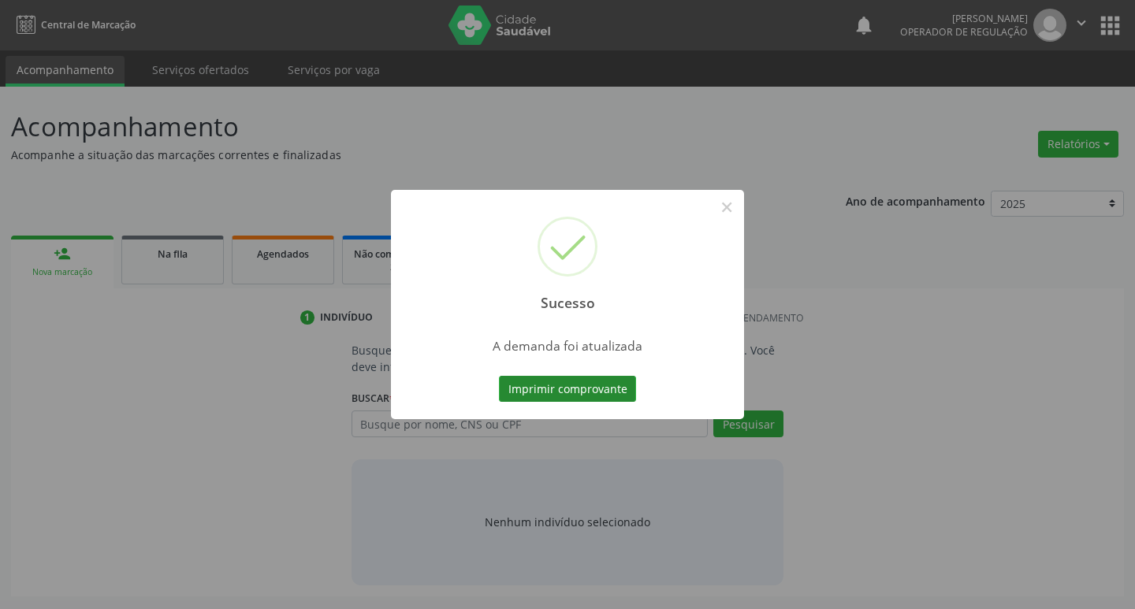
click at [583, 384] on button "Imprimir comprovante" at bounding box center [567, 389] width 137 height 27
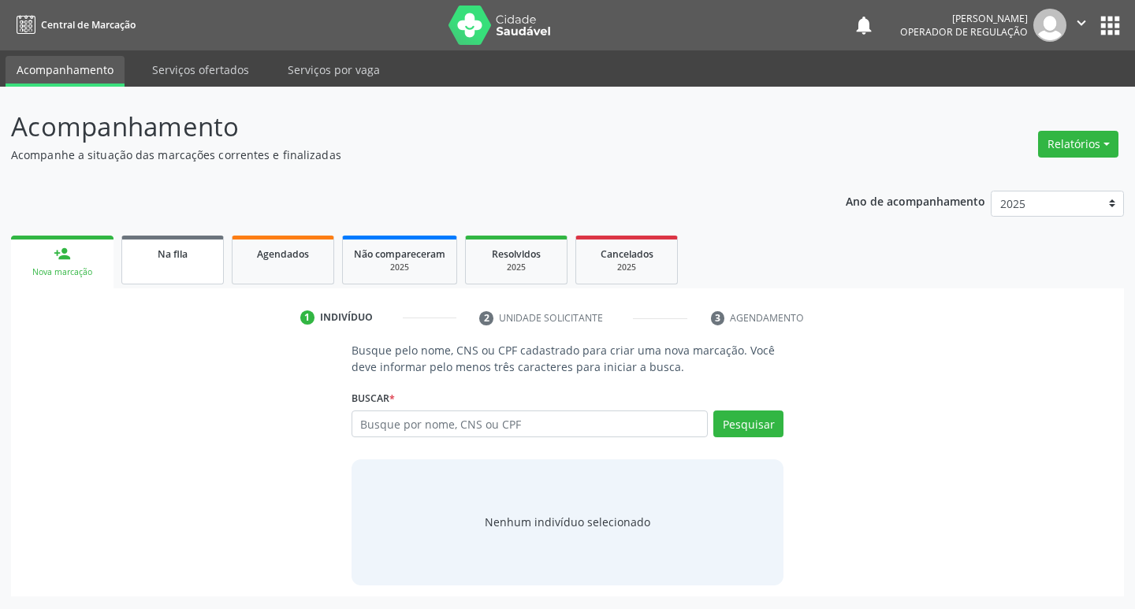
click at [214, 273] on link "Na fila" at bounding box center [172, 260] width 102 height 49
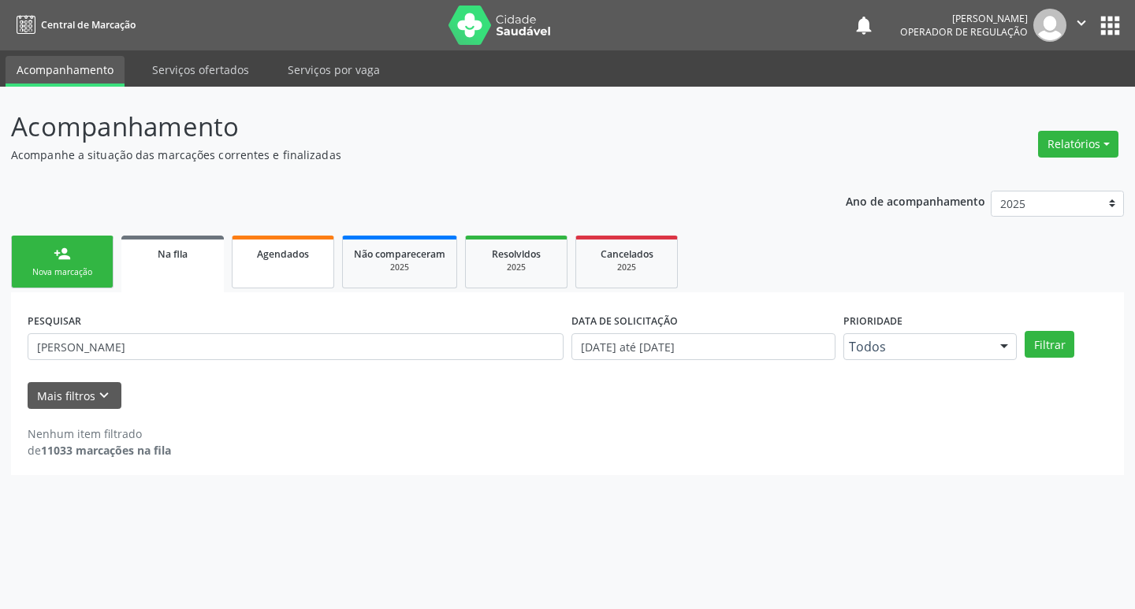
click at [288, 267] on link "Agendados" at bounding box center [283, 262] width 102 height 53
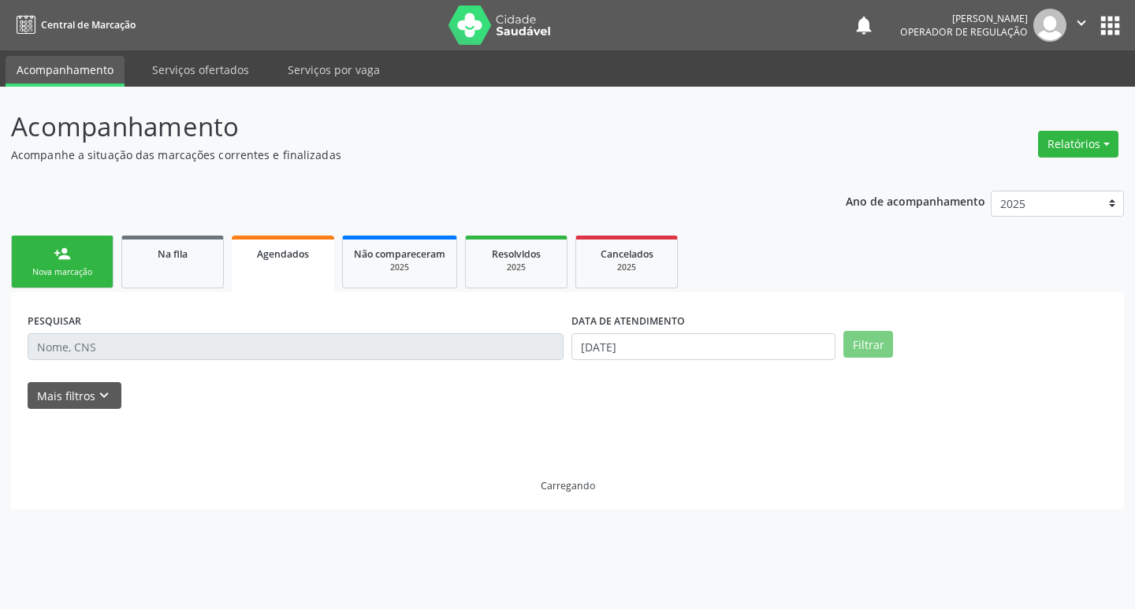
click at [254, 344] on input "text" at bounding box center [296, 347] width 536 height 27
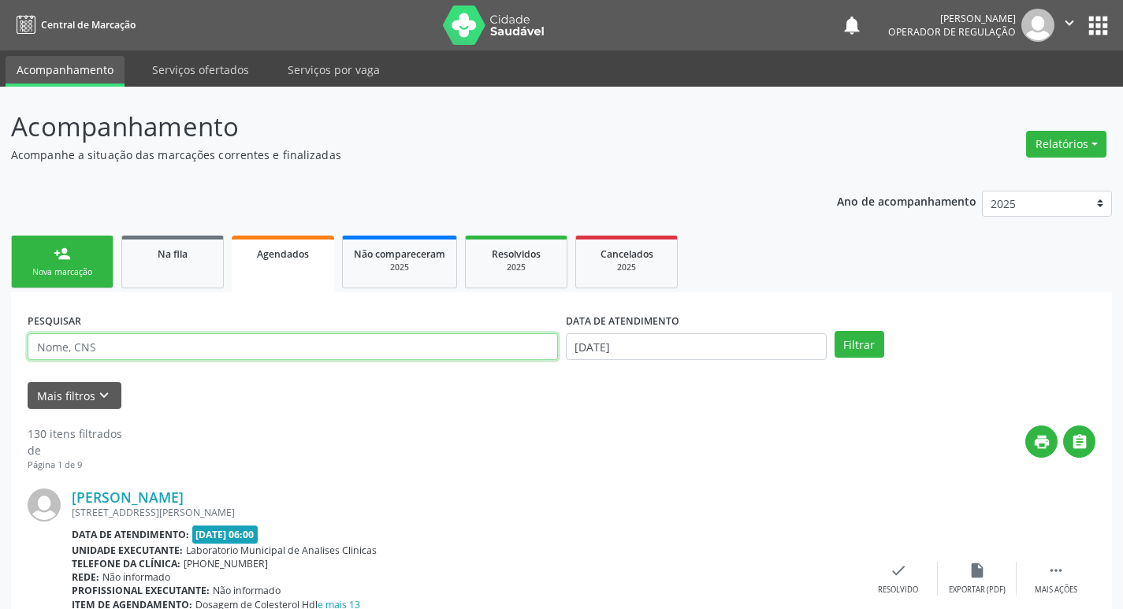
click at [246, 349] on input "text" at bounding box center [293, 347] width 531 height 27
paste input "701 4056 2073 7038"
type input "701 4056 2073 7038"
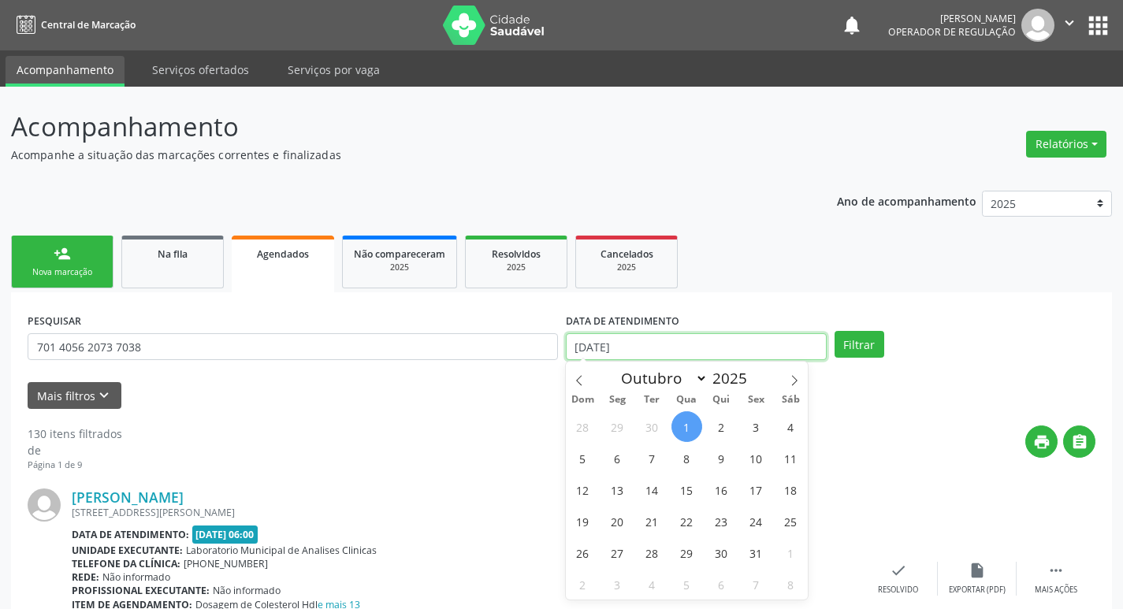
click at [681, 347] on input "[DATE]" at bounding box center [696, 347] width 261 height 27
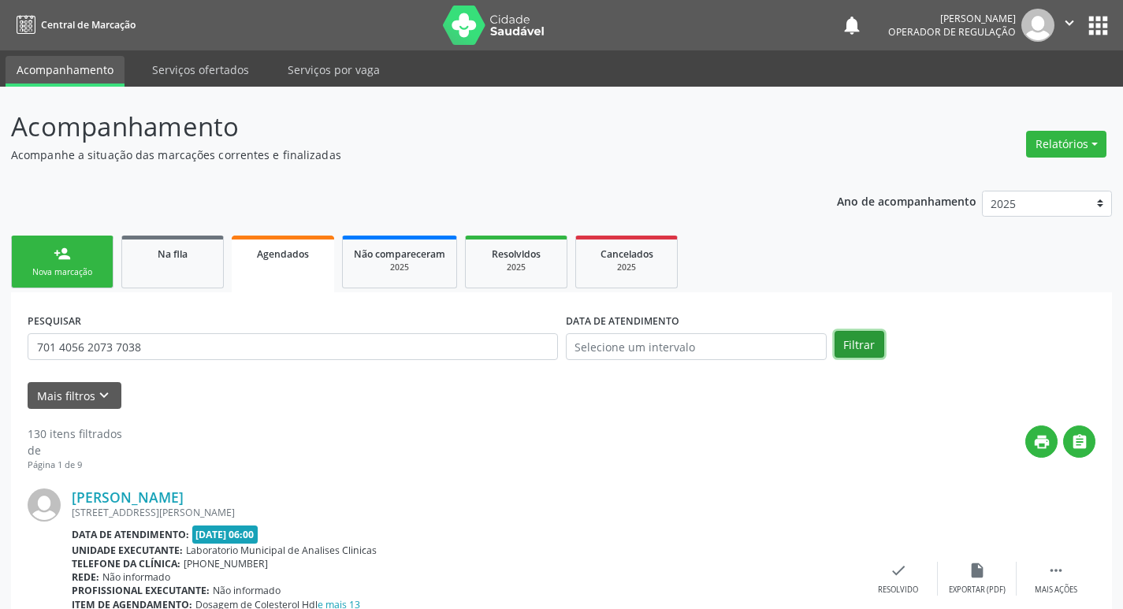
click at [855, 335] on button "Filtrar" at bounding box center [860, 344] width 50 height 27
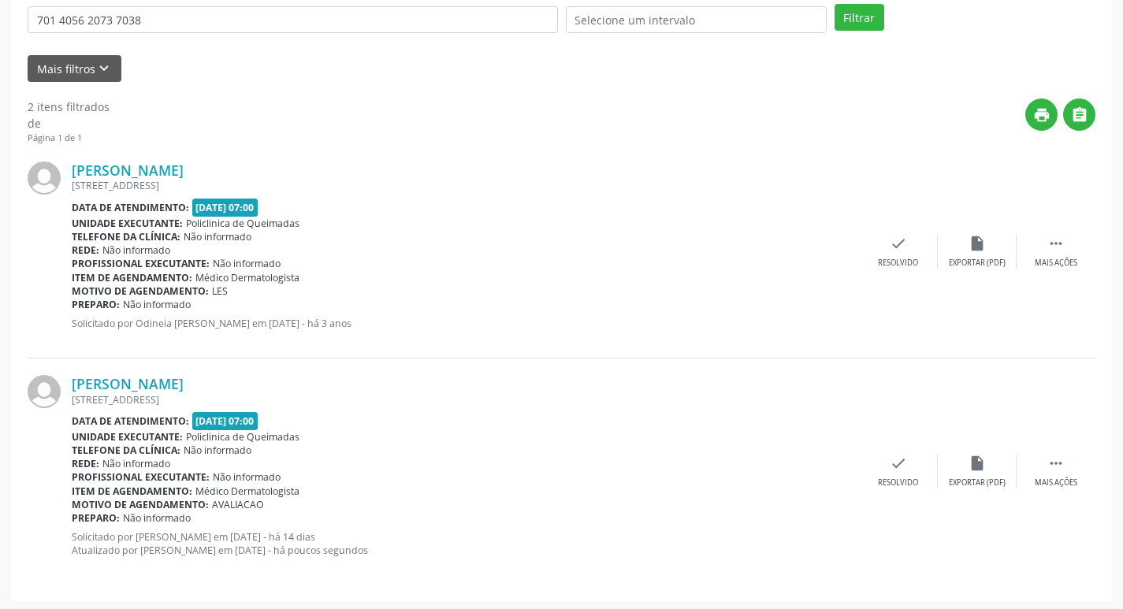
scroll to position [330, 0]
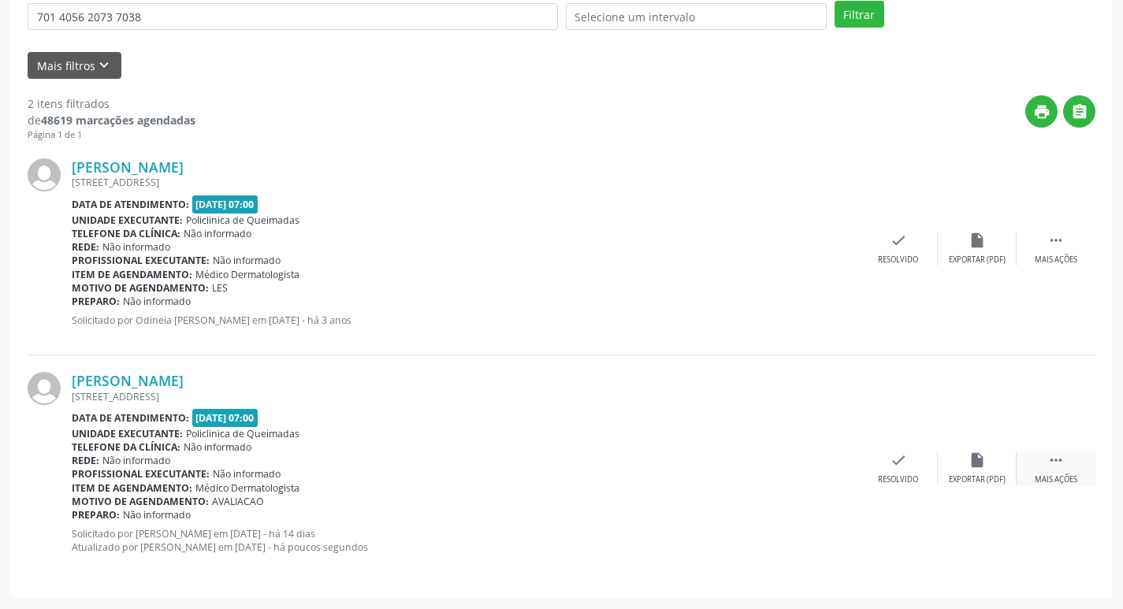
click at [1064, 456] on icon "" at bounding box center [1056, 460] width 17 height 17
click at [732, 473] on div "print Imprimir" at bounding box center [741, 469] width 79 height 34
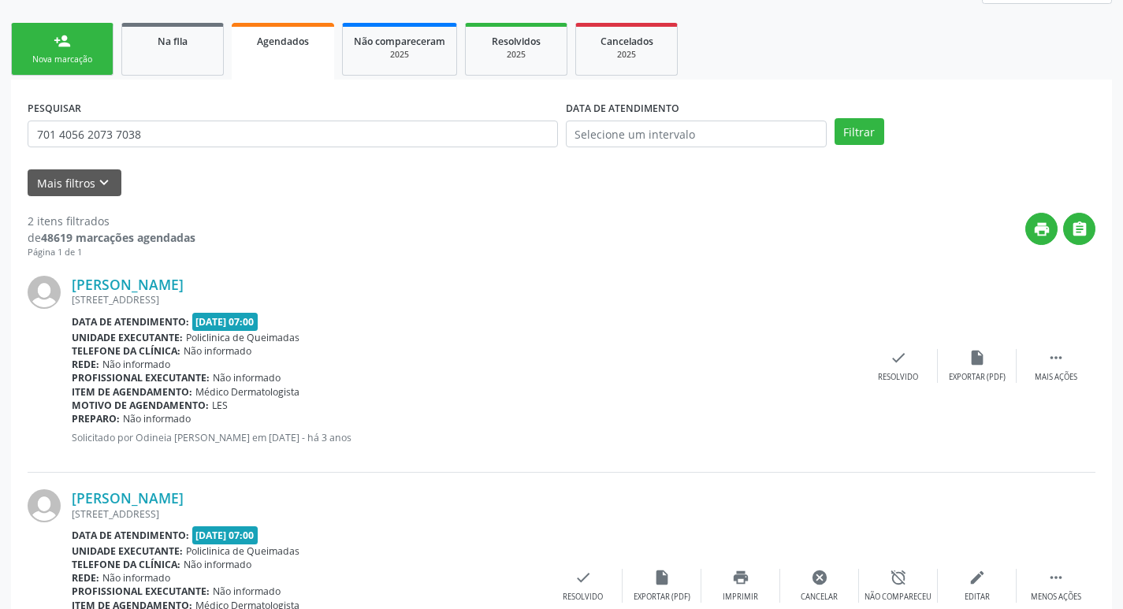
scroll to position [15, 0]
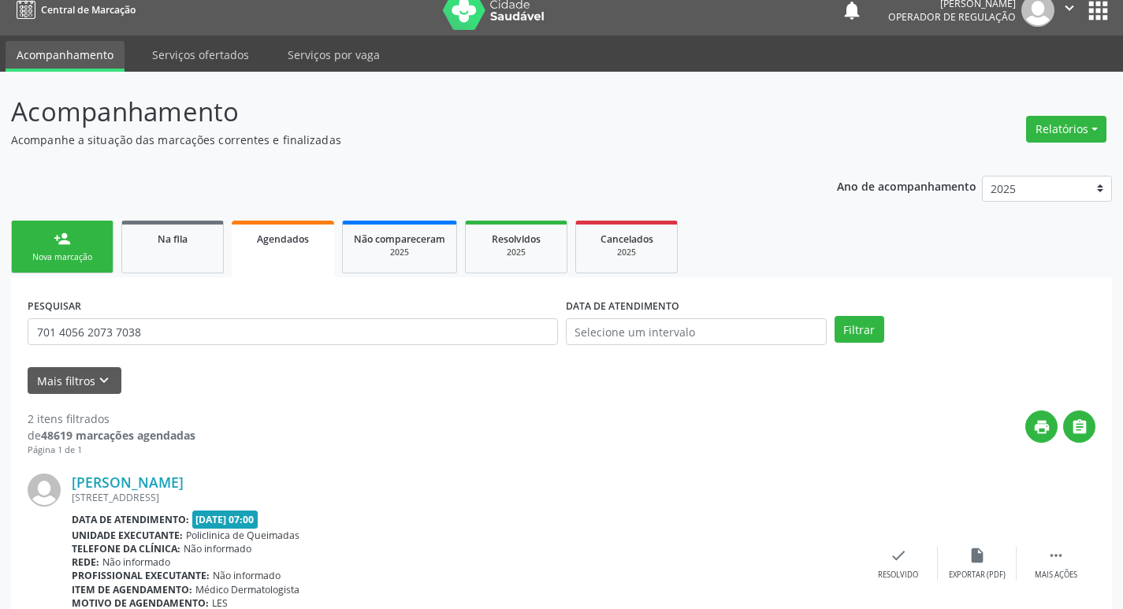
click at [285, 245] on span "Agendados" at bounding box center [283, 239] width 52 height 13
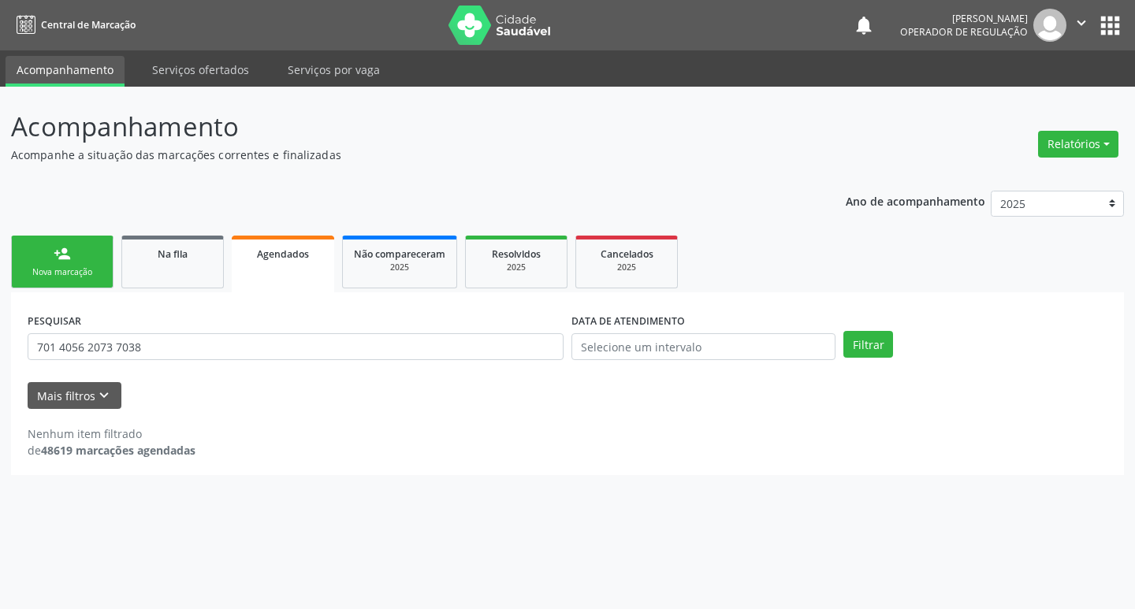
click at [262, 333] on div "PESQUISAR 701 4056 2073 7038" at bounding box center [296, 339] width 544 height 61
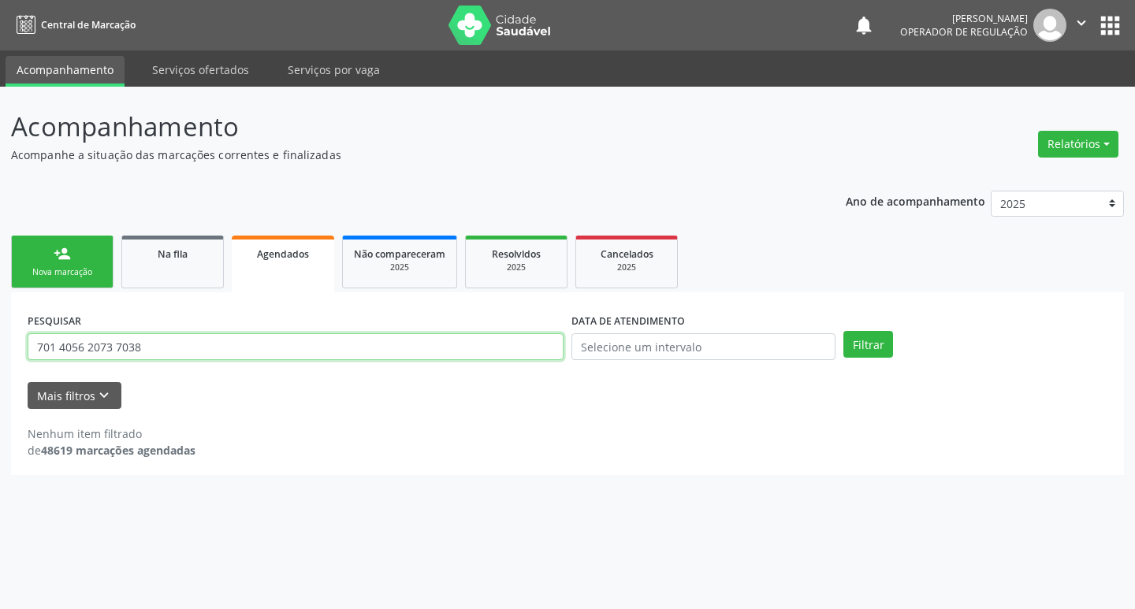
click at [360, 338] on input "701 4056 2073 7038" at bounding box center [296, 347] width 536 height 27
click at [360, 339] on input "701 4056 2073 7038" at bounding box center [296, 347] width 536 height 27
type input "7"
type input "MARIA HERCULANO GANGORRA"
click at [844, 331] on button "Filtrar" at bounding box center [869, 344] width 50 height 27
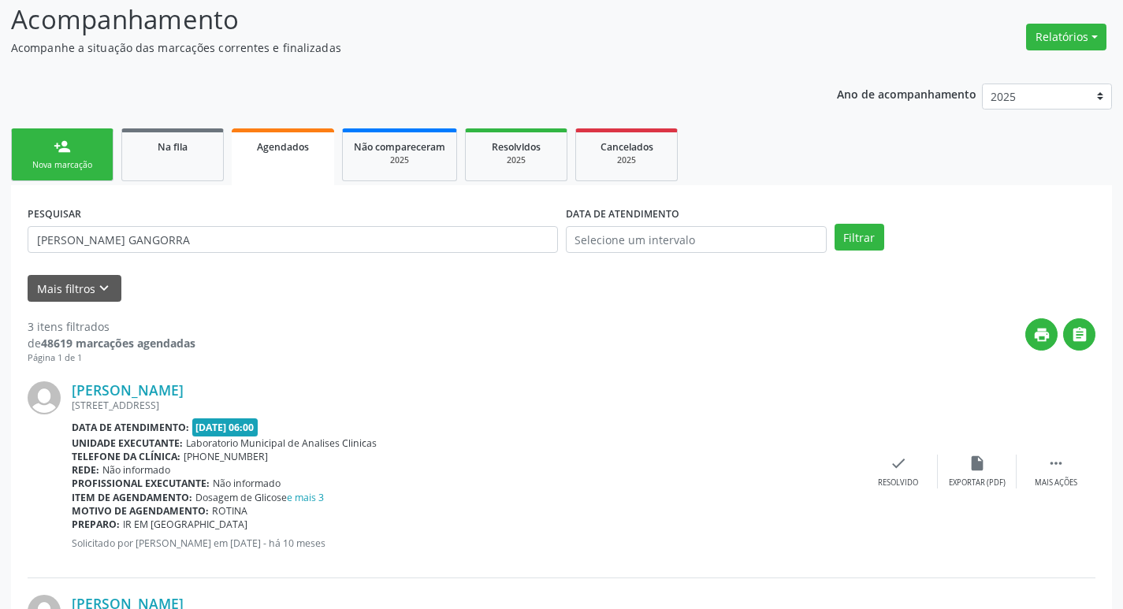
scroll to position [72, 0]
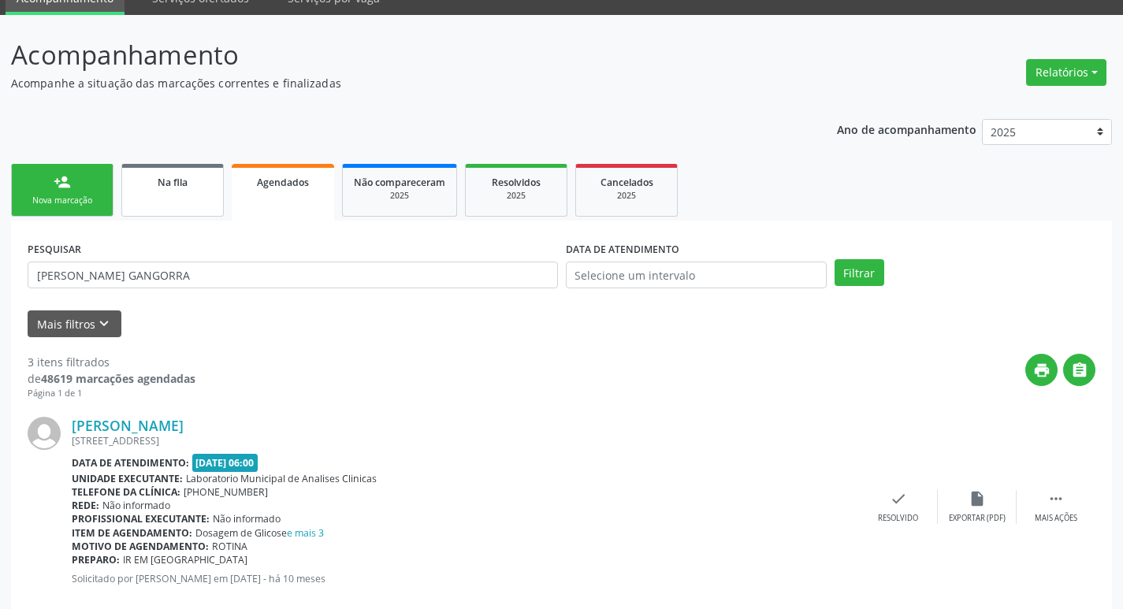
click at [214, 205] on link "Na fila" at bounding box center [172, 190] width 102 height 53
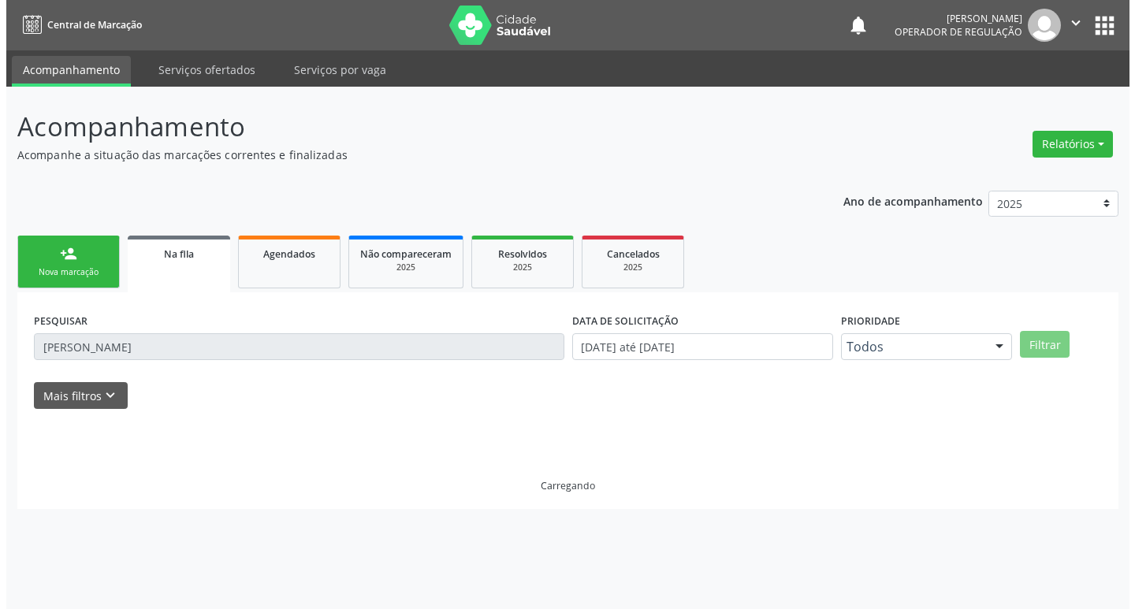
scroll to position [0, 0]
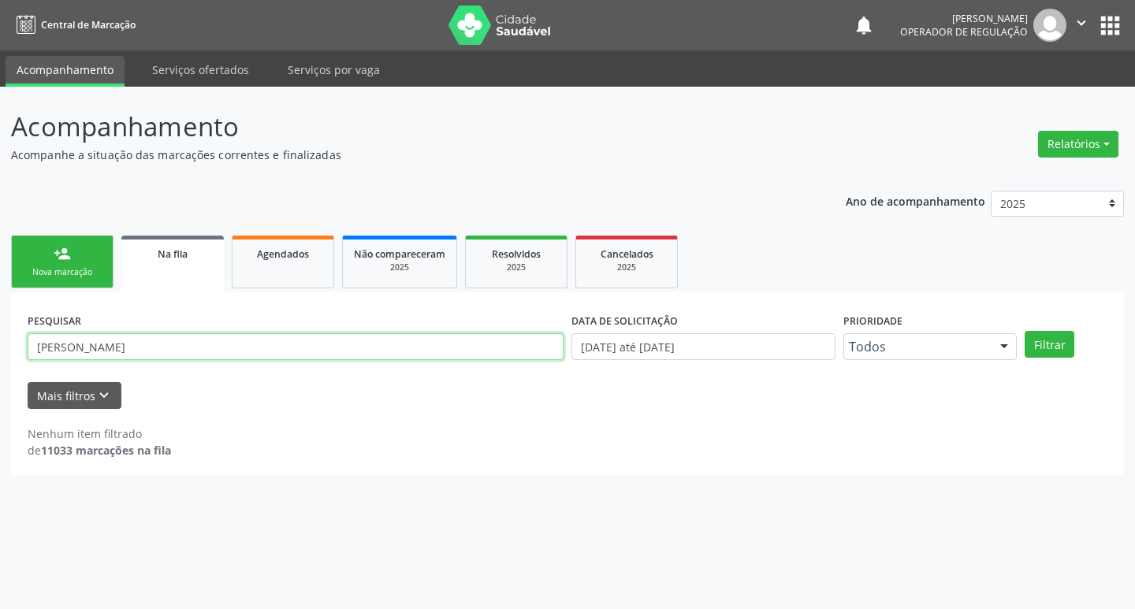
click at [255, 351] on input "[PERSON_NAME]" at bounding box center [296, 347] width 536 height 27
type input "M"
type input "GISLAINE DA COSTA MARQUES"
click at [1025, 331] on button "Filtrar" at bounding box center [1050, 344] width 50 height 27
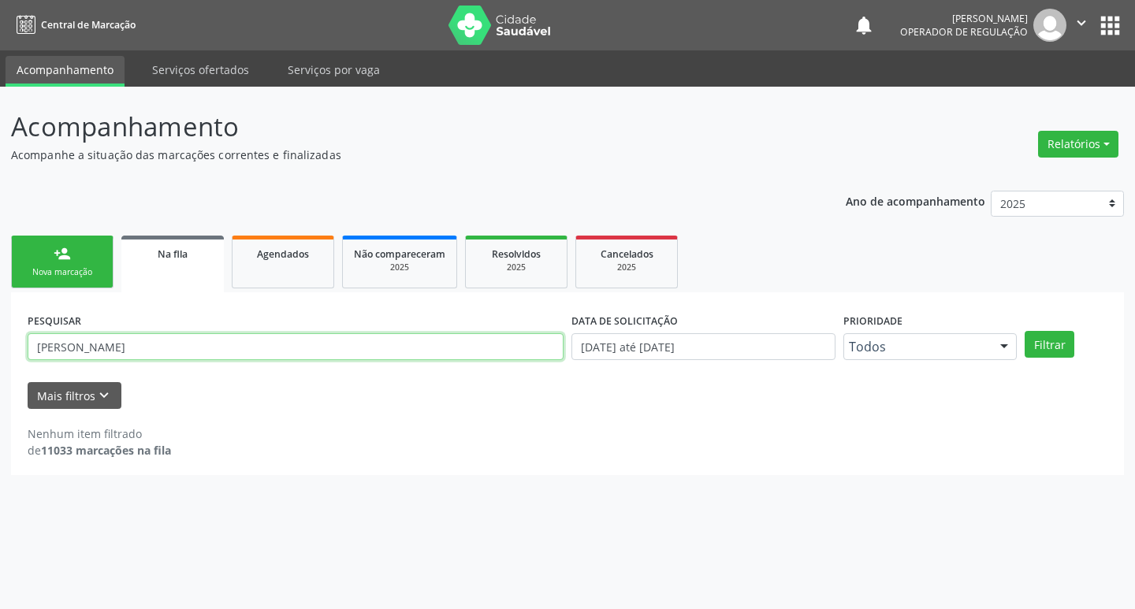
click at [270, 334] on input "GISLAINE DA COSTA MARQUES" at bounding box center [296, 347] width 536 height 27
